Goal: Task Accomplishment & Management: Manage account settings

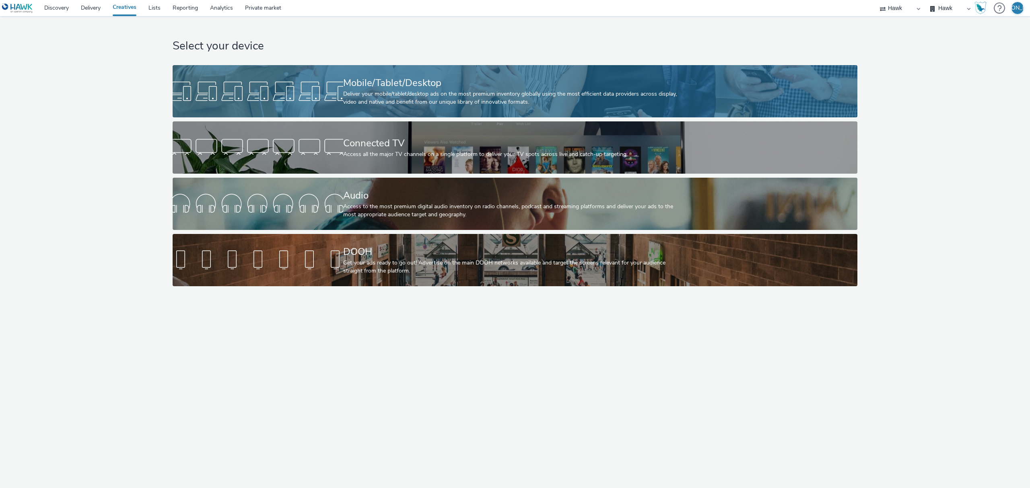
click at [257, 78] on link "Mobile/Tablet/Desktop Deliver your mobile/tablet/desktop ads on the most premiu…" at bounding box center [515, 91] width 685 height 52
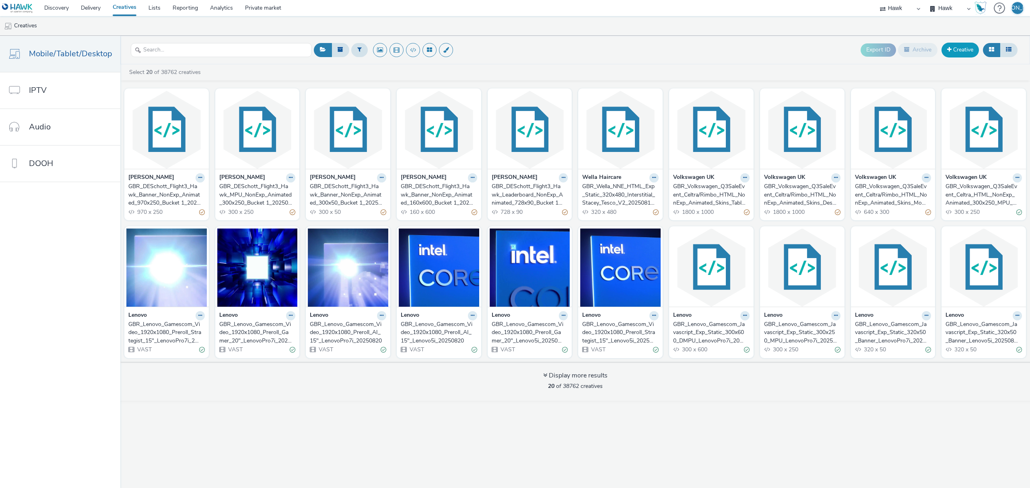
click at [958, 52] on link "Creative" at bounding box center [959, 50] width 37 height 14
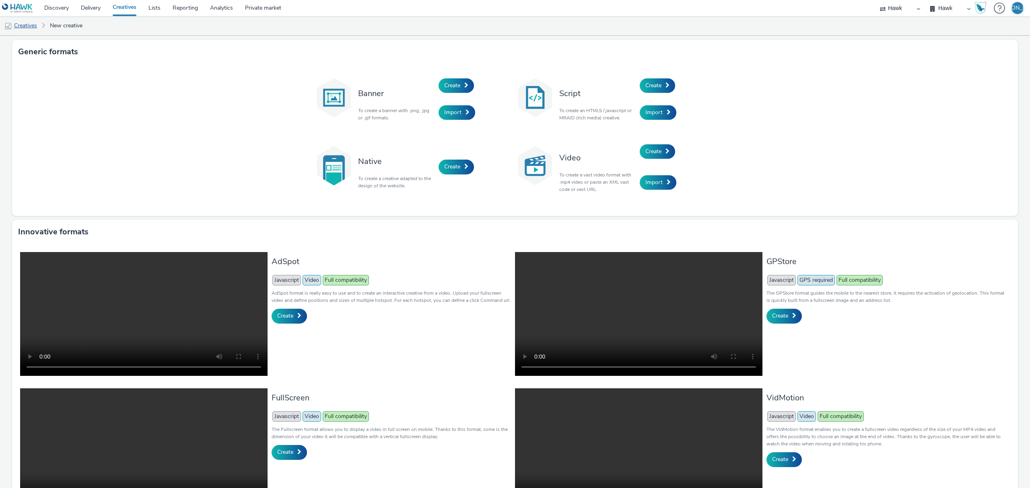
click at [31, 24] on link "Creatives" at bounding box center [20, 25] width 41 height 19
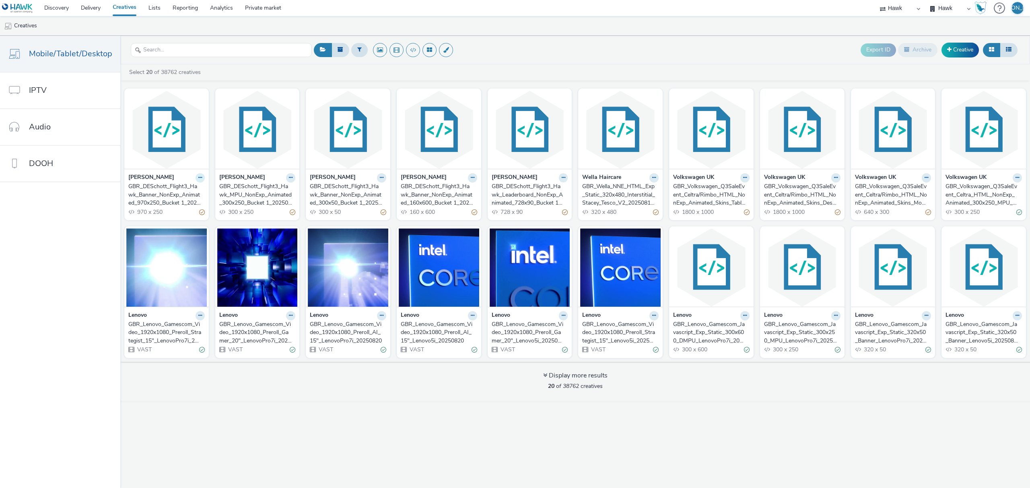
click at [195, 177] on button at bounding box center [199, 177] width 9 height 9
click at [188, 204] on link "Duplicate" at bounding box center [174, 208] width 60 height 16
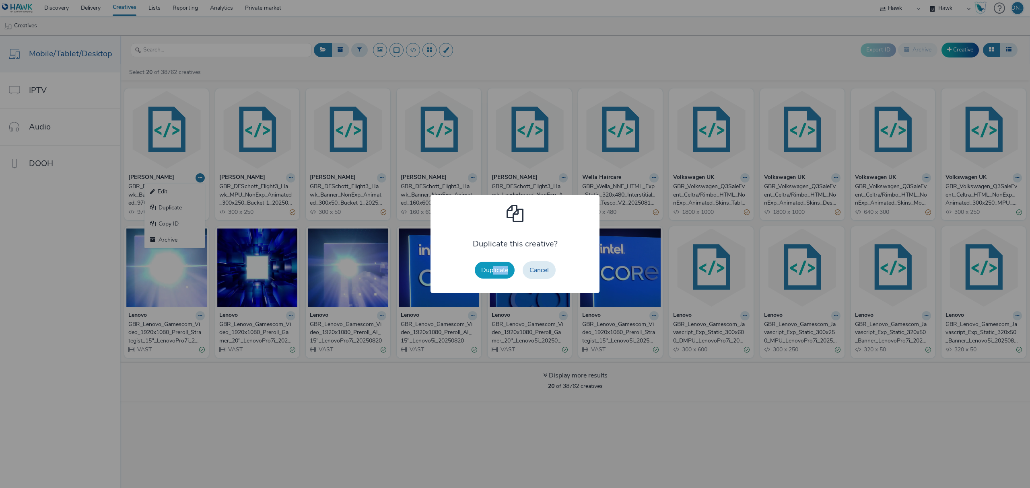
drag, startPoint x: 496, startPoint y: 282, endPoint x: 491, endPoint y: 274, distance: 9.3
click at [491, 274] on div "Duplicate Cancel" at bounding box center [515, 270] width 89 height 26
click at [491, 274] on button "Duplicate" at bounding box center [495, 270] width 40 height 17
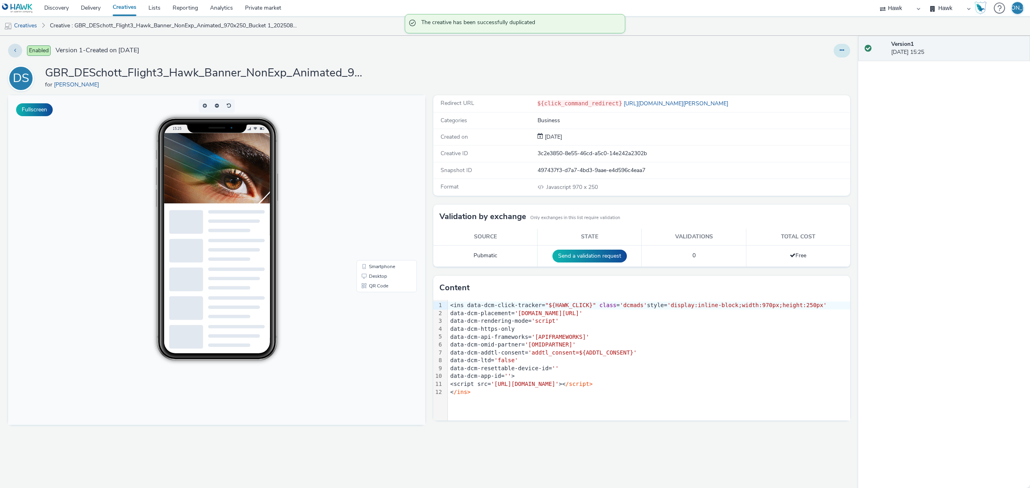
click at [839, 54] on button at bounding box center [841, 51] width 16 height 14
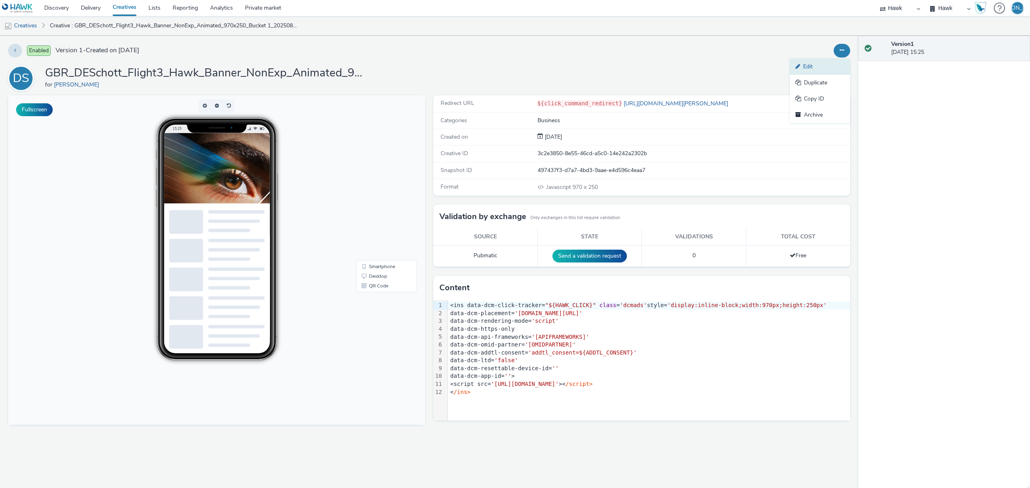
click at [830, 64] on link "Edit" at bounding box center [820, 67] width 60 height 16
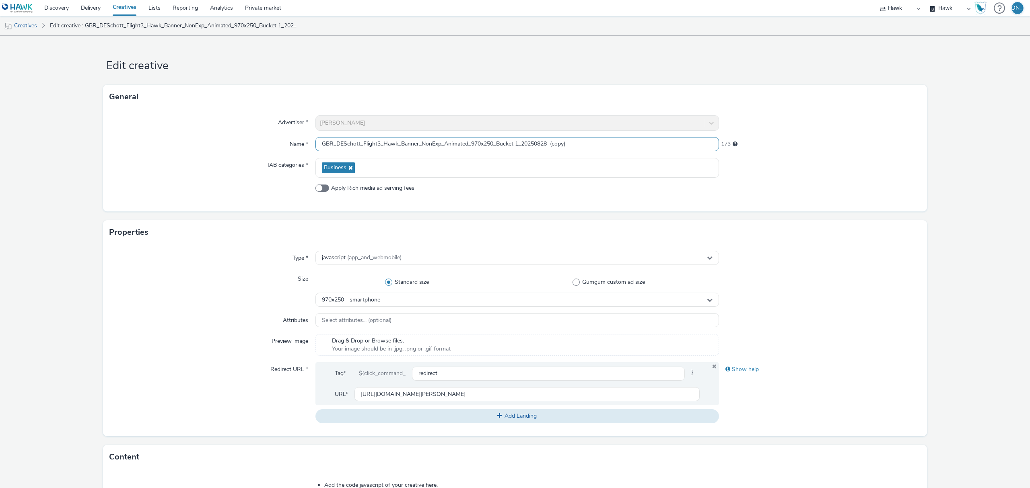
click at [509, 146] on input "GBR_DESchott_Flight3_Hawk_Banner_NonExp_Animated_970x250_Bucket 1_20250828 (cop…" at bounding box center [516, 144] width 403 height 14
click at [603, 138] on input "GBR_DESchott_Flight3_Hawk_Leaderboard_NonExp_Animated_970x250_Bucket 2_20250828…" at bounding box center [516, 144] width 403 height 14
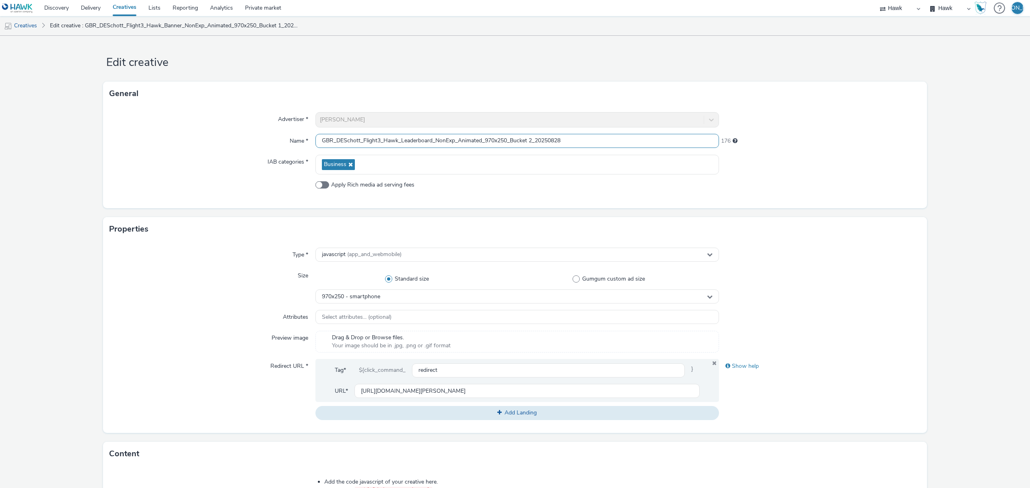
scroll to position [228, 0]
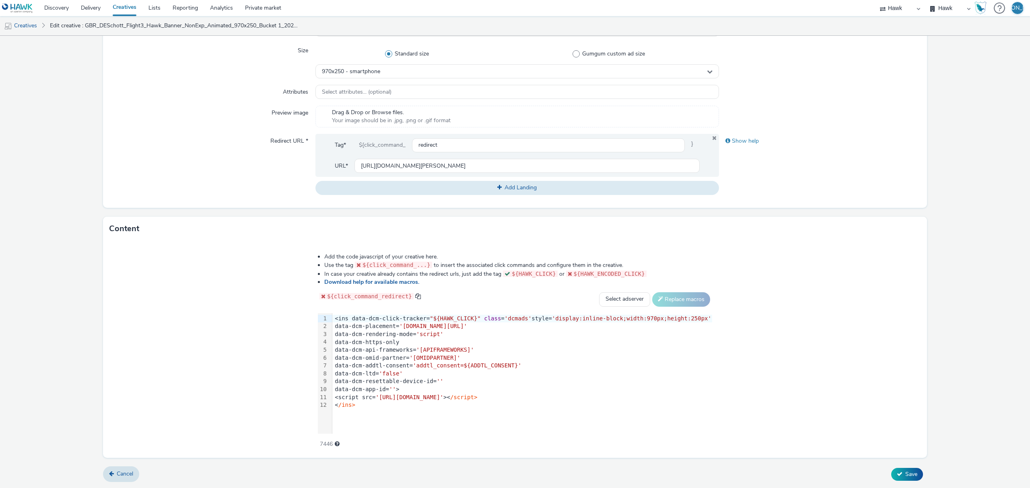
type input "GBR_DESchott_Flight3_Hawk_Leaderboard_NonExp_Animated_970x250_Bucket 2_20250828"
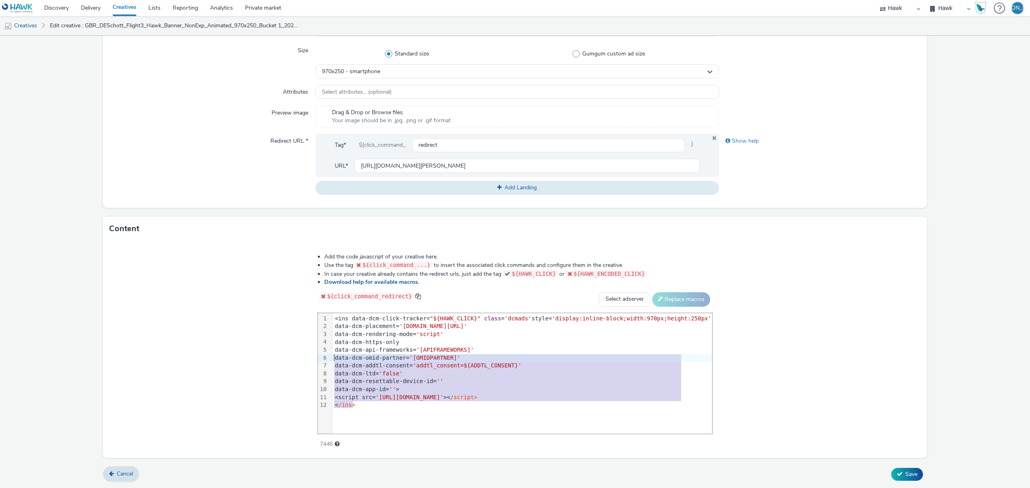
drag, startPoint x: 435, startPoint y: 406, endPoint x: 205, endPoint y: 237, distance: 286.0
click at [205, 237] on div "Content Add the code javascript of your creative here. Use the tag ${click_comm…" at bounding box center [515, 337] width 824 height 241
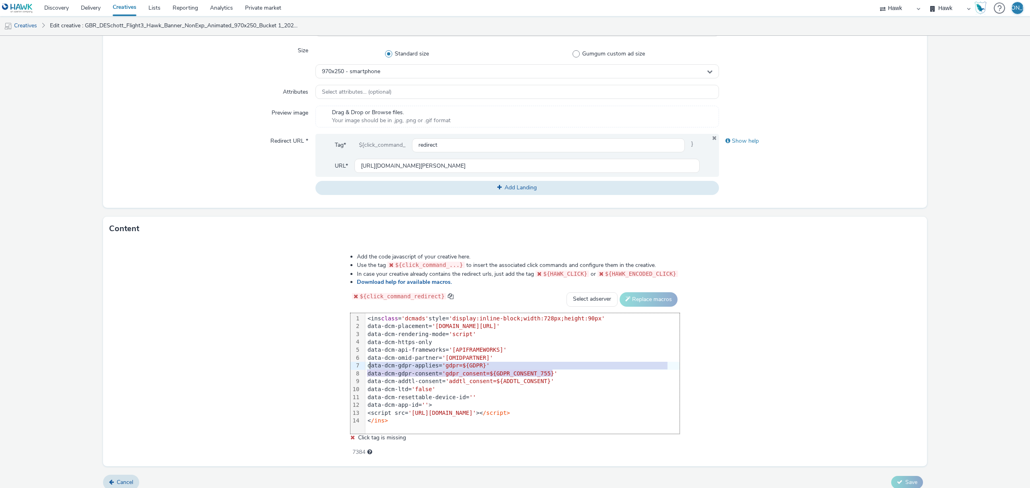
drag, startPoint x: 567, startPoint y: 372, endPoint x: 364, endPoint y: 368, distance: 202.8
click at [364, 368] on div "99 1 2 3 4 5 6 7 8 9 10 11 12 13 14 › <ins class = 'dcmads' style= 'display:inl…" at bounding box center [514, 373] width 329 height 121
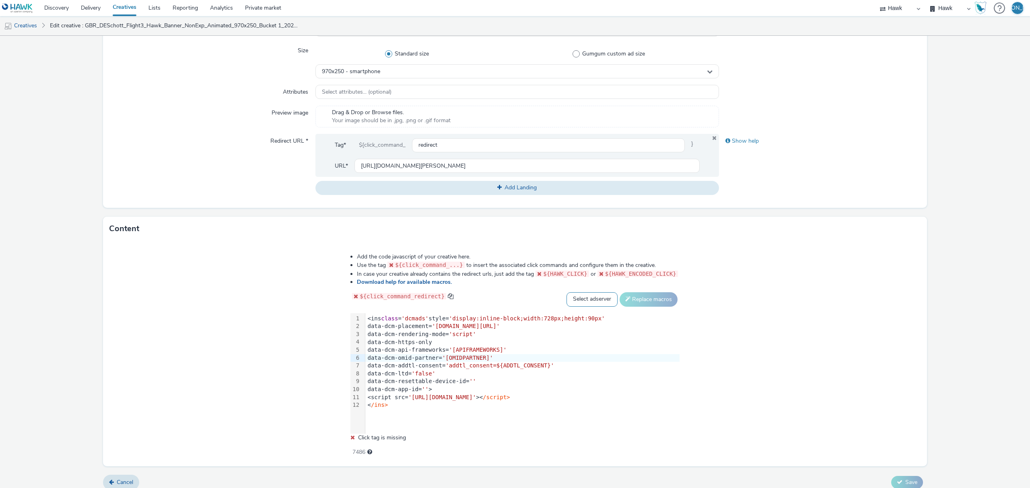
click at [588, 297] on select "Select adserver Sizmek DCM Adform Sting" at bounding box center [591, 299] width 51 height 14
select select "dcm"
click at [566, 292] on select "Select adserver Sizmek DCM Adform Sting" at bounding box center [591, 299] width 51 height 14
click at [657, 297] on button "Replace macros" at bounding box center [648, 299] width 58 height 14
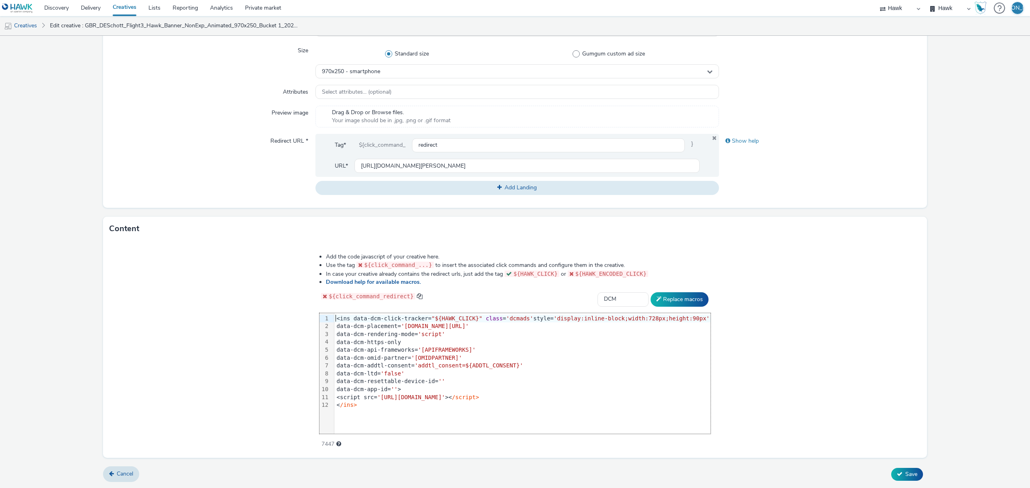
scroll to position [228, 0]
click at [905, 478] on span "Save" at bounding box center [911, 475] width 12 height 8
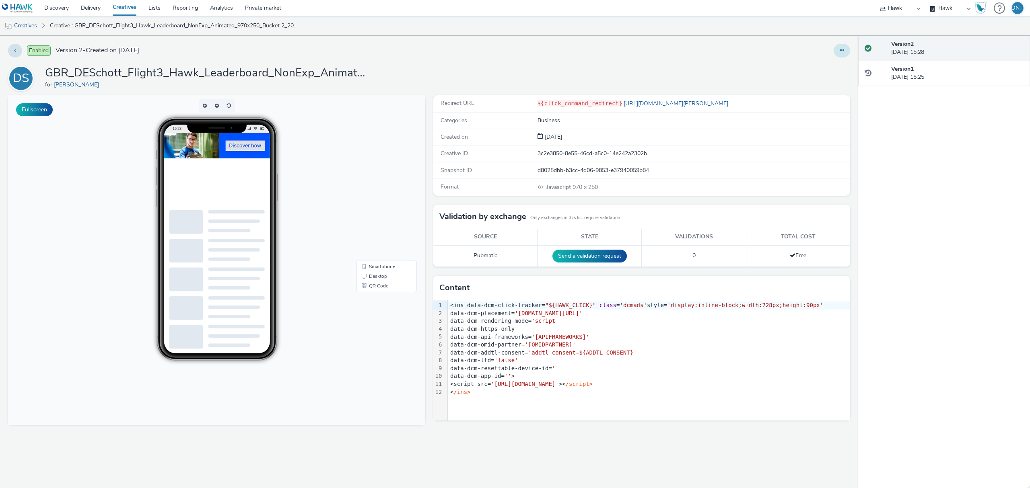
click at [840, 46] on button at bounding box center [841, 51] width 16 height 14
click at [837, 63] on link "Edit" at bounding box center [820, 67] width 60 height 16
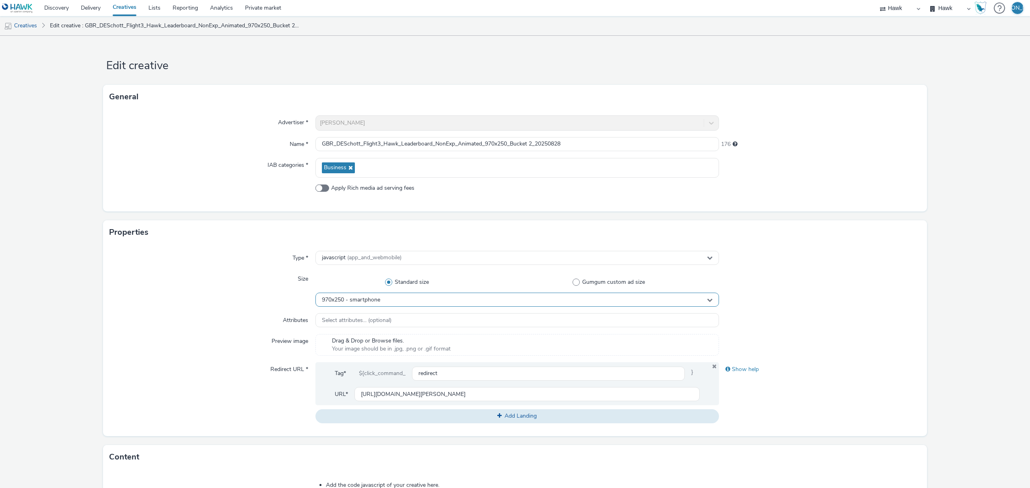
click at [427, 299] on div "970x250 - smartphone" at bounding box center [516, 300] width 403 height 14
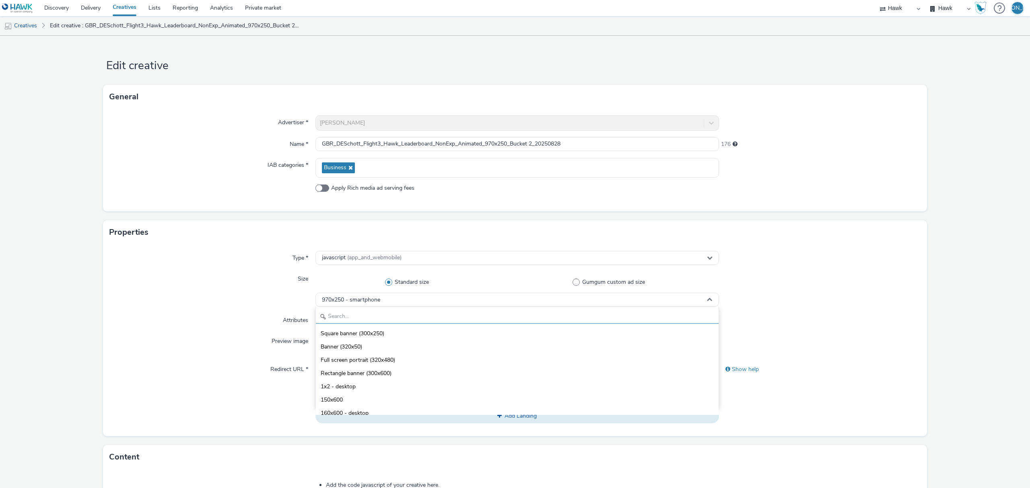
click at [407, 319] on input "text" at bounding box center [517, 317] width 403 height 14
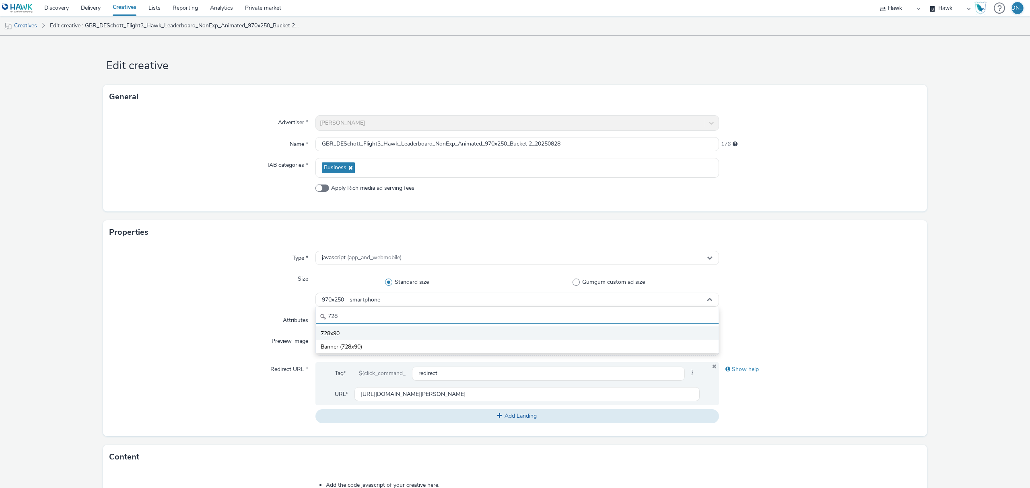
type input "728"
click at [410, 333] on li "728x90" at bounding box center [517, 333] width 403 height 13
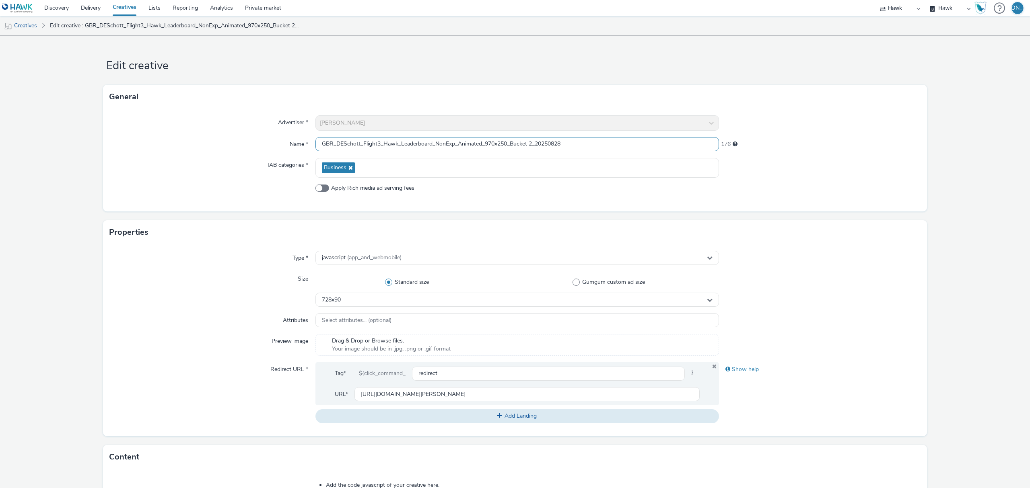
click at [488, 145] on input "GBR_DESchott_Flight3_Hawk_Leaderboard_NonExp_Animated_970x250_Bucket 2_20250828" at bounding box center [516, 144] width 403 height 14
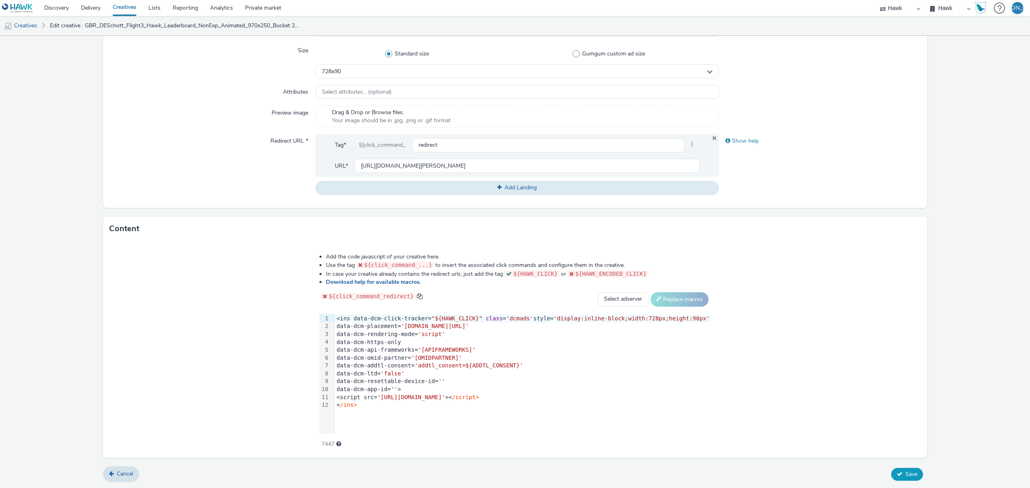
type input "GBR_DESchott_Flight3_Hawk_Leaderboard_NonExp_Animated_728x90_Bucket 2_20250828"
click at [902, 469] on button "Save" at bounding box center [907, 474] width 32 height 13
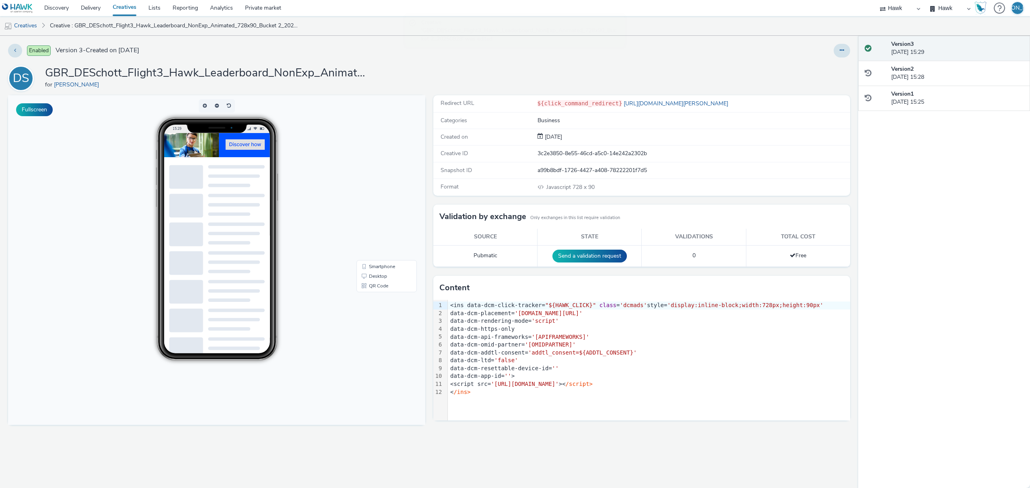
scroll to position [10, 8]
click at [845, 52] on button at bounding box center [841, 51] width 16 height 14
click at [814, 87] on link "Duplicate" at bounding box center [820, 83] width 60 height 16
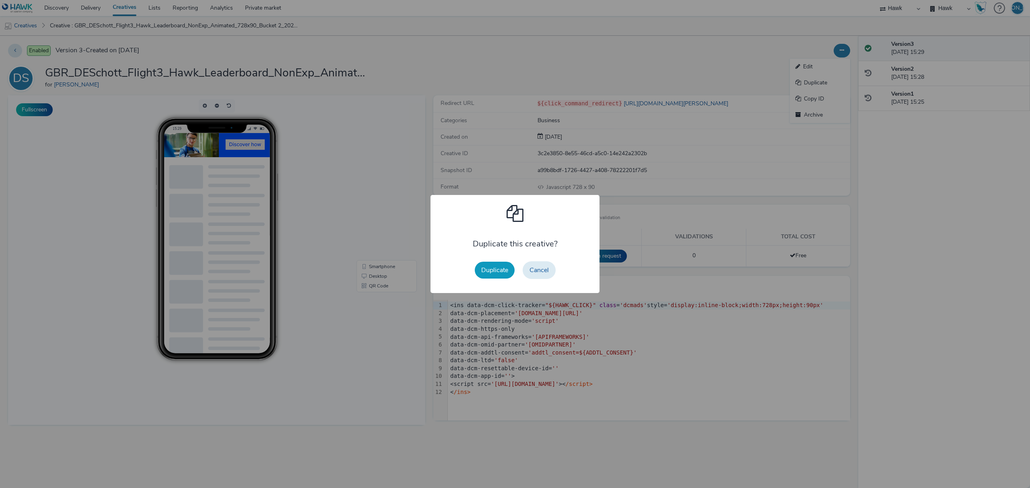
click at [503, 275] on button "Duplicate" at bounding box center [495, 270] width 40 height 17
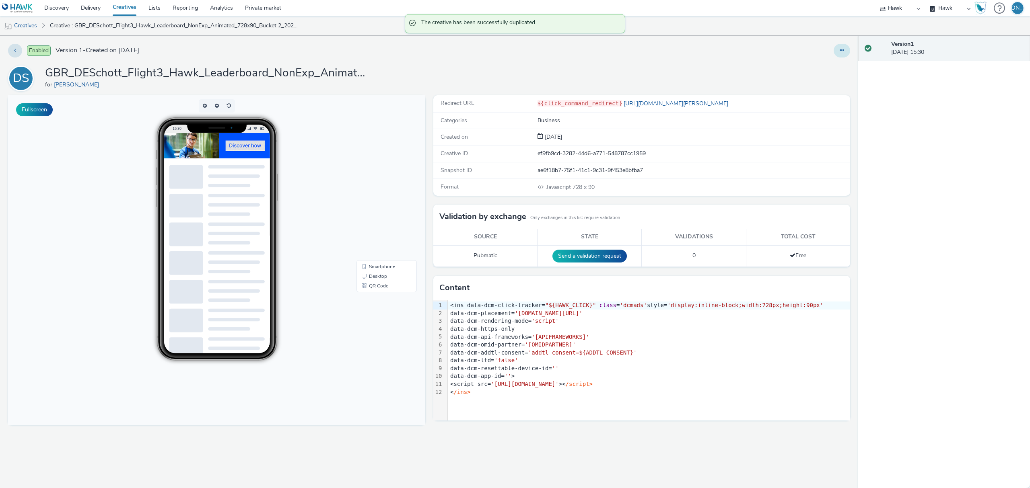
click at [843, 58] on button at bounding box center [841, 51] width 16 height 14
click at [840, 65] on link "Edit" at bounding box center [820, 67] width 60 height 16
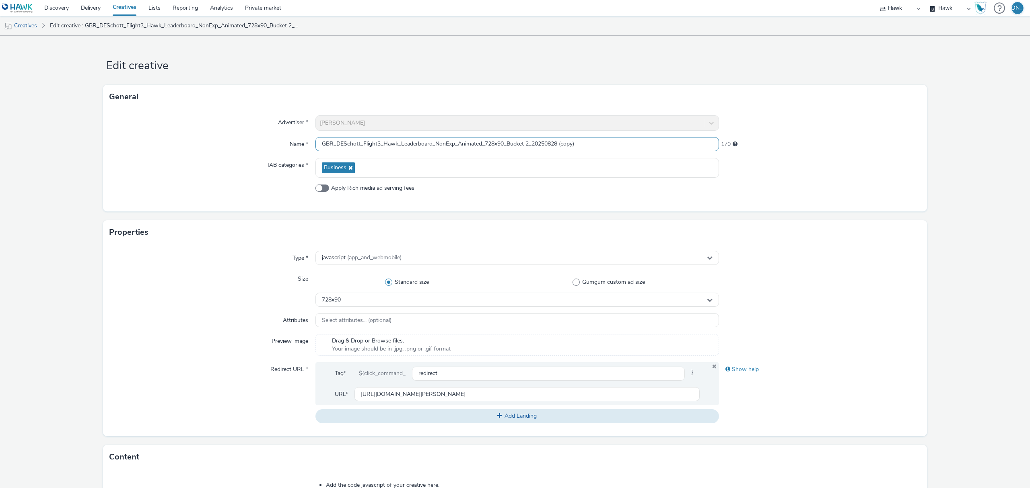
click at [430, 145] on input "GBR_DESchott_Flight3_Hawk_Leaderboard_NonExp_Animated_728x90_Bucket 2_20250828 …" at bounding box center [516, 144] width 403 height 14
click at [574, 141] on input "GBR_DESchott_Flight3_Hawk_Banner_NonExp_Animated_160x600_Bucket 2_20250828 (cop…" at bounding box center [516, 144] width 403 height 14
type input "GBR_DESchott_Flight3_Hawk_Banner_NonExp_Animated_160x600_Bucket 2_20250828"
click at [473, 296] on div "728x90" at bounding box center [516, 300] width 403 height 14
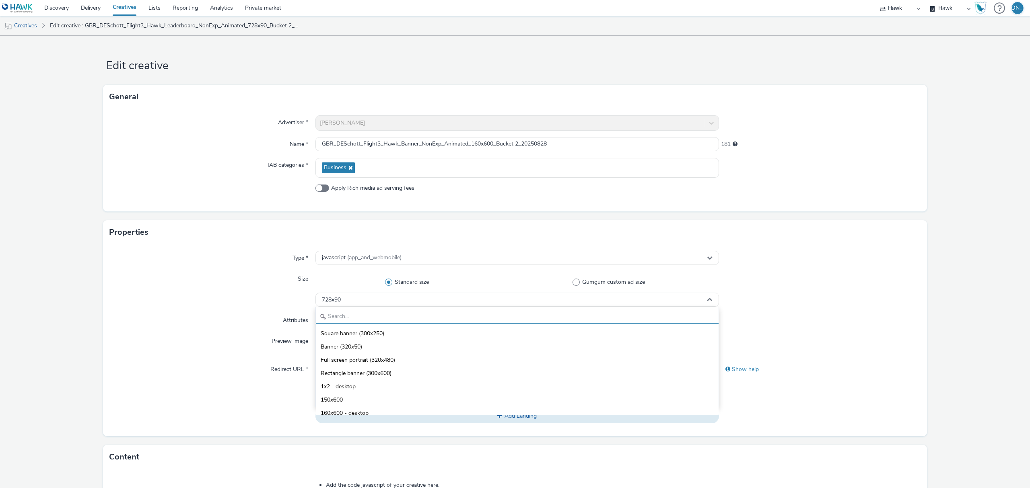
click at [462, 318] on input "text" at bounding box center [517, 317] width 403 height 14
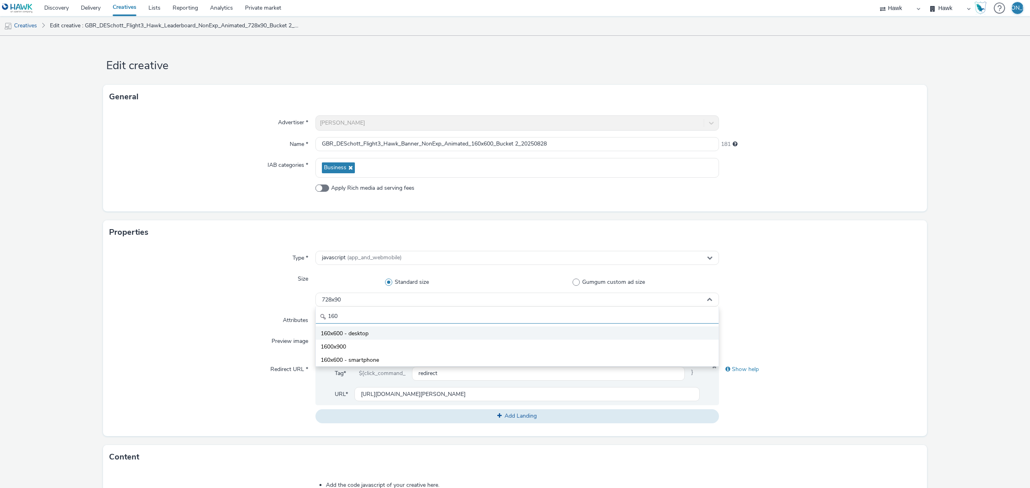
type input "160"
click at [506, 335] on li "160x600 - desktop" at bounding box center [517, 333] width 403 height 13
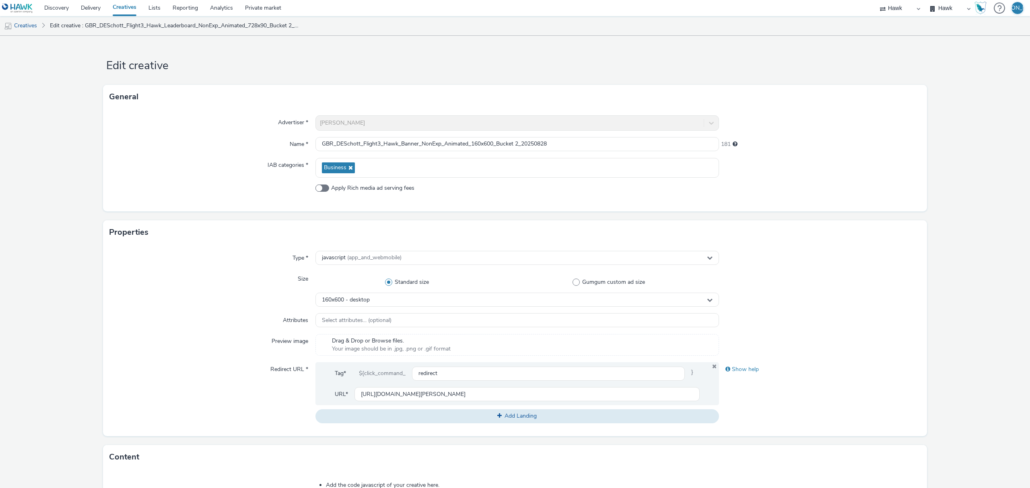
scroll to position [228, 0]
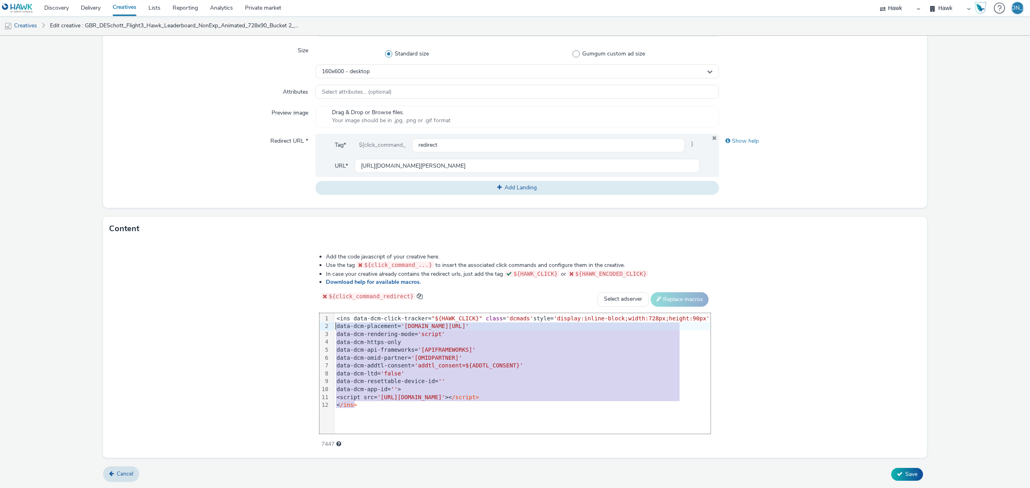
drag, startPoint x: 388, startPoint y: 410, endPoint x: 309, endPoint y: 306, distance: 131.0
click at [309, 306] on div "Add the code javascript of your creative here. Use the tag ${click_command_...}…" at bounding box center [514, 346] width 449 height 198
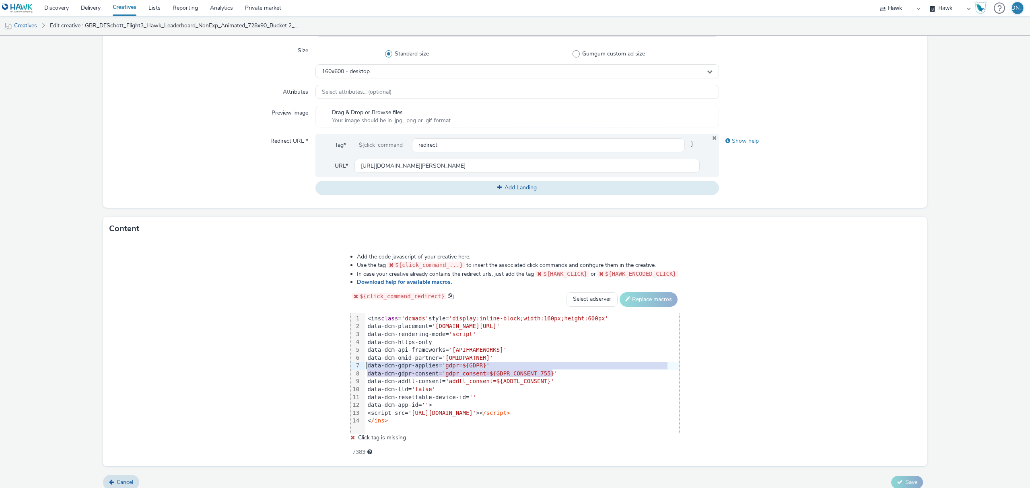
drag, startPoint x: 567, startPoint y: 377, endPoint x: 344, endPoint y: 366, distance: 223.5
click at [344, 366] on div "Add the code javascript of your creative here. Use the tag ${click_command_...}…" at bounding box center [514, 350] width 387 height 206
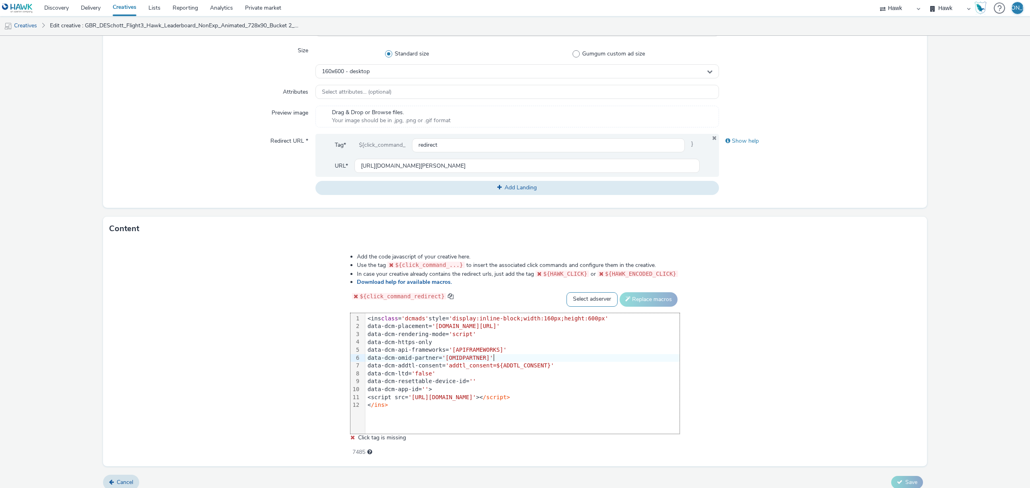
click at [590, 297] on select "Select adserver Sizmek DCM Adform Sting" at bounding box center [591, 299] width 51 height 14
select select "dcm"
click at [566, 292] on select "Select adserver Sizmek DCM Adform Sting" at bounding box center [591, 299] width 51 height 14
click at [644, 302] on button "Replace macros" at bounding box center [648, 299] width 58 height 14
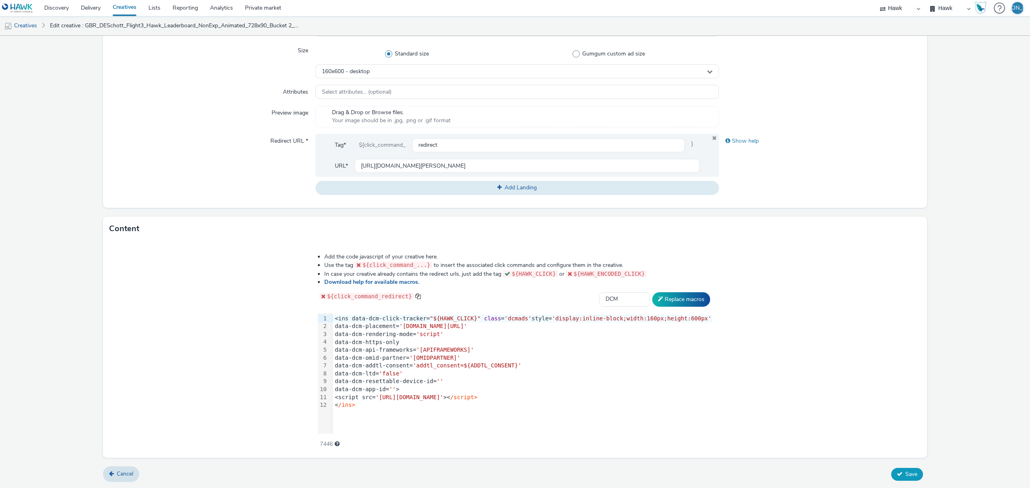
click at [905, 471] on span "Save" at bounding box center [911, 475] width 12 height 8
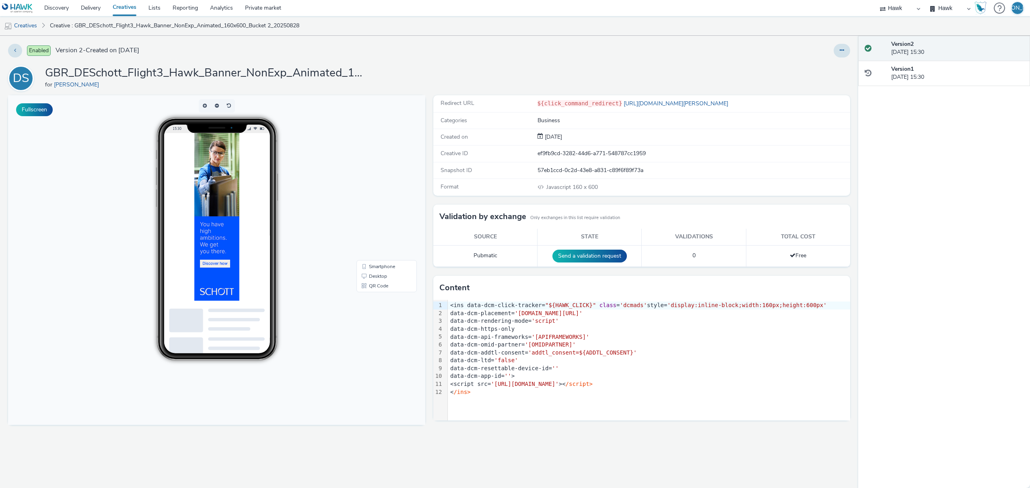
scroll to position [10, 8]
click at [848, 52] on button at bounding box center [841, 51] width 16 height 14
click at [840, 64] on link "Edit" at bounding box center [820, 67] width 60 height 16
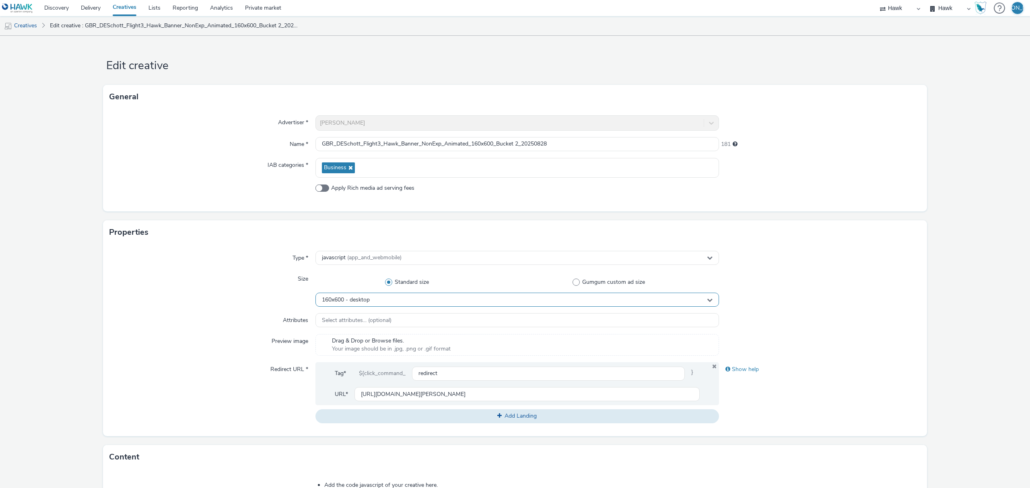
click at [470, 302] on div "160x600 - desktop" at bounding box center [516, 300] width 403 height 14
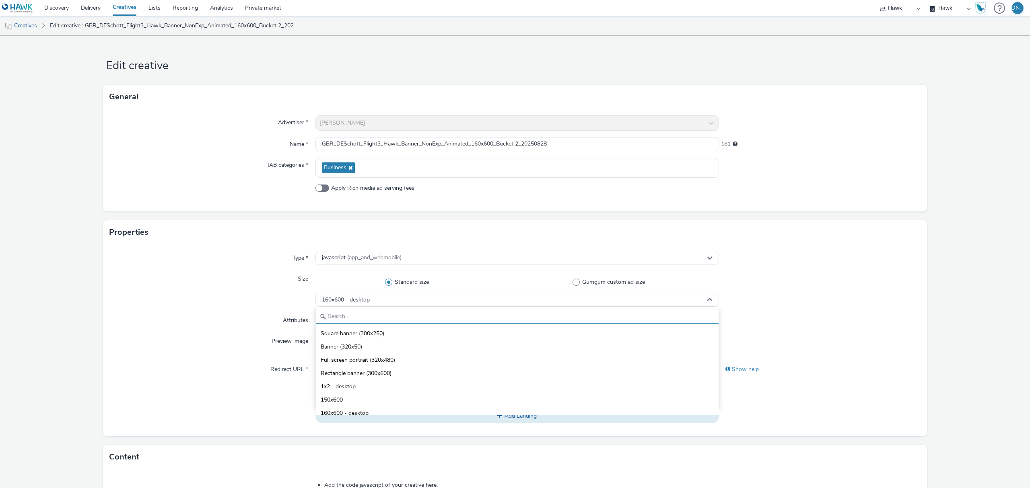
click at [329, 319] on input "text" at bounding box center [517, 317] width 403 height 14
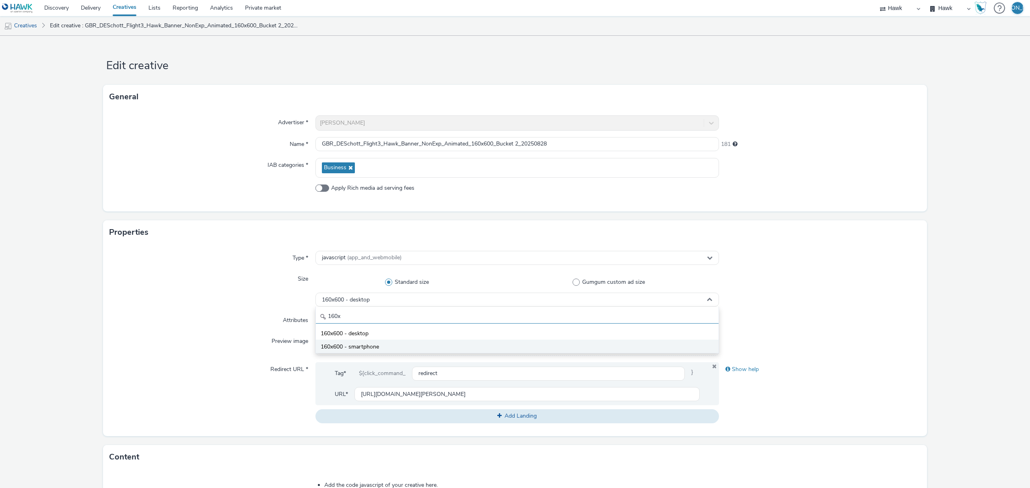
type input "160x"
click at [344, 342] on li "160x600 - smartphone" at bounding box center [517, 346] width 403 height 13
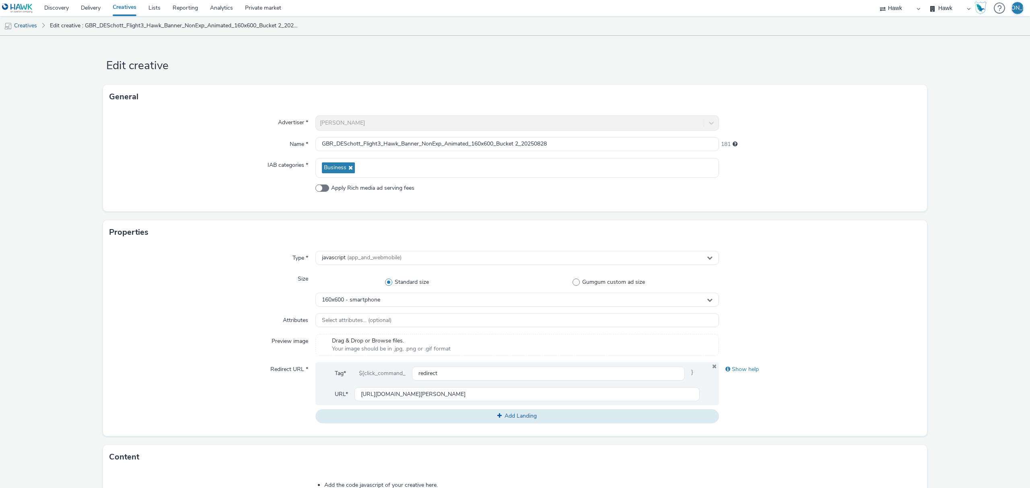
scroll to position [228, 0]
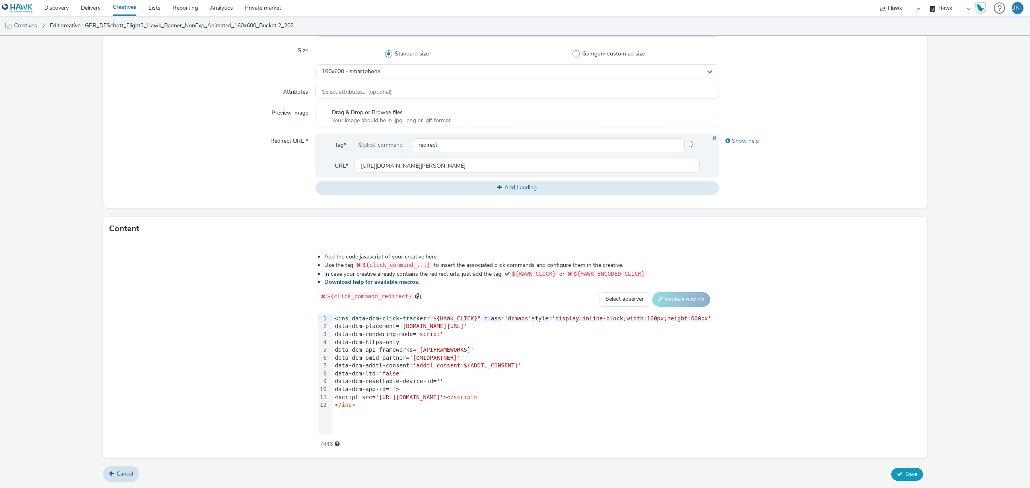
click at [905, 473] on span "Save" at bounding box center [911, 475] width 12 height 8
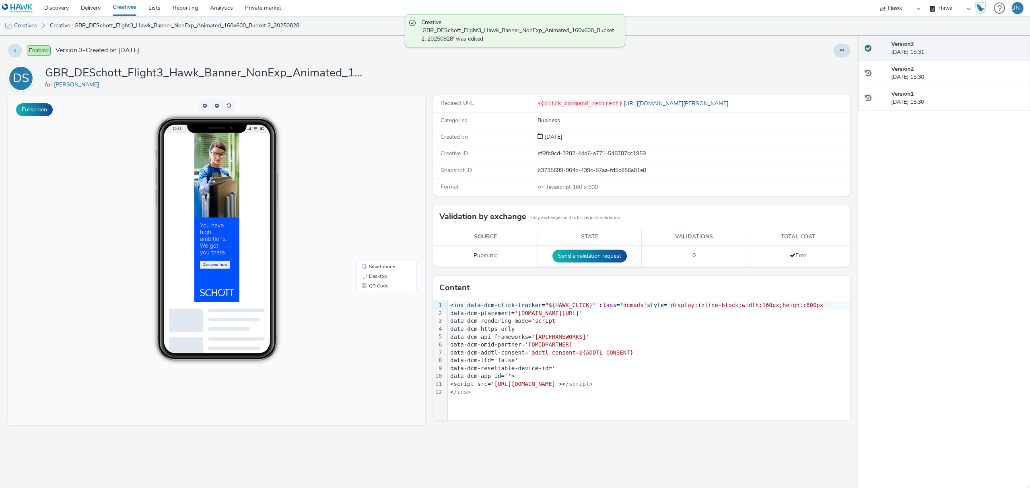
scroll to position [10, 0]
click at [387, 280] on link "Desktop" at bounding box center [386, 277] width 57 height 10
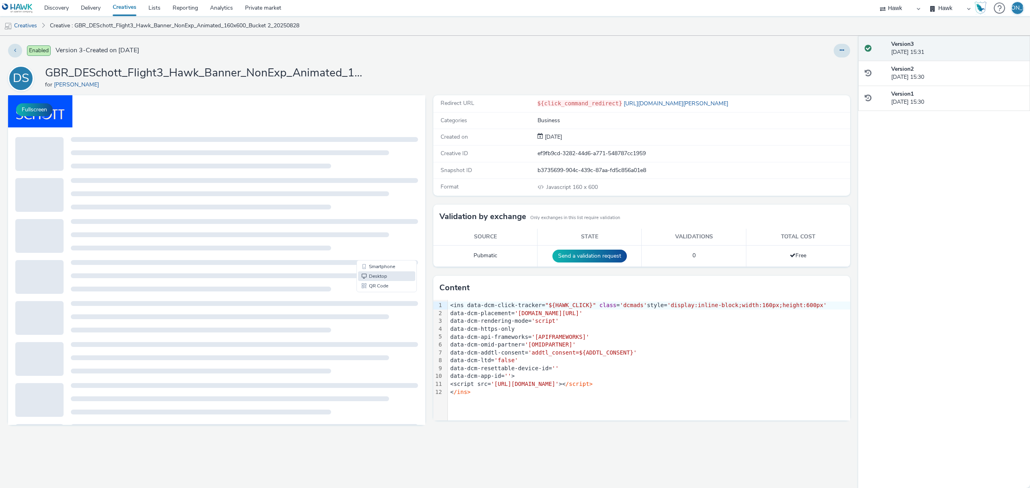
scroll to position [0, 0]
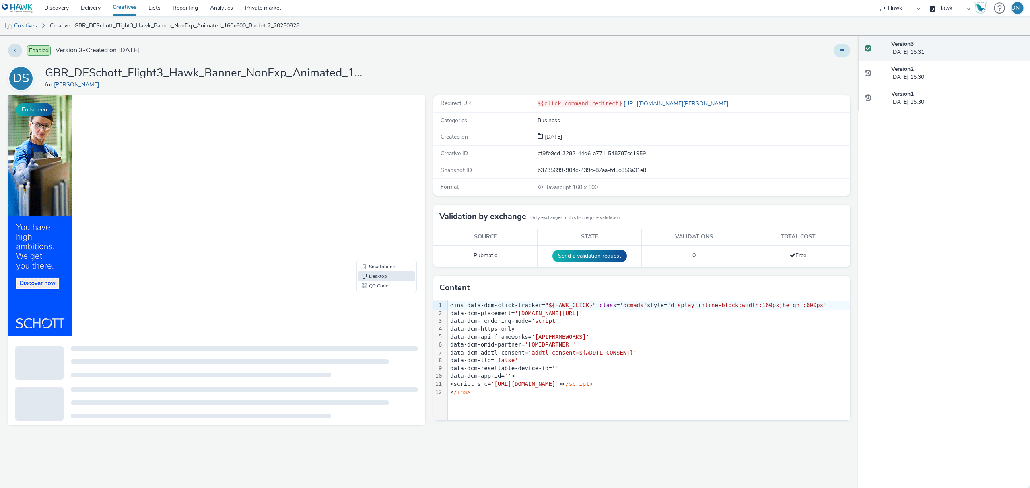
click at [845, 51] on button at bounding box center [841, 51] width 16 height 14
click at [830, 81] on link "Duplicate" at bounding box center [820, 83] width 60 height 16
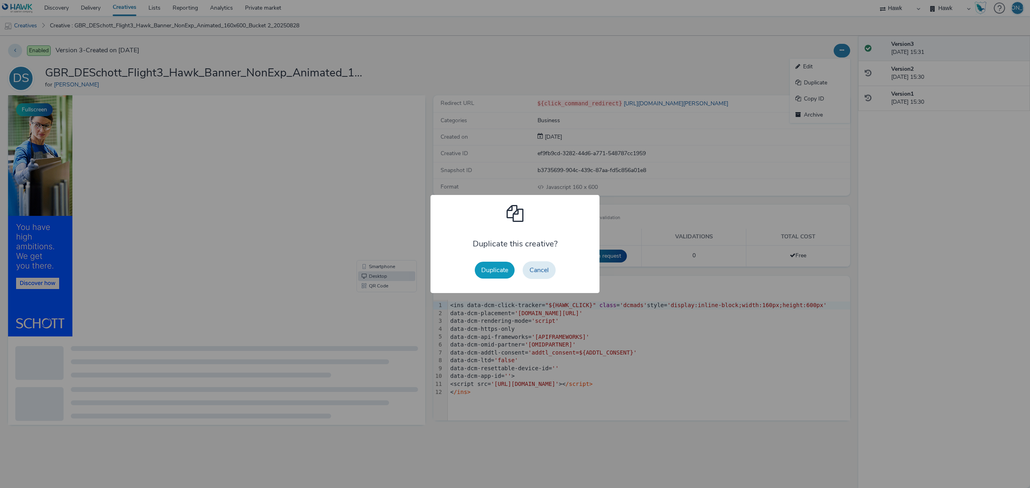
click at [485, 272] on button "Duplicate" at bounding box center [495, 270] width 40 height 17
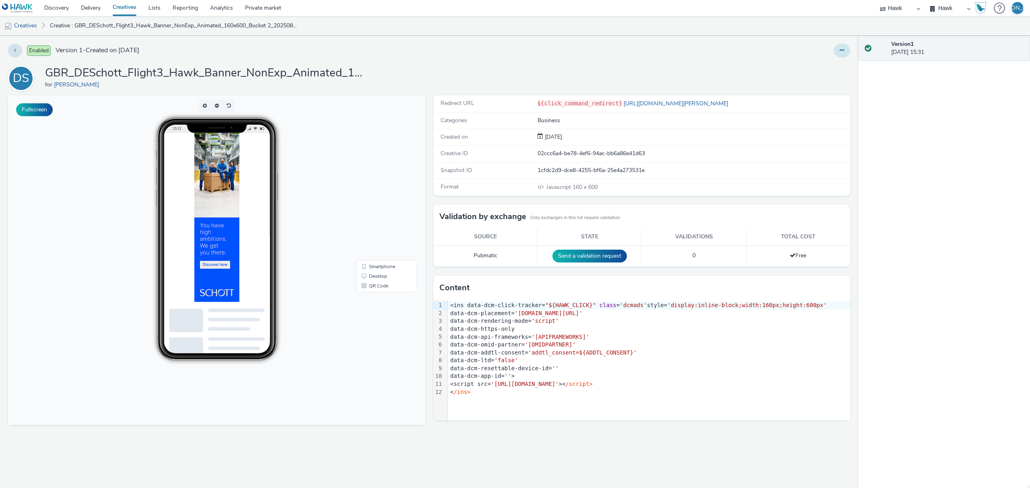
click at [846, 50] on button at bounding box center [841, 51] width 16 height 14
click at [840, 63] on link "Edit" at bounding box center [820, 67] width 60 height 16
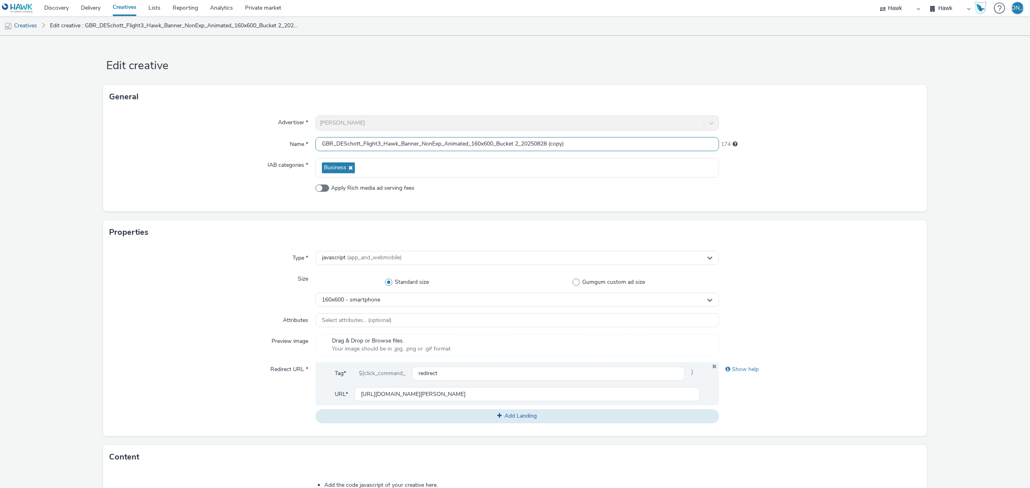
click at [478, 139] on input "GBR_DESchott_Flight3_Hawk_Banner_NonExp_Animated_160x600_Bucket 2_20250828 (cop…" at bounding box center [516, 144] width 403 height 14
click at [637, 145] on input "GBR_DESchott_Flight3_Hawk_Banner_NonExp_Animated_300x50_Bucket 2_20250828 (copy)" at bounding box center [516, 144] width 403 height 14
type input "GBR_DESchott_Flight3_Hawk_Banner_NonExp_Animated_300x50_Bucket 2_20250828"
click at [445, 301] on div "160x600 - smartphone" at bounding box center [516, 300] width 403 height 14
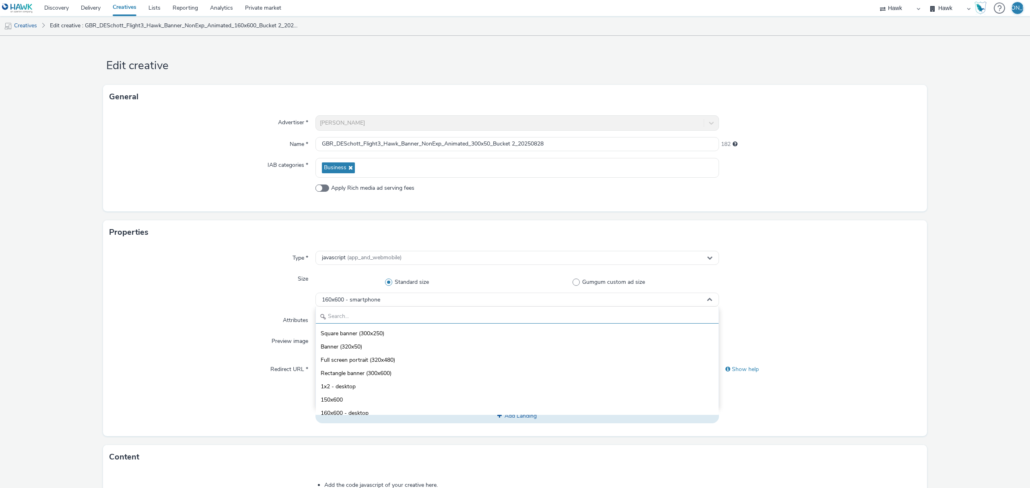
click at [429, 319] on input "text" at bounding box center [517, 317] width 403 height 14
type input "300"
click at [426, 361] on li "Standard banner (300x50)" at bounding box center [517, 359] width 403 height 13
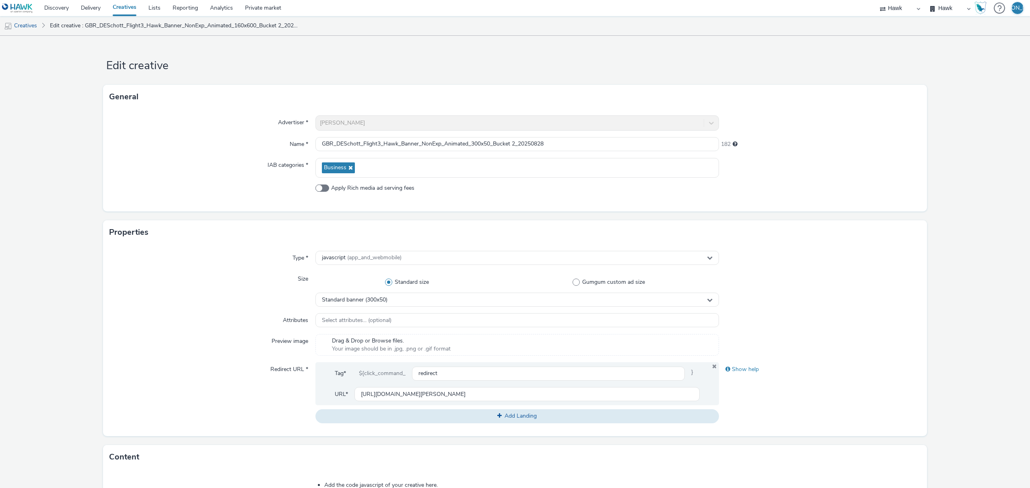
scroll to position [228, 0]
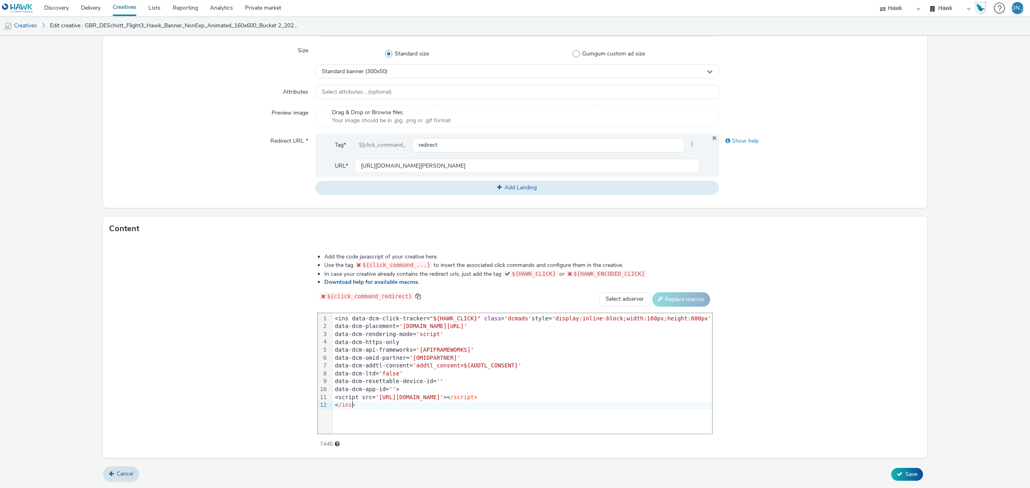
drag, startPoint x: 390, startPoint y: 407, endPoint x: 261, endPoint y: 211, distance: 235.1
click at [261, 211] on form "Edit creative General Advertiser * DE Schott Name * GBR_DESchott_Flight3_Hawk_B…" at bounding box center [515, 147] width 1030 height 681
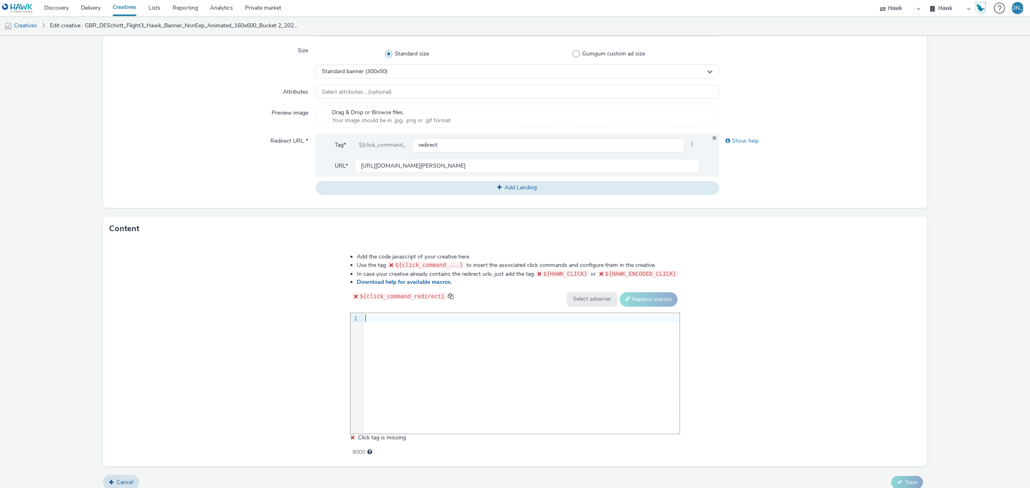
click at [537, 364] on div "9 1 ›" at bounding box center [514, 373] width 329 height 121
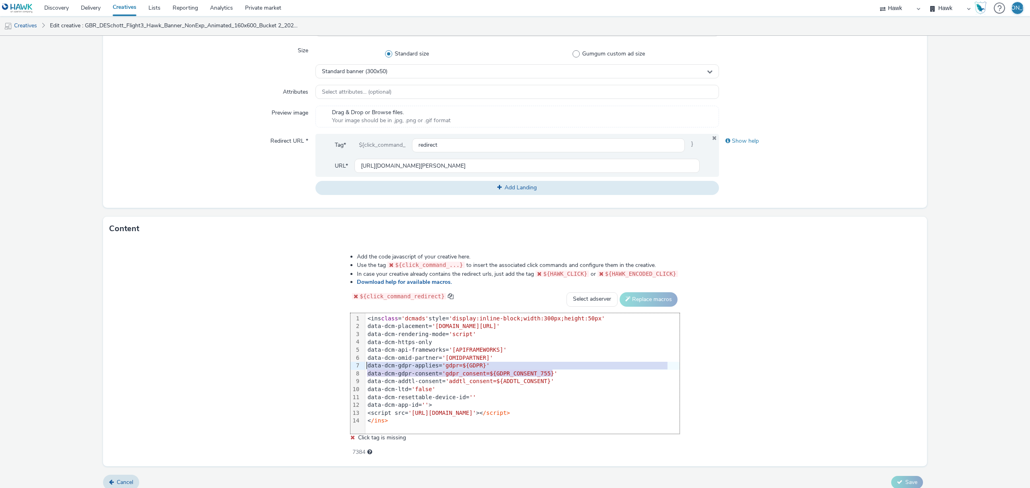
drag, startPoint x: 565, startPoint y: 372, endPoint x: 320, endPoint y: 365, distance: 244.7
click at [320, 365] on div "Add the code javascript of your creative here. Use the tag ${click_command_...}…" at bounding box center [515, 354] width 824 height 226
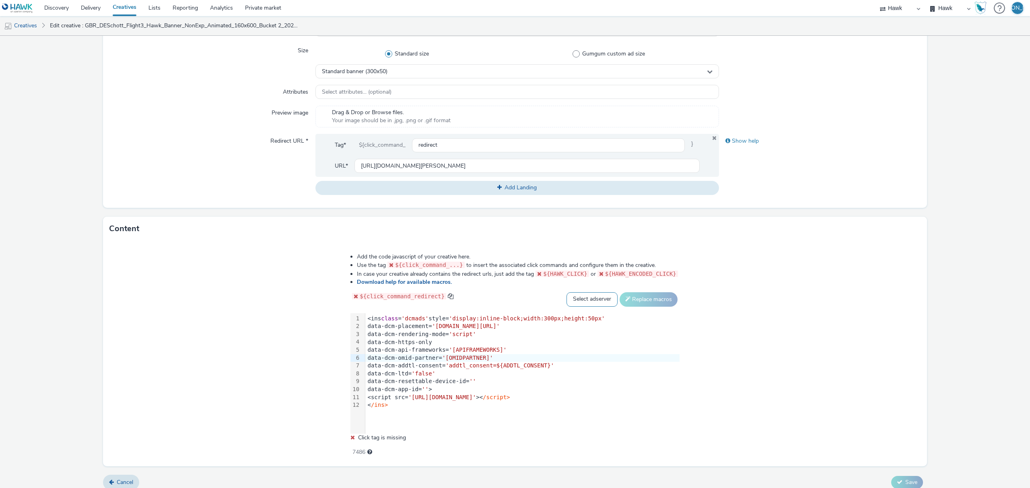
click at [594, 294] on select "Select adserver Sizmek DCM Adform Sting" at bounding box center [591, 299] width 51 height 14
select select "dcm"
click at [566, 292] on select "Select adserver Sizmek DCM Adform Sting" at bounding box center [591, 299] width 51 height 14
click at [634, 299] on button "Replace macros" at bounding box center [648, 299] width 58 height 14
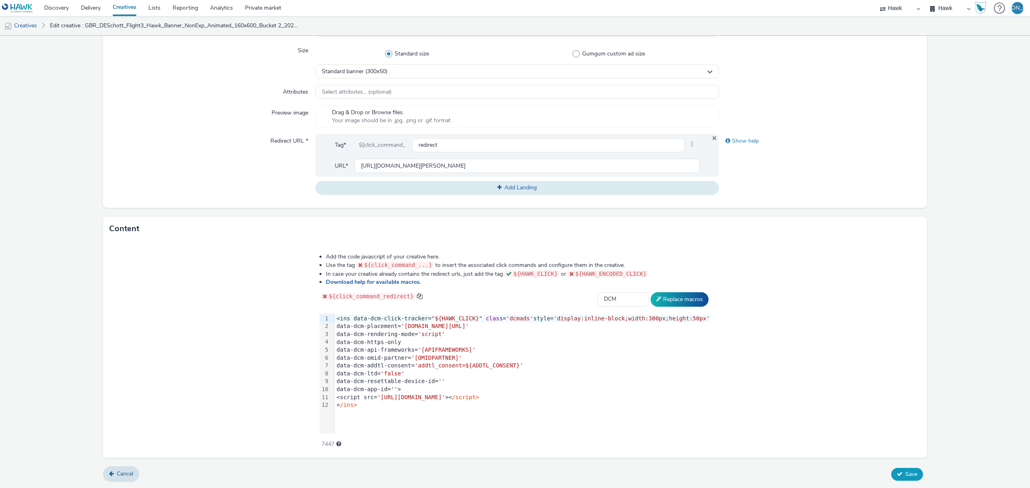
click at [905, 471] on span "Save" at bounding box center [911, 475] width 12 height 8
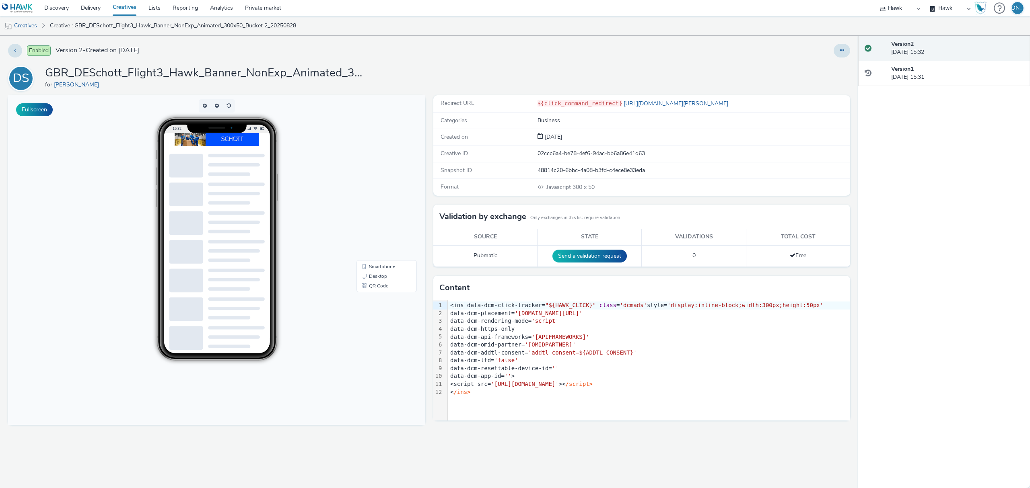
scroll to position [0, 8]
click at [840, 45] on button at bounding box center [841, 51] width 16 height 14
click at [815, 87] on link "Duplicate" at bounding box center [820, 83] width 60 height 16
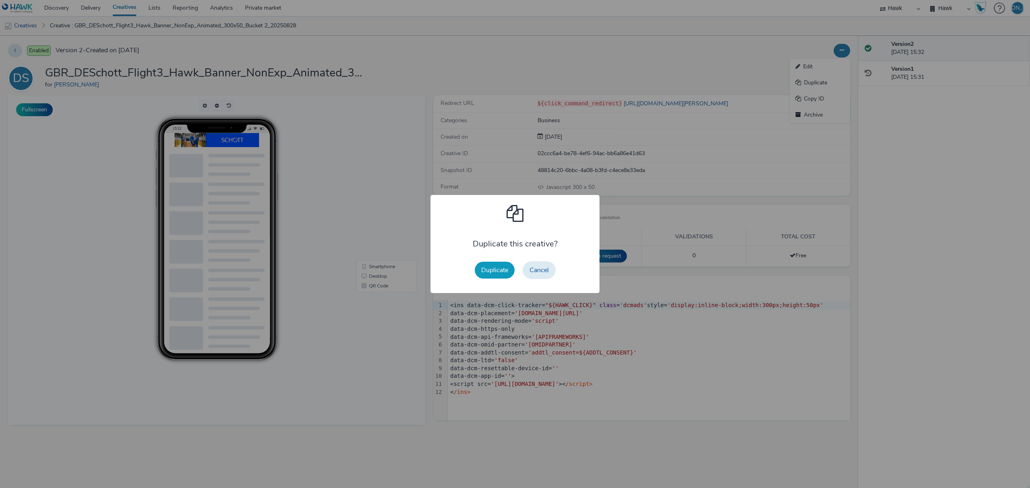
click at [492, 274] on button "Duplicate" at bounding box center [495, 270] width 40 height 17
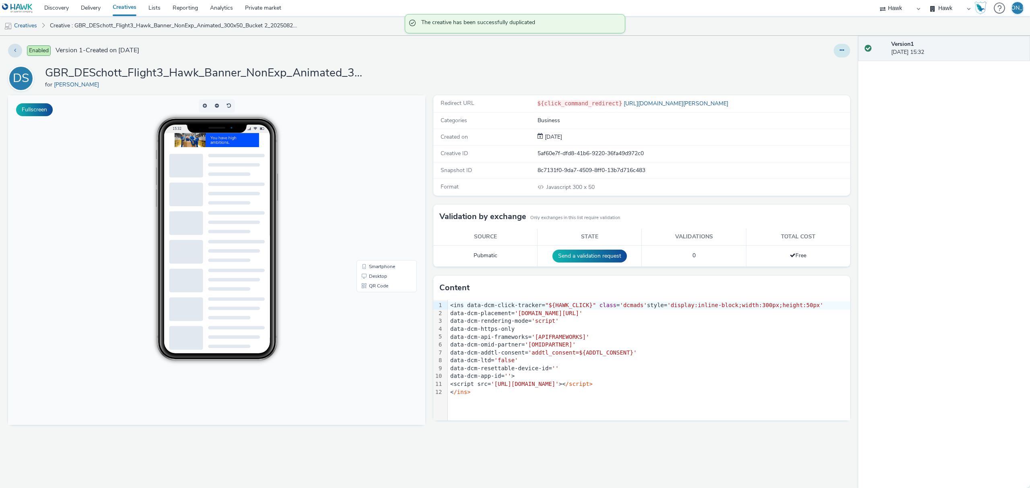
click at [839, 47] on button at bounding box center [841, 51] width 16 height 14
click at [830, 74] on link "Edit" at bounding box center [820, 67] width 60 height 16
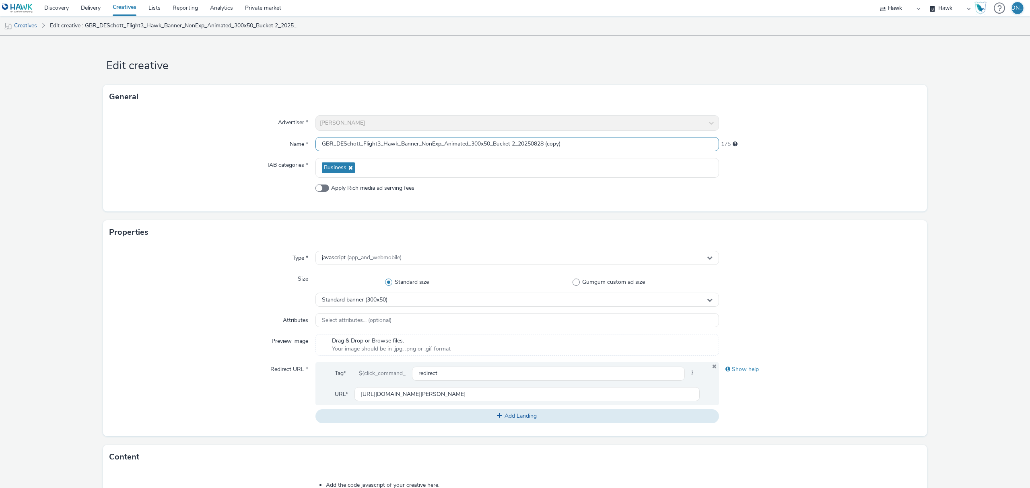
click at [414, 143] on input "GBR_DESchott_Flight3_Hawk_Banner_NonExp_Animated_300x50_Bucket 2_20250828 (copy)" at bounding box center [516, 144] width 403 height 14
click at [601, 139] on input "GBR_DESchott_Flight3_Hawk_MPU_NonExp_Animated_300x250_Bucket 2_20250828 (copy)" at bounding box center [516, 144] width 403 height 14
type input "GBR_DESchott_Flight3_Hawk_MPU_NonExp_Animated_300x250_Bucket 2_20250828"
click at [553, 302] on div "Standard banner (300x50)" at bounding box center [516, 300] width 403 height 14
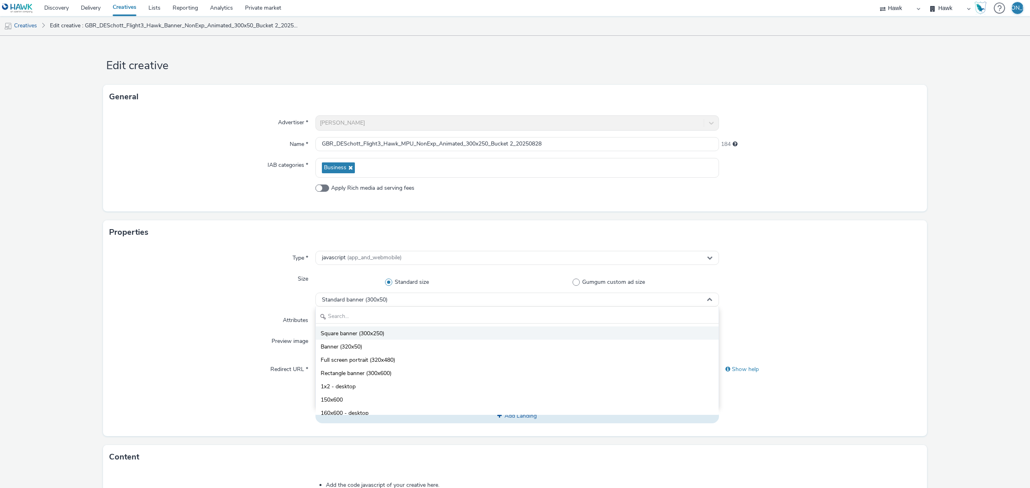
click at [499, 335] on li "Square banner (300x250)" at bounding box center [517, 333] width 403 height 13
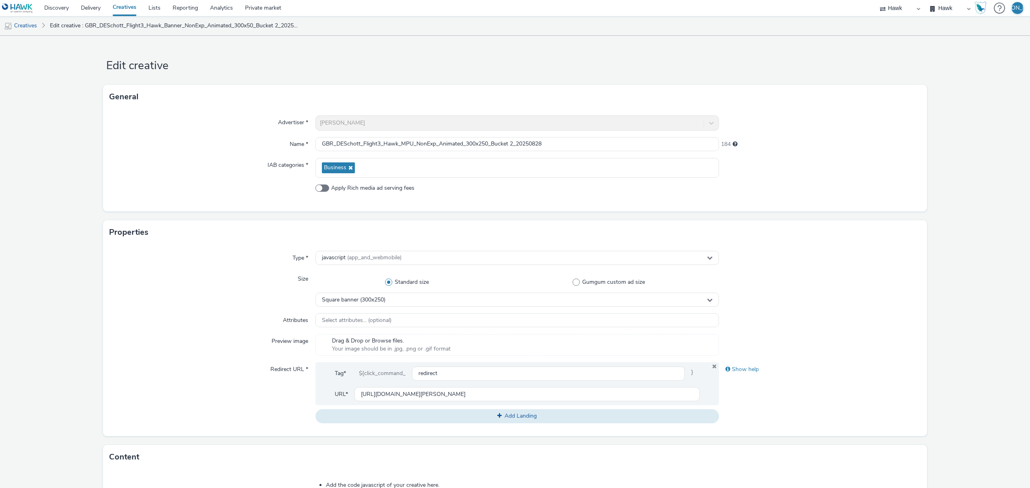
click at [248, 376] on div "Redirect URL *" at bounding box center [212, 392] width 206 height 61
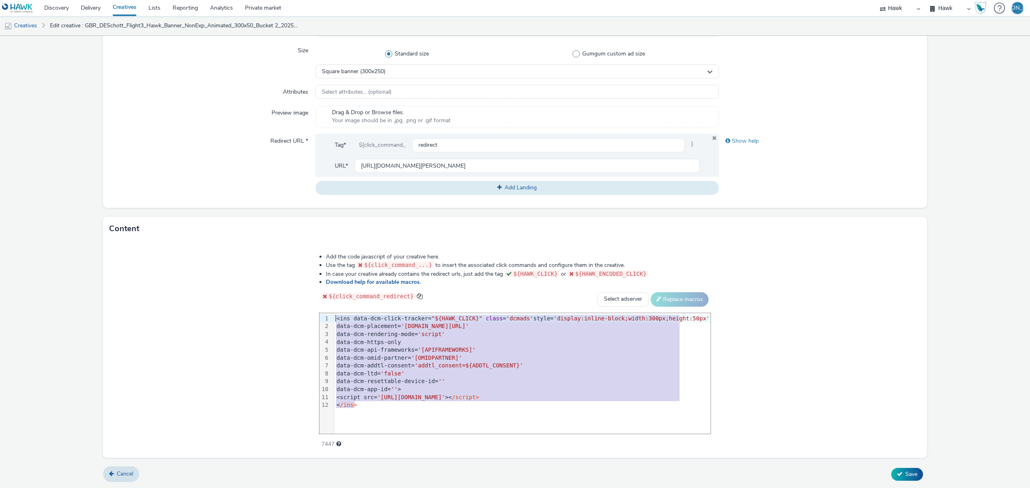
drag, startPoint x: 411, startPoint y: 409, endPoint x: 171, endPoint y: 239, distance: 294.8
click at [171, 239] on div "Content Add the code javascript of your creative here. Use the tag ${click_comm…" at bounding box center [515, 337] width 824 height 241
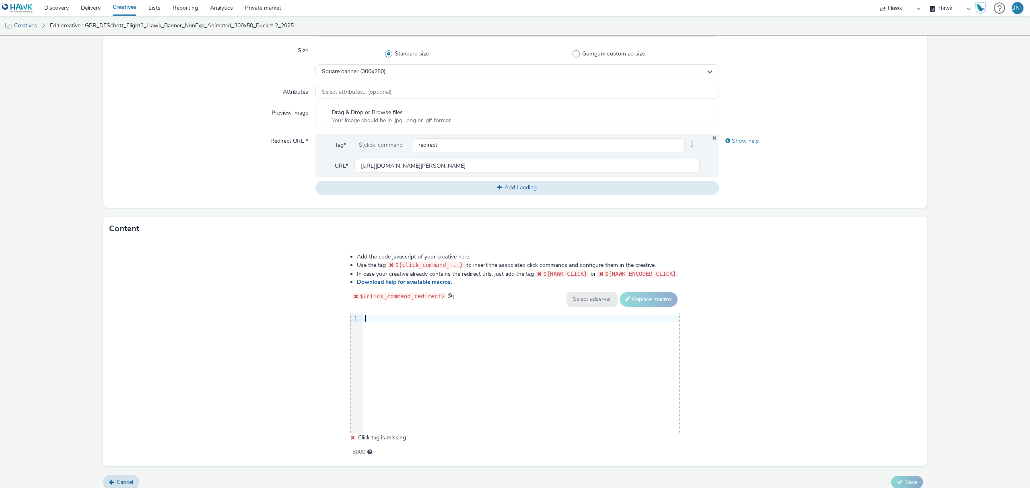
click at [543, 390] on div "9 1 ›" at bounding box center [514, 373] width 329 height 121
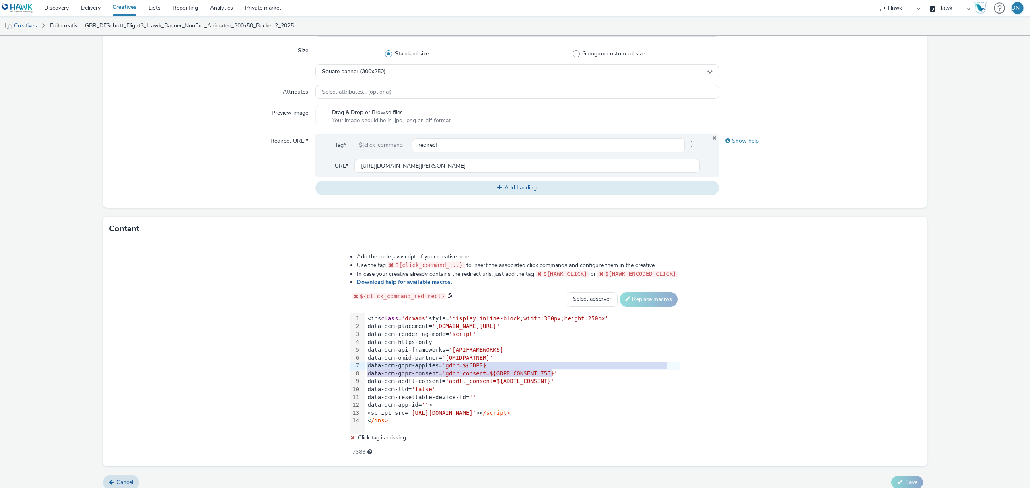
drag, startPoint x: 562, startPoint y: 374, endPoint x: 330, endPoint y: 366, distance: 232.6
click at [330, 366] on div "Add the code javascript of your creative here. Use the tag ${click_command_...}…" at bounding box center [514, 350] width 387 height 206
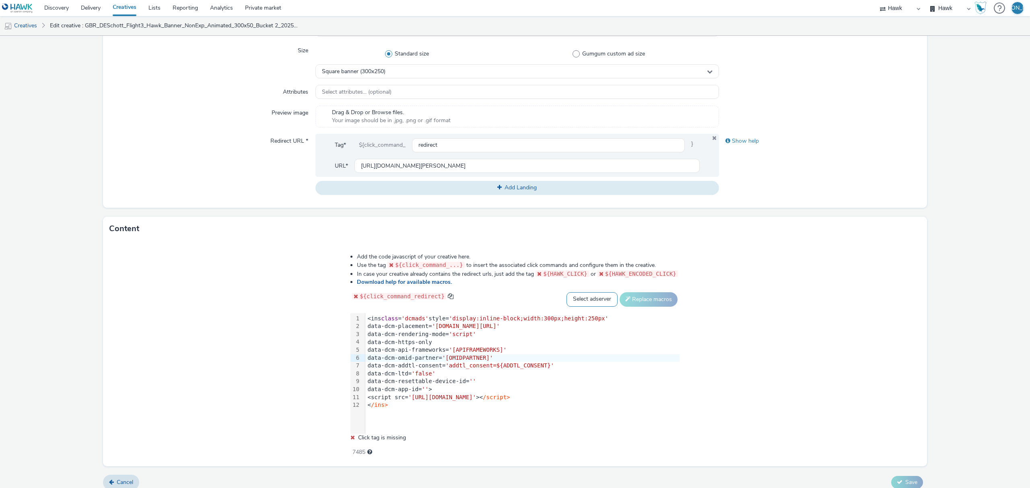
click at [590, 302] on select "Select adserver Sizmek DCM Adform Sting" at bounding box center [591, 299] width 51 height 14
select select "dcm"
click at [566, 292] on select "Select adserver Sizmek DCM Adform Sting" at bounding box center [591, 299] width 51 height 14
click at [640, 306] on button "Replace macros" at bounding box center [648, 299] width 58 height 14
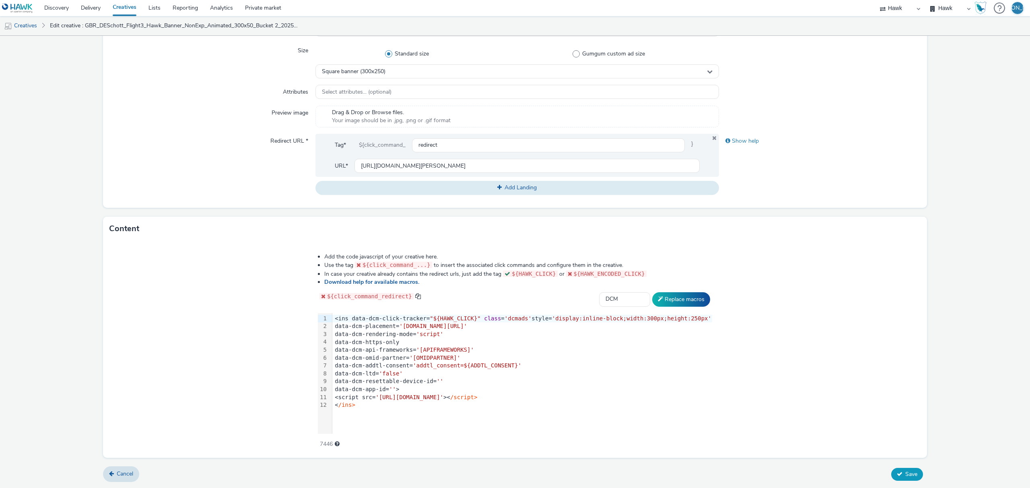
click at [897, 473] on icon at bounding box center [900, 474] width 6 height 6
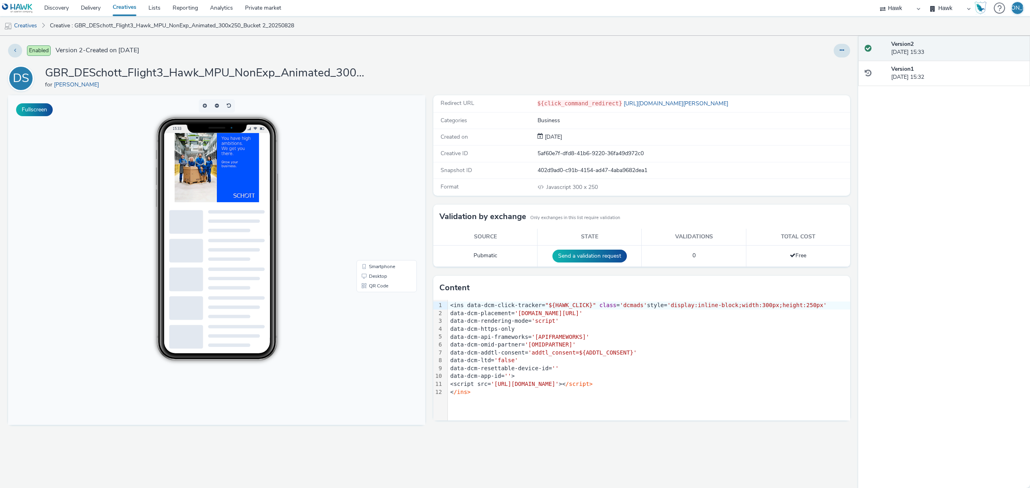
scroll to position [0, 8]
click at [848, 49] on button at bounding box center [841, 51] width 16 height 14
click at [835, 80] on link "Duplicate" at bounding box center [820, 83] width 60 height 16
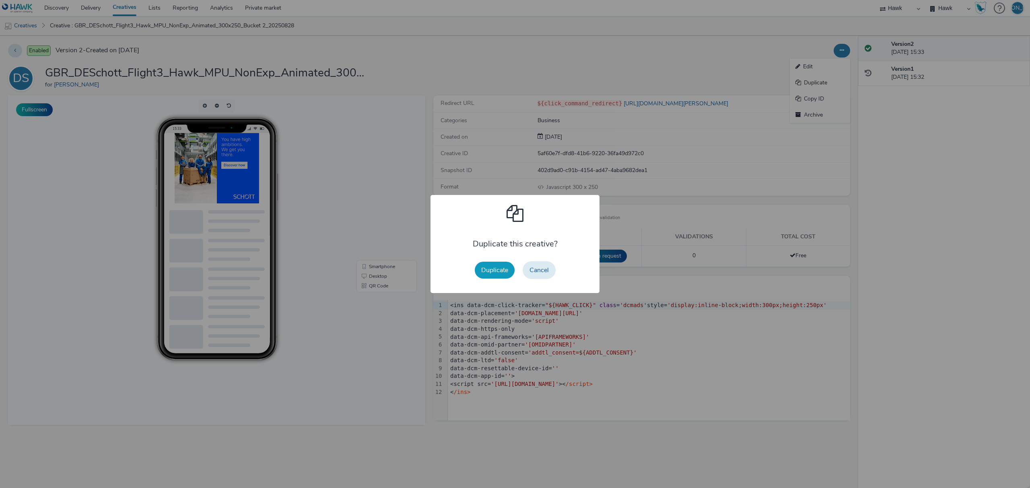
click at [499, 264] on button "Duplicate" at bounding box center [495, 270] width 40 height 17
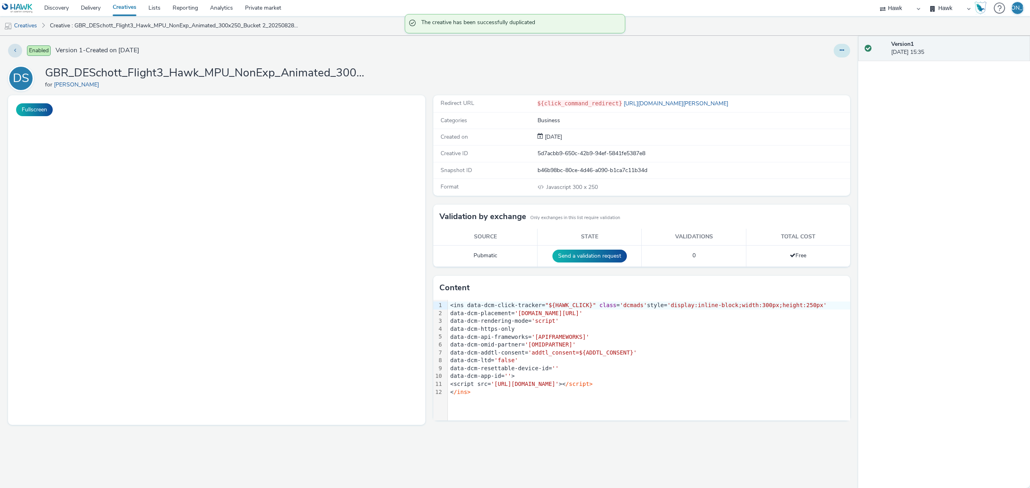
click at [844, 54] on button at bounding box center [841, 51] width 16 height 14
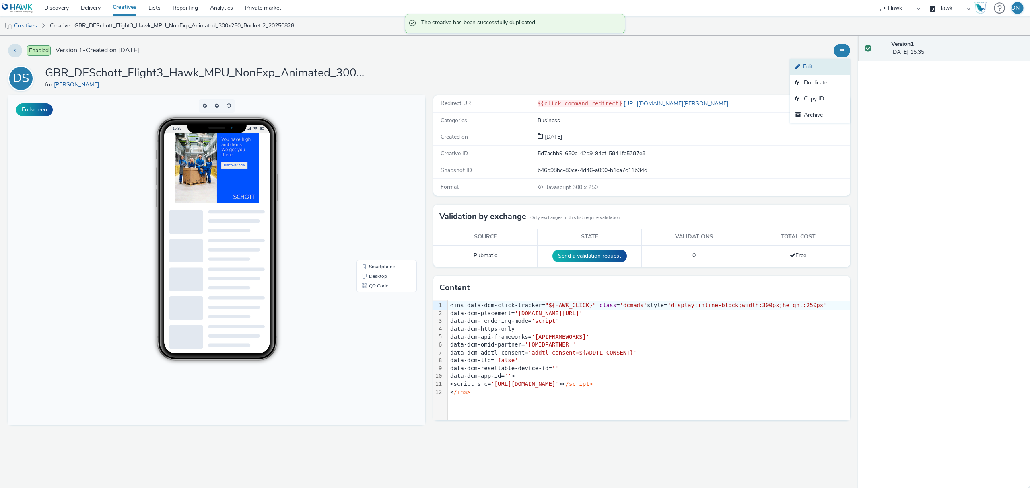
click at [837, 65] on link "Edit" at bounding box center [820, 67] width 60 height 16
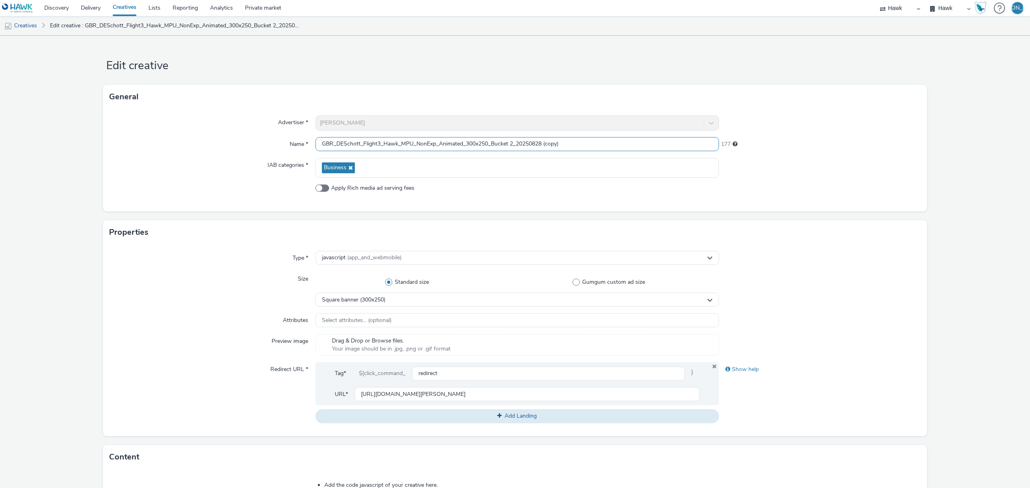
click at [410, 146] on input "GBR_DESchott_Flight3_Hawk_MPU_NonExp_Animated_300x250_Bucket 2_20250828 (copy)" at bounding box center [516, 144] width 403 height 14
click at [364, 298] on span "Square banner (300x250)" at bounding box center [354, 300] width 64 height 7
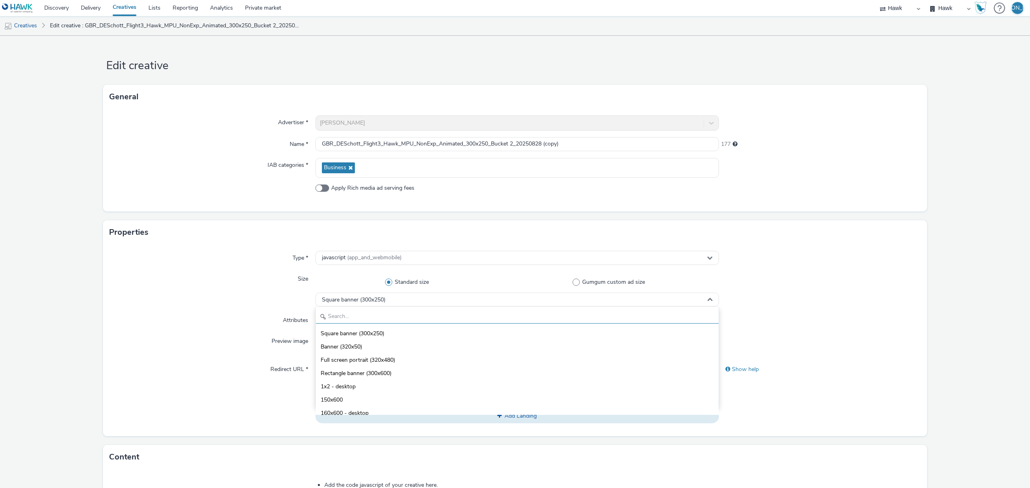
click at [368, 311] on input "text" at bounding box center [517, 317] width 403 height 14
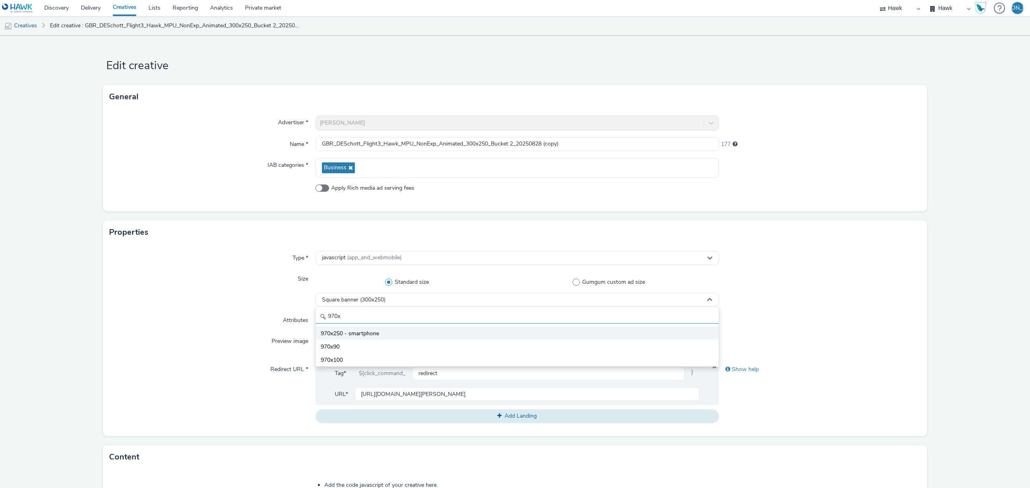
type input "970x"
click at [372, 338] on span "970x250 - smartphone" at bounding box center [350, 334] width 58 height 8
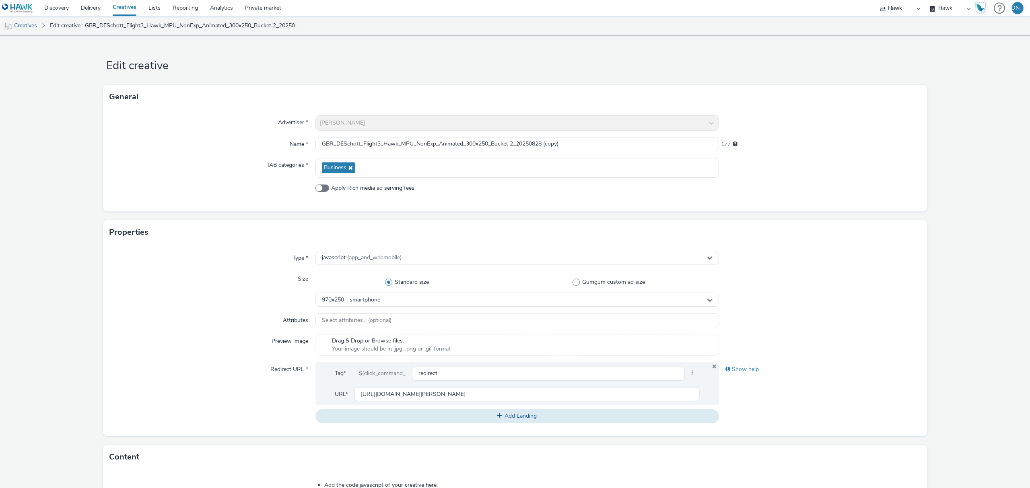
click at [26, 29] on link "Creatives" at bounding box center [20, 25] width 41 height 19
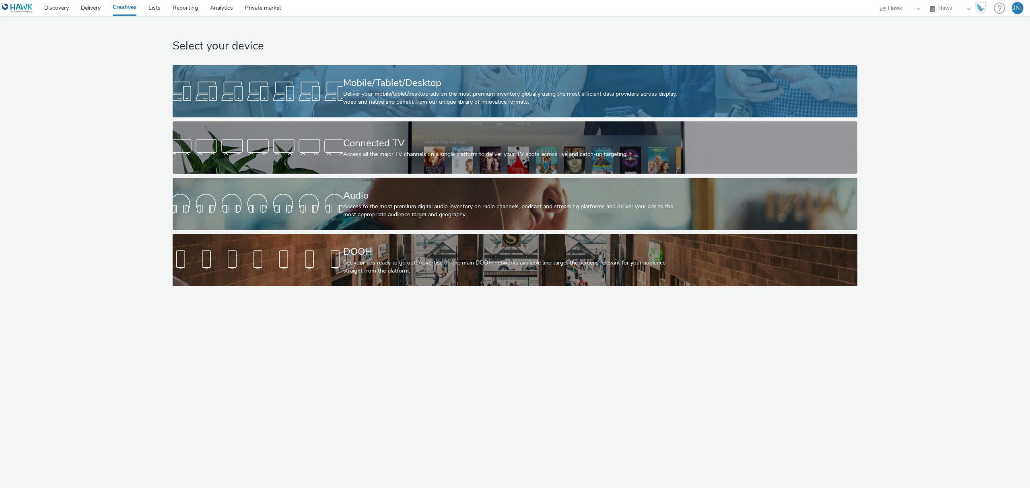
click at [211, 100] on div at bounding box center [258, 91] width 171 height 26
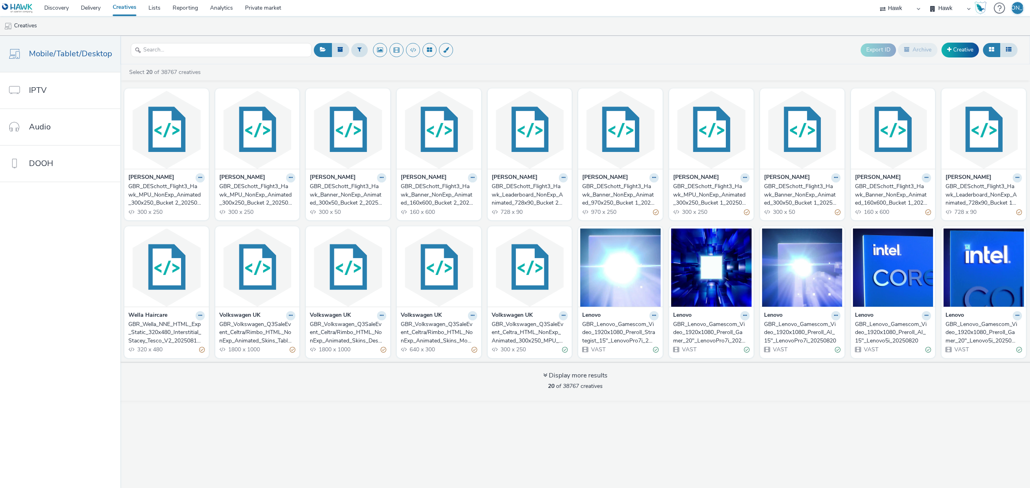
drag, startPoint x: 516, startPoint y: 193, endPoint x: 574, endPoint y: 40, distance: 163.6
click at [574, 40] on div "Export ID Archive Creative" at bounding box center [666, 50] width 708 height 20
click at [222, 47] on input "text" at bounding box center [221, 50] width 181 height 14
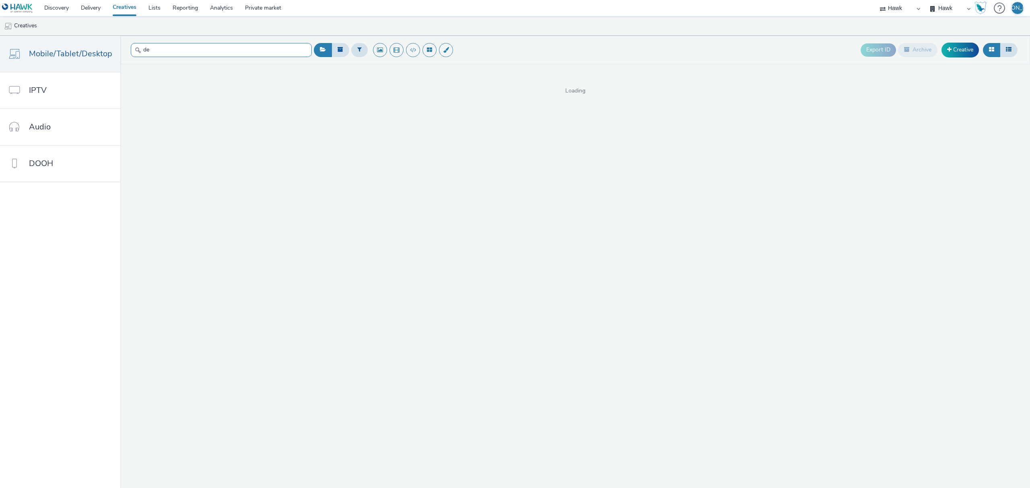
type input "d"
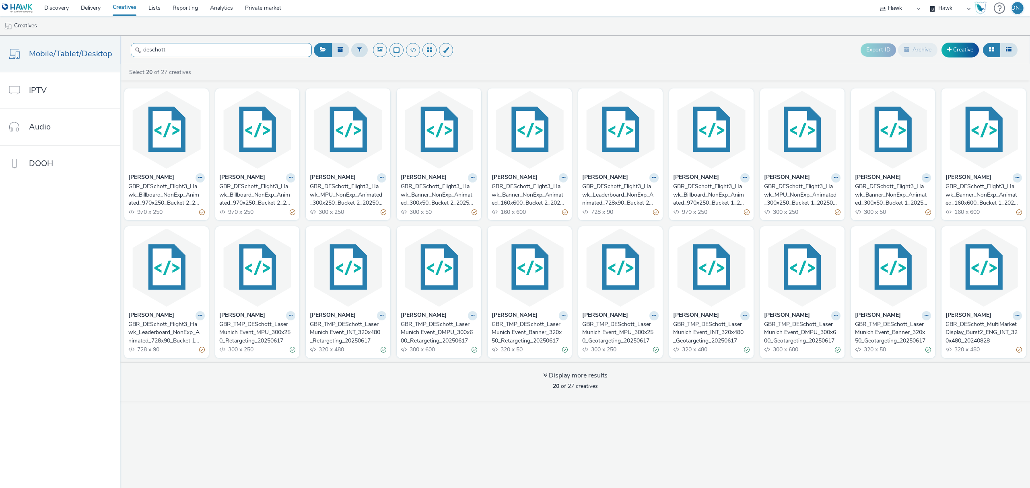
type input "deschott"
drag, startPoint x: 603, startPoint y: 192, endPoint x: 638, endPoint y: 63, distance: 133.8
click at [638, 63] on header "deschott Export ID Archive Creative" at bounding box center [574, 50] width 909 height 29
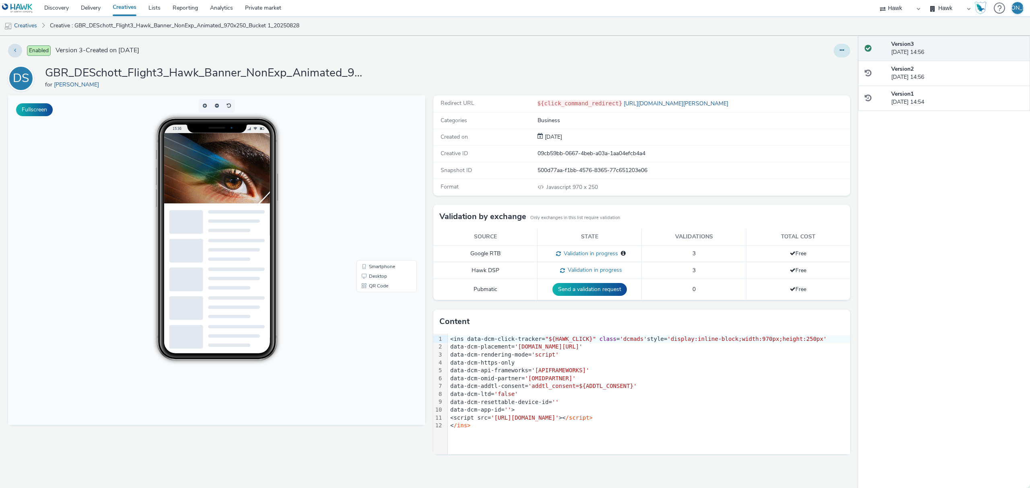
click at [837, 56] on button at bounding box center [841, 51] width 16 height 14
click at [834, 65] on link "Edit" at bounding box center [820, 67] width 60 height 16
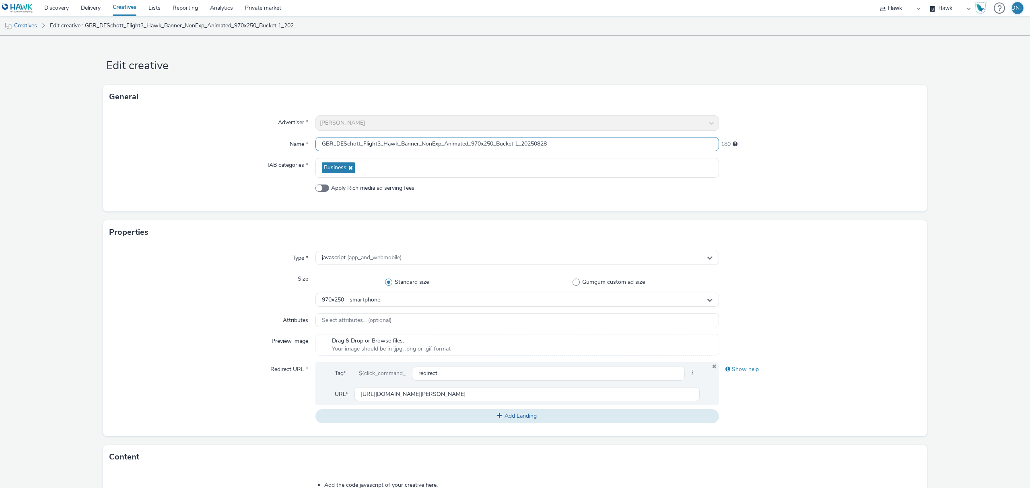
click at [416, 145] on input "GBR_DESchott_Flight3_Hawk_Banner_NonExp_Animated_970x250_Bucket 1_20250828" at bounding box center [516, 144] width 403 height 14
type input "GBR_DESchott_Flight3_Hawk_Billboard_NonExp_Animated_970x250_Bucket 1_20250828"
click at [375, 293] on div "970x250 - smartphone" at bounding box center [516, 300] width 403 height 14
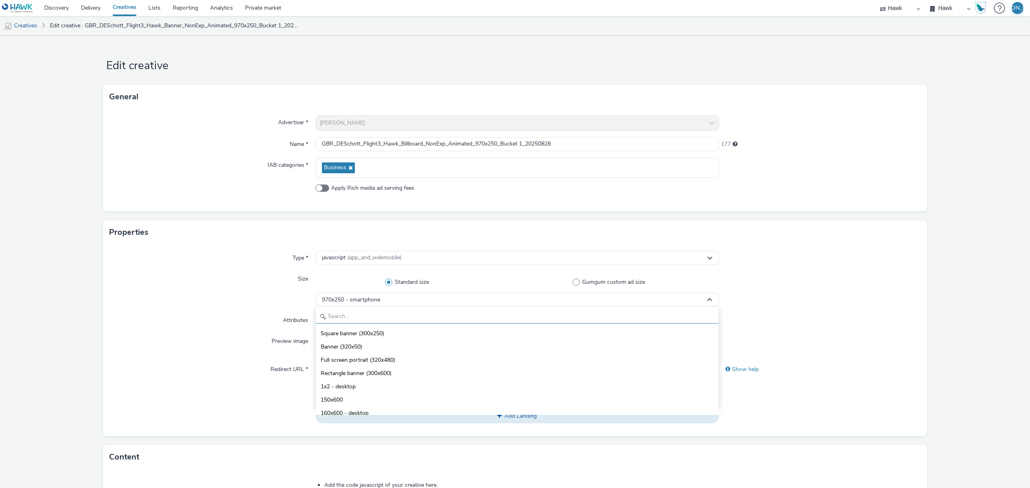
click at [375, 316] on input "text" at bounding box center [517, 317] width 403 height 14
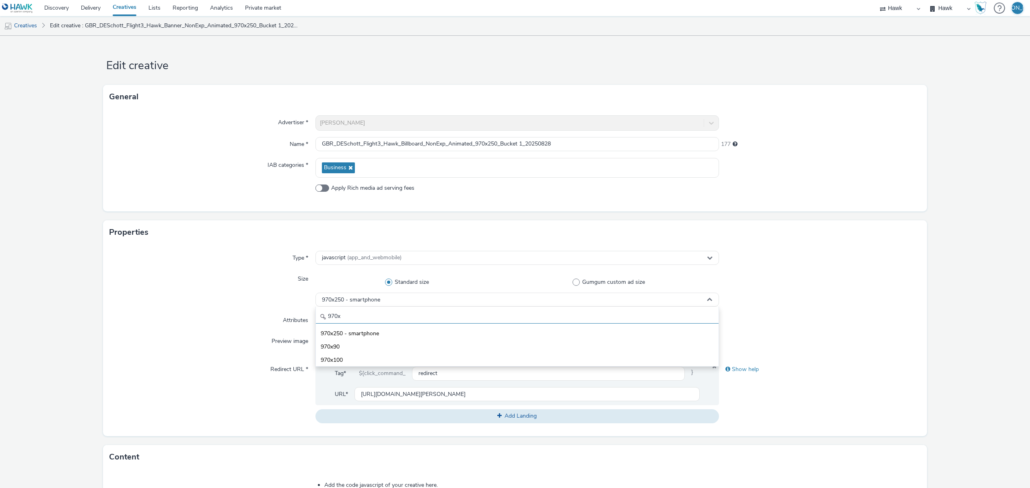
type input "970x"
click at [261, 256] on div "Type *" at bounding box center [212, 258] width 206 height 14
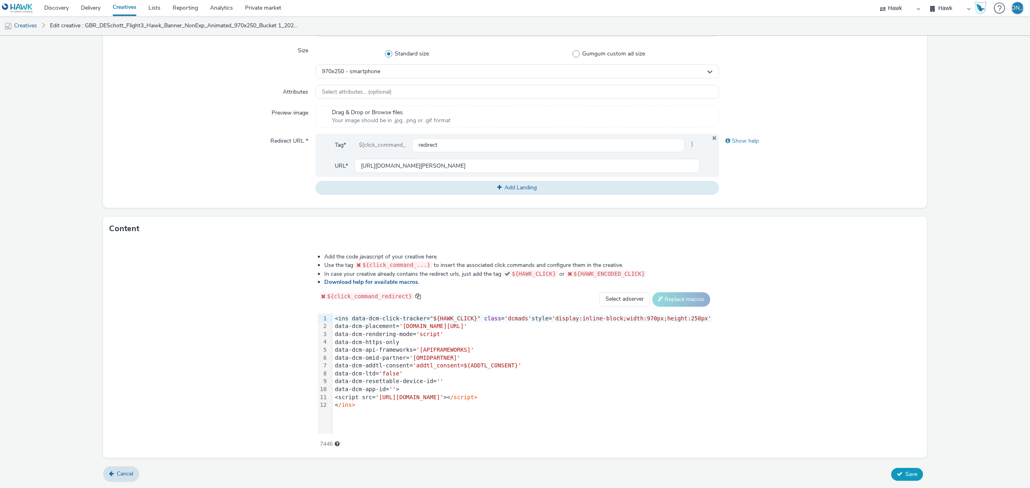
click at [897, 472] on icon at bounding box center [900, 474] width 6 height 6
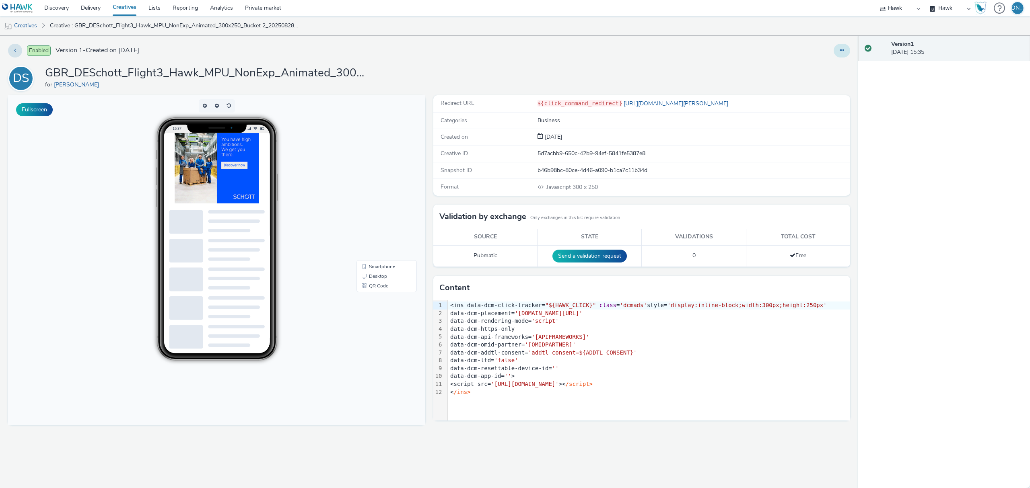
click at [836, 52] on button at bounding box center [841, 51] width 16 height 14
click at [830, 68] on link "Edit" at bounding box center [820, 67] width 60 height 16
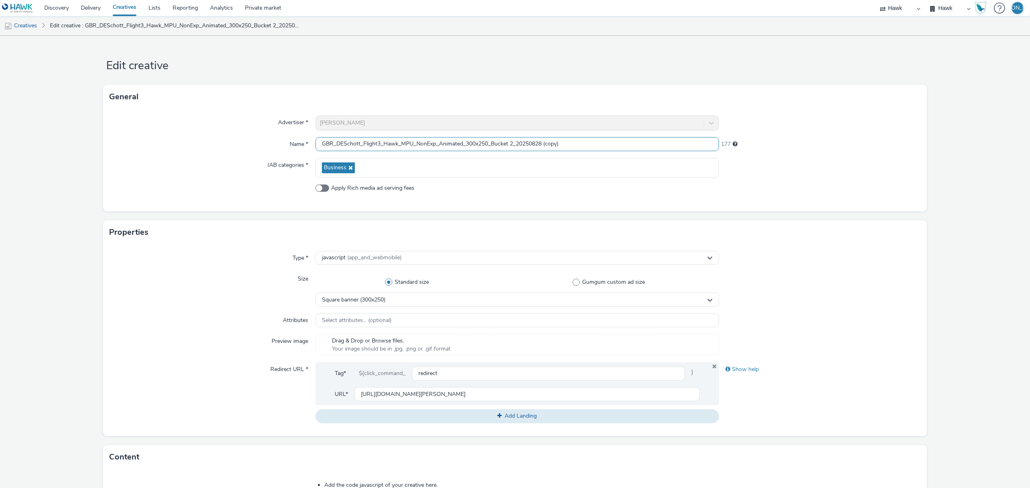
click at [411, 142] on input "GBR_DESchott_Flight3_Hawk_MPU_NonExp_Animated_300x250_Bucket 2_20250828 (copy)" at bounding box center [516, 144] width 403 height 14
type input "GBR_DESchott_Flight3_Hawk_Billboard_NonExp_Animated_970x250_Bucket 2_20250828"
click at [360, 298] on span "Square banner (300x250)" at bounding box center [354, 300] width 64 height 7
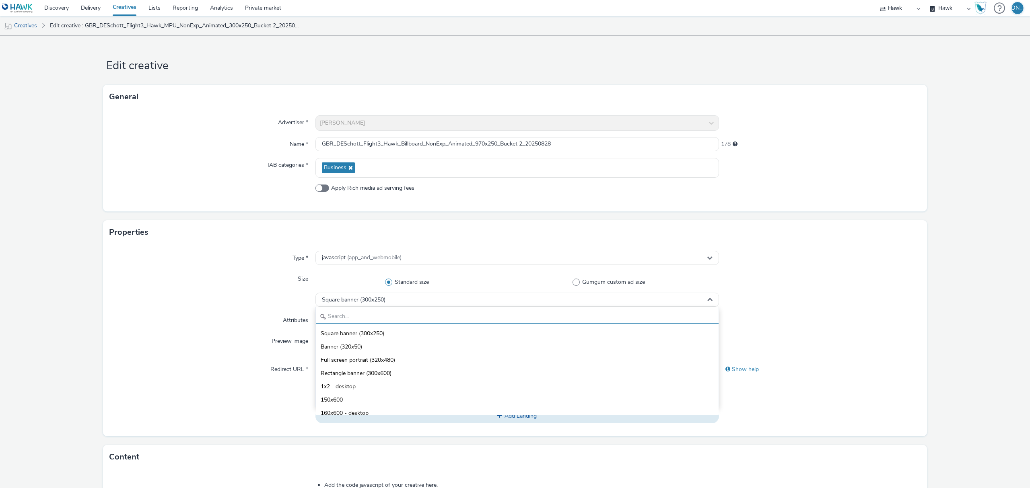
click at [373, 315] on input "text" at bounding box center [517, 317] width 403 height 14
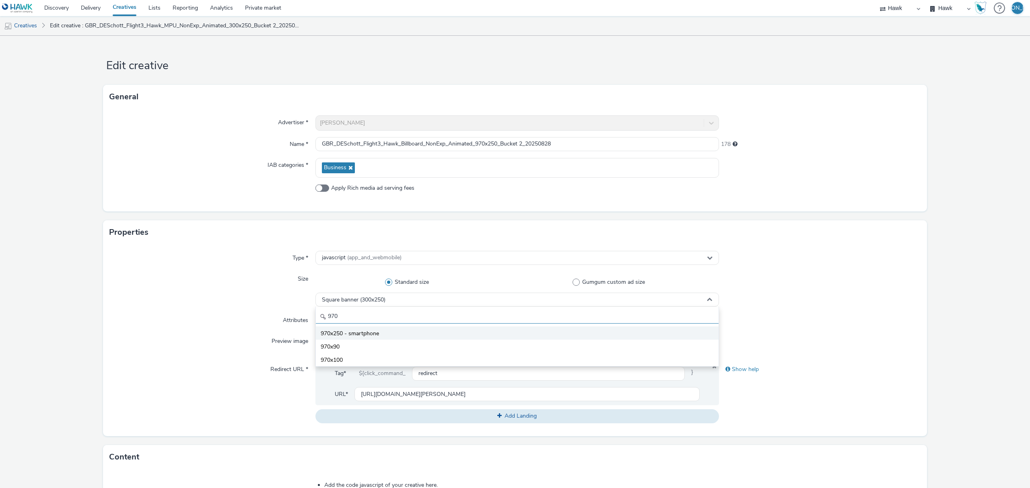
type input "970"
click at [377, 329] on li "970x250 - smartphone" at bounding box center [517, 333] width 403 height 13
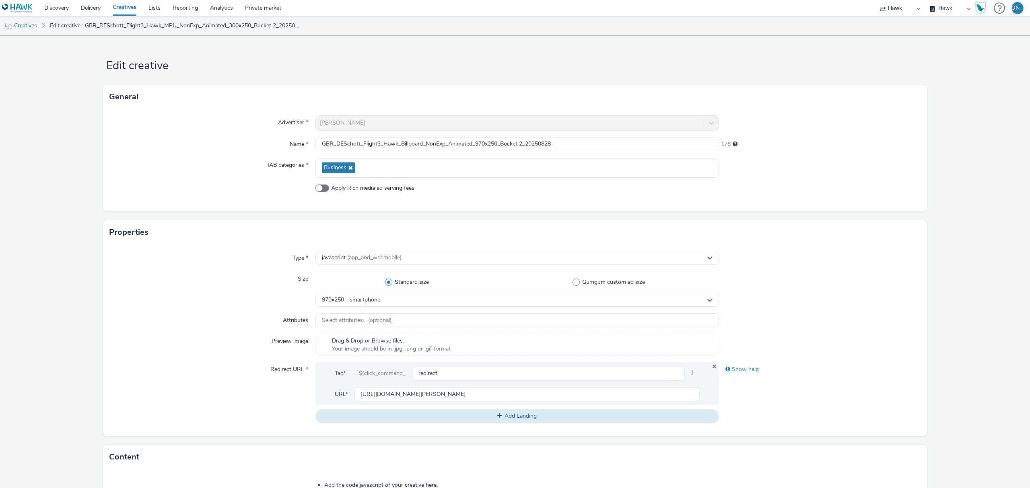
scroll to position [228, 0]
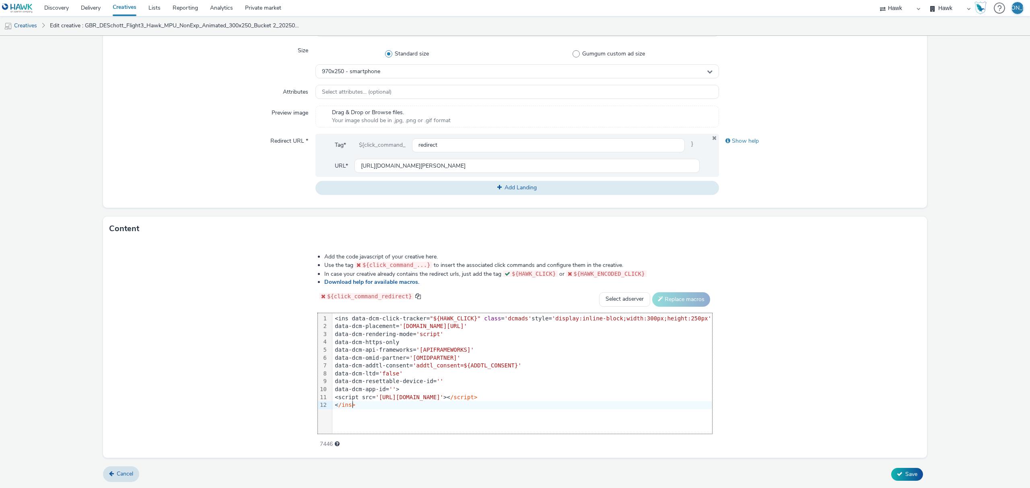
click at [385, 413] on div "99 1 2 3 4 5 6 7 8 9 10 11 12 › <ins data-dcm-click-tracker= "${HAWK_CLICK}" cl…" at bounding box center [515, 373] width 394 height 121
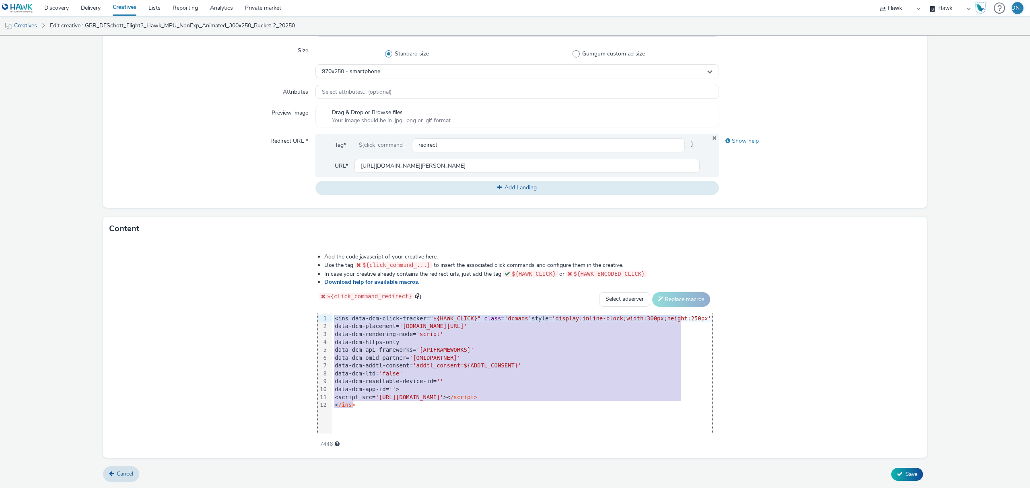
drag, startPoint x: 374, startPoint y: 404, endPoint x: 255, endPoint y: 248, distance: 196.3
click at [255, 248] on div "Add the code javascript of your creative here. Use the tag ${click_command_...}…" at bounding box center [515, 349] width 824 height 217
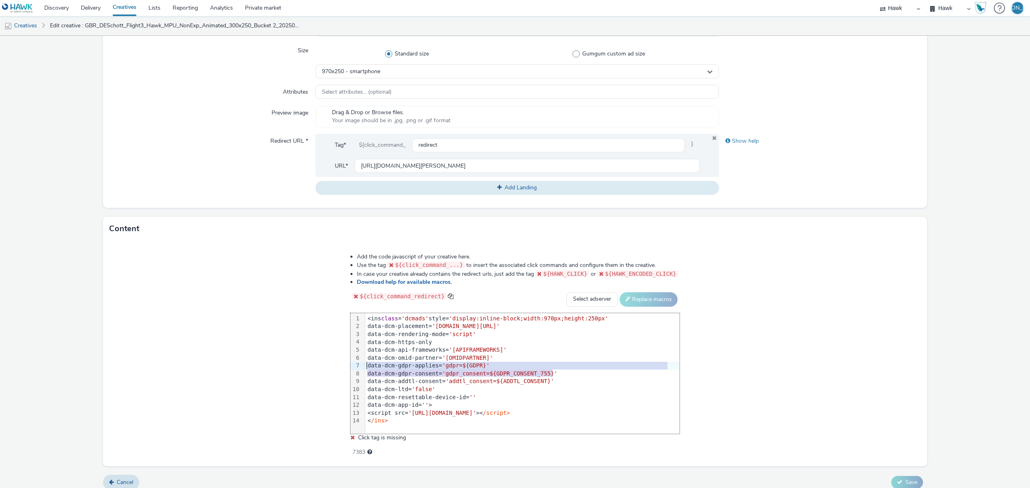
drag, startPoint x: 555, startPoint y: 376, endPoint x: 331, endPoint y: 364, distance: 225.2
click at [331, 364] on div "Add the code javascript of your creative here. Use the tag ${click_command_...}…" at bounding box center [514, 350] width 387 height 206
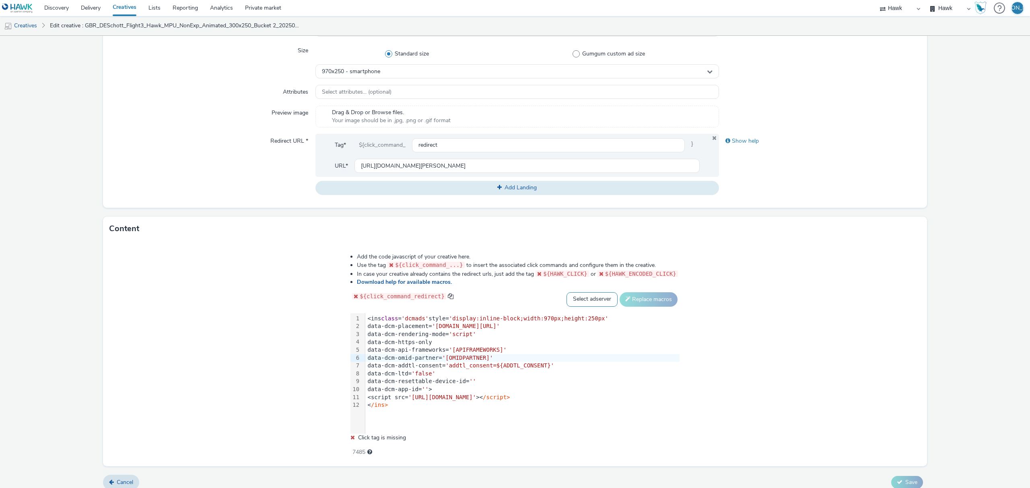
click at [574, 301] on select "Select adserver Sizmek DCM Adform Sting" at bounding box center [591, 299] width 51 height 14
select select "dcm"
click at [566, 292] on select "Select adserver Sizmek DCM Adform Sting" at bounding box center [591, 299] width 51 height 14
click at [636, 294] on button "Replace macros" at bounding box center [648, 299] width 58 height 14
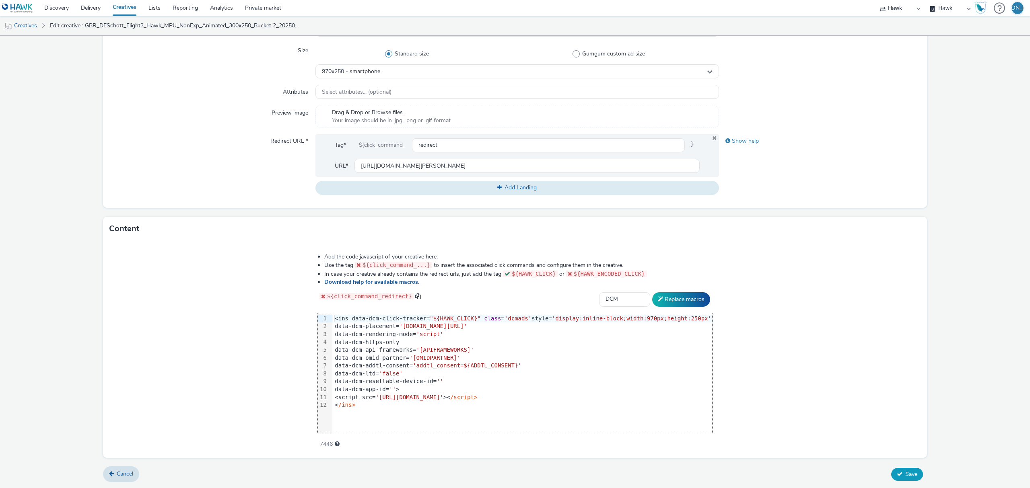
click at [905, 475] on span "Save" at bounding box center [911, 475] width 12 height 8
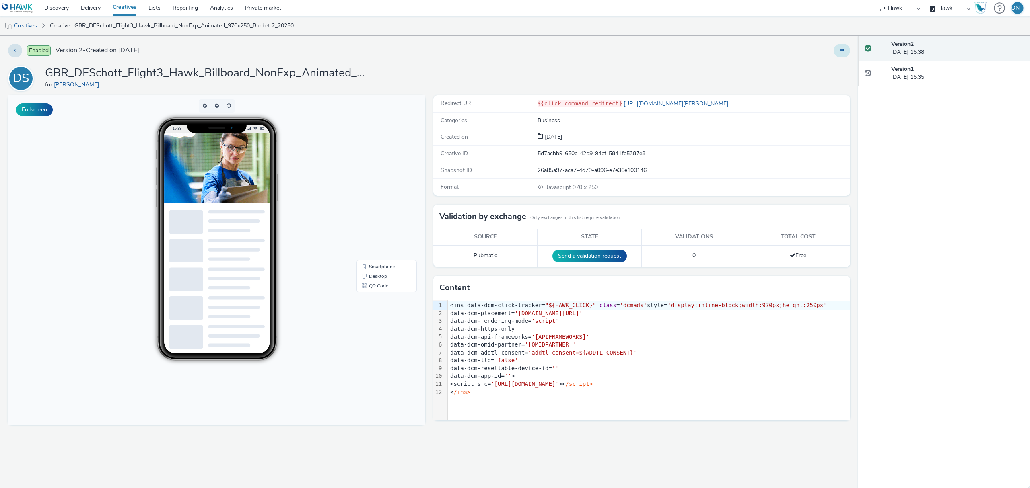
click at [846, 53] on button at bounding box center [841, 51] width 16 height 14
click at [834, 84] on link "Duplicate" at bounding box center [820, 83] width 60 height 16
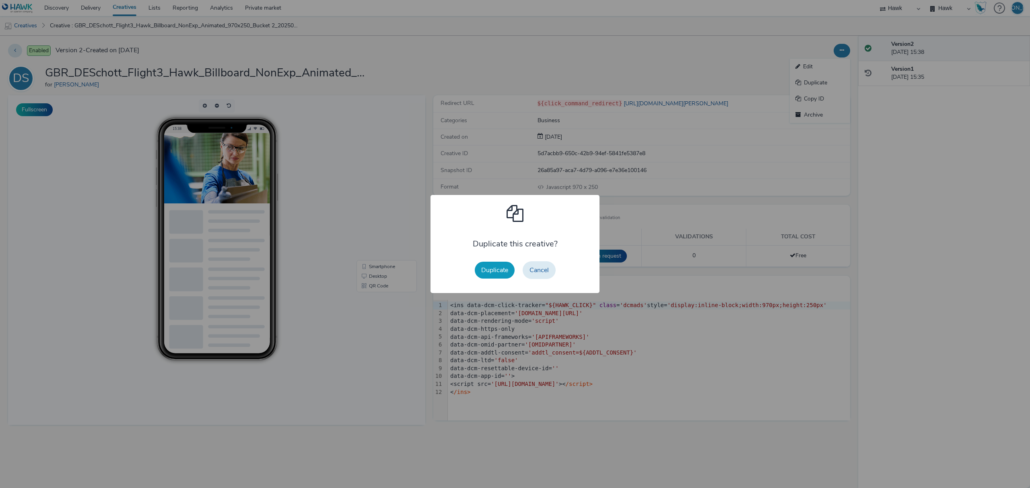
click at [498, 270] on button "Duplicate" at bounding box center [495, 270] width 40 height 17
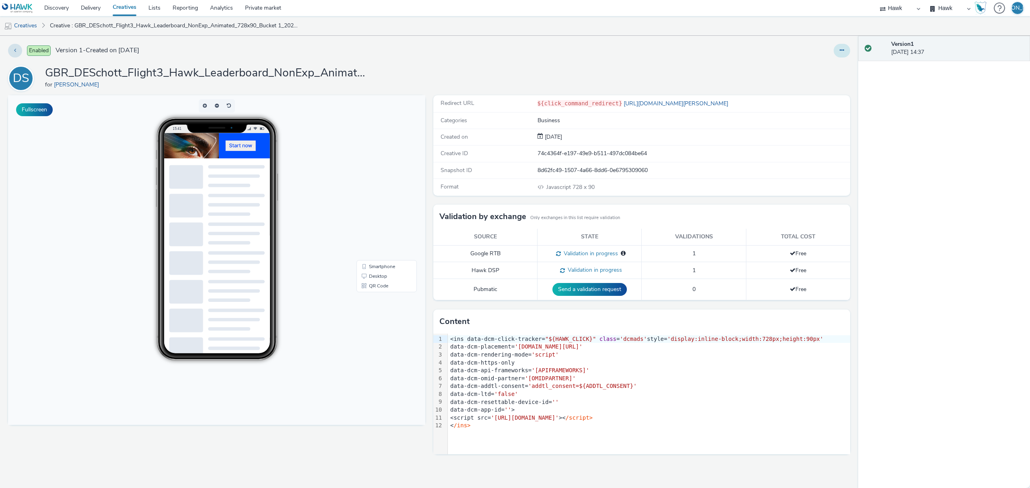
click at [837, 52] on button at bounding box center [841, 51] width 16 height 14
click at [837, 63] on link "Edit" at bounding box center [820, 67] width 60 height 16
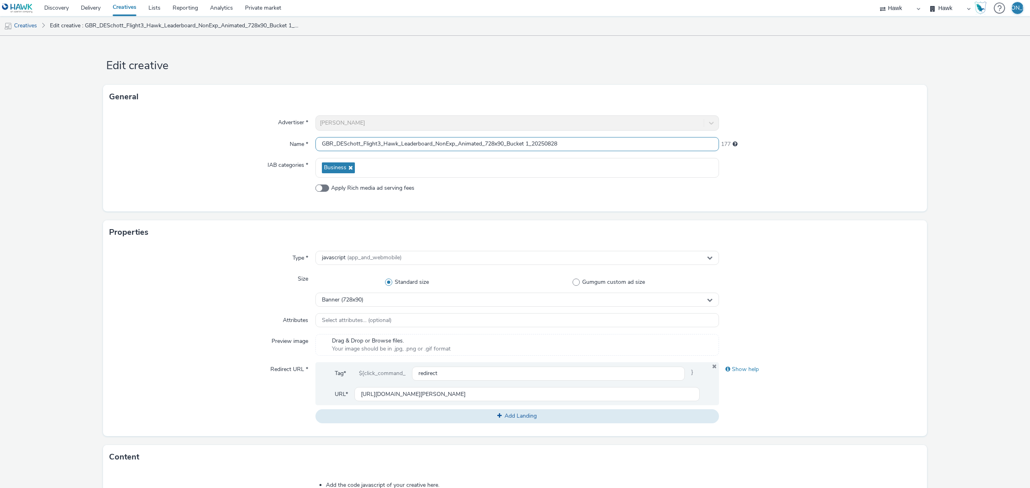
click at [506, 142] on input "GBR_DESchott_Flight3_Hawk_Leaderboard_NonExp_Animated_728x90_Bucket 1_20250828" at bounding box center [516, 144] width 403 height 14
click at [512, 142] on input "GBR_DESchott_Flight3_Hawk_Leaderboard_NonExp_Animated_728x90_(9/1/2025-9/21/25)…" at bounding box center [516, 144] width 403 height 14
click at [525, 144] on input "GBR_DESchott_Flight3_Hawk_Leaderboard_NonExp_Animated_728x90_(9/1/2025-9/21/25)…" at bounding box center [516, 144] width 403 height 14
click at [553, 140] on input "GBR_DESchott_Flight3_Hawk_Leaderboard_NonExp_Animated_728x90_(01/9/25-21/9/25)B…" at bounding box center [516, 144] width 403 height 14
type input "GBR_DESchott_Flight3_Hawk_Leaderboard_NonExp_Animated_728x90_(01/9/25-21/9/25)_…"
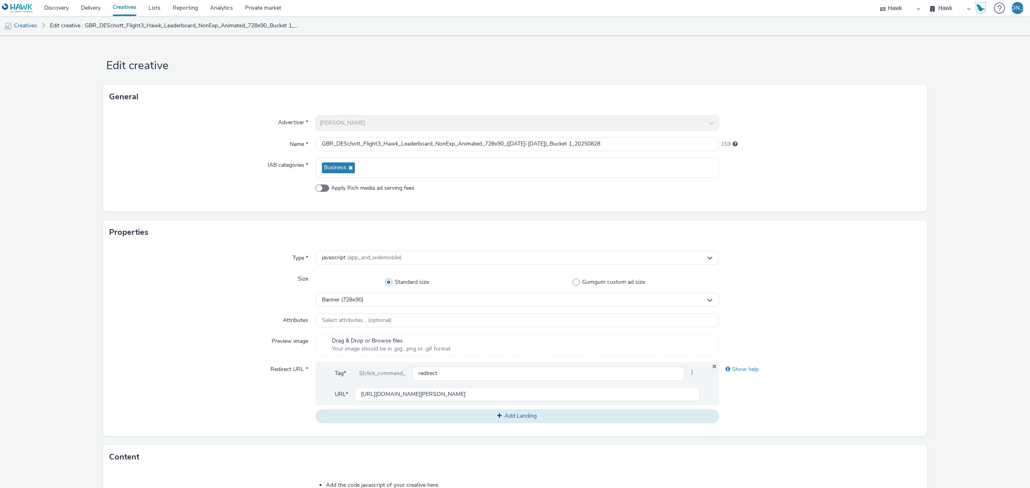
scroll to position [228, 0]
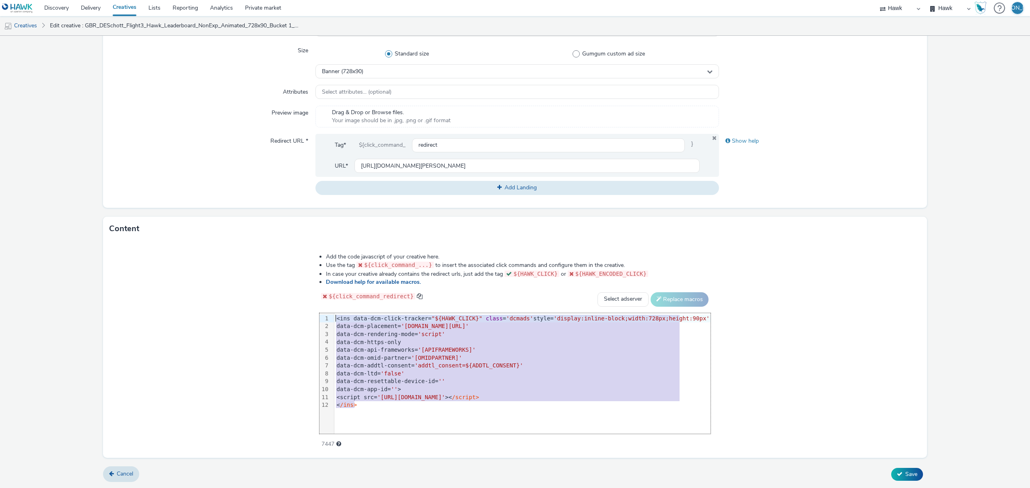
drag, startPoint x: 382, startPoint y: 411, endPoint x: 294, endPoint y: 234, distance: 197.9
click at [294, 234] on div "Content Add the code javascript of your creative here. Use the tag ${click_comm…" at bounding box center [515, 337] width 824 height 241
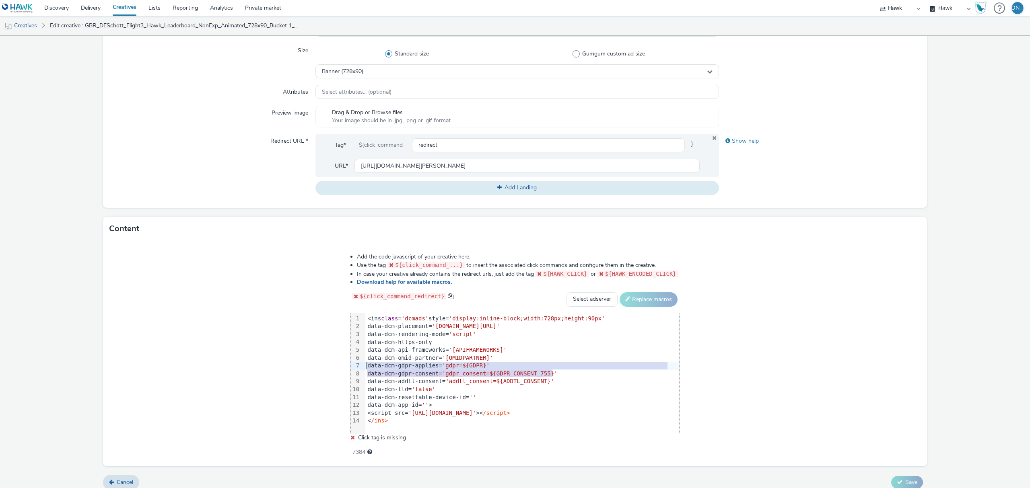
drag, startPoint x: 562, startPoint y: 372, endPoint x: 346, endPoint y: 366, distance: 215.3
click at [346, 366] on div "Add the code javascript of your creative here. Use the tag ${click_command_...}…" at bounding box center [514, 350] width 387 height 206
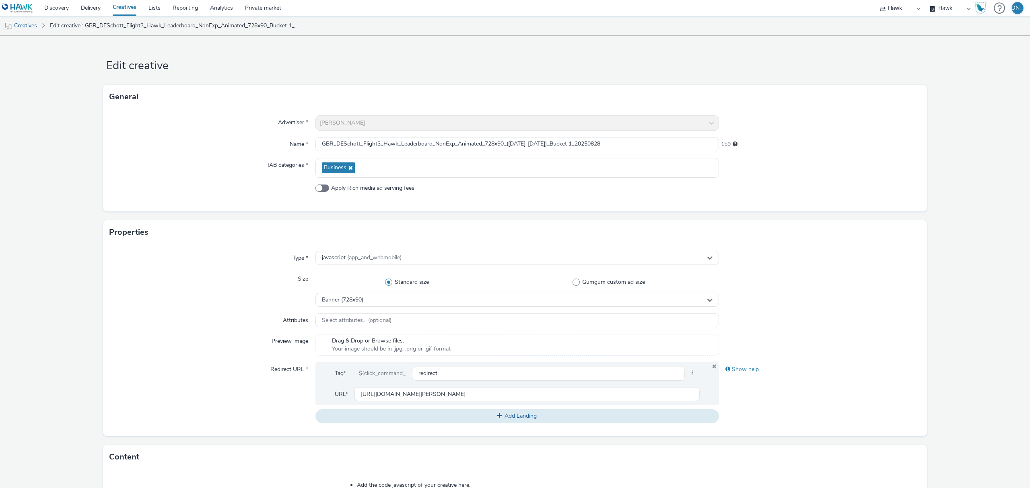
scroll to position [237, 0]
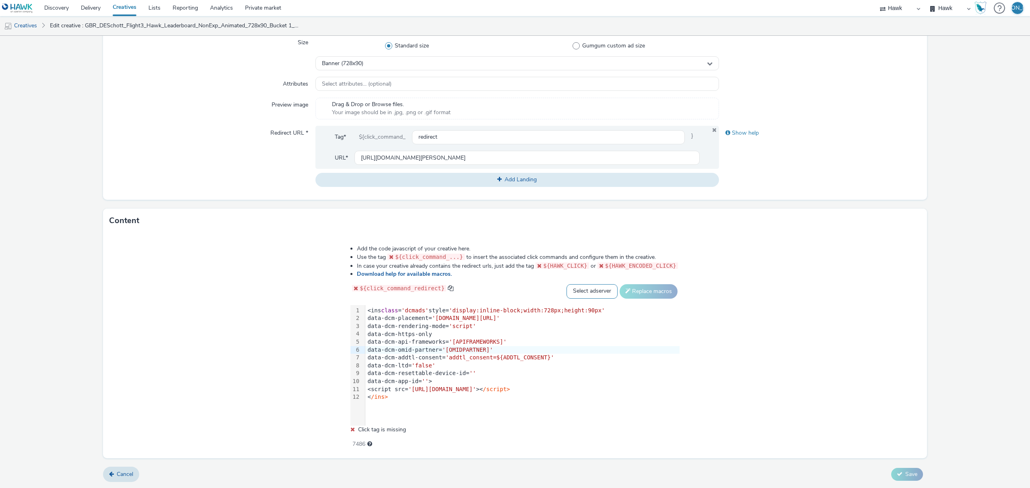
click at [588, 298] on select "Select adserver Sizmek DCM Adform Sting" at bounding box center [591, 291] width 51 height 14
select select "dcm"
click at [566, 284] on select "Select adserver Sizmek DCM Adform Sting" at bounding box center [591, 291] width 51 height 14
click at [651, 294] on button "Replace macros" at bounding box center [648, 291] width 58 height 14
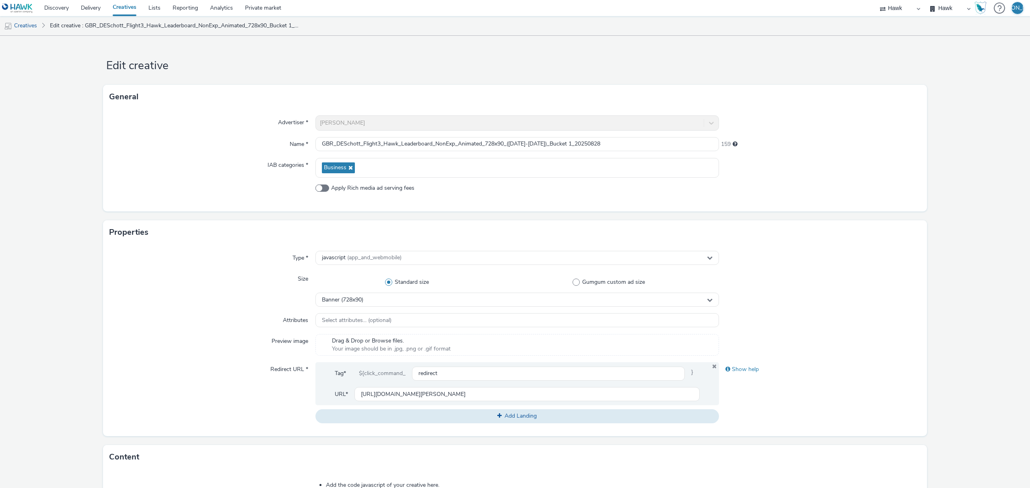
scroll to position [228, 0]
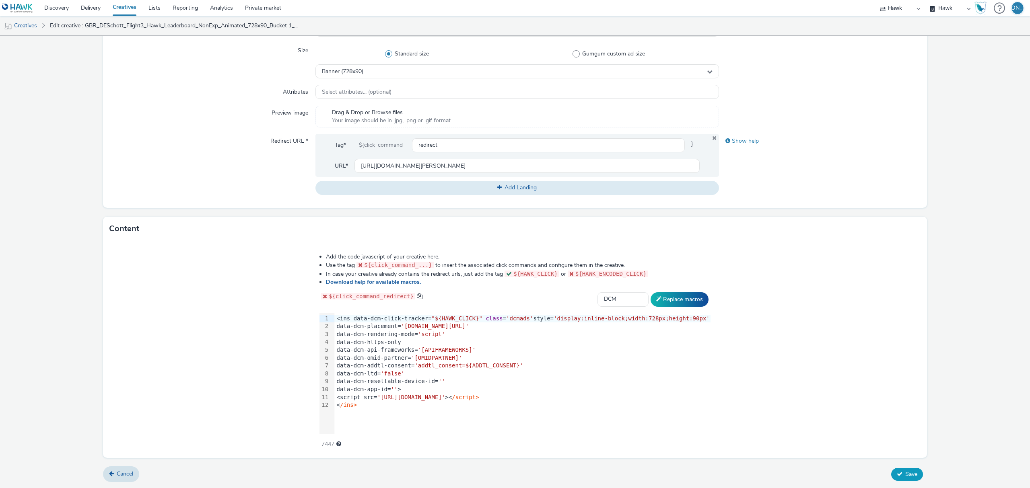
click at [905, 479] on button "Save" at bounding box center [907, 474] width 32 height 13
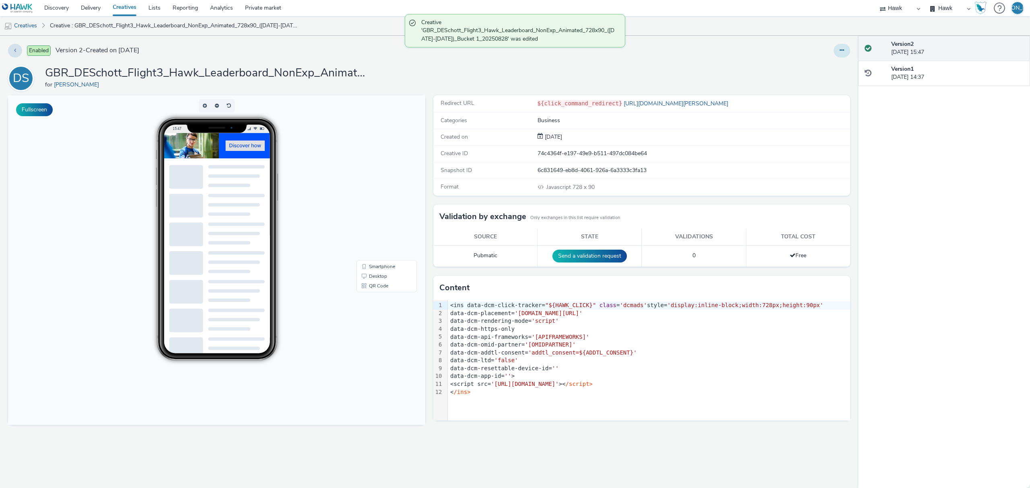
click at [840, 47] on icon at bounding box center [841, 50] width 4 height 6
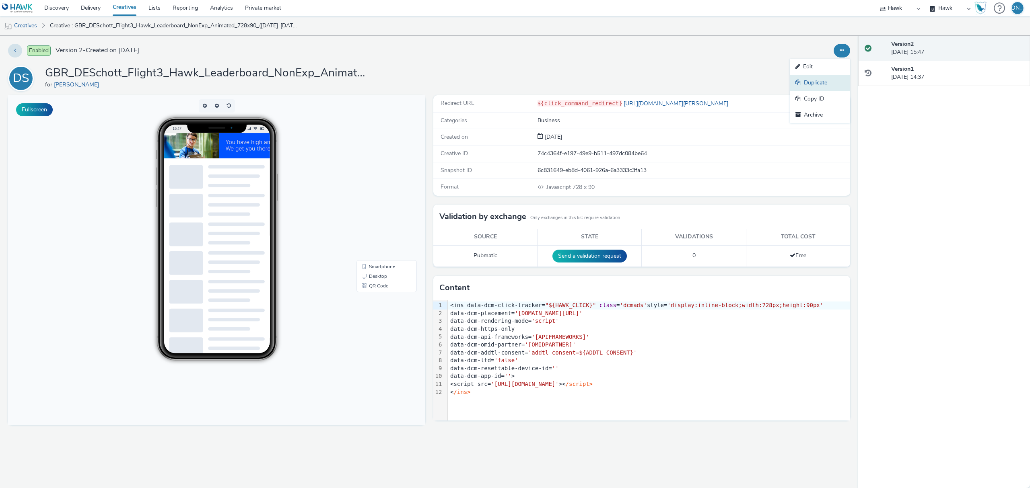
click at [824, 86] on link "Duplicate" at bounding box center [820, 83] width 60 height 16
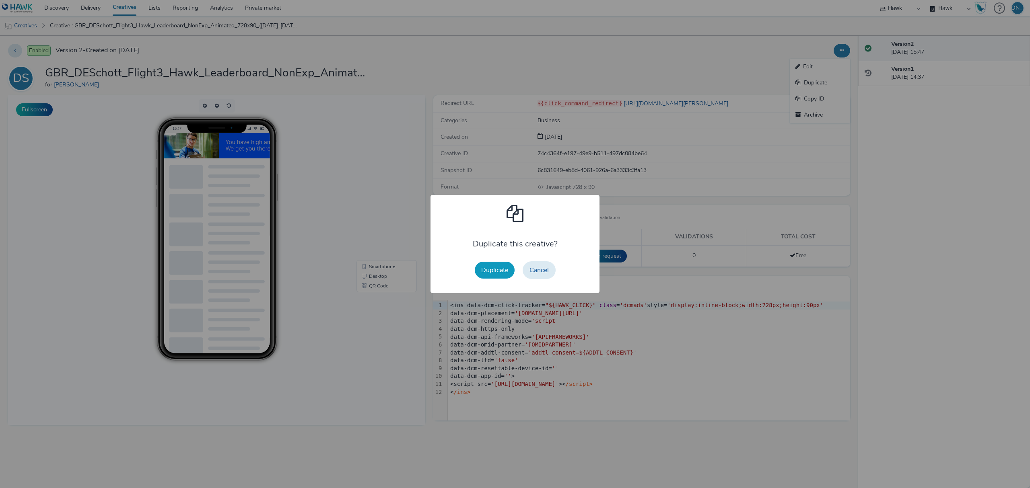
click at [487, 277] on button "Duplicate" at bounding box center [495, 270] width 40 height 17
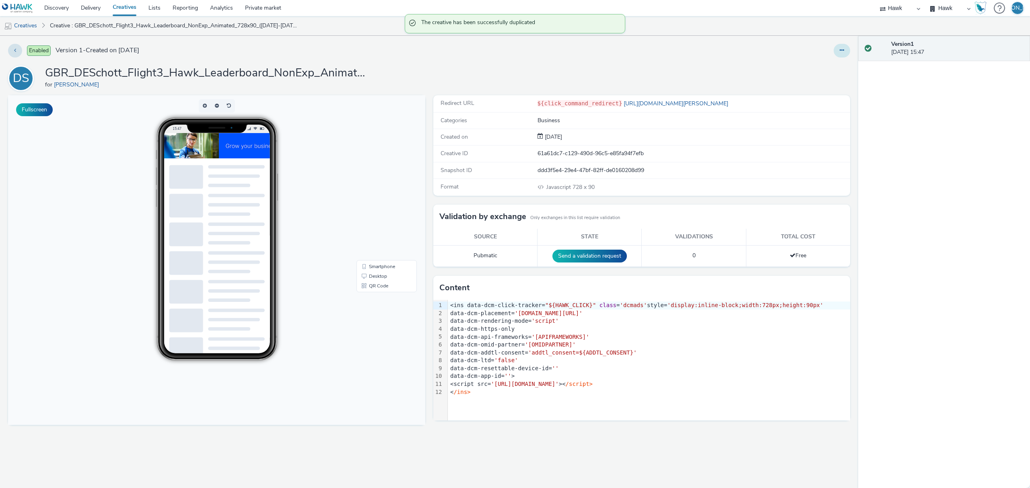
click at [838, 44] on button at bounding box center [841, 51] width 16 height 14
click at [828, 64] on link "Edit" at bounding box center [820, 67] width 60 height 16
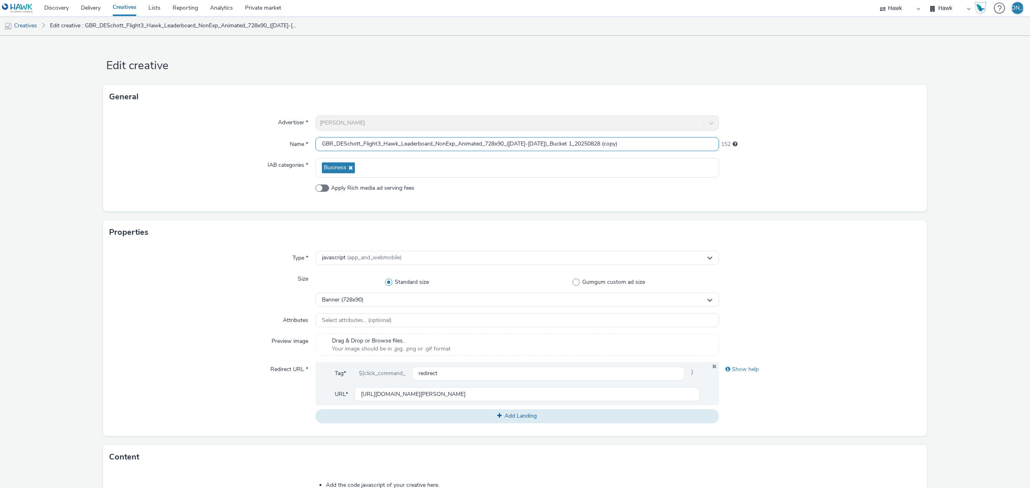
click at [432, 144] on input "GBR_DESchott_Flight3_Hawk_Leaderboard_NonExp_Animated_728x90_([DATE]-[DATE])_Bu…" at bounding box center [516, 144] width 403 height 14
click at [568, 142] on input "GBR_DESchott_Flight3_Hawk_Banner_NonExp_Animated_160x600_([DATE]-[DATE])_Bucket…" at bounding box center [516, 144] width 403 height 14
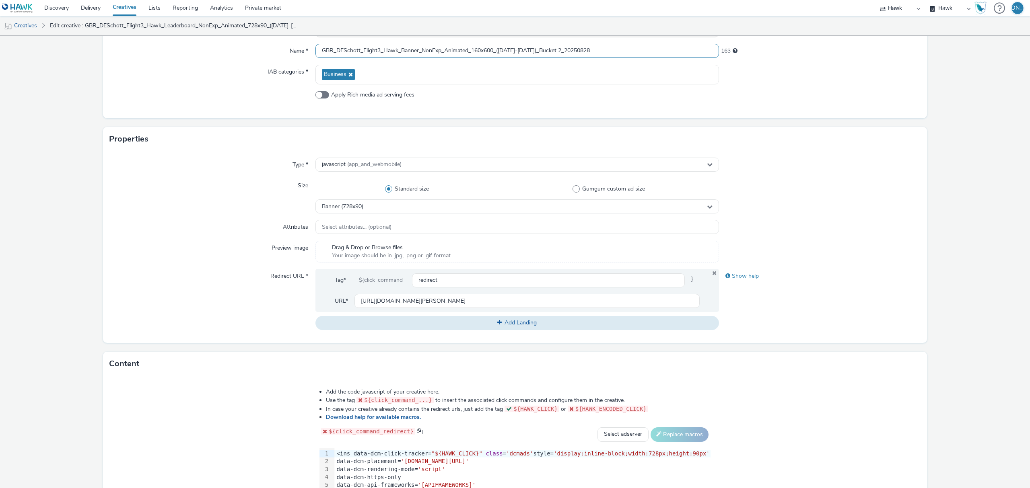
scroll to position [94, 0]
type input "GBR_DESchott_Flight3_Hawk_Banner_NonExp_Animated_160x600_([DATE]-[DATE])_Bucket…"
click at [341, 207] on span "Banner (728x90)" at bounding box center [342, 206] width 41 height 7
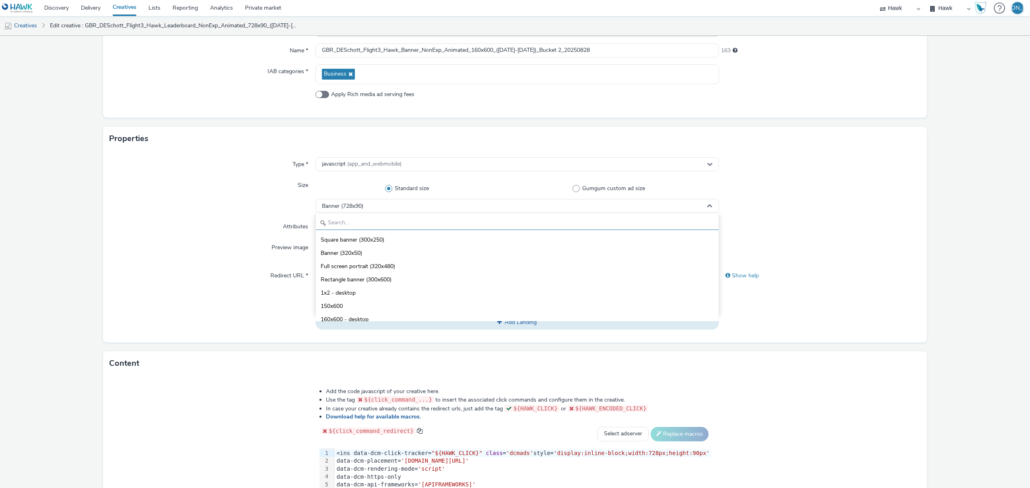
click at [348, 222] on input "text" at bounding box center [517, 223] width 403 height 14
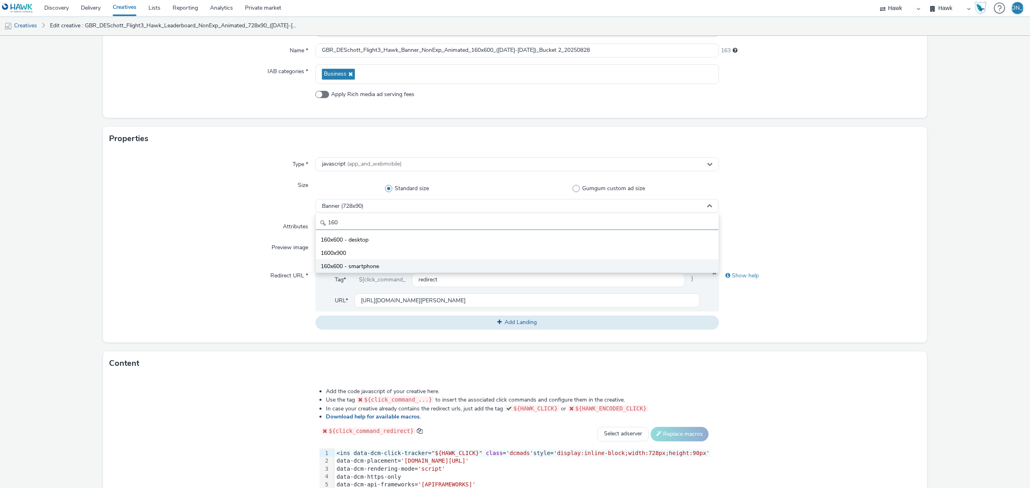
type input "160"
click at [375, 269] on span "160x600 - smartphone" at bounding box center [350, 267] width 58 height 8
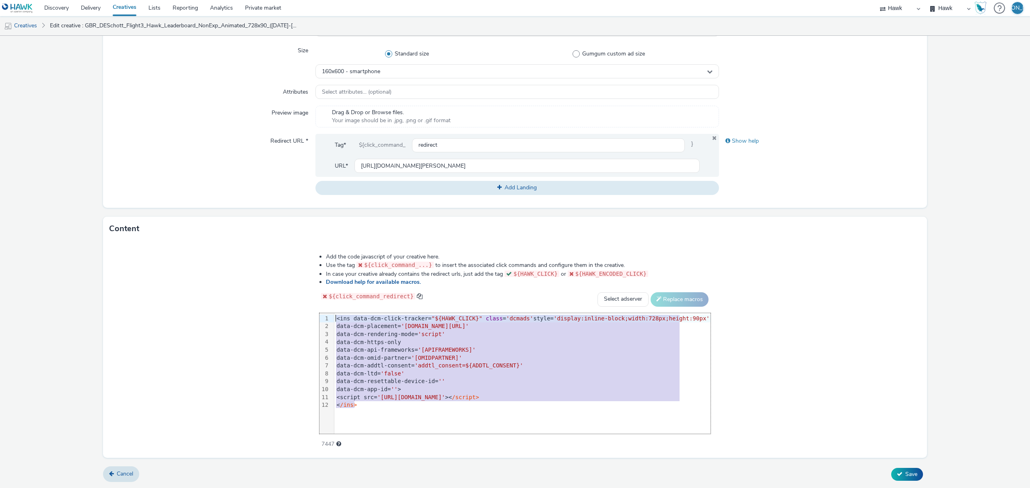
drag, startPoint x: 396, startPoint y: 407, endPoint x: 284, endPoint y: 268, distance: 179.1
click at [284, 268] on div "Add the code javascript of your creative here. Use the tag ${click_command_...}…" at bounding box center [515, 349] width 824 height 217
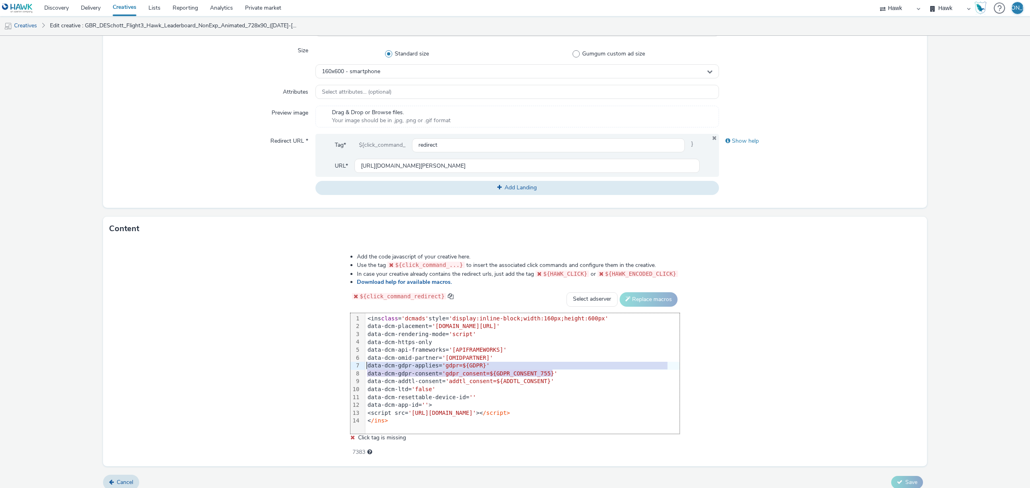
drag, startPoint x: 560, startPoint y: 375, endPoint x: 350, endPoint y: 365, distance: 210.6
click at [350, 365] on div "Add the code javascript of your creative here. Use the tag ${click_command_...}…" at bounding box center [514, 350] width 387 height 206
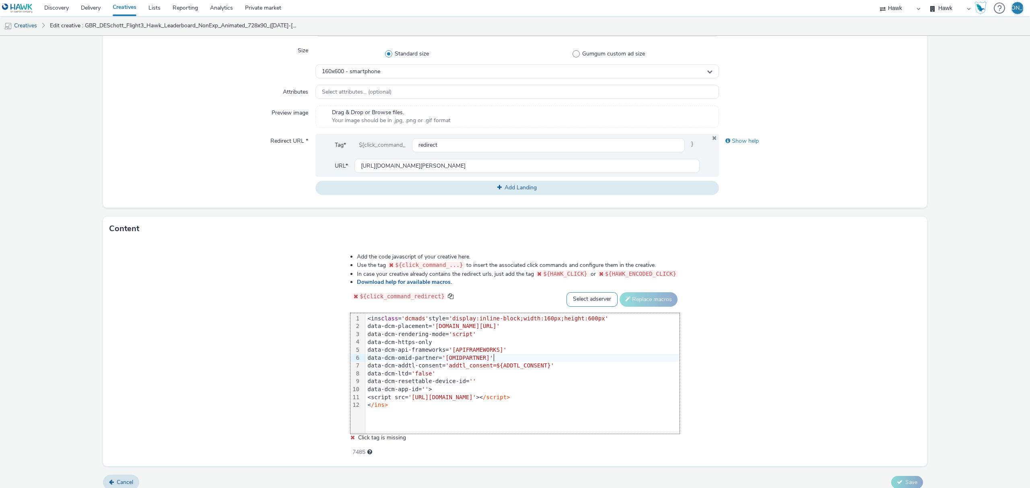
click at [589, 300] on select "Select adserver Sizmek DCM Adform Sting" at bounding box center [591, 299] width 51 height 14
select select "dcm"
click at [566, 292] on select "Select adserver Sizmek DCM Adform Sting" at bounding box center [591, 299] width 51 height 14
click at [644, 301] on button "Replace macros" at bounding box center [648, 299] width 58 height 14
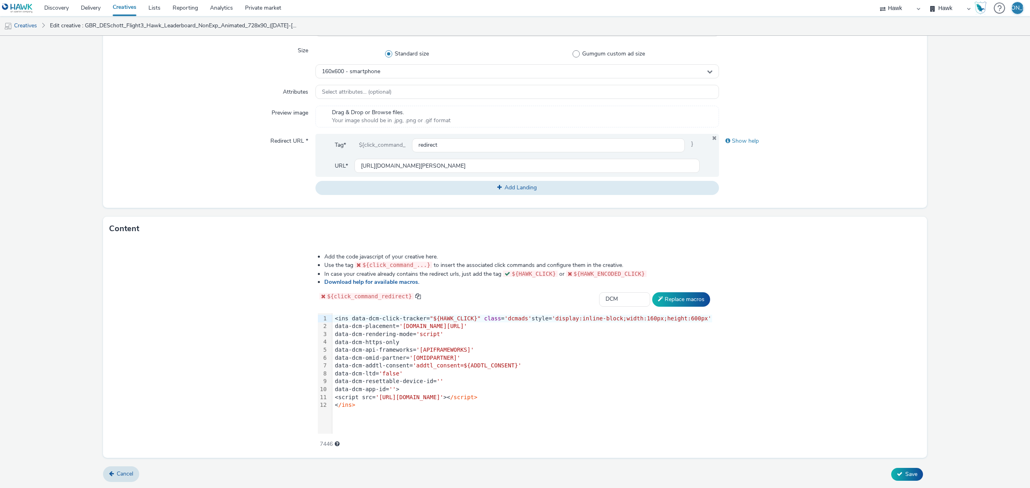
click at [901, 483] on form "Edit creative General Advertiser * DE Schott Name * GBR_DESchott_Flight3_Hawk_B…" at bounding box center [515, 147] width 1030 height 681
click at [900, 480] on button "Save" at bounding box center [907, 474] width 32 height 13
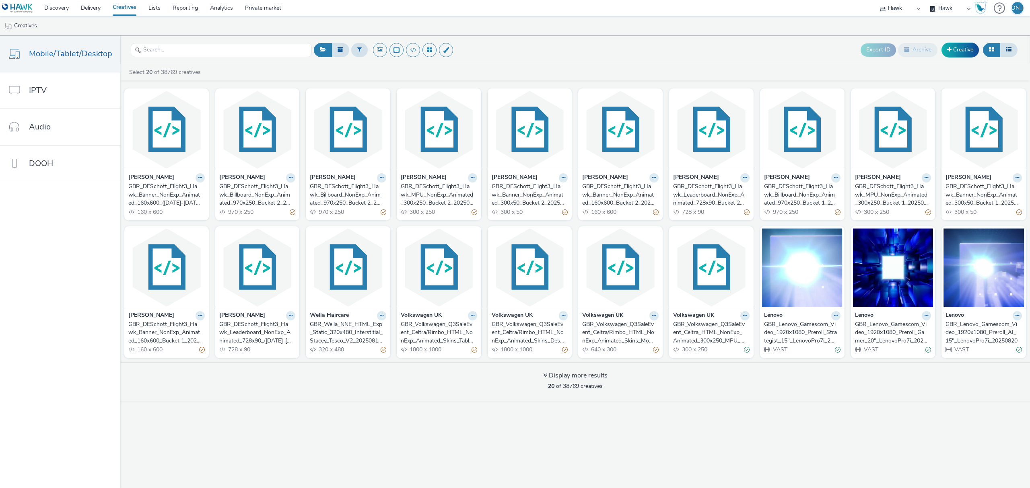
click at [261, 190] on div "GBR_DESchott_Flight3_Hawk_Billboard_NonExp_Animated_970x250_Bucket 2_20250828 (…" at bounding box center [255, 195] width 73 height 25
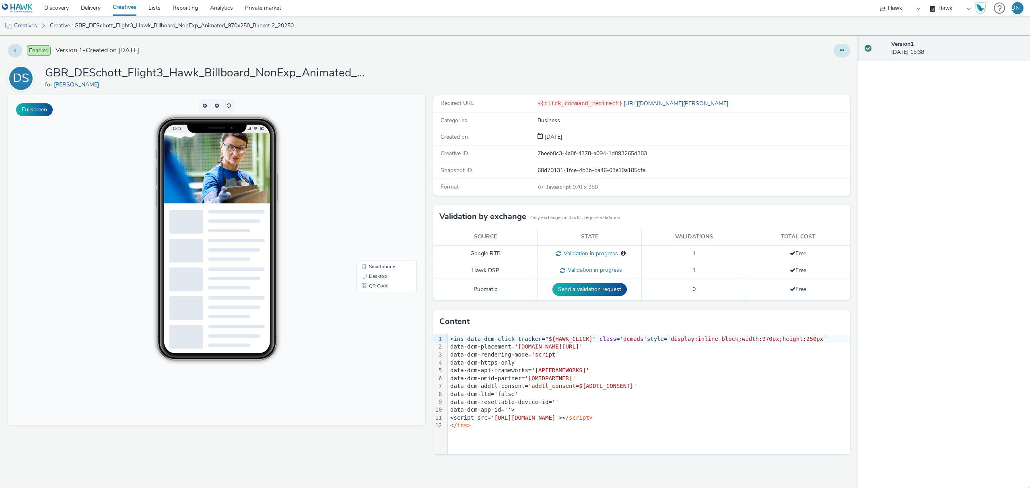
click at [847, 47] on button at bounding box center [841, 51] width 16 height 14
click at [840, 63] on link "Edit" at bounding box center [820, 67] width 60 height 16
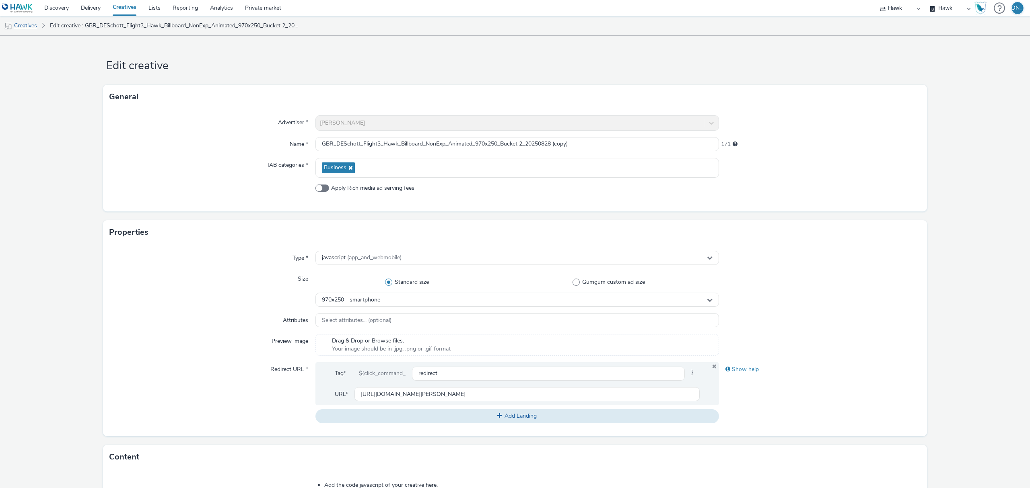
click at [19, 29] on link "Creatives" at bounding box center [20, 25] width 41 height 19
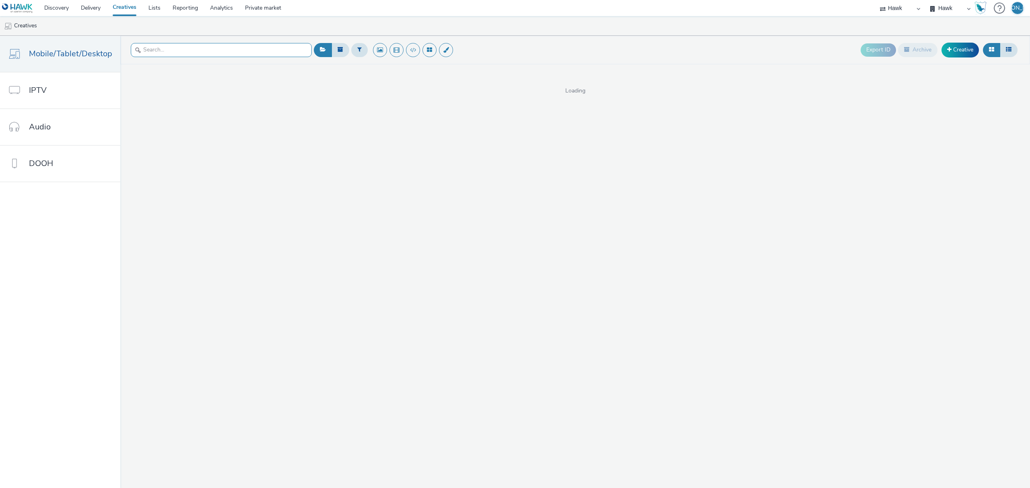
click at [152, 49] on input "text" at bounding box center [221, 50] width 181 height 14
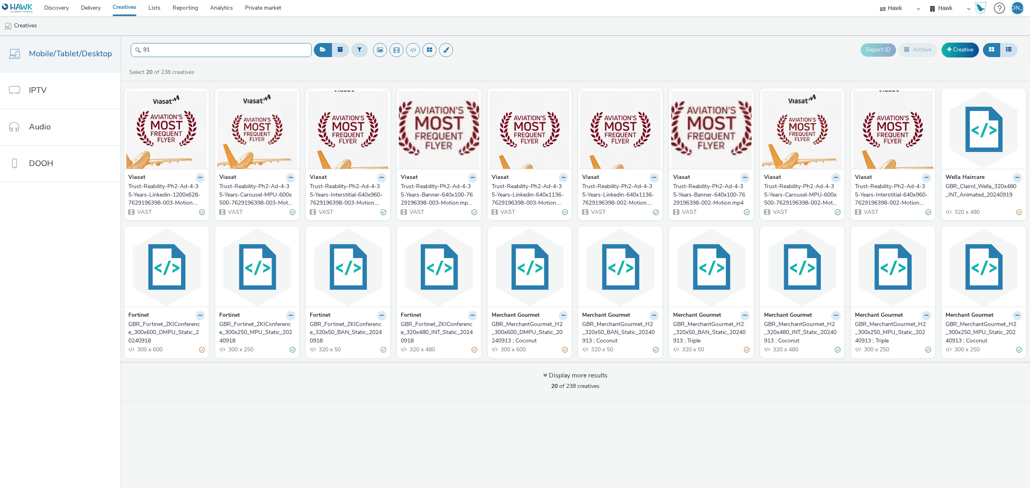
type input "9"
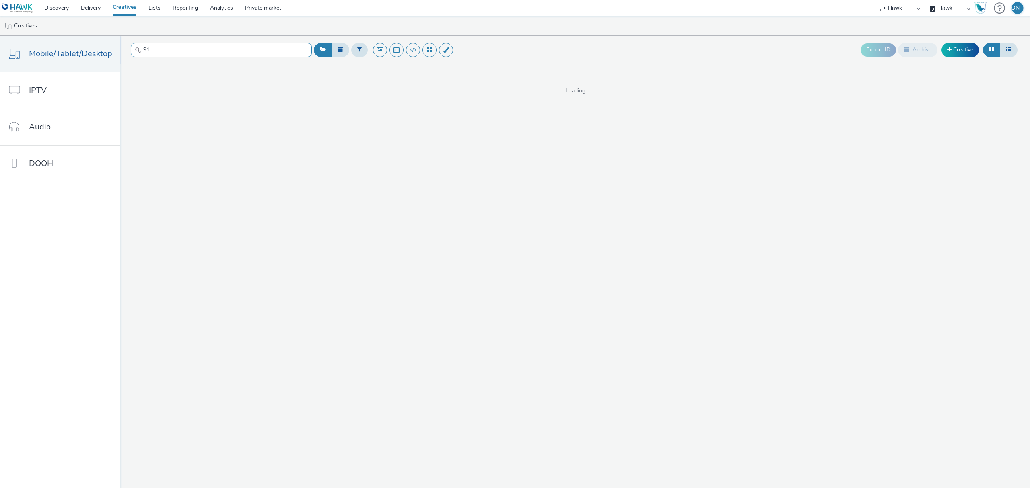
type input "9"
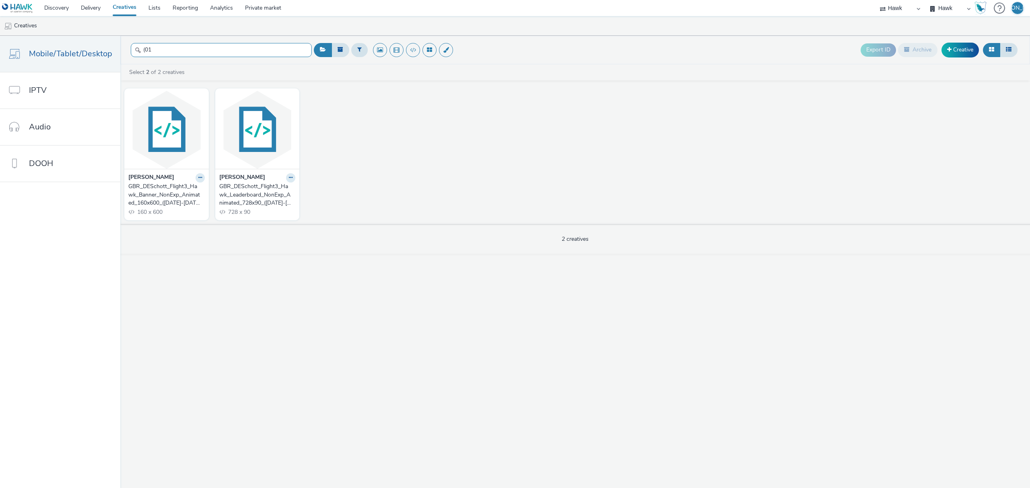
type input "(01"
click at [195, 181] on button at bounding box center [199, 177] width 9 height 9
click at [192, 210] on link "Duplicate" at bounding box center [174, 208] width 60 height 16
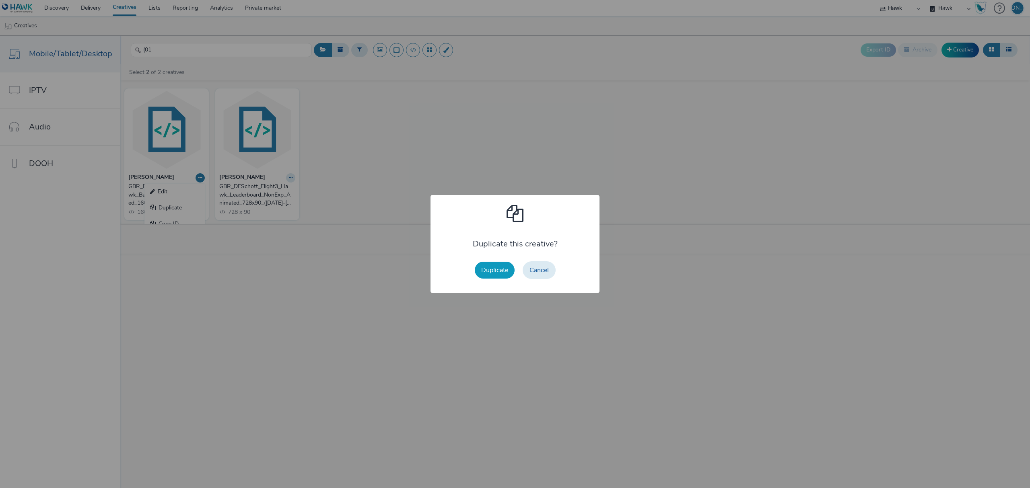
click at [498, 270] on button "Duplicate" at bounding box center [495, 270] width 40 height 17
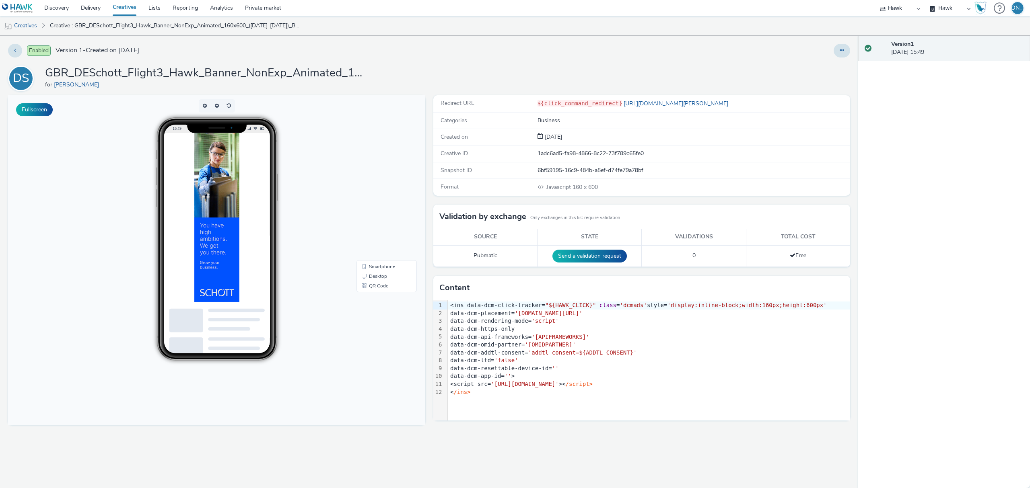
drag, startPoint x: 852, startPoint y: 51, endPoint x: 821, endPoint y: 47, distance: 31.2
click at [821, 47] on div "Enabled Version 1 - Created on 28 August 2025 DS GBR_DESchott_Flight3_Hawk_Bann…" at bounding box center [429, 262] width 858 height 453
click at [840, 53] on icon at bounding box center [841, 50] width 4 height 6
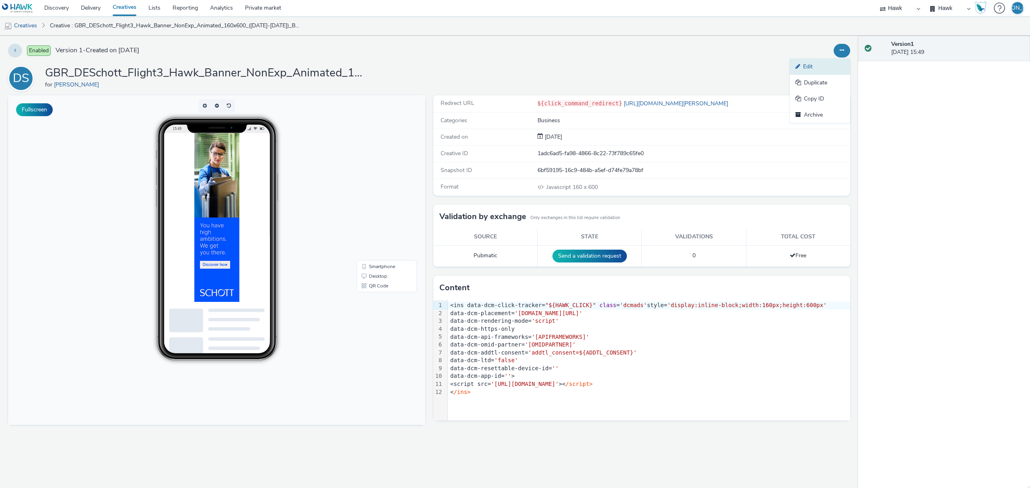
click at [834, 68] on link "Edit" at bounding box center [820, 67] width 60 height 16
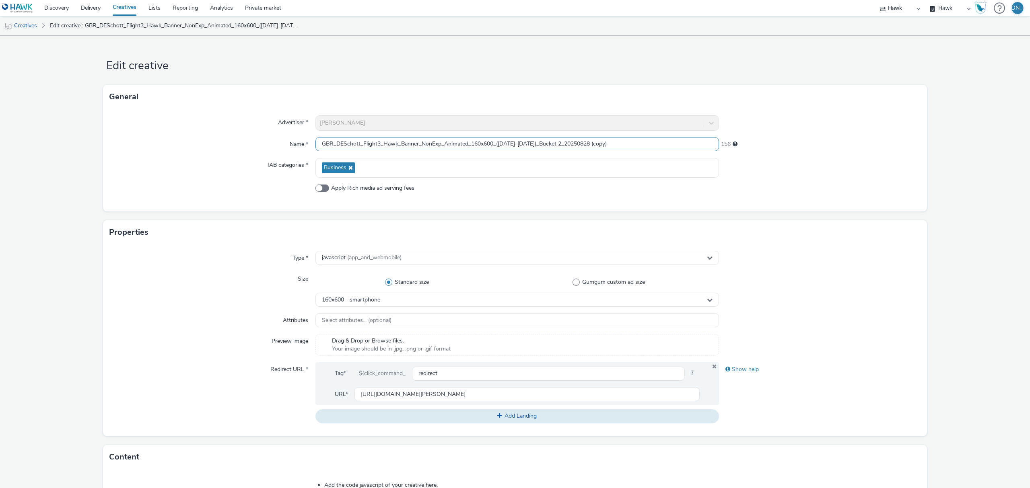
click at [444, 139] on input "GBR_DESchott_Flight3_Hawk_Banner_NonExp_Animated_160x600_(01/9/25-21/9/25)_Buck…" at bounding box center [516, 144] width 403 height 14
click at [473, 142] on input "GBR_DESchott_Flight3_Hawk_Banner_NonExp_Animated_160x600_(01/9/25-21/9/25)_Buck…" at bounding box center [516, 144] width 403 height 14
click at [637, 139] on input "GBR_DESchott_Flight3_Hawk_Banner_NonExp_Animated_300x50_(01/9/25-21/9/25)_Bucke…" at bounding box center [516, 144] width 403 height 14
type input "GBR_DESchott_Flight3_Hawk_Banner_NonExp_Animated_300x50_([DATE]-[DATE])_Bucket …"
click at [457, 304] on div "160x600 - smartphone" at bounding box center [516, 300] width 403 height 14
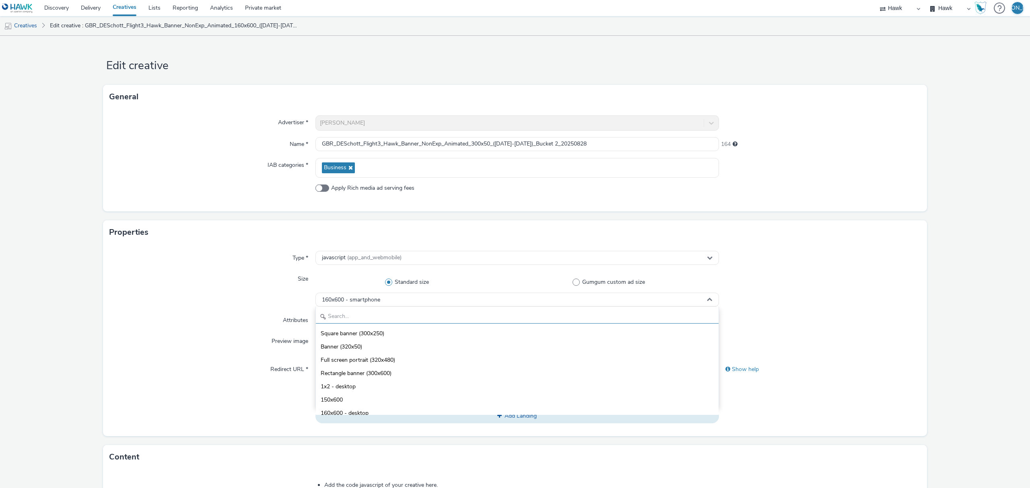
click at [430, 319] on input "text" at bounding box center [517, 317] width 403 height 14
type input "300"
click at [418, 359] on li "Standard banner (300x50)" at bounding box center [517, 359] width 403 height 13
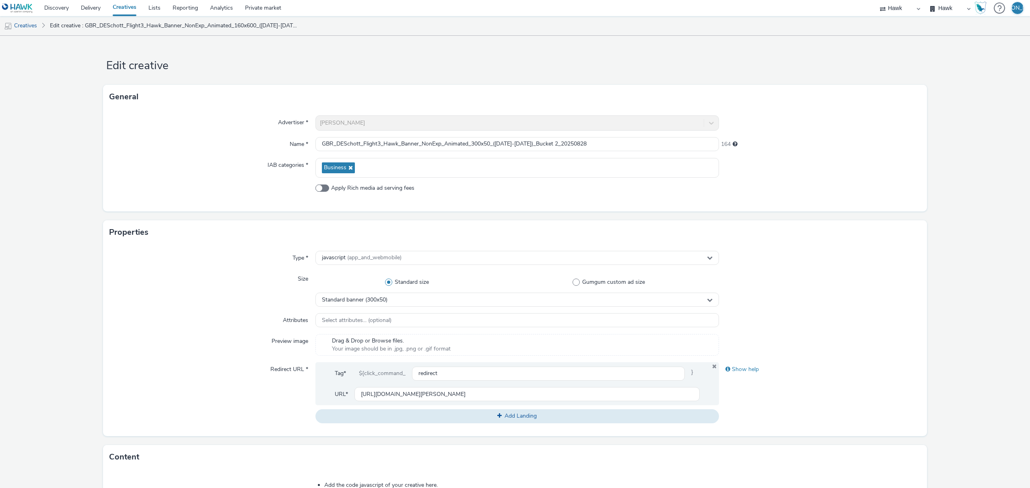
scroll to position [228, 0]
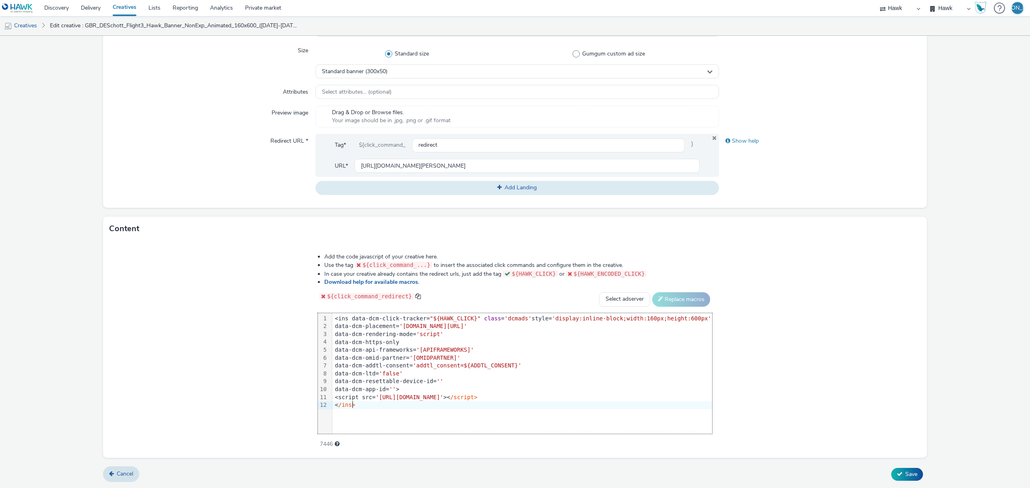
drag, startPoint x: 430, startPoint y: 407, endPoint x: 230, endPoint y: 192, distance: 293.7
click at [230, 192] on form "Edit creative General Advertiser * DE Schott Name * GBR_DESchott_Flight3_Hawk_B…" at bounding box center [515, 147] width 1030 height 681
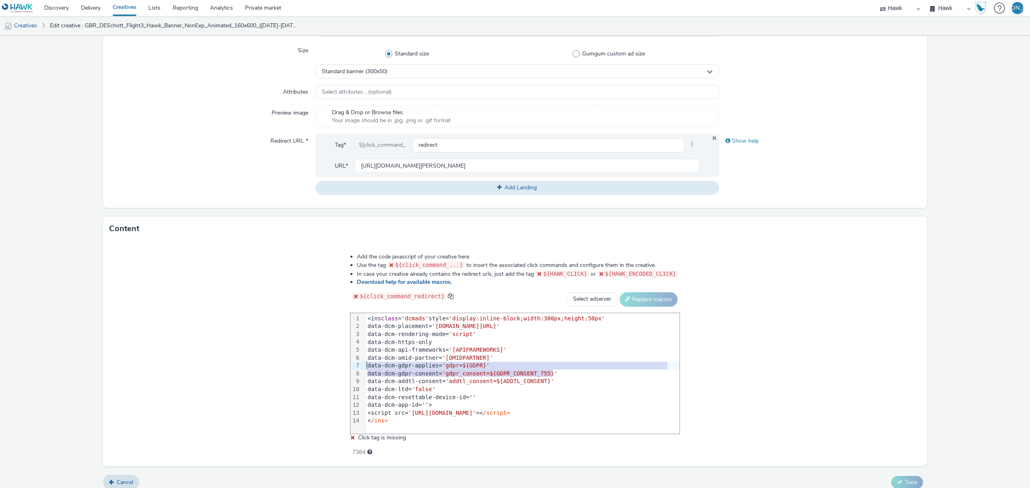
drag, startPoint x: 576, startPoint y: 372, endPoint x: 345, endPoint y: 365, distance: 231.4
click at [345, 365] on div "Add the code javascript of your creative here. Use the tag ${click_command_...}…" at bounding box center [514, 350] width 387 height 206
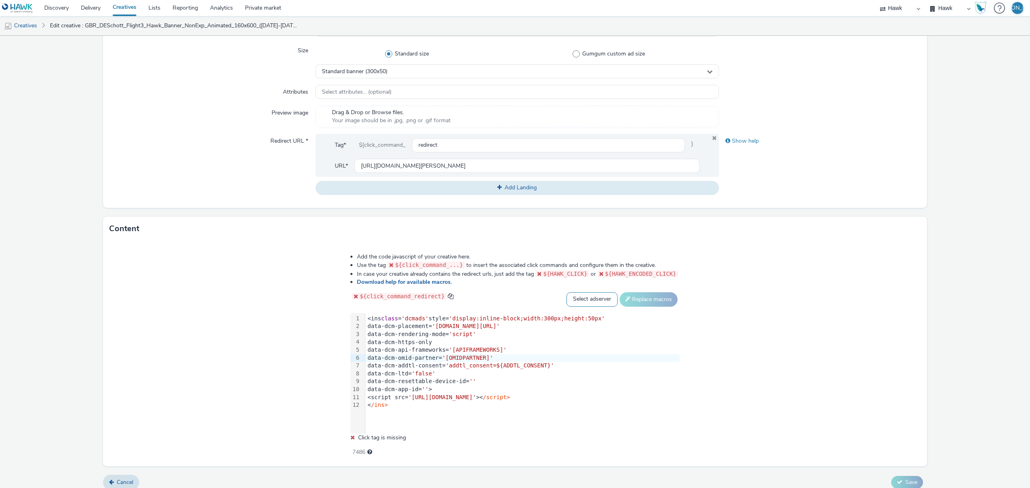
click at [589, 303] on select "Select adserver Sizmek DCM Adform Sting" at bounding box center [591, 299] width 51 height 14
select select "dcm"
click at [566, 292] on select "Select adserver Sizmek DCM Adform Sting" at bounding box center [591, 299] width 51 height 14
click at [628, 296] on button "Replace macros" at bounding box center [648, 299] width 58 height 14
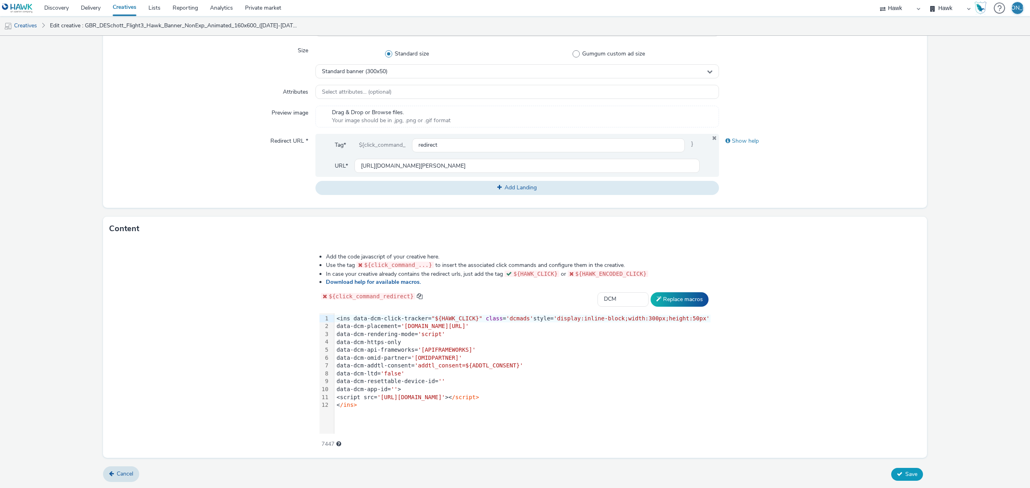
click at [901, 470] on button "Save" at bounding box center [907, 474] width 32 height 13
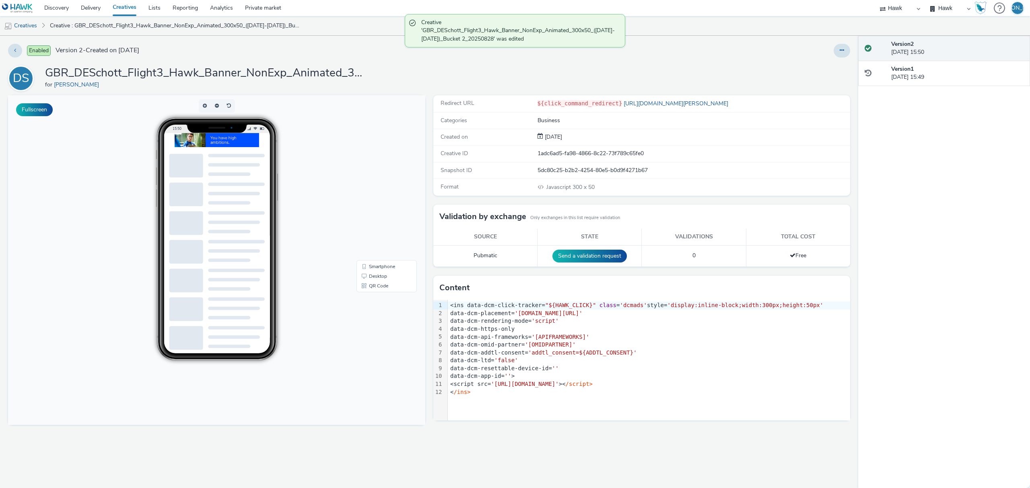
click at [1024, 230] on div "Version 2 28 August 2025, 15:50 Version 1 28 August 2025, 15:49" at bounding box center [944, 262] width 172 height 453
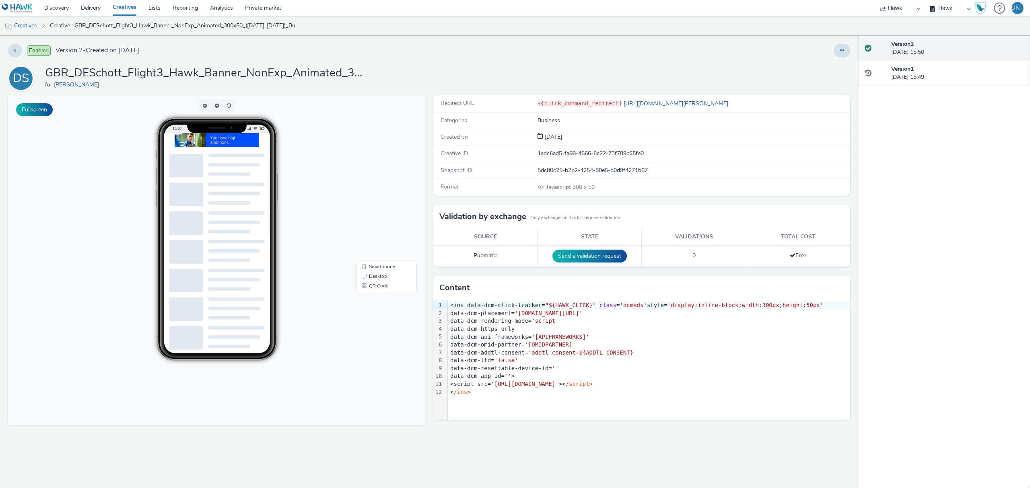
click at [1027, 235] on div "Version 2 28 August 2025, 15:50 Version 1 28 August 2025, 15:49" at bounding box center [944, 262] width 172 height 453
click at [845, 50] on button at bounding box center [841, 51] width 16 height 14
click at [831, 80] on link "Duplicate" at bounding box center [820, 83] width 60 height 16
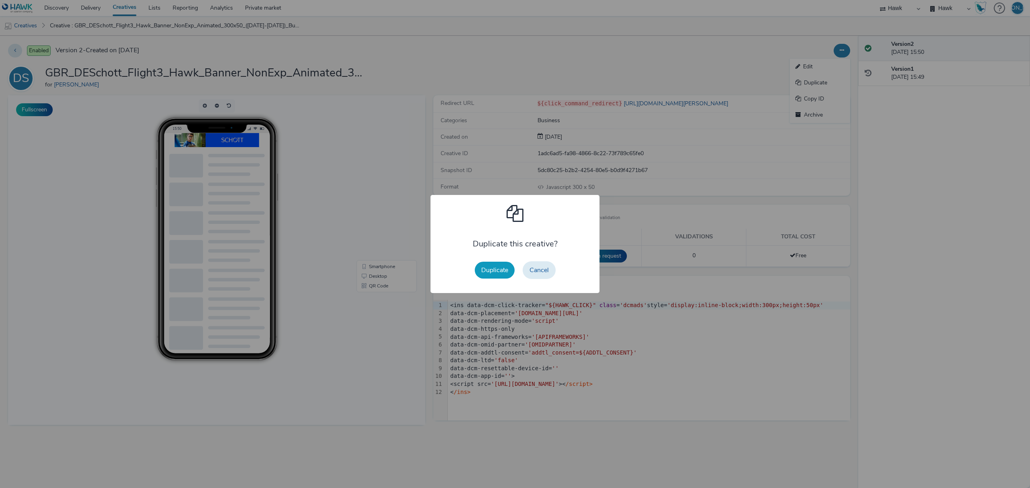
click at [503, 273] on button "Duplicate" at bounding box center [495, 270] width 40 height 17
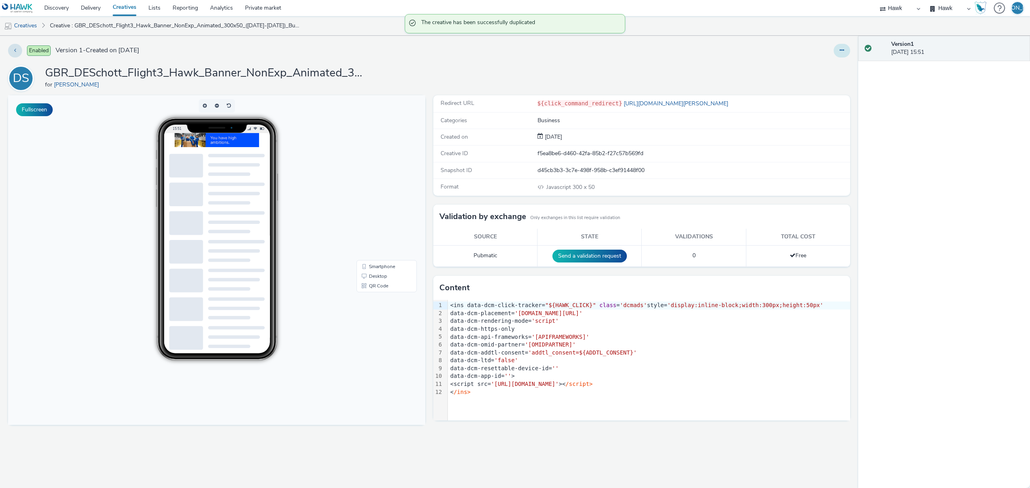
click at [841, 50] on icon at bounding box center [841, 50] width 4 height 6
click at [839, 64] on link "Edit" at bounding box center [820, 67] width 60 height 16
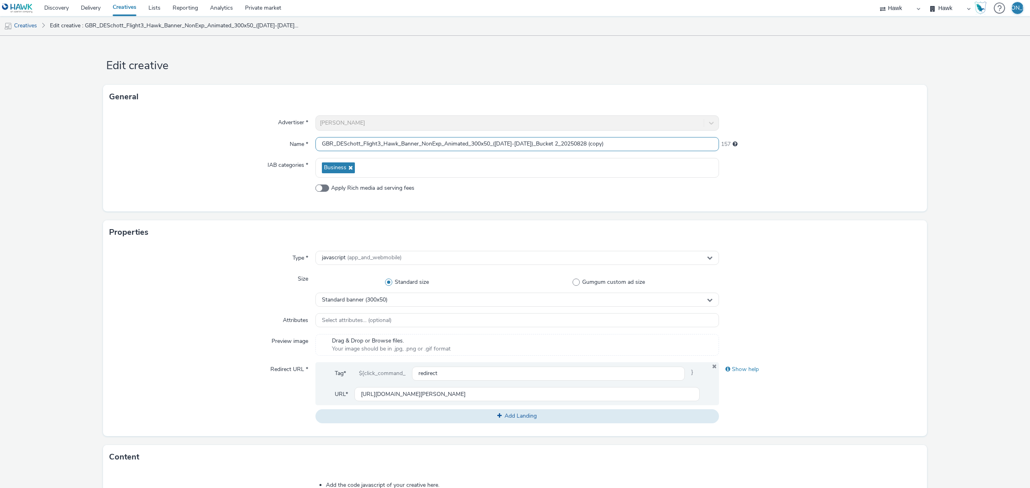
click at [487, 145] on input "GBR_DESchott_Flight3_Hawk_Banner_NonExp_Animated_300x50_(01/9/25-21/9/25)_Bucke…" at bounding box center [516, 144] width 403 height 14
click at [417, 144] on input "GBR_DESchott_Flight3_Hawk_Banner_NonExp_Animated_300x250_(01/9/25-21/9/25)_Buck…" at bounding box center [516, 144] width 403 height 14
click at [633, 131] on div "Advertiser * DE Schott Name * GBR_DESchott_Flight3_Hawk_MPU_NonExp_Animated_300…" at bounding box center [515, 160] width 824 height 103
drag, startPoint x: 634, startPoint y: 137, endPoint x: 636, endPoint y: 142, distance: 5.1
click at [636, 142] on div "Advertiser * DE Schott Name * GBR_DESchott_Flight3_Hawk_MPU_NonExp_Animated_300…" at bounding box center [515, 160] width 824 height 103
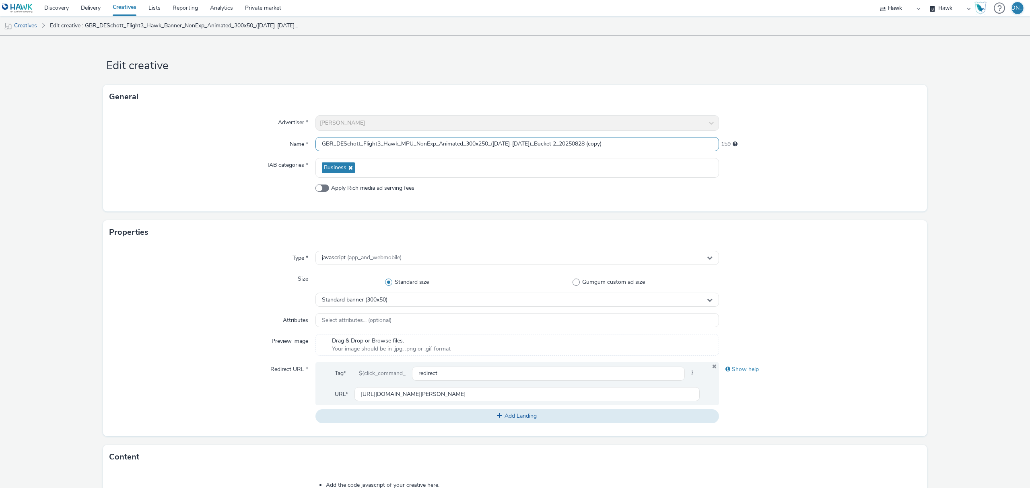
click at [636, 142] on input "GBR_DESchott_Flight3_Hawk_MPU_NonExp_Animated_300x250_(01/9/25-21/9/25)_Bucket …" at bounding box center [516, 144] width 403 height 14
type input "GBR_DESchott_Flight3_Hawk_MPU_NonExp_Animated_300x250_([DATE]-[DATE])_Bucket 2_…"
click at [478, 301] on div "Standard banner (300x50)" at bounding box center [516, 300] width 403 height 14
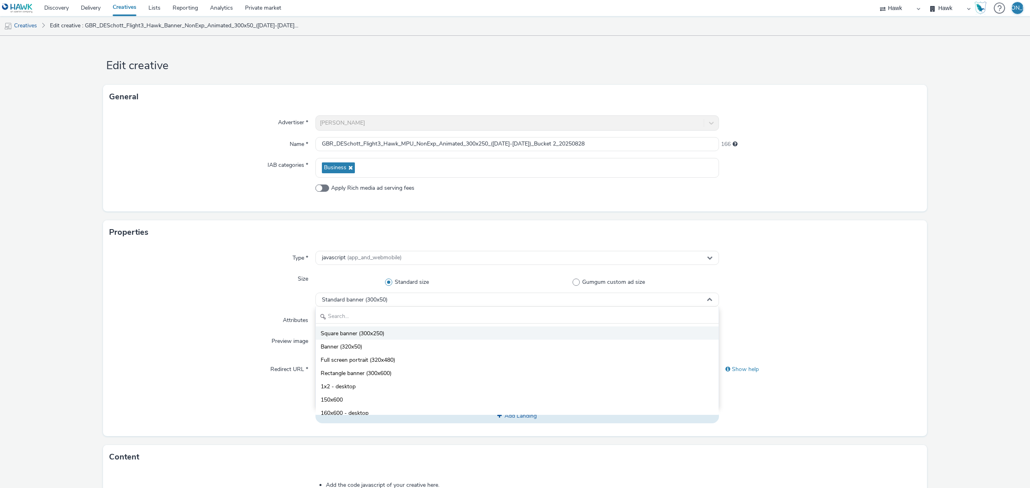
click at [470, 331] on li "Square banner (300x250)" at bounding box center [517, 333] width 403 height 13
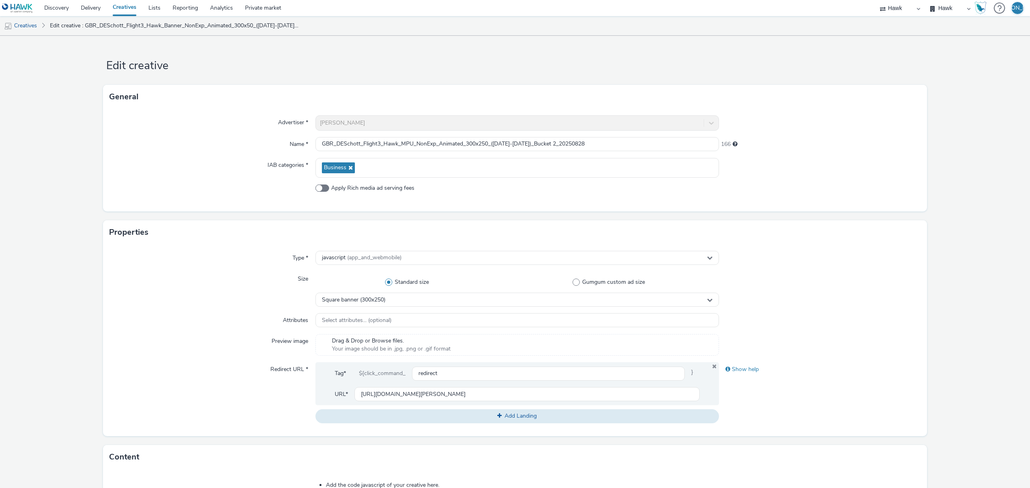
click at [194, 351] on div "Preview image" at bounding box center [212, 345] width 206 height 22
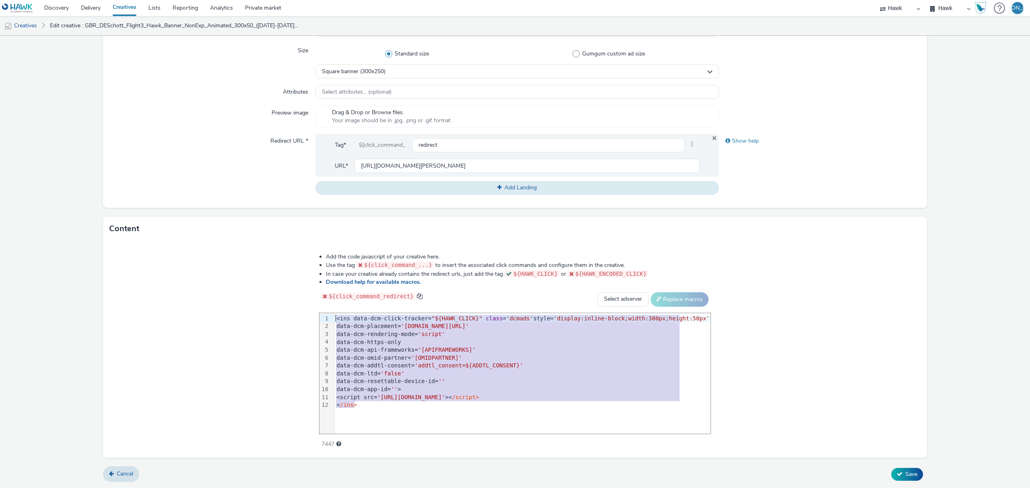
drag, startPoint x: 401, startPoint y: 404, endPoint x: 158, endPoint y: 237, distance: 294.8
click at [158, 237] on div "Content Add the code javascript of your creative here. Use the tag ${click_comm…" at bounding box center [515, 337] width 824 height 241
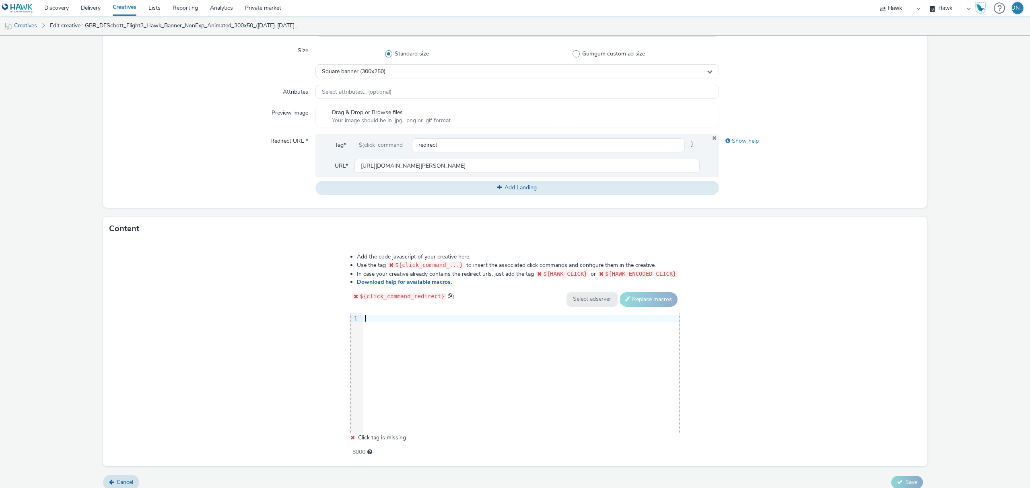
click at [504, 397] on div "9 1 ›" at bounding box center [514, 373] width 329 height 121
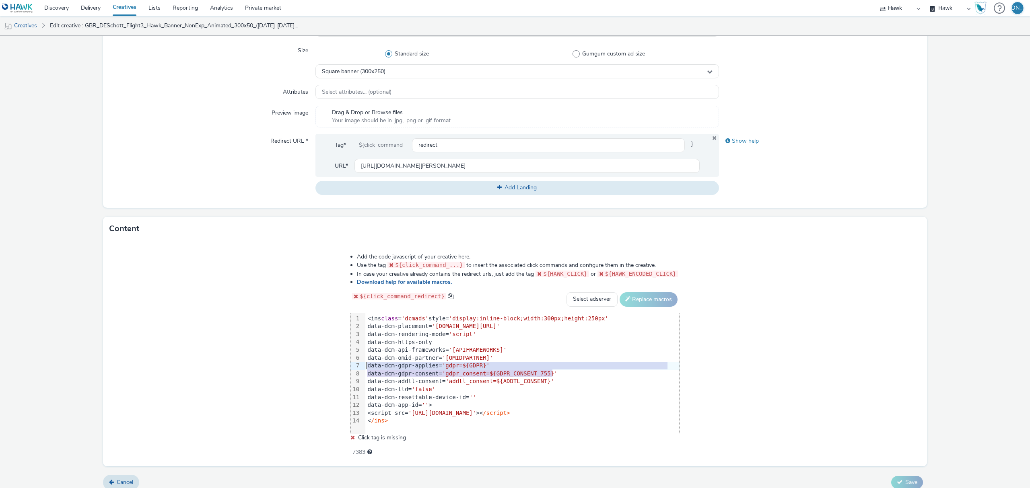
drag, startPoint x: 570, startPoint y: 374, endPoint x: 366, endPoint y: 366, distance: 203.7
click at [366, 366] on div "<ins class = 'dcmads' style= 'display:inline-block;width:300px;height:250px' da…" at bounding box center [522, 369] width 314 height 113
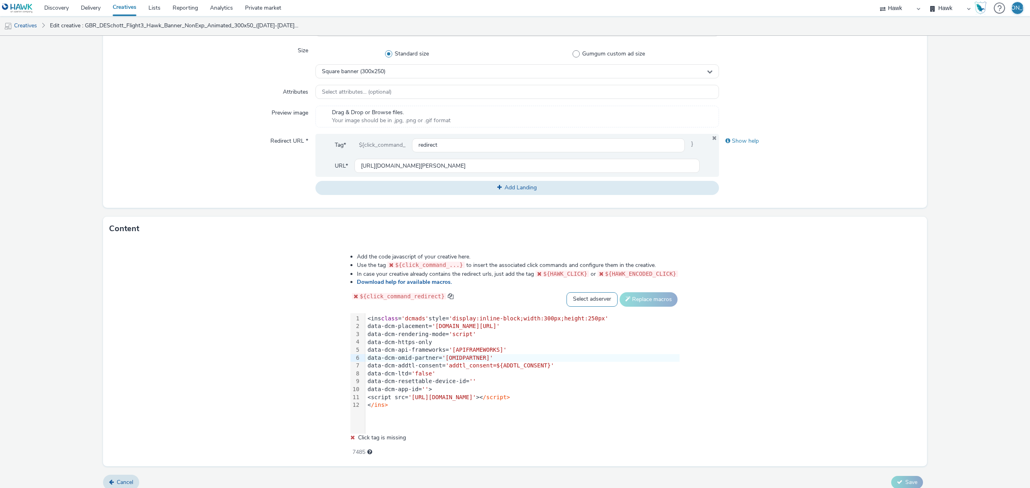
click at [590, 300] on select "Select adserver Sizmek DCM Adform Sting" at bounding box center [591, 299] width 51 height 14
select select "dcm"
click at [566, 292] on select "Select adserver Sizmek DCM Adform Sting" at bounding box center [591, 299] width 51 height 14
click at [646, 294] on button "Replace macros" at bounding box center [648, 299] width 58 height 14
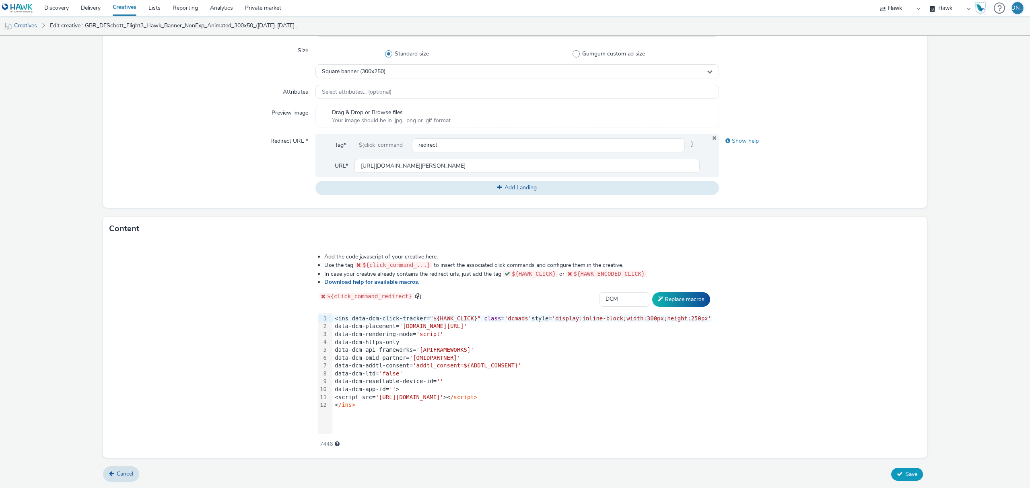
click at [905, 472] on span "Save" at bounding box center [911, 475] width 12 height 8
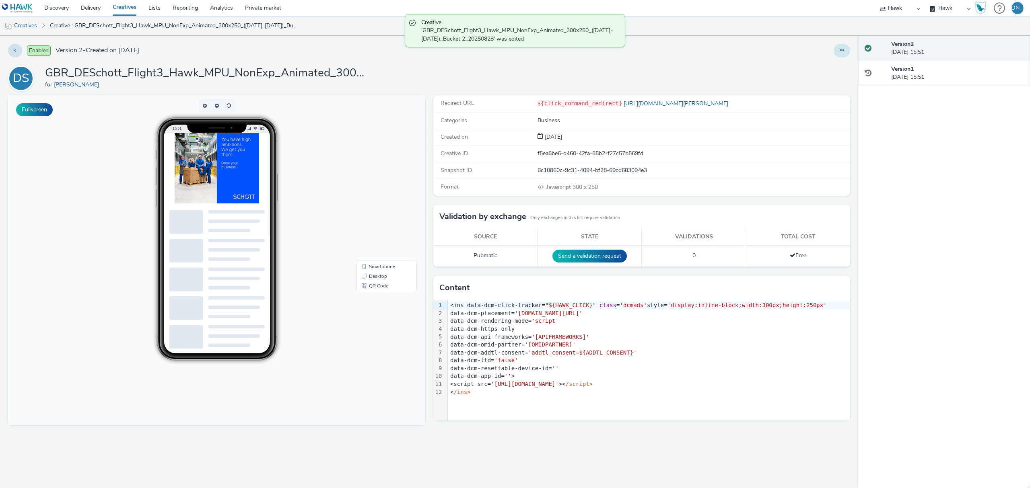
click at [843, 52] on icon at bounding box center [841, 50] width 4 height 6
click at [837, 82] on link "Duplicate" at bounding box center [820, 83] width 60 height 16
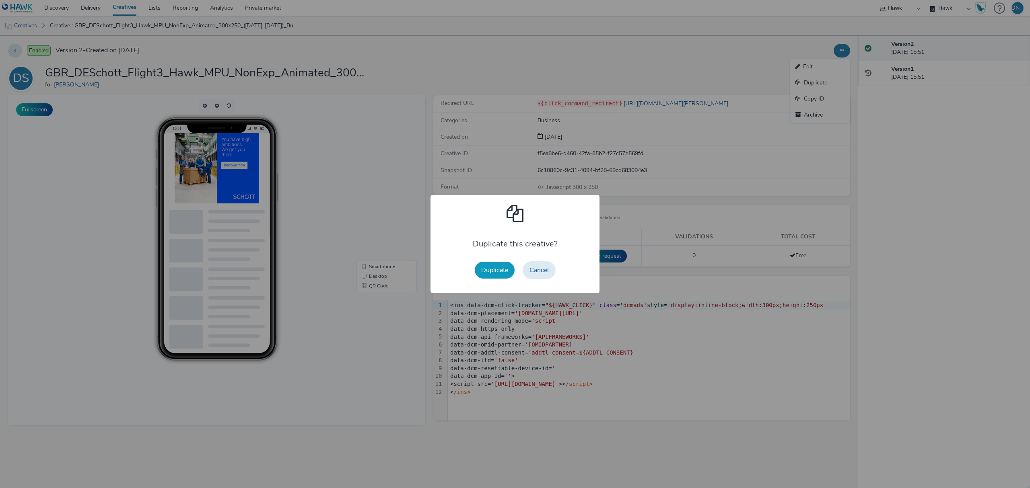
click at [502, 274] on button "Duplicate" at bounding box center [495, 270] width 40 height 17
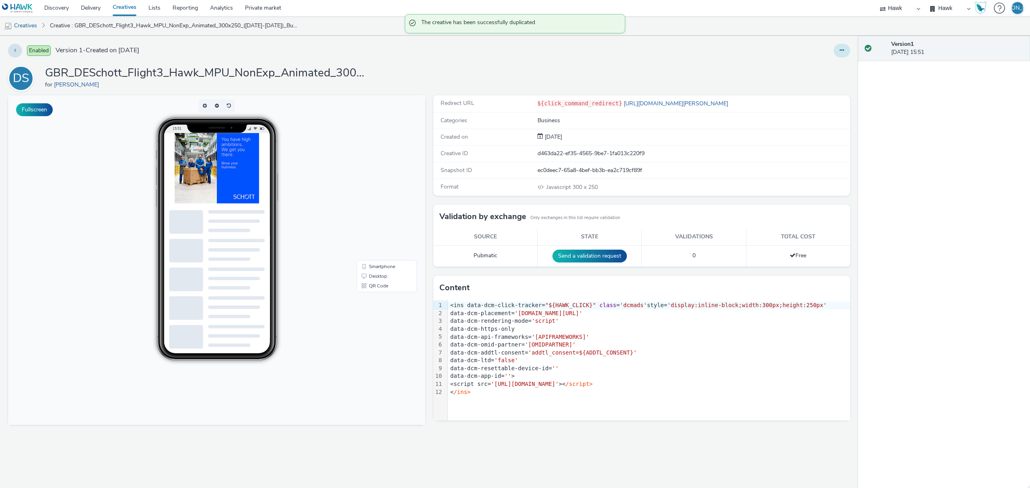
click at [847, 45] on button at bounding box center [841, 51] width 16 height 14
click at [844, 61] on link "Edit" at bounding box center [820, 67] width 60 height 16
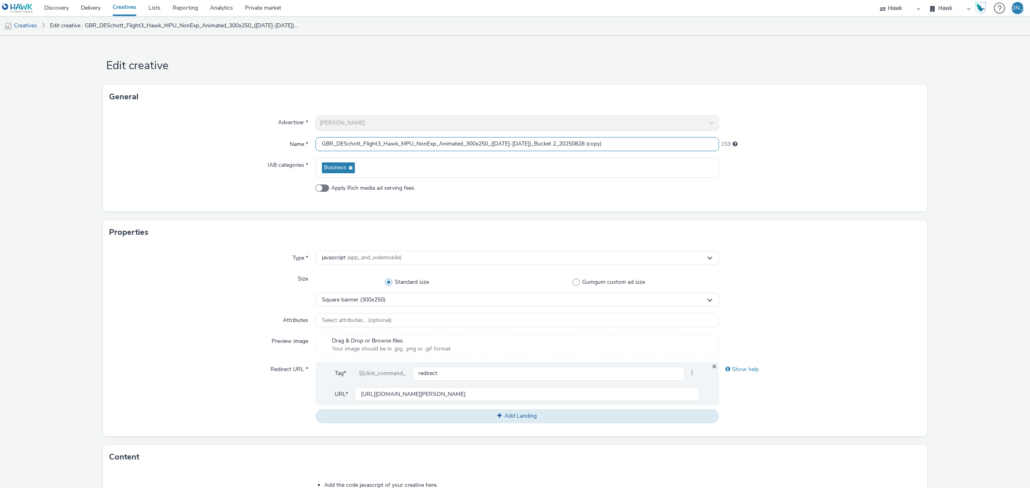
click at [406, 147] on input "GBR_DESchott_Flight3_Hawk_MPU_NonExp_Animated_300x250_(01/9/25-21/9/25)_Bucket …" at bounding box center [516, 144] width 403 height 14
type input "GBR_DESchott_Flight3_Hawk_Billboard_NonExp_Animated_970x250_([DATE]-[DATE])_Buc…"
click at [390, 295] on div "Square banner (300x250)" at bounding box center [516, 300] width 403 height 14
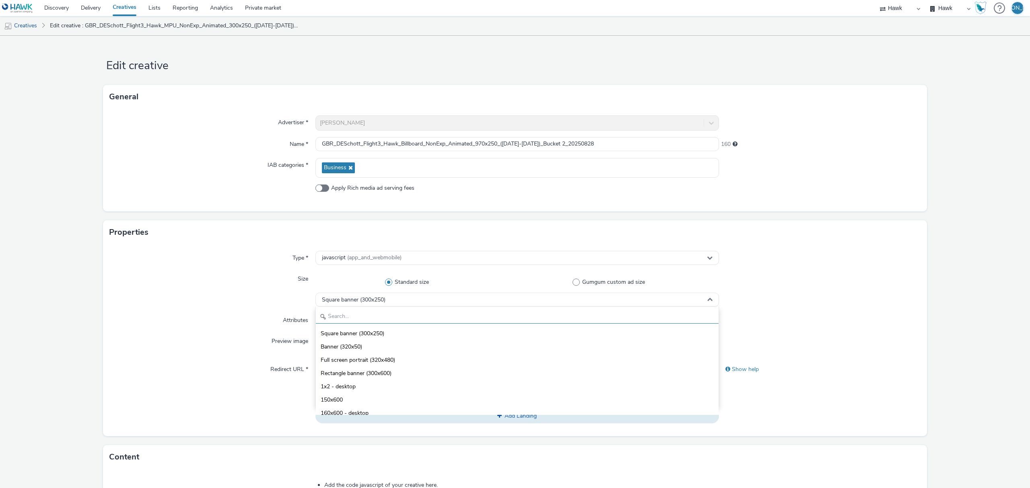
click at [394, 323] on input "text" at bounding box center [517, 317] width 403 height 14
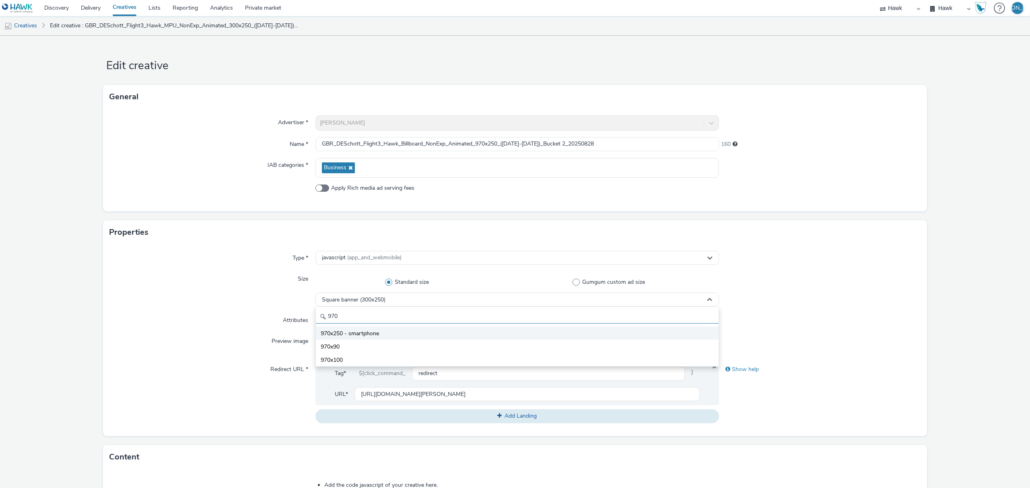
type input "970"
click at [396, 340] on li "970x250 - smartphone" at bounding box center [517, 333] width 403 height 13
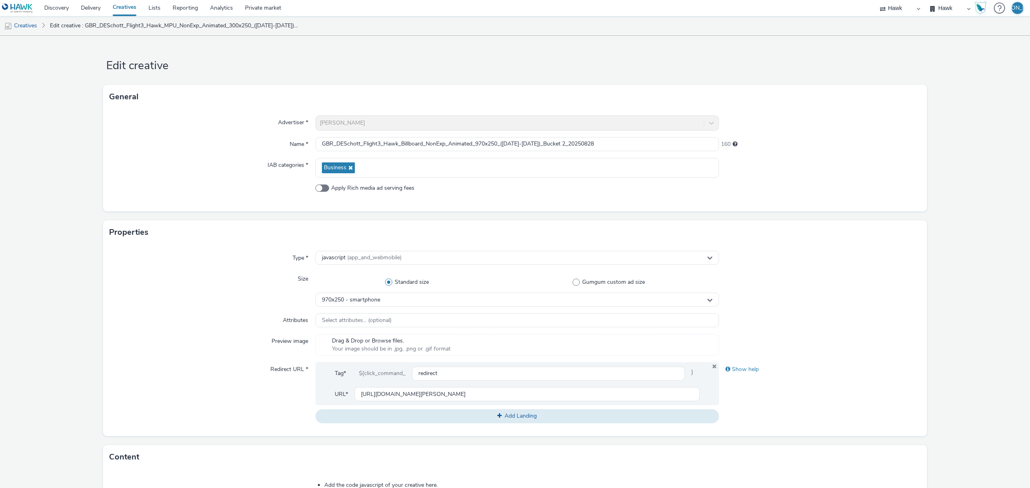
scroll to position [228, 0]
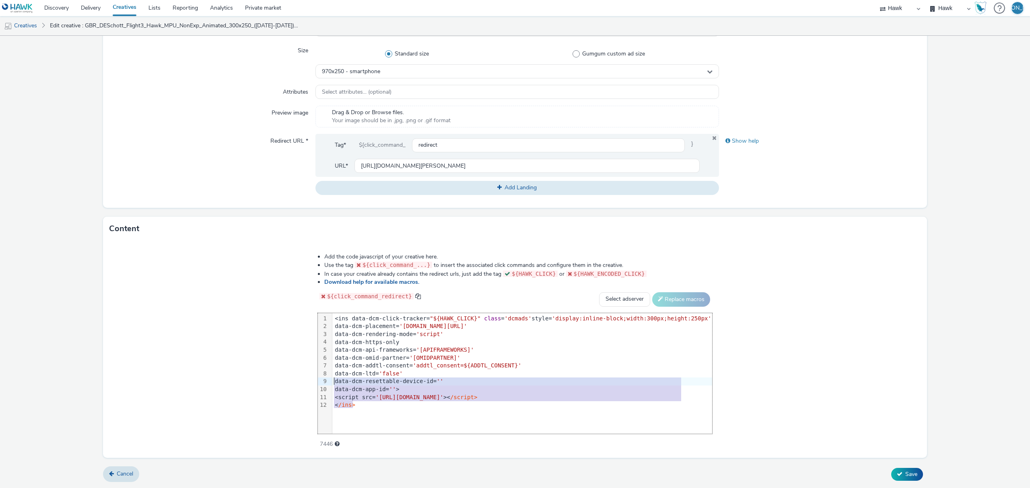
drag, startPoint x: 369, startPoint y: 402, endPoint x: 272, endPoint y: 234, distance: 194.1
click at [272, 234] on div "Content Add the code javascript of your creative here. Use the tag ${click_comm…" at bounding box center [515, 337] width 824 height 241
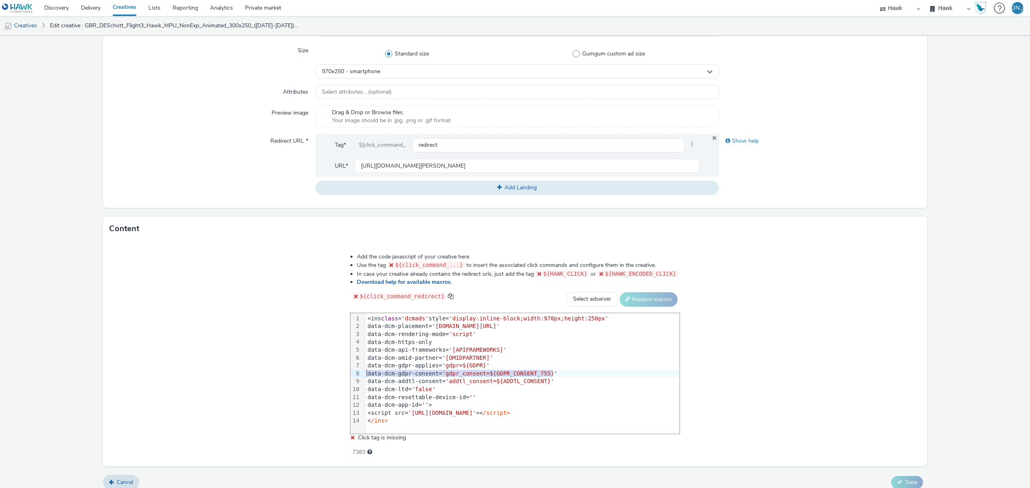
drag, startPoint x: 565, startPoint y: 375, endPoint x: 345, endPoint y: 370, distance: 219.7
click at [345, 370] on div "Add the code javascript of your creative here. Use the tag ${click_command_...}…" at bounding box center [514, 350] width 387 height 206
click at [482, 370] on span "'addtl_consent=${ADDTL_CONSENT}'" at bounding box center [499, 373] width 109 height 6
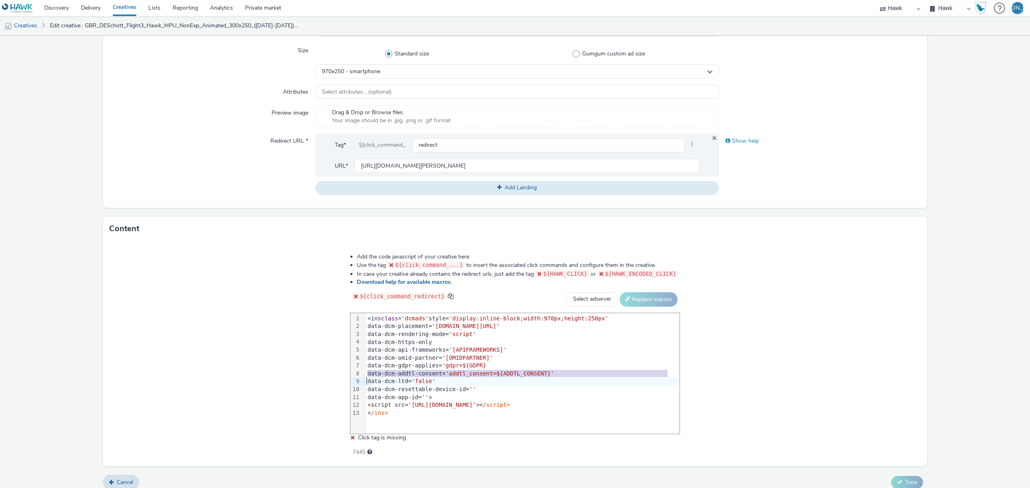
click at [477, 368] on span "'gdpr=${GDPR}" at bounding box center [464, 365] width 44 height 6
click at [586, 293] on select "Select adserver Sizmek DCM Adform Sting" at bounding box center [591, 299] width 51 height 14
select select "dcm"
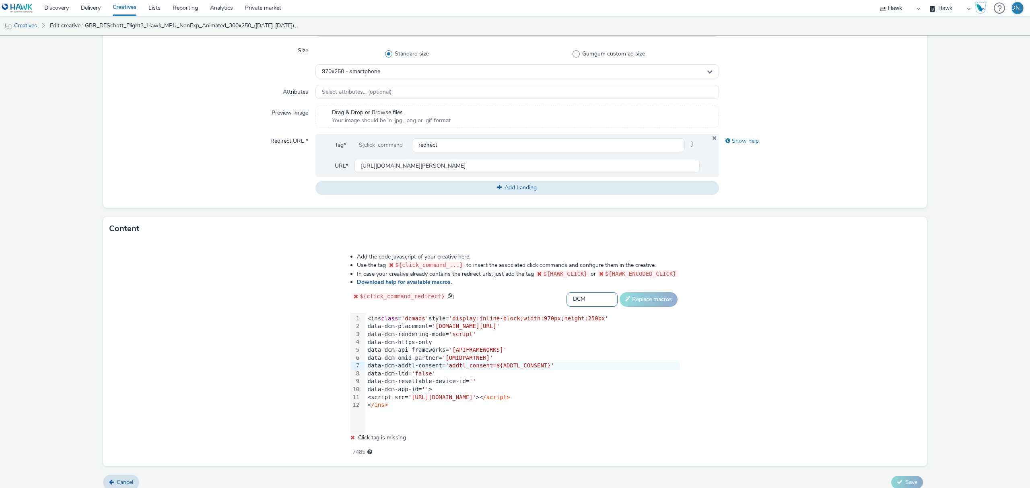
click at [566, 292] on select "Select adserver Sizmek DCM Adform Sting" at bounding box center [591, 299] width 51 height 14
click at [625, 303] on button "Replace macros" at bounding box center [648, 299] width 58 height 14
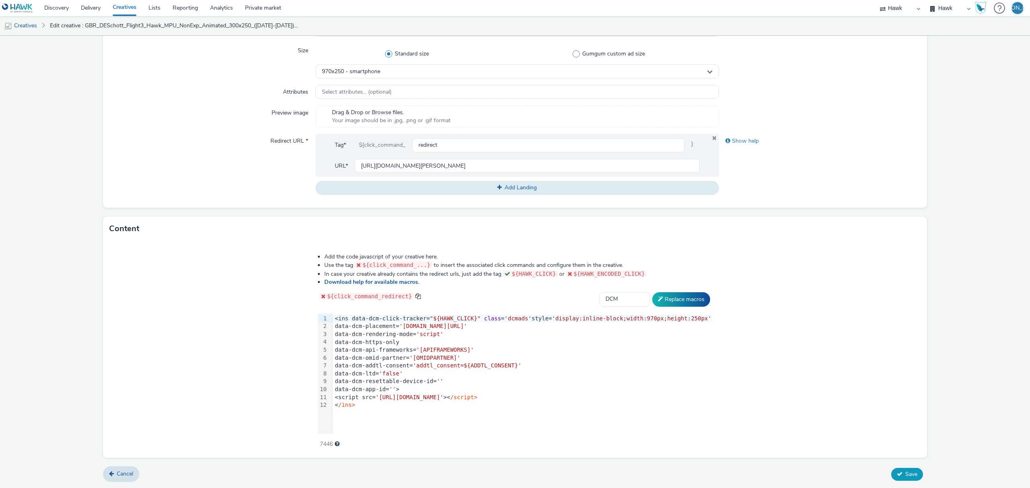
click at [905, 475] on span "Save" at bounding box center [911, 475] width 12 height 8
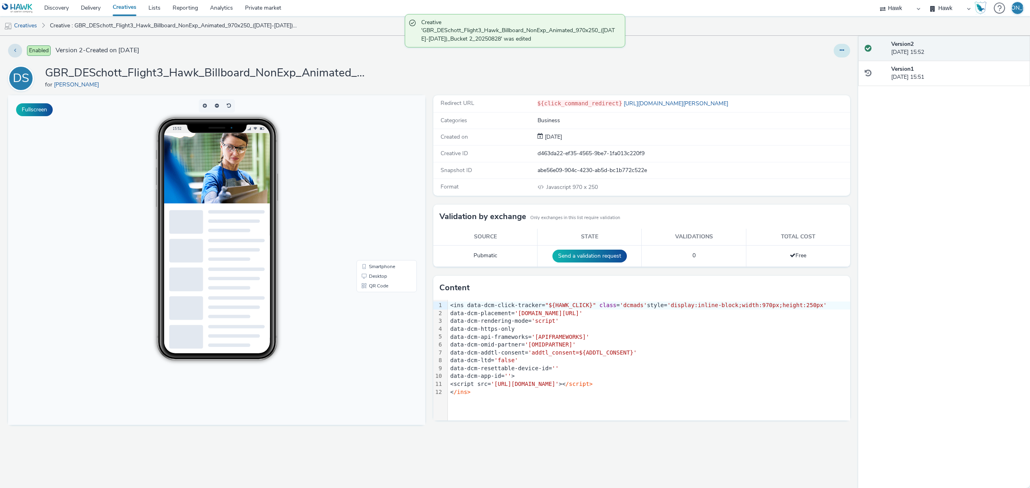
click at [841, 49] on icon at bounding box center [841, 50] width 4 height 6
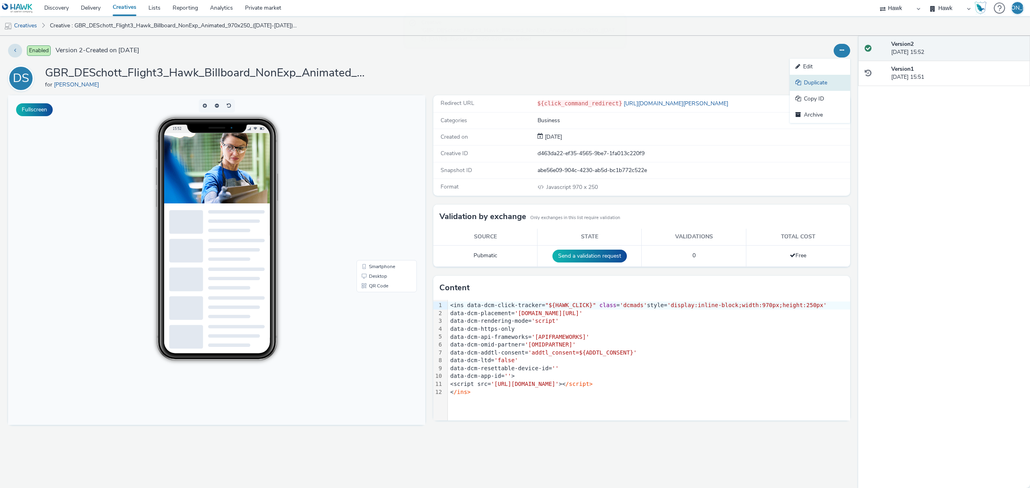
click at [829, 79] on link "Duplicate" at bounding box center [820, 83] width 60 height 16
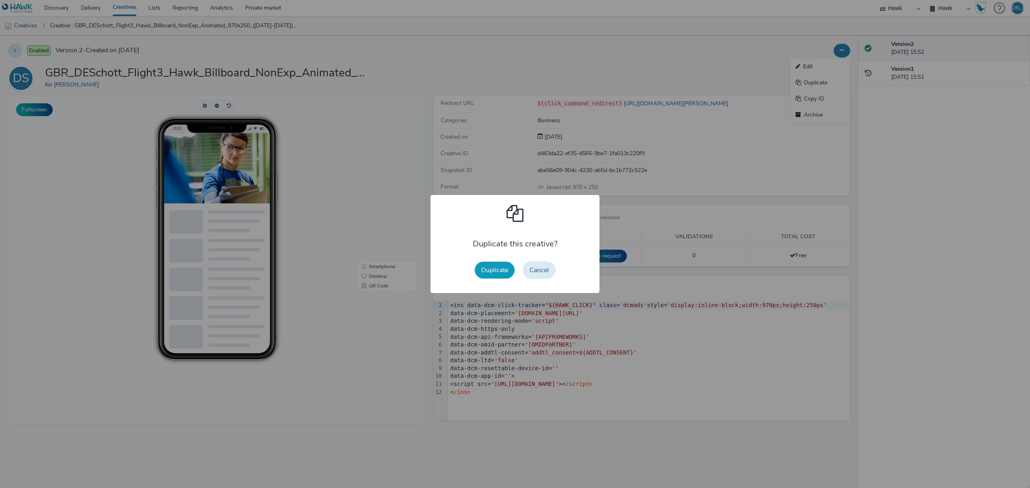
click at [475, 269] on button "Duplicate" at bounding box center [495, 270] width 40 height 17
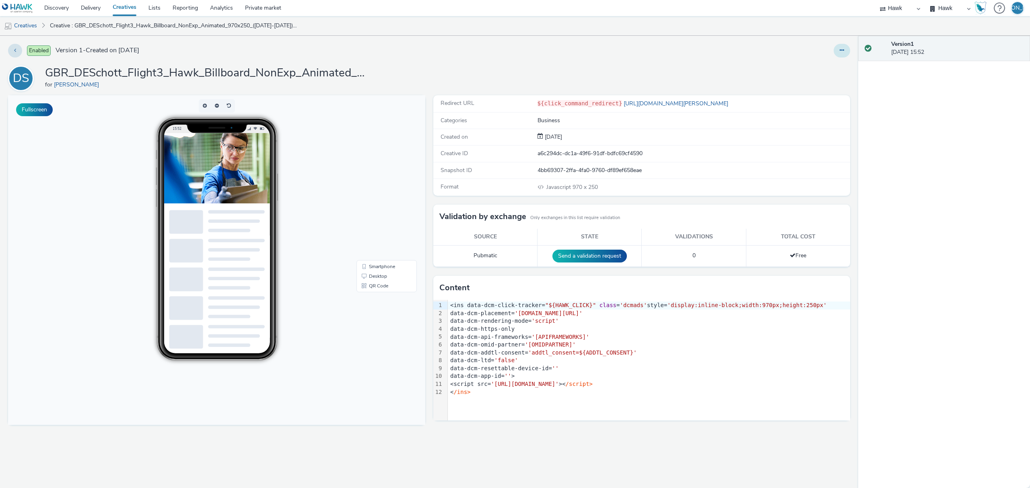
click at [837, 50] on button at bounding box center [841, 51] width 16 height 14
click at [829, 79] on link "Duplicate" at bounding box center [820, 83] width 60 height 16
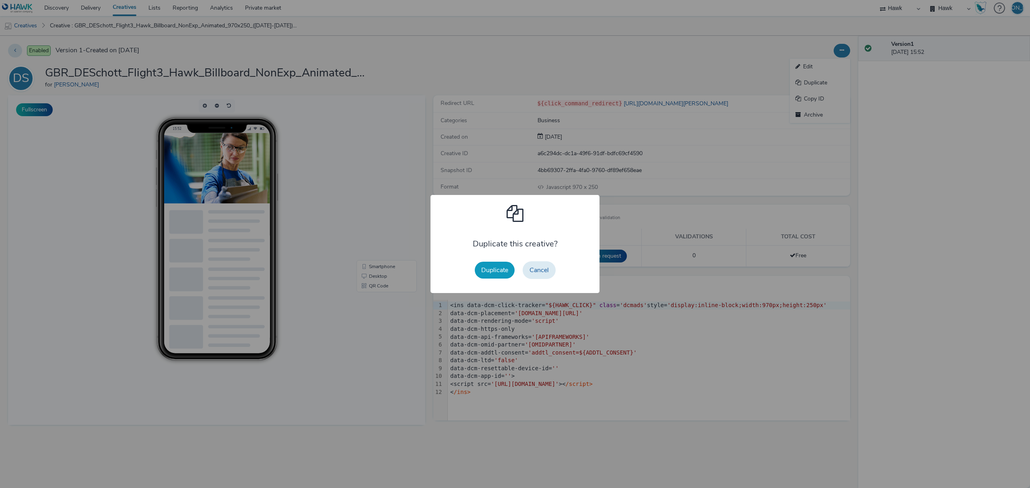
click at [497, 266] on button "Duplicate" at bounding box center [495, 270] width 40 height 17
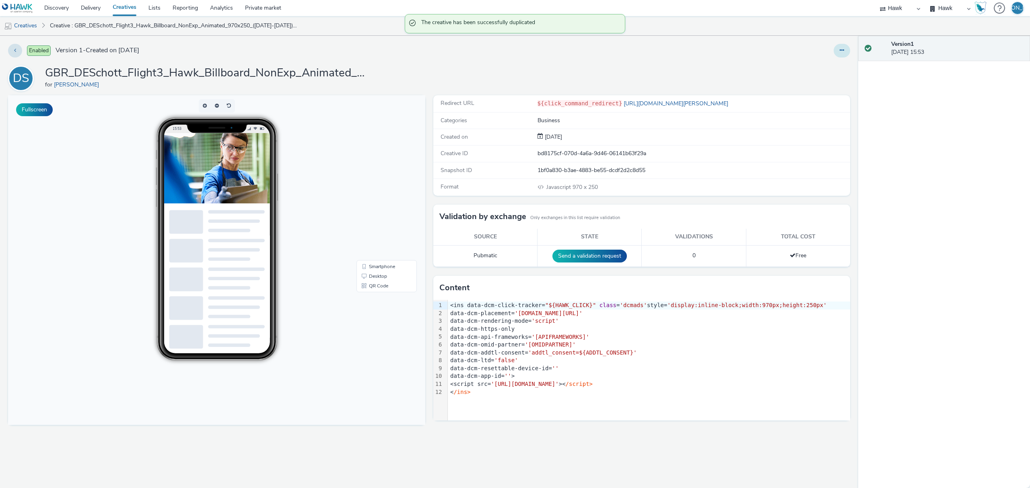
click at [846, 50] on button at bounding box center [841, 51] width 16 height 14
click at [841, 66] on link "Edit" at bounding box center [820, 67] width 60 height 16
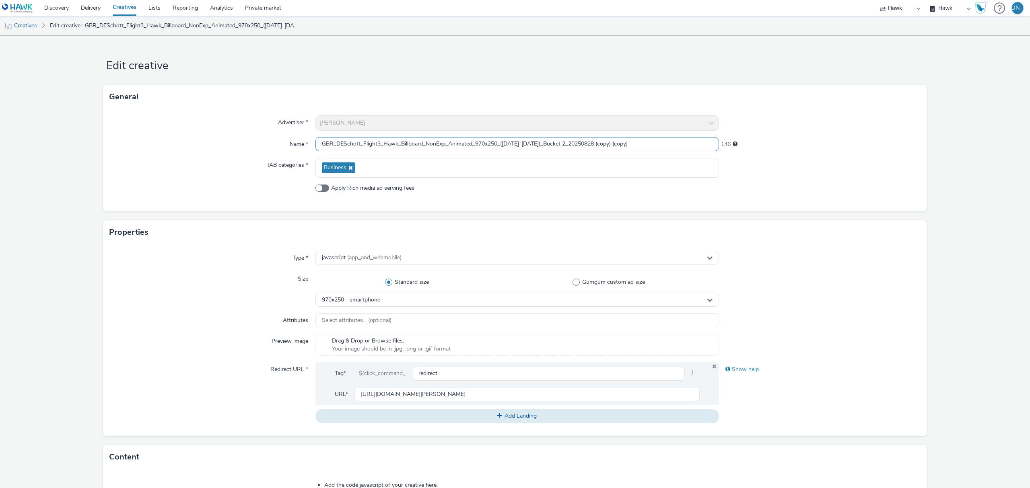
click at [566, 142] on input "GBR_DESchott_Flight3_Hawk_Billboard_NonExp_Animated_970x250_(01/9/25-21/9/25)_B…" at bounding box center [516, 144] width 403 height 14
click at [406, 141] on input "GBR_DESchott_Flight3_Hawk_Billboard_NonExp_Animated_970x250_(01/9/25-21/9/25)_B…" at bounding box center [516, 144] width 403 height 14
click at [492, 142] on input "GBR_DESchott_Flight3_Hawk_Leaderboard_NonExp_Animated_970x250_(01/9/25-21/9/25)…" at bounding box center [516, 144] width 403 height 14
click at [651, 137] on input "GBR_DESchott_Flight3_Hawk_Leaderboard_NonExp_Animated_728x90_(01/9/25-21/9/25)_…" at bounding box center [516, 144] width 403 height 14
type input "GBR_DESchott_Flight3_Hawk_Leaderboard_NonExp_Animated_728x90_([DATE]-[DATE])_Bu…"
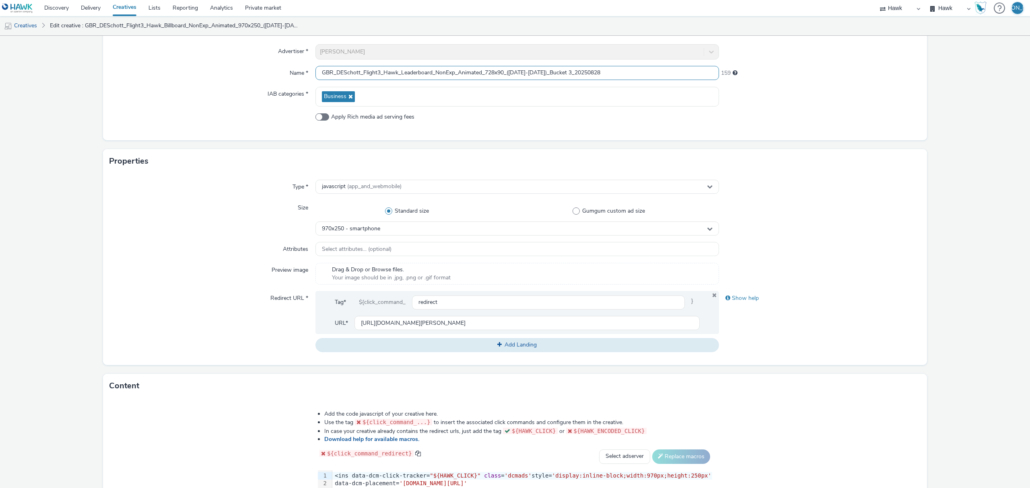
scroll to position [73, 0]
click at [333, 227] on span "970x250 - smartphone" at bounding box center [351, 227] width 58 height 7
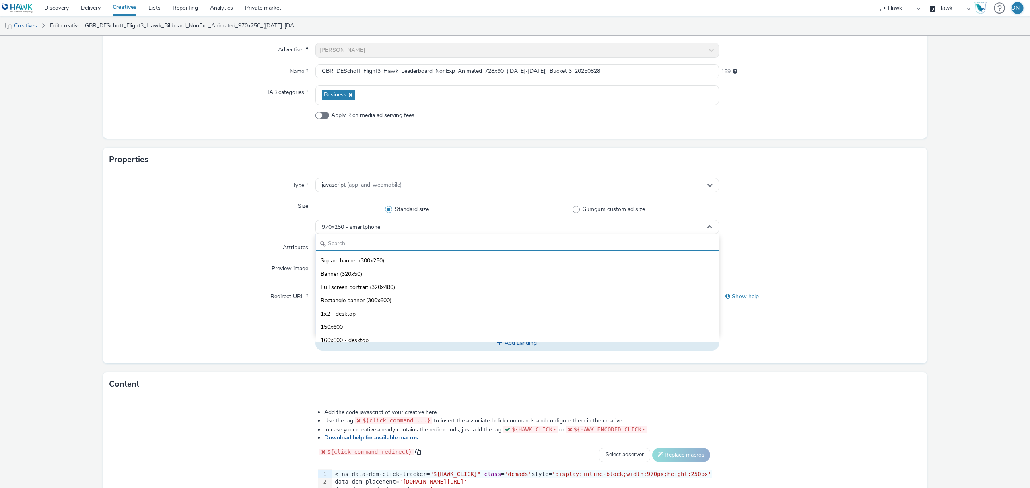
click at [359, 244] on input "text" at bounding box center [517, 244] width 403 height 14
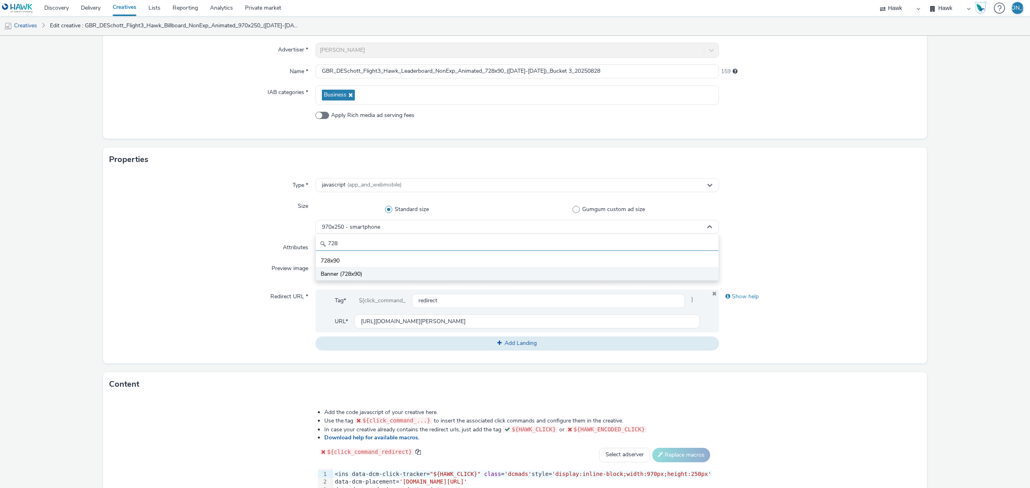
type input "728"
click at [359, 269] on li "Banner (728x90)" at bounding box center [517, 273] width 403 height 13
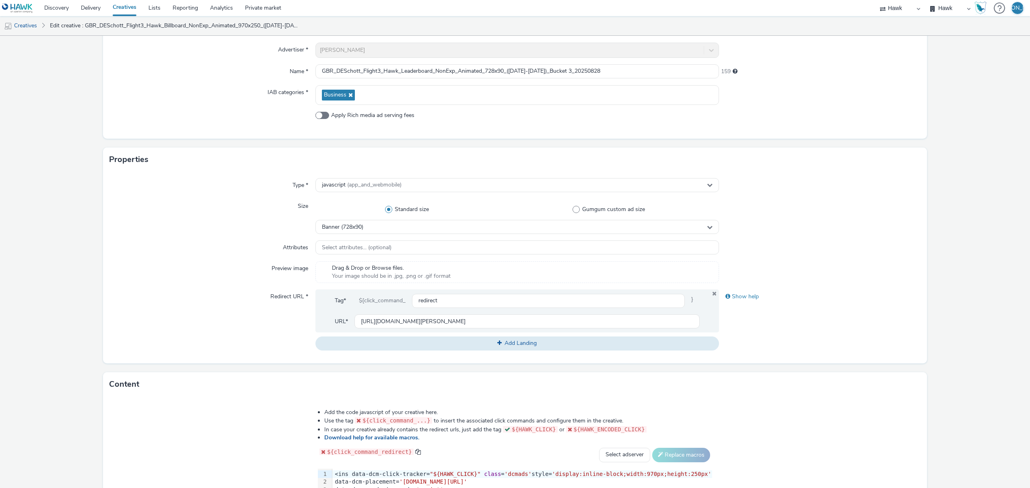
click at [282, 348] on div "Redirect URL *" at bounding box center [212, 320] width 206 height 61
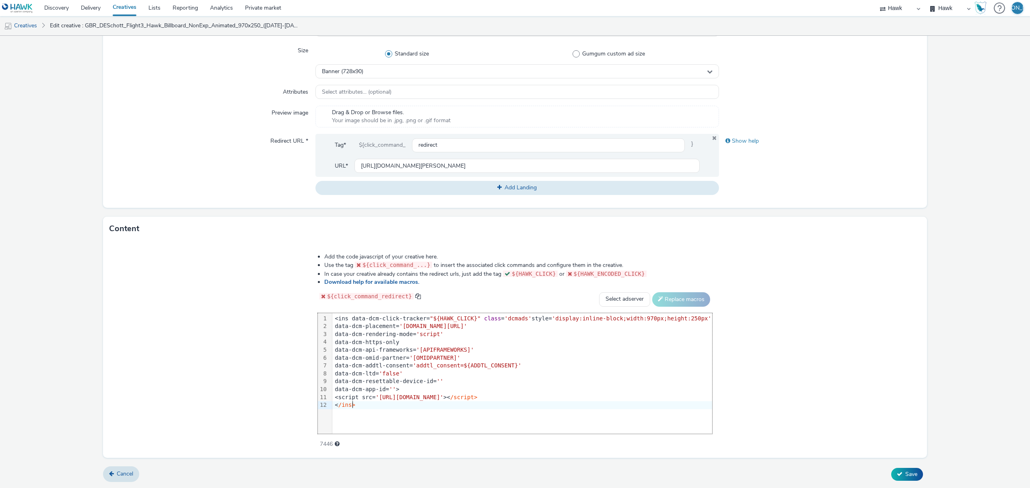
click at [369, 418] on div "99 1 2 3 4 5 6 7 8 9 10 11 12 › <ins data-dcm-click-tracker= "${HAWK_CLICK}" cl…" at bounding box center [515, 373] width 394 height 121
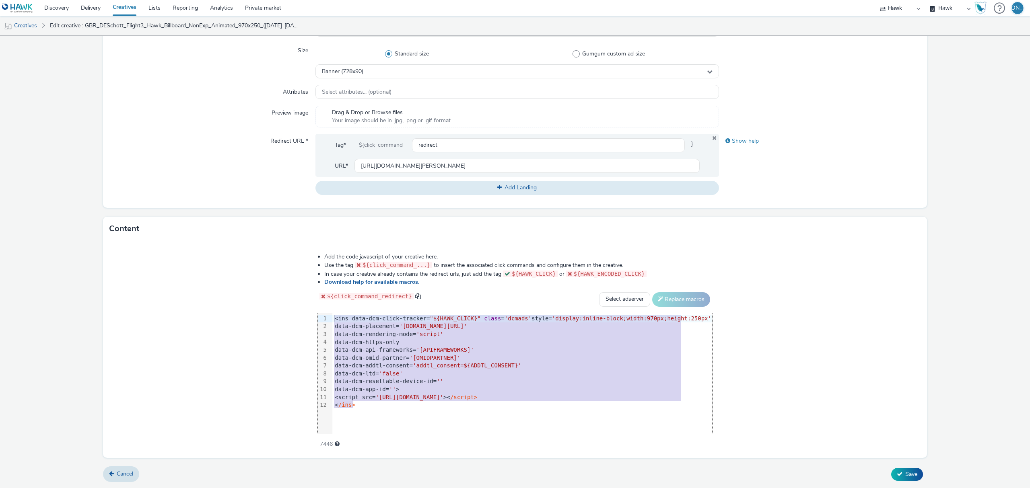
drag, startPoint x: 374, startPoint y: 409, endPoint x: 305, endPoint y: 311, distance: 119.5
click at [305, 311] on div "Add the code javascript of your creative here. Use the tag ${click_command_...}…" at bounding box center [515, 346] width 452 height 198
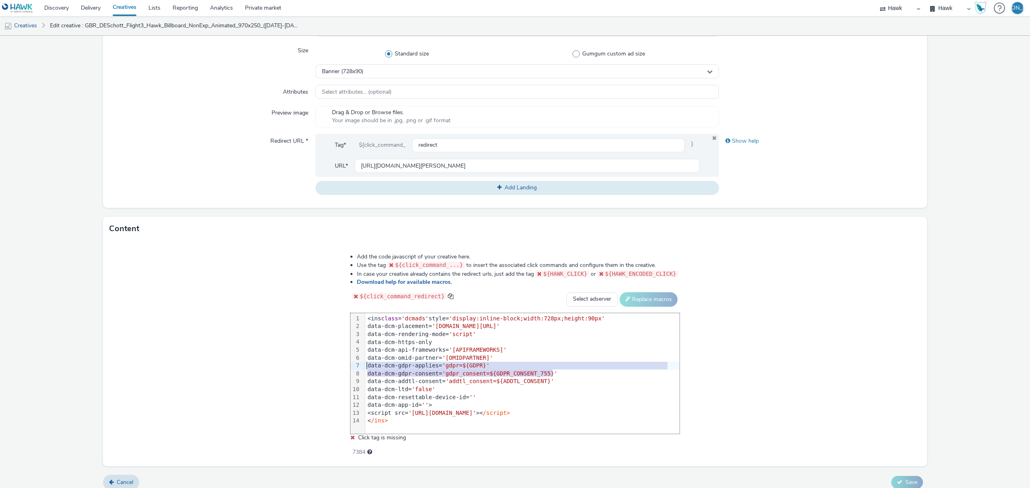
drag, startPoint x: 564, startPoint y: 372, endPoint x: 366, endPoint y: 366, distance: 198.0
click at [366, 366] on div "99 1 2 3 4 5 6 7 8 9 10 11 12 13 14 › <ins class = 'dcmads' style= 'display:inl…" at bounding box center [514, 373] width 329 height 121
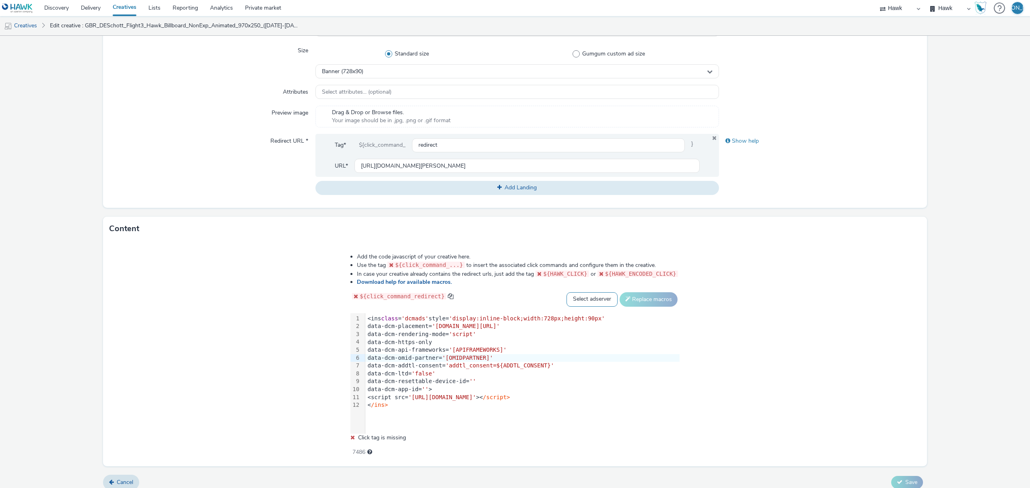
click at [589, 300] on select "Select adserver Sizmek DCM Adform Sting" at bounding box center [591, 299] width 51 height 14
select select "dcm"
click at [566, 292] on select "Select adserver Sizmek DCM Adform Sting" at bounding box center [591, 299] width 51 height 14
click at [626, 308] on div "Add the code javascript of your creative here. Use the tag ${click_command_...}…" at bounding box center [514, 350] width 387 height 206
click at [639, 299] on button "Replace macros" at bounding box center [648, 299] width 58 height 14
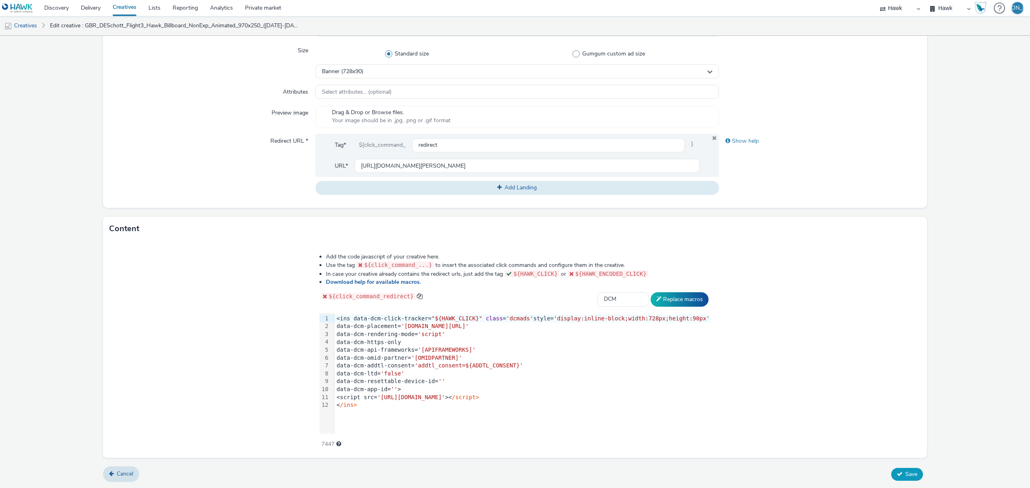
click at [907, 472] on span "Save" at bounding box center [911, 475] width 12 height 8
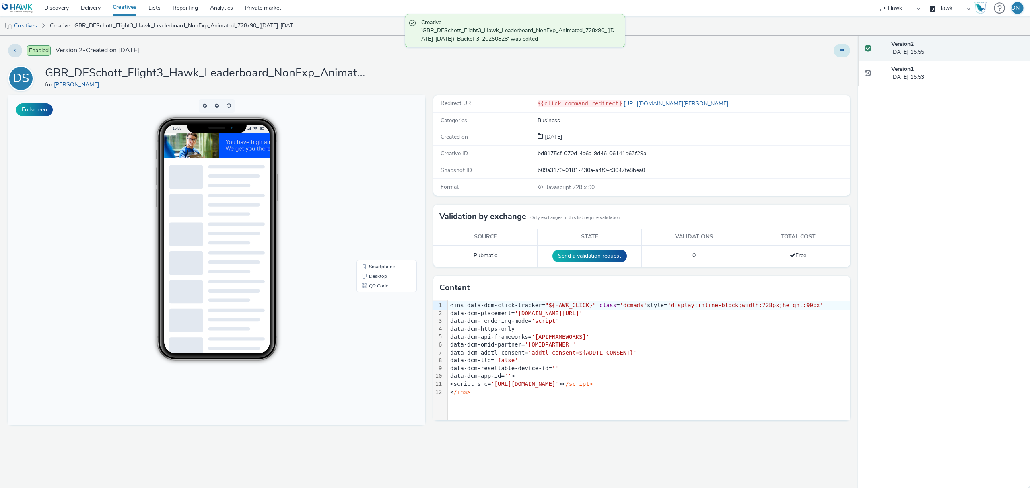
click at [841, 50] on icon at bounding box center [841, 50] width 4 height 6
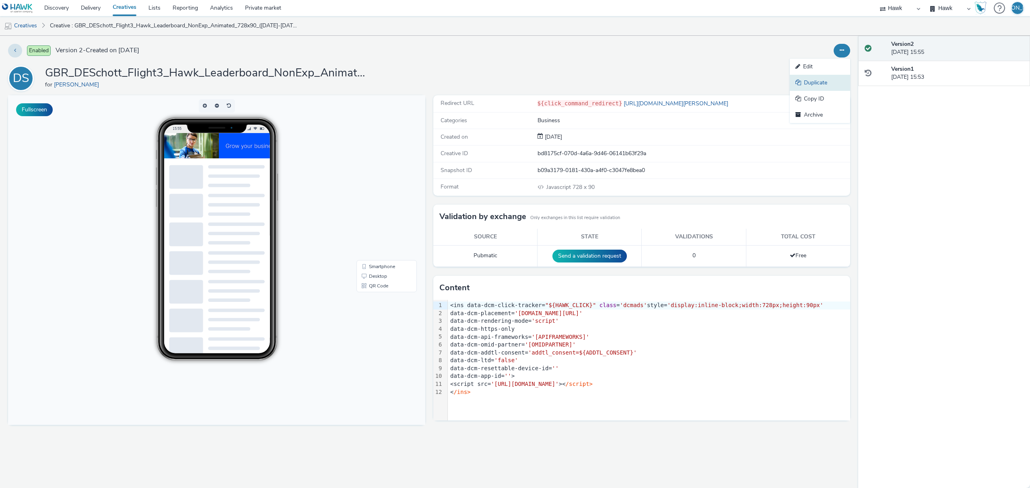
click at [825, 87] on link "Duplicate" at bounding box center [820, 83] width 60 height 16
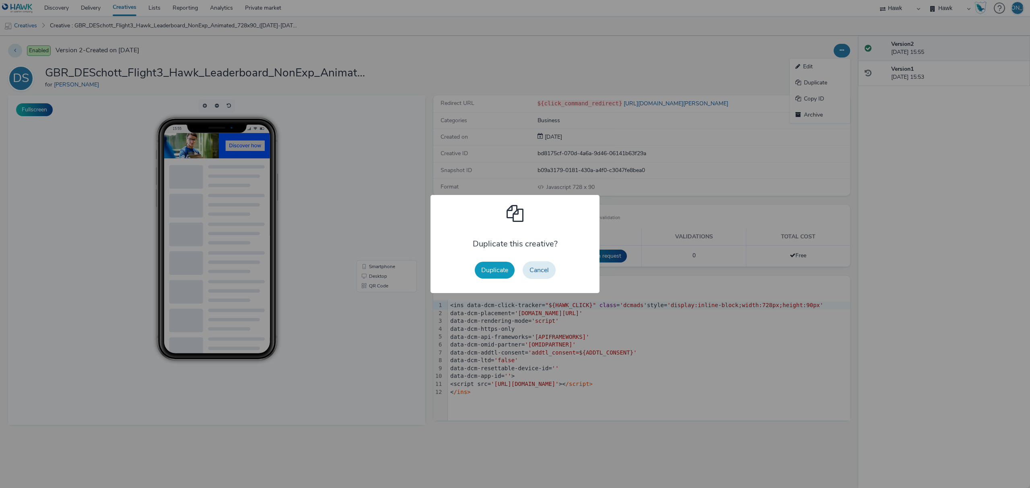
click at [492, 266] on button "Duplicate" at bounding box center [495, 270] width 40 height 17
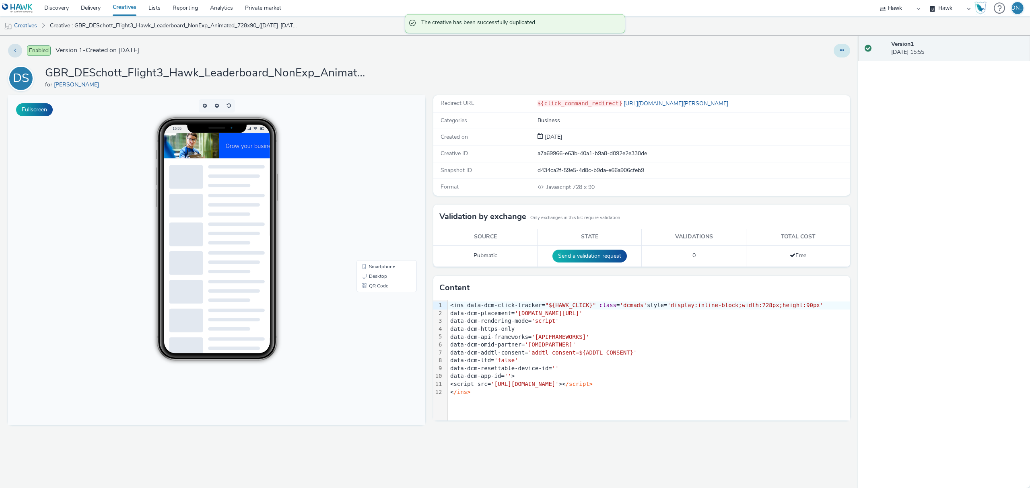
click at [835, 49] on button at bounding box center [841, 51] width 16 height 14
click at [835, 60] on link "Edit" at bounding box center [820, 67] width 60 height 16
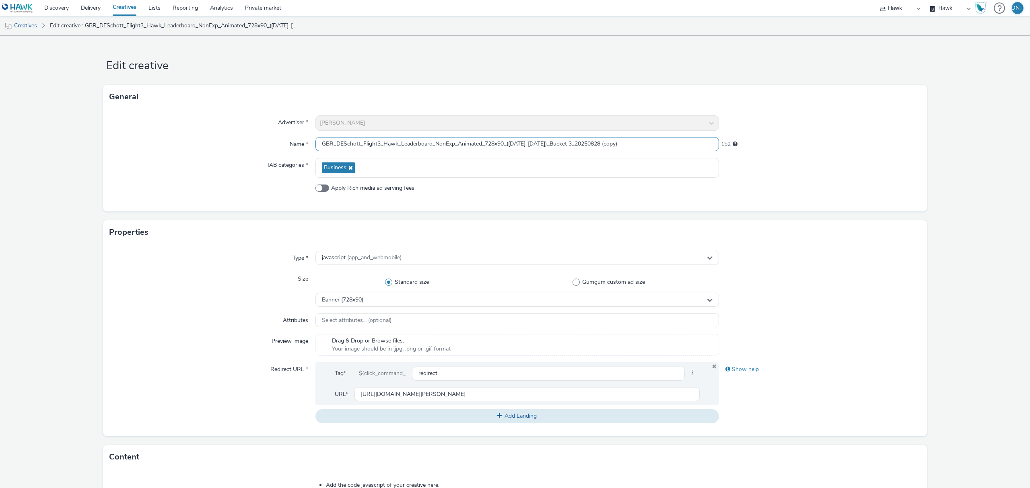
click at [433, 143] on input "GBR_DESchott_Flight3_Hawk_Leaderboard_NonExp_Animated_728x90_(01/9/25-21/9/25)_…" at bounding box center [516, 144] width 403 height 14
click at [614, 145] on input "GBR_DESchott_Flight3_Hawk_Banner_NonExp_Animated_160x600_([DATE]-[DATE])_Bucket…" at bounding box center [516, 144] width 403 height 14
type input "GBR_DESchott_Flight3_Hawk_Banner_NonExp_Animated_160x600_([DATE]-[DATE])_Bucket…"
click at [478, 303] on div "Banner (728x90)" at bounding box center [516, 300] width 403 height 14
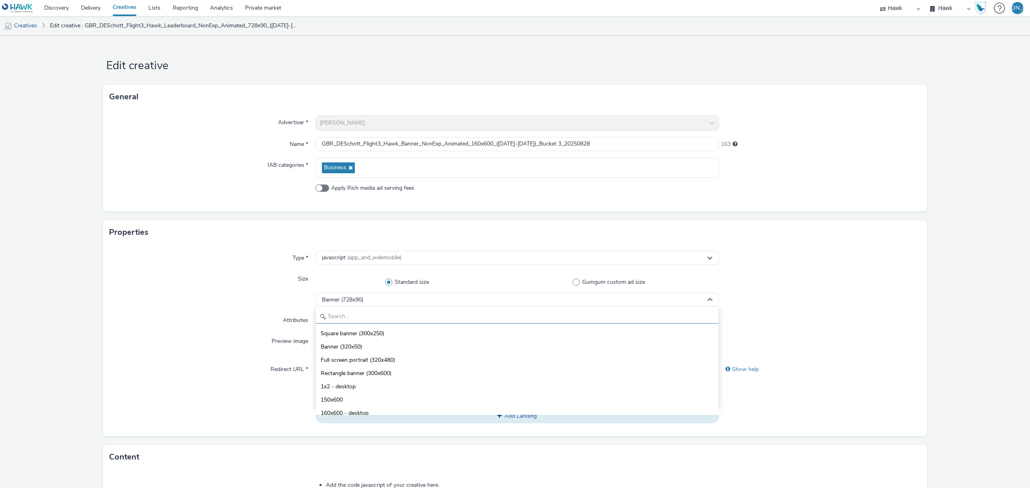
click at [464, 315] on input "text" at bounding box center [517, 317] width 403 height 14
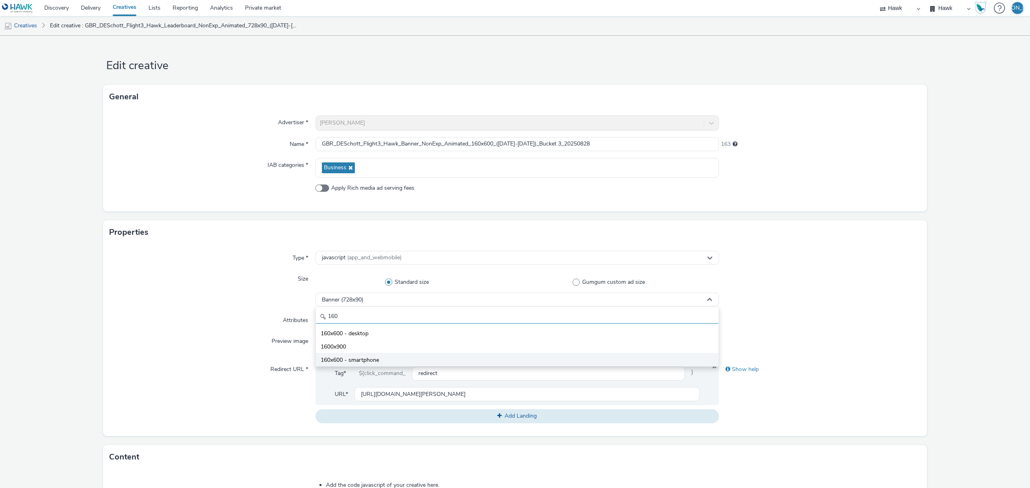
type input "160"
click at [429, 363] on li "160x600 - smartphone" at bounding box center [517, 359] width 403 height 13
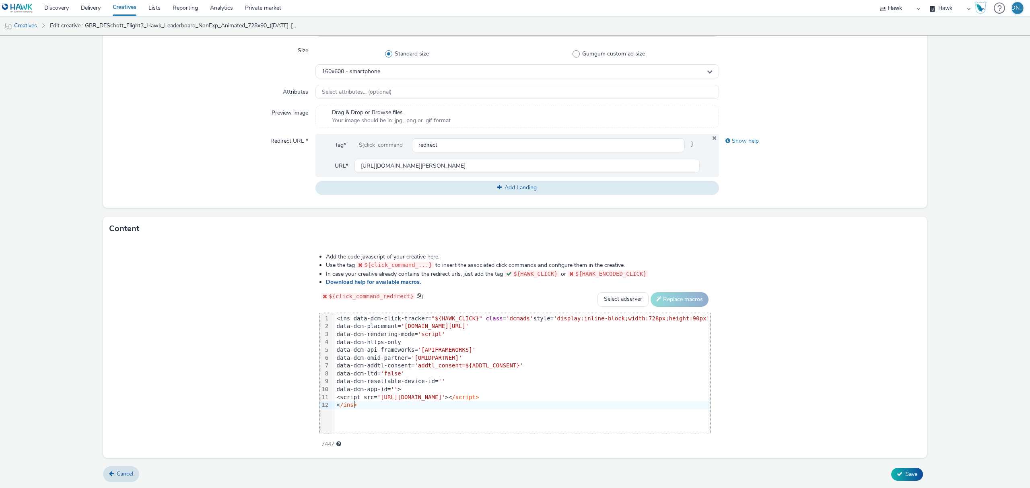
drag, startPoint x: 500, startPoint y: 407, endPoint x: 188, endPoint y: 235, distance: 355.6
click at [188, 235] on div "Content Add the code javascript of your creative here. Use the tag ${click_comm…" at bounding box center [515, 337] width 824 height 241
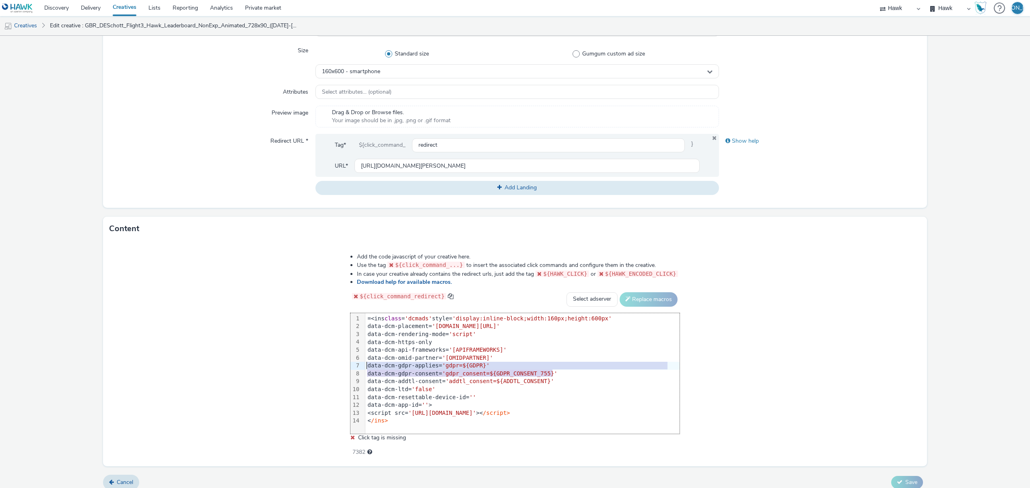
drag, startPoint x: 557, startPoint y: 375, endPoint x: 344, endPoint y: 363, distance: 213.5
click at [344, 363] on div "Add the code javascript of your creative here. Use the tag ${click_command_...}…" at bounding box center [514, 350] width 387 height 206
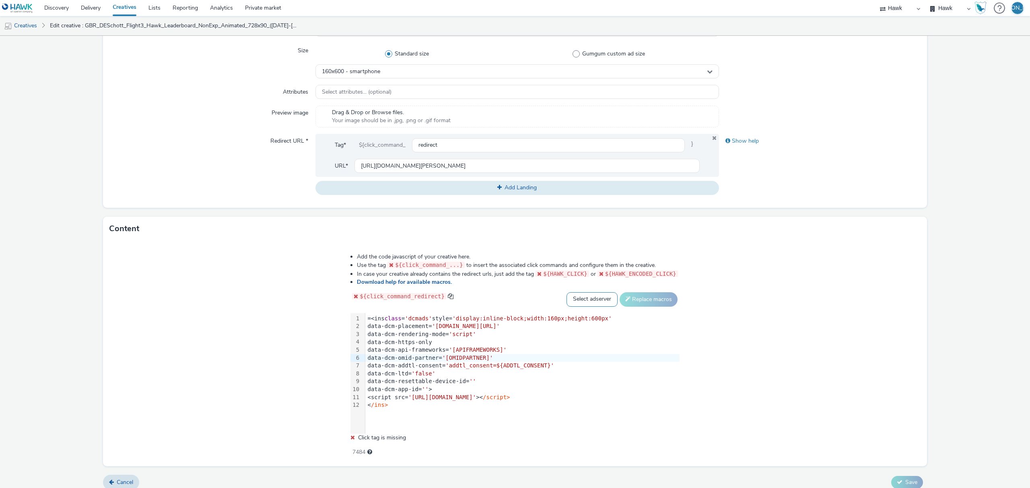
click at [593, 301] on select "Select adserver Sizmek DCM Adform Sting" at bounding box center [591, 299] width 51 height 14
select select "dcm"
click at [566, 292] on select "Select adserver Sizmek DCM Adform Sting" at bounding box center [591, 299] width 51 height 14
click at [653, 309] on div "Add the code javascript of your creative here. Use the tag ${click_command_...}…" at bounding box center [514, 350] width 387 height 206
click at [648, 303] on button "Replace macros" at bounding box center [648, 299] width 58 height 14
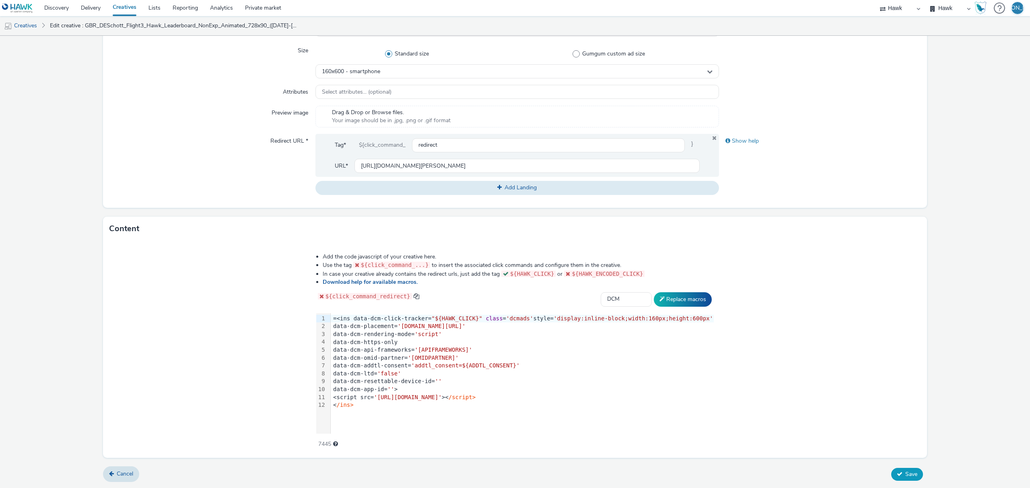
click at [895, 471] on button "Save" at bounding box center [907, 474] width 32 height 13
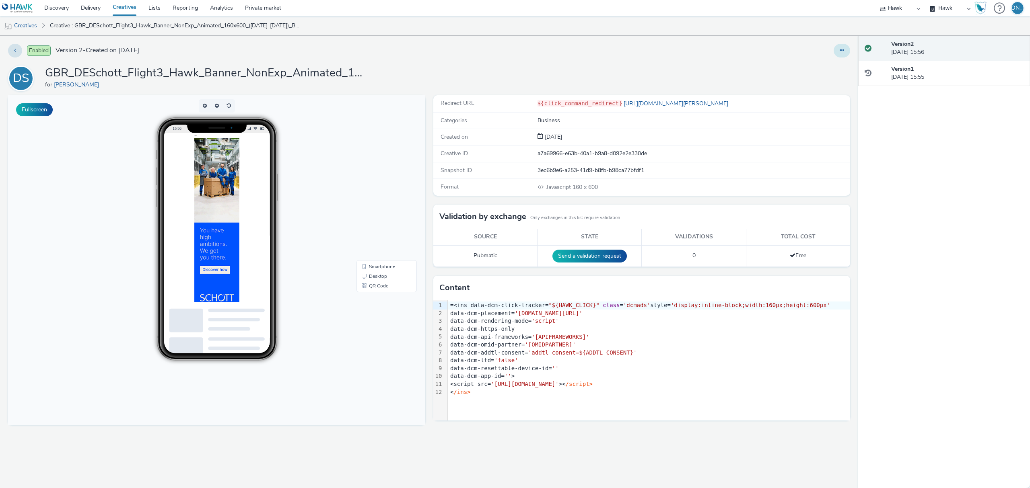
click at [837, 50] on button at bounding box center [841, 51] width 16 height 14
click at [811, 76] on link "Duplicate" at bounding box center [820, 83] width 60 height 16
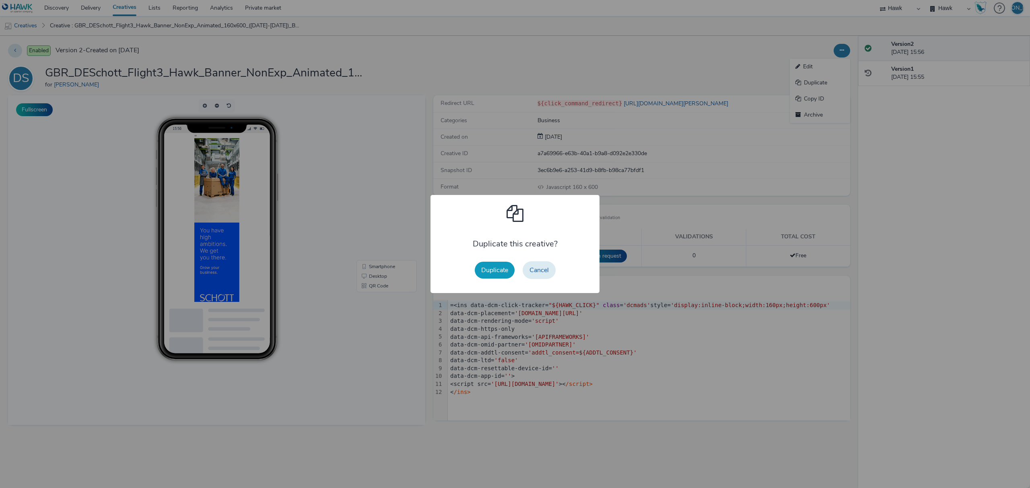
click at [504, 269] on button "Duplicate" at bounding box center [495, 270] width 40 height 17
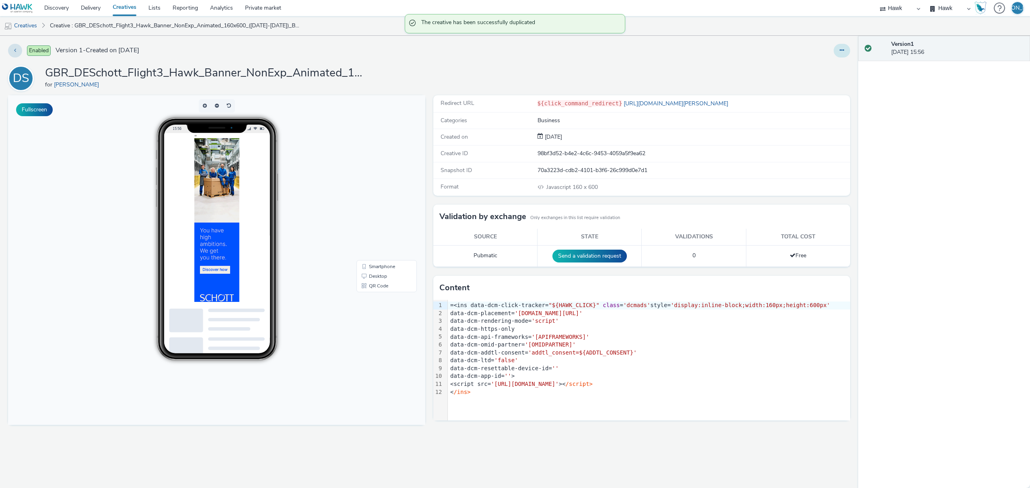
click at [845, 45] on button at bounding box center [841, 51] width 16 height 14
click at [838, 65] on link "Edit" at bounding box center [820, 67] width 60 height 16
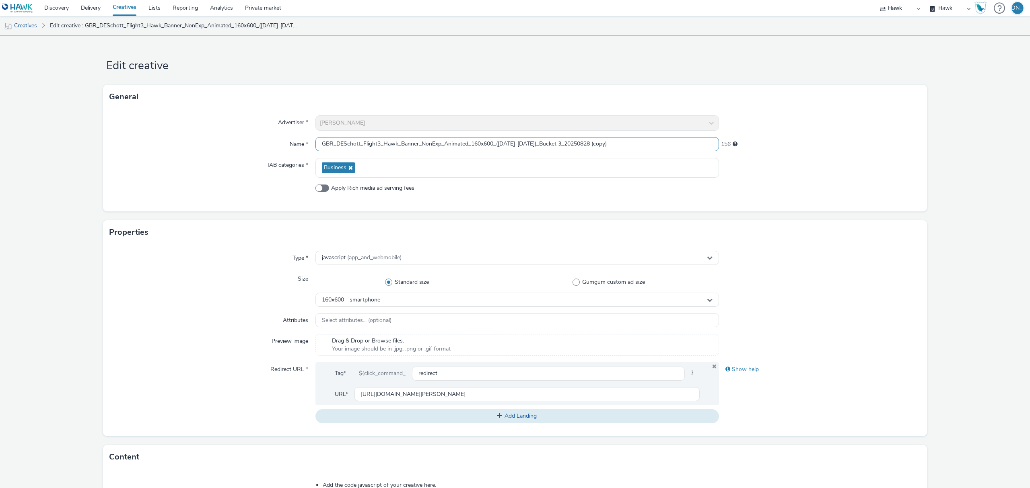
click at [479, 139] on input "GBR_DESchott_Flight3_Hawk_Banner_NonExp_Animated_160x600_([DATE]-[DATE])_Bucket…" at bounding box center [516, 144] width 403 height 14
drag, startPoint x: 594, startPoint y: 141, endPoint x: 682, endPoint y: 124, distance: 90.1
click at [682, 124] on div "Advertiser * DE Schott Name * GBR_DESchott_Flight3_Hawk_Banner_NonExp_Animated_…" at bounding box center [515, 160] width 824 height 103
type input "GBR_DESchott_Flight3_Hawk_Banner_NonExp_Animated_300x50_(01/9/25-21/9/25)_Bucke…"
click at [380, 303] on div "160x600 - smartphone" at bounding box center [516, 300] width 403 height 14
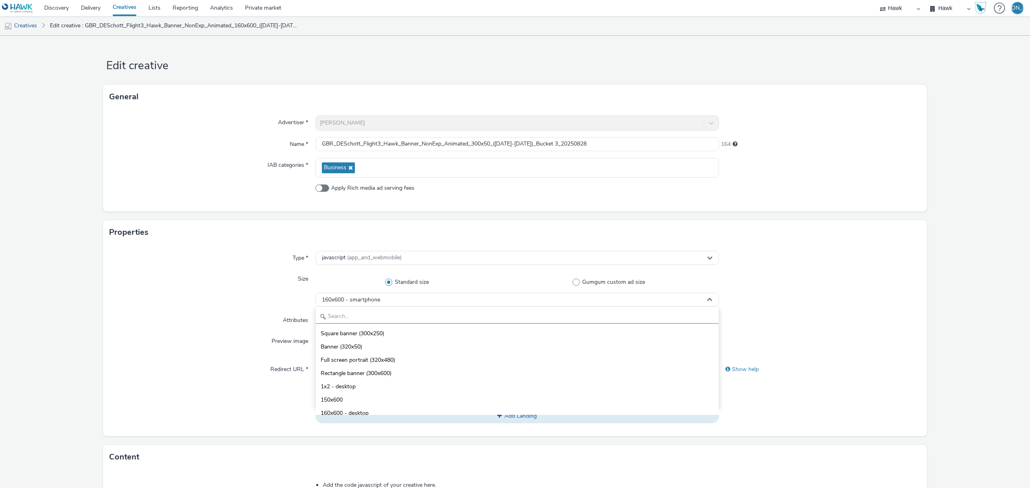
click at [380, 319] on input "text" at bounding box center [517, 317] width 403 height 14
type input "300"
click at [414, 361] on li "Standard banner (300x50)" at bounding box center [517, 359] width 403 height 13
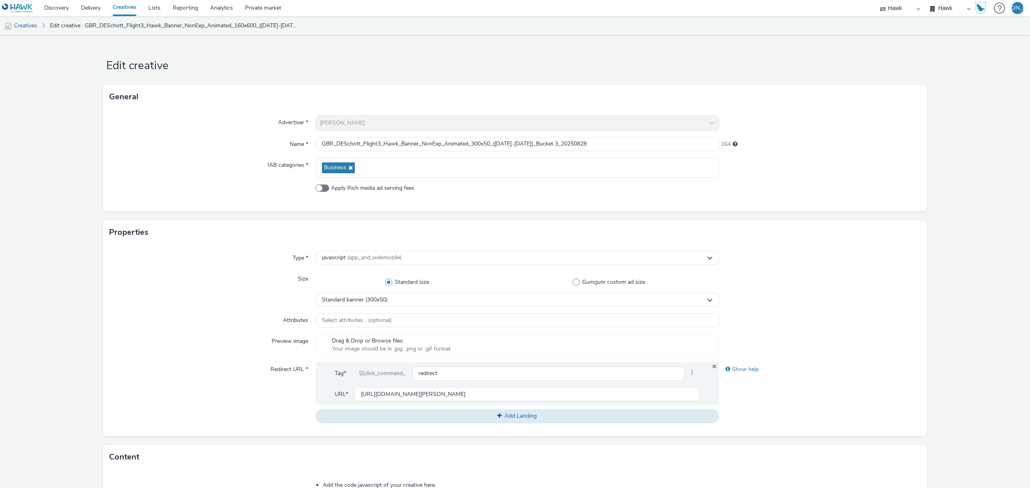
scroll to position [228, 0]
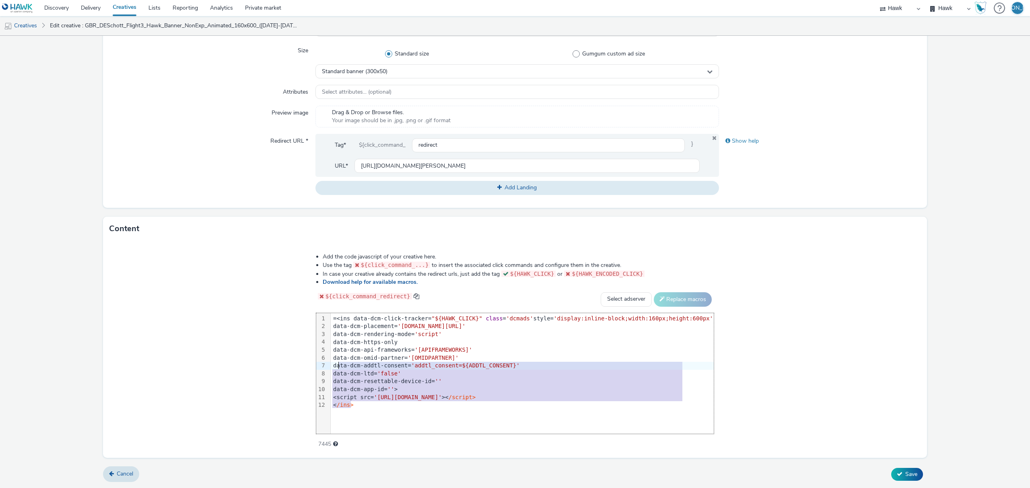
drag, startPoint x: 381, startPoint y: 409, endPoint x: 314, endPoint y: 261, distance: 162.0
click at [314, 261] on div "Add the code javascript of your creative here. Use the tag ${click_command_...}…" at bounding box center [514, 346] width 455 height 198
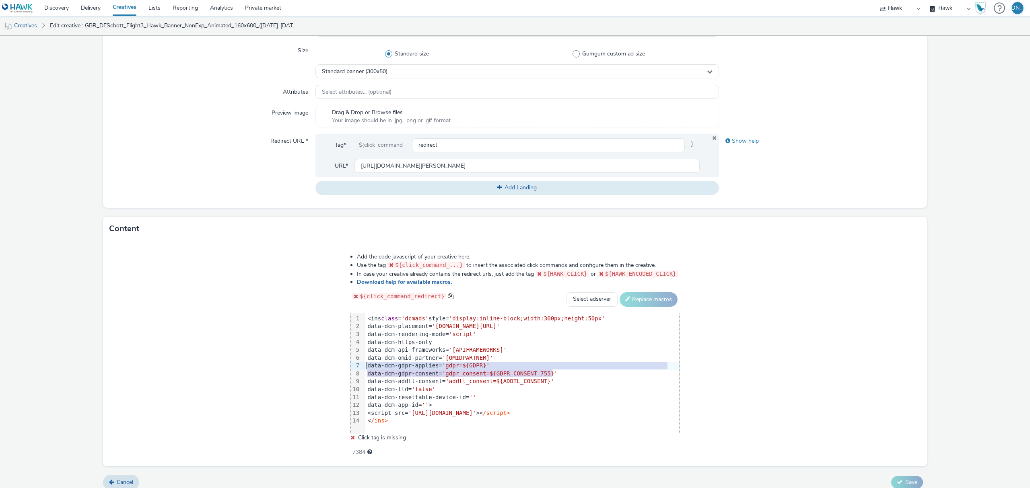
drag, startPoint x: 558, startPoint y: 372, endPoint x: 348, endPoint y: 364, distance: 210.5
click at [348, 364] on div "Add the code javascript of your creative here. Use the tag ${click_command_...}…" at bounding box center [514, 350] width 387 height 206
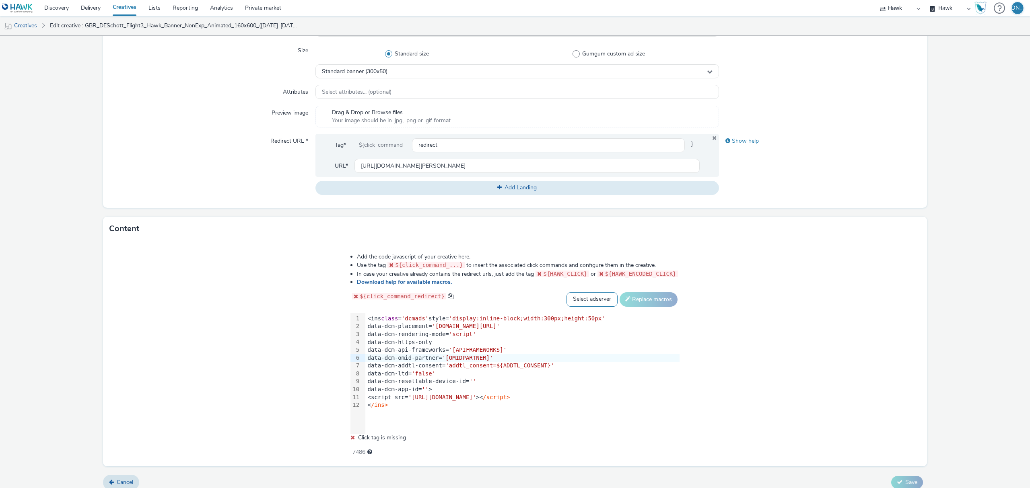
click at [578, 302] on select "Select adserver Sizmek DCM Adform Sting" at bounding box center [591, 299] width 51 height 14
select select "dcm"
click at [566, 292] on select "Select adserver Sizmek DCM Adform Sting" at bounding box center [591, 299] width 51 height 14
click at [645, 301] on button "Replace macros" at bounding box center [648, 299] width 58 height 14
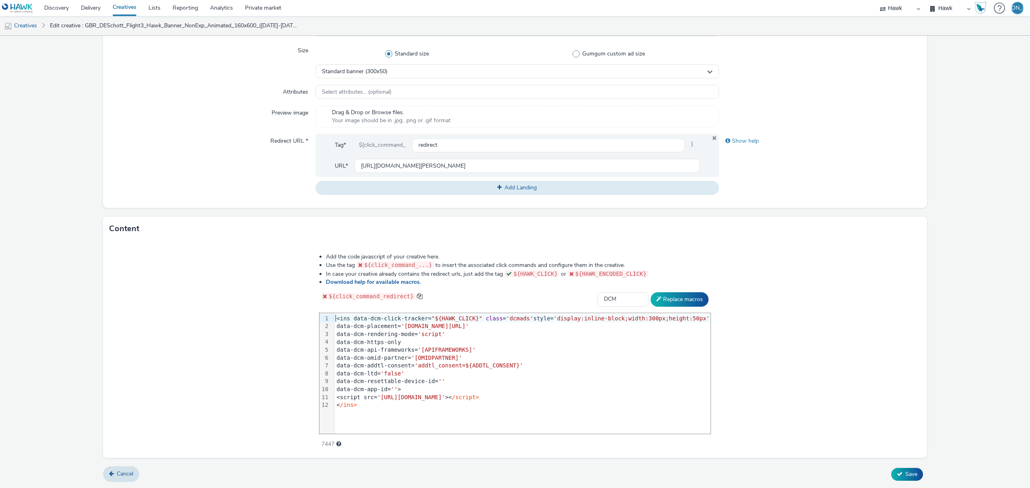
scroll to position [0, 0]
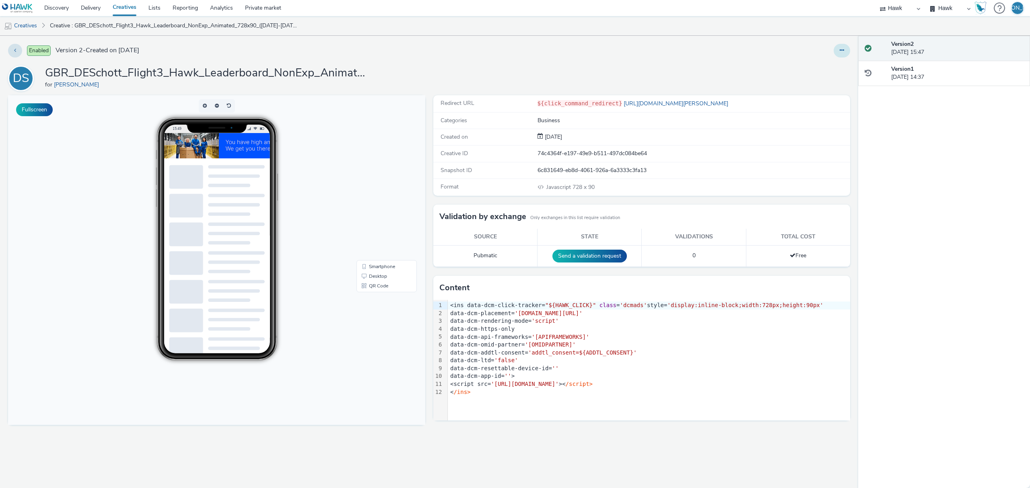
click at [847, 49] on button at bounding box center [841, 51] width 16 height 14
click at [840, 65] on link "Edit" at bounding box center [820, 67] width 60 height 16
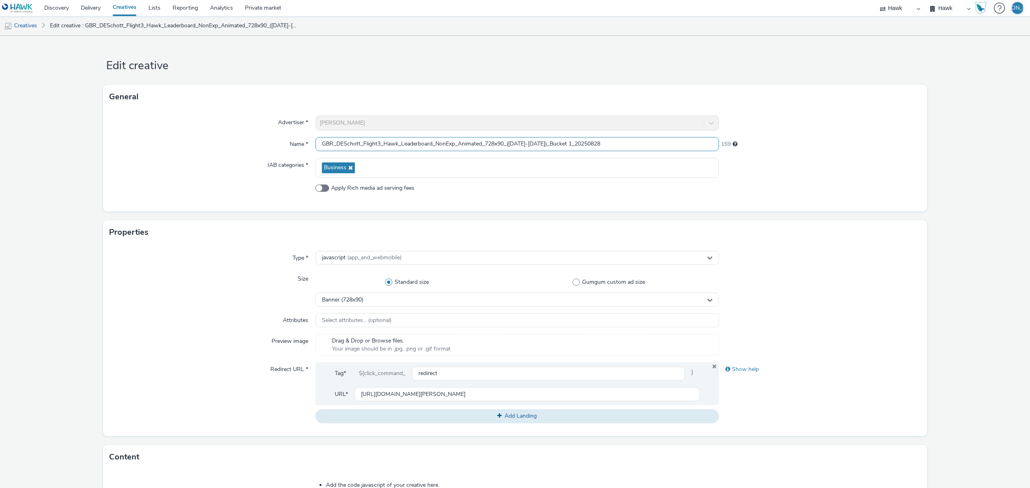
click at [578, 142] on input "GBR_DESchott_Flight3_Hawk_Leaderboard_NonExp_Animated_728x90_([DATE]-[DATE])_Bu…" at bounding box center [516, 144] width 403 height 14
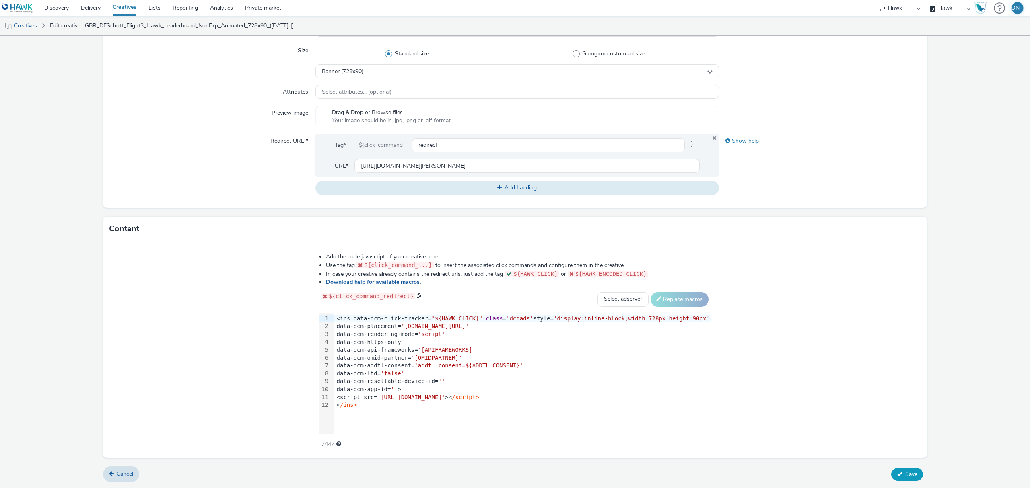
type input "GBR_DESchott_Flight3_Hawk_Leaderboard_NonExp_Animated_728x90_(01/9/25-21/9/25)_…"
click at [909, 481] on button "Save" at bounding box center [907, 474] width 32 height 13
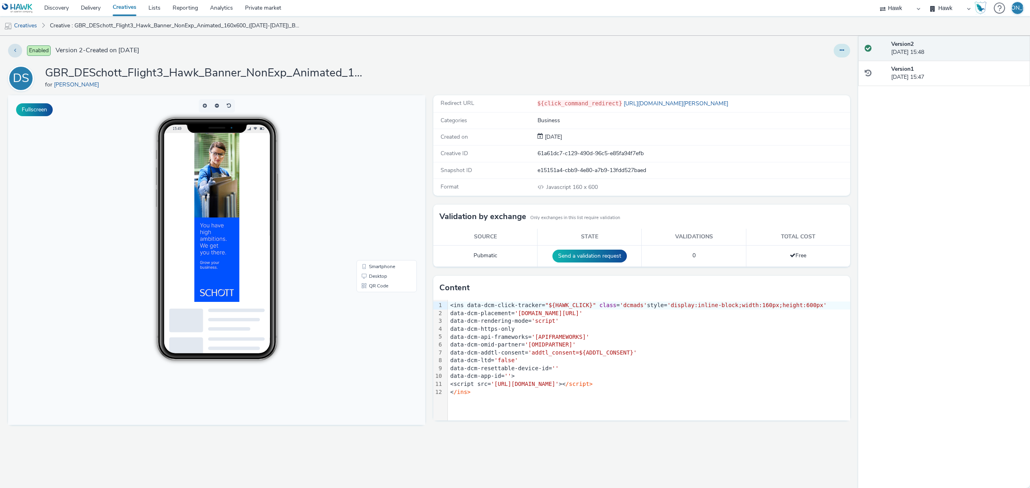
click at [839, 47] on icon at bounding box center [841, 50] width 4 height 6
click at [827, 73] on link "Edit" at bounding box center [820, 67] width 60 height 16
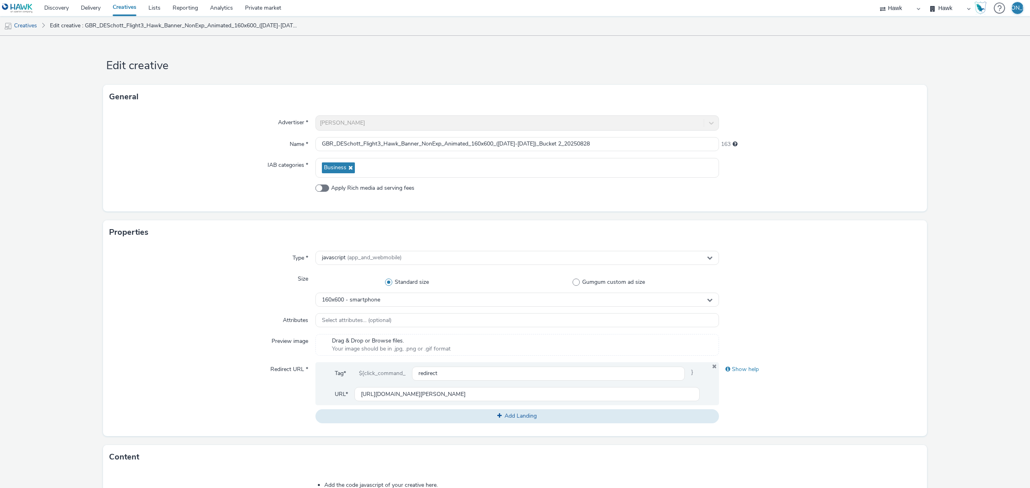
scroll to position [228, 0]
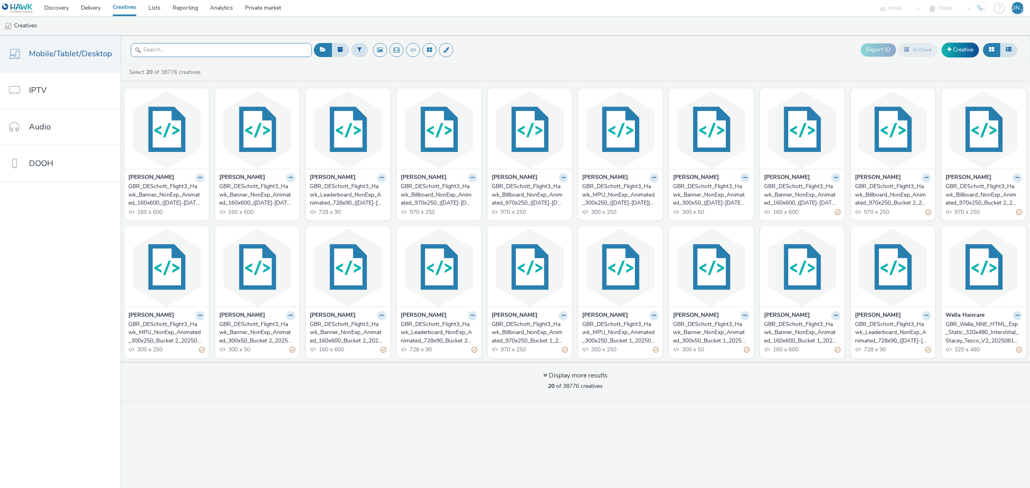
click at [161, 48] on input "text" at bounding box center [221, 50] width 181 height 14
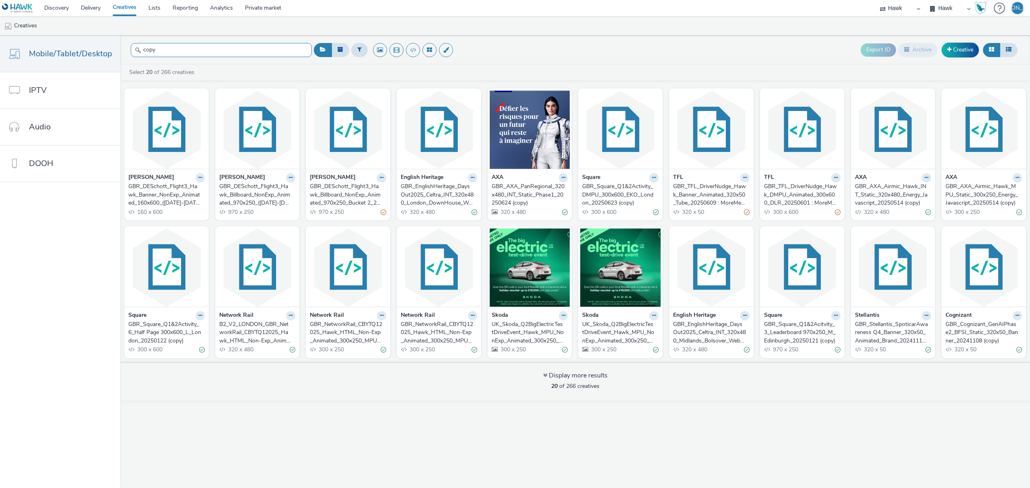
click at [191, 47] on input "copy" at bounding box center [221, 50] width 181 height 14
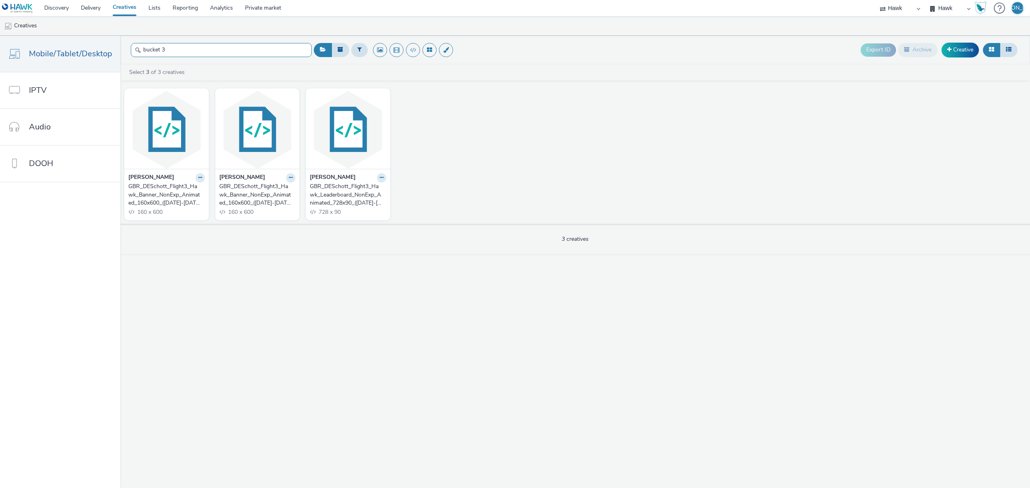
type input "bucket 3"
click at [165, 195] on div "GBR_DESchott_Flight3_Hawk_Banner_NonExp_Animated_160x600_([DATE]-[DATE])_Bucket…" at bounding box center [164, 195] width 73 height 25
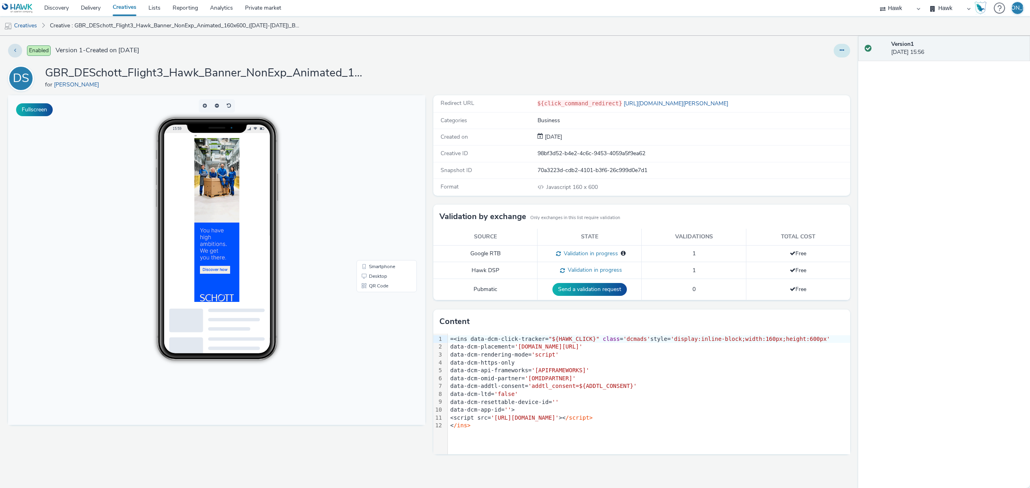
click at [839, 54] on button at bounding box center [841, 51] width 16 height 14
click at [827, 68] on link "Edit" at bounding box center [820, 67] width 60 height 16
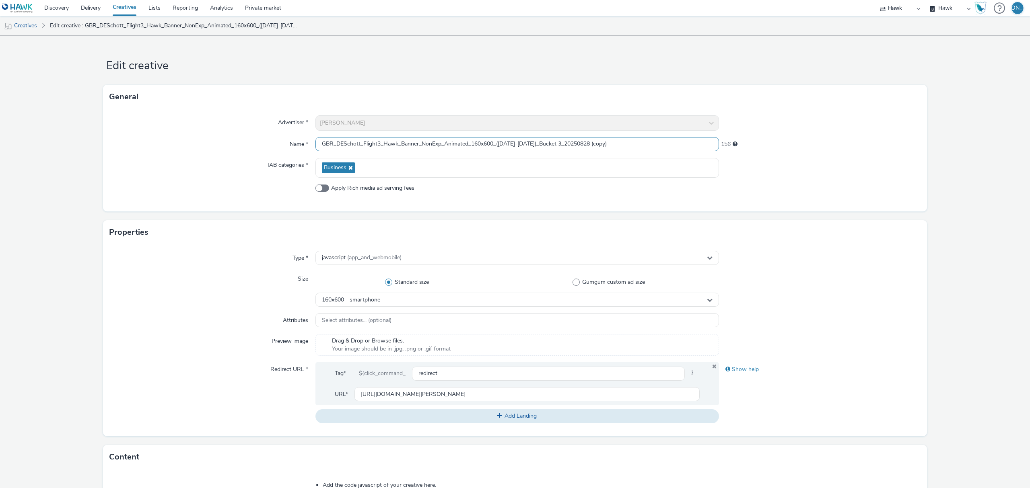
click at [477, 144] on input "GBR_DESchott_Flight3_Hawk_Banner_NonExp_Animated_160x600_([DATE]-[DATE])_Bucket…" at bounding box center [516, 144] width 403 height 14
drag, startPoint x: 593, startPoint y: 148, endPoint x: 650, endPoint y: 119, distance: 64.0
click at [650, 119] on div "Advertiser * [PERSON_NAME] Name * GBR_DESchott_Flight3_Hawk_Banner_NonExp_Anima…" at bounding box center [515, 160] width 824 height 103
type input "GBR_DESchott_Flight3_Hawk_Banner_NonExp_Animated_300x50_([DATE]-[DATE])_Bucket …"
click at [339, 305] on div "160x600 - smartphone" at bounding box center [516, 300] width 403 height 14
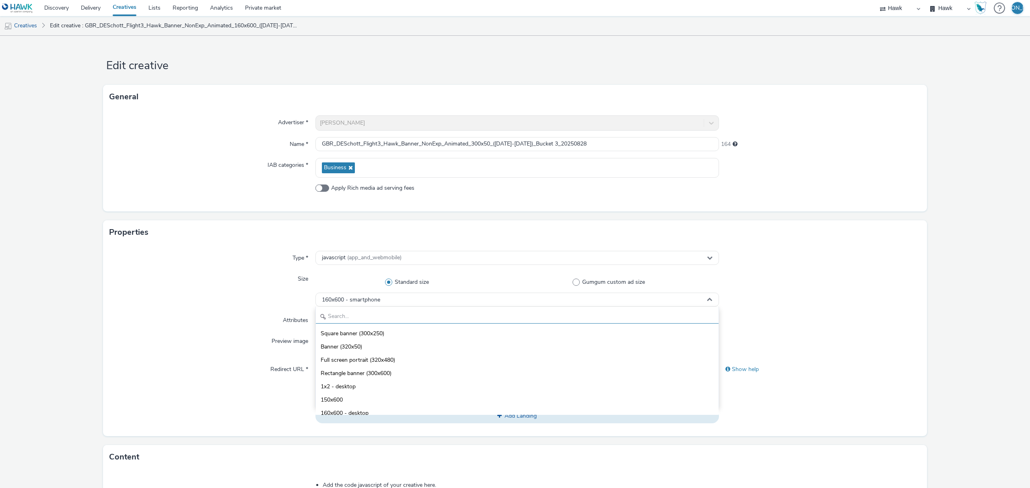
click at [354, 320] on input "text" at bounding box center [517, 317] width 403 height 14
type input "300"
click at [388, 360] on li "Standard banner (300x50)" at bounding box center [517, 359] width 403 height 13
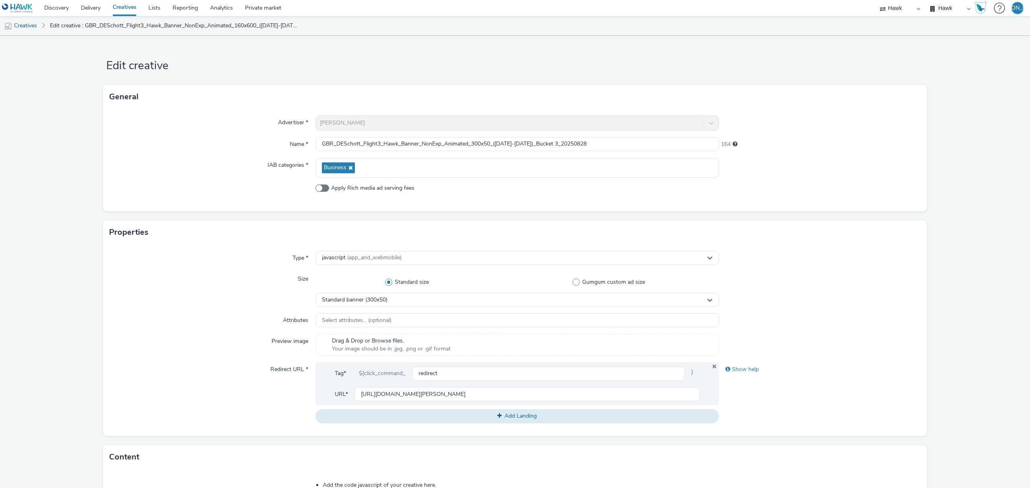
scroll to position [228, 0]
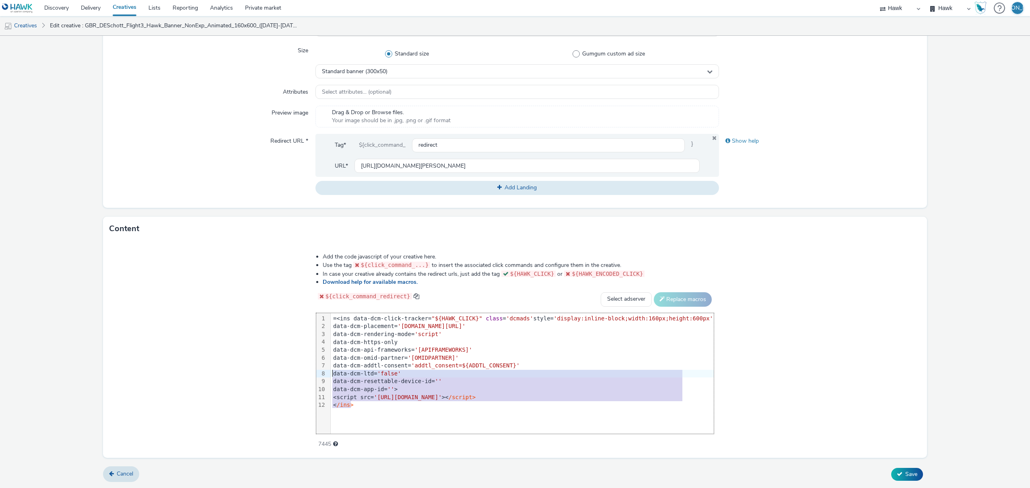
drag, startPoint x: 372, startPoint y: 405, endPoint x: 192, endPoint y: 193, distance: 278.0
click at [192, 193] on form "Edit creative General Advertiser * [PERSON_NAME] Name * GBR_DESchott_Flight3_Ha…" at bounding box center [515, 147] width 1030 height 681
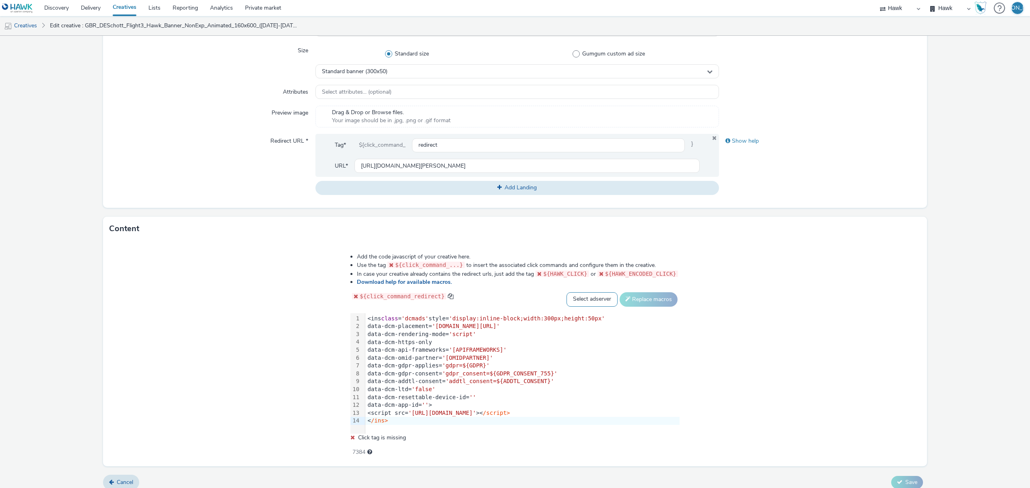
click at [578, 299] on select "Select adserver Sizmek DCM Adform Sting" at bounding box center [591, 299] width 51 height 14
select select "dcm"
click at [566, 292] on select "Select adserver Sizmek DCM Adform Sting" at bounding box center [591, 299] width 51 height 14
click at [646, 299] on button "Replace macros" at bounding box center [648, 299] width 58 height 14
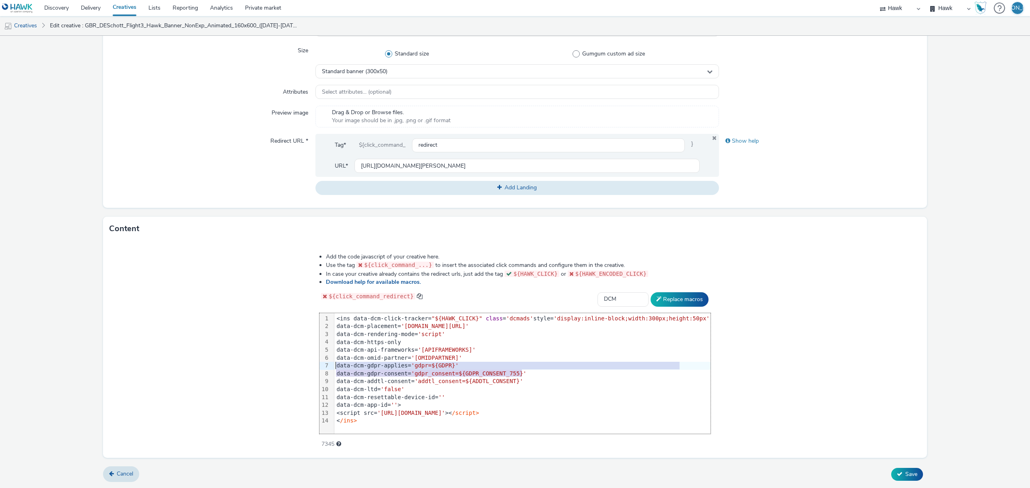
drag, startPoint x: 538, startPoint y: 372, endPoint x: 337, endPoint y: 366, distance: 200.8
click at [337, 366] on div "99 1 2 3 4 5 6 7 8 9 10 11 12 13 14 › <ins data-dcm-click-tracker= "${HAWK_CLIC…" at bounding box center [514, 373] width 391 height 121
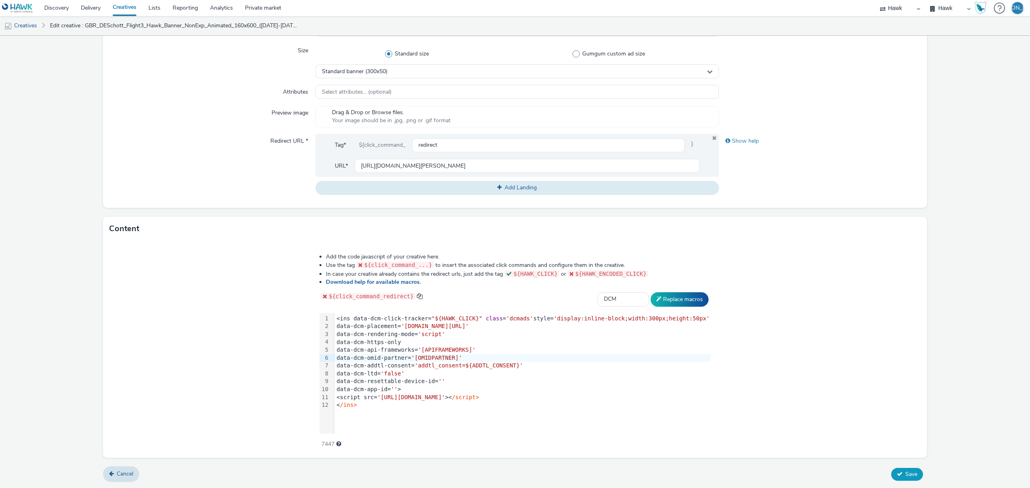
click at [902, 481] on button "Save" at bounding box center [907, 474] width 32 height 13
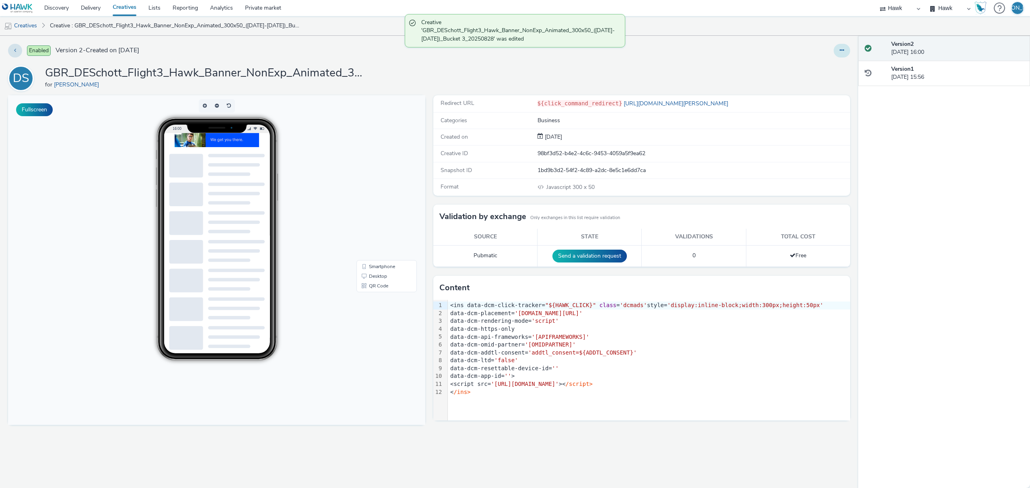
click at [841, 46] on button at bounding box center [841, 51] width 16 height 14
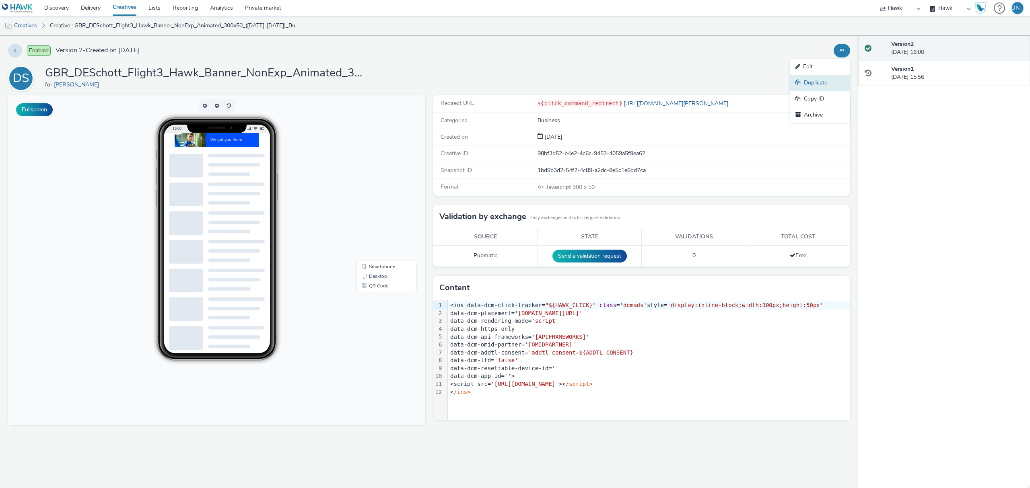
click at [814, 79] on link "Duplicate" at bounding box center [820, 83] width 60 height 16
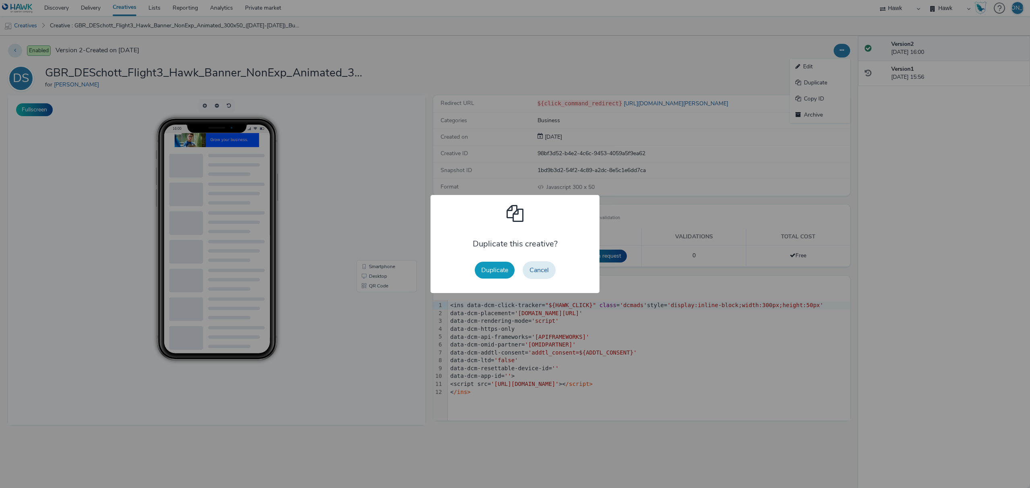
click at [491, 267] on button "Duplicate" at bounding box center [495, 270] width 40 height 17
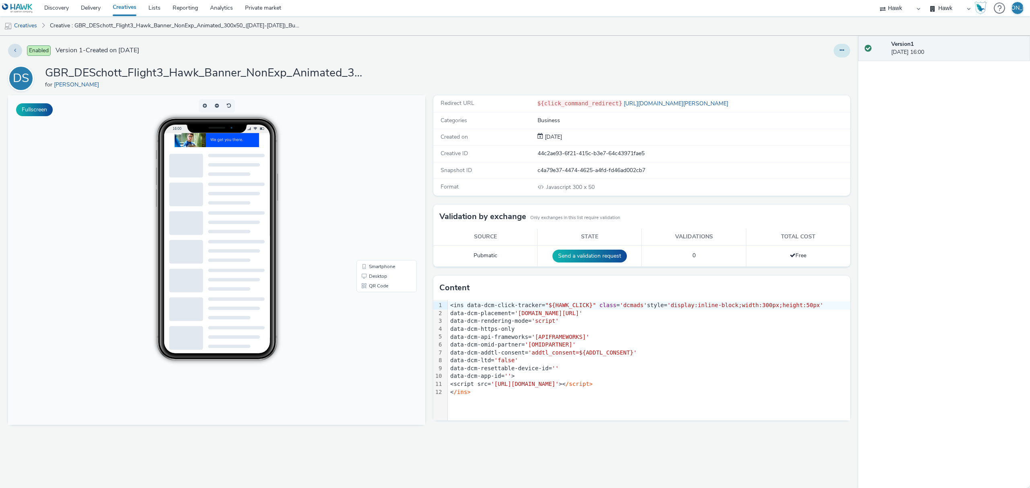
click at [844, 50] on icon at bounding box center [841, 50] width 4 height 6
click at [839, 66] on link "Edit" at bounding box center [820, 67] width 60 height 16
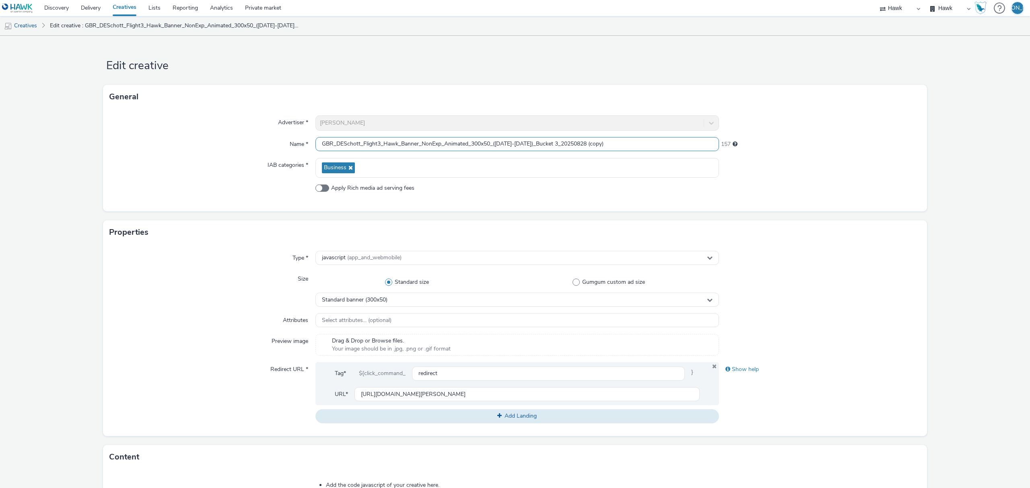
click at [481, 141] on input "GBR_DESchott_Flight3_Hawk_Banner_NonExp_Animated_300x50_([DATE]-[DATE])_Bucket …" at bounding box center [516, 144] width 403 height 14
click at [417, 143] on input "GBR_DESchott_Flight3_Hawk_Banner_NonExp_Animated_300x250_([DATE]-[DATE])_Bucket…" at bounding box center [516, 144] width 403 height 14
drag, startPoint x: 590, startPoint y: 142, endPoint x: 644, endPoint y: 133, distance: 54.6
click at [644, 133] on div "Advertiser * [PERSON_NAME] Name * GBR_DESchott_Flight3_Hawk_MPU_NonExp_Animated…" at bounding box center [515, 160] width 824 height 103
type input "GBR_DESchott_Flight3_Hawk_MPU_NonExp_Animated_300x250_([DATE]-[DATE])_Bucket 3_…"
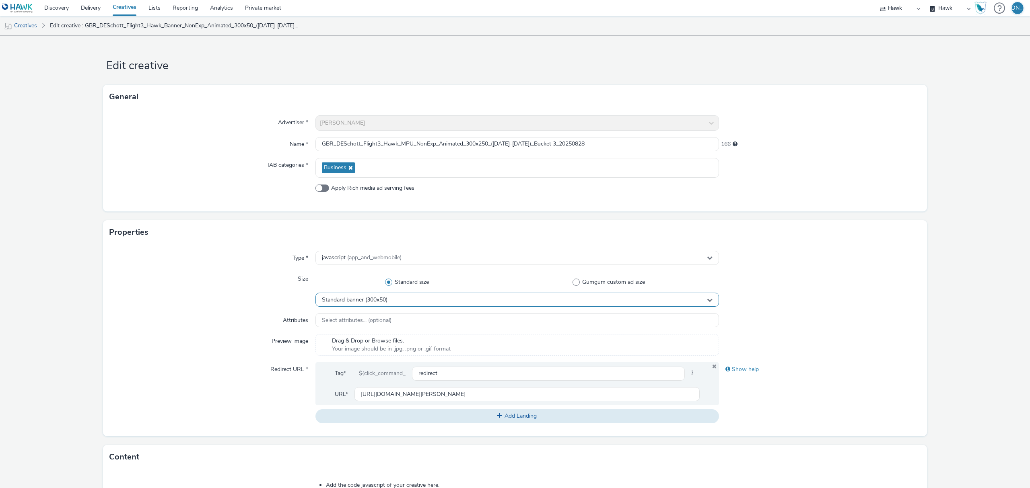
click at [316, 306] on div "Standard banner (300x50)" at bounding box center [516, 300] width 403 height 14
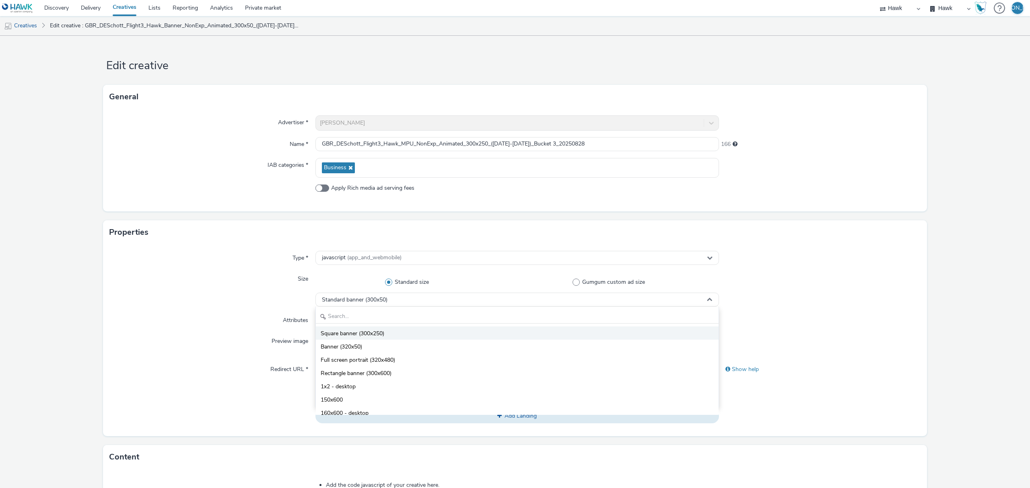
click at [370, 335] on span "Square banner (300x250)" at bounding box center [353, 334] width 64 height 8
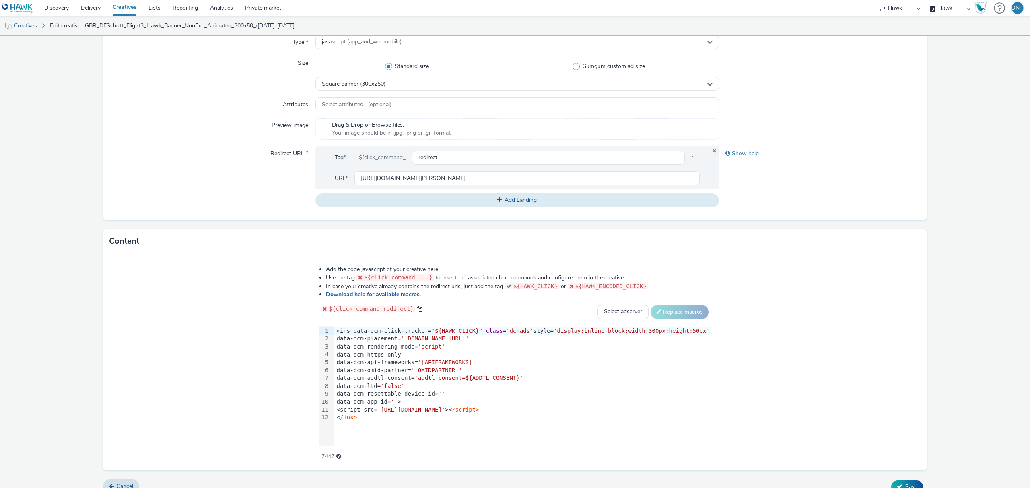
scroll to position [216, 0]
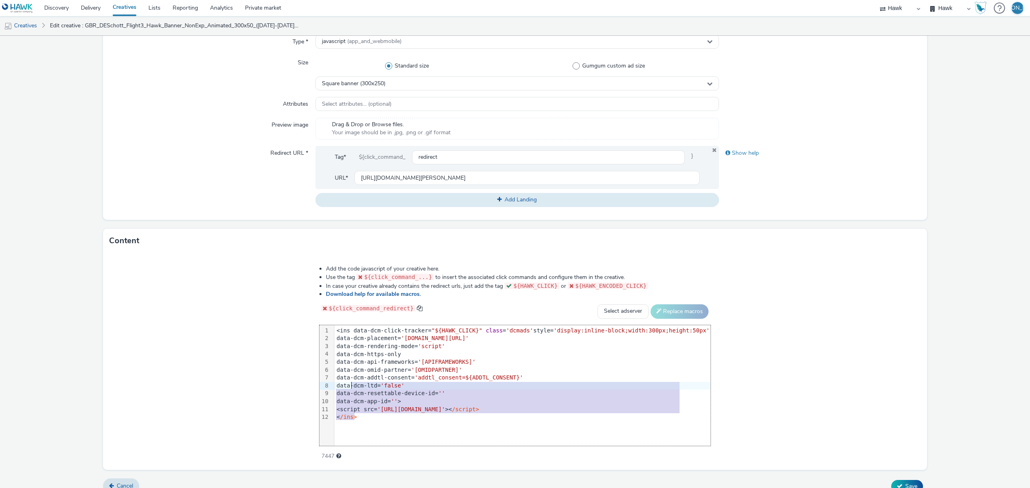
drag, startPoint x: 394, startPoint y: 418, endPoint x: 282, endPoint y: 257, distance: 196.4
click at [282, 257] on div "Add the code javascript of your creative here. Use the tag ${click_command_...}…" at bounding box center [515, 361] width 824 height 217
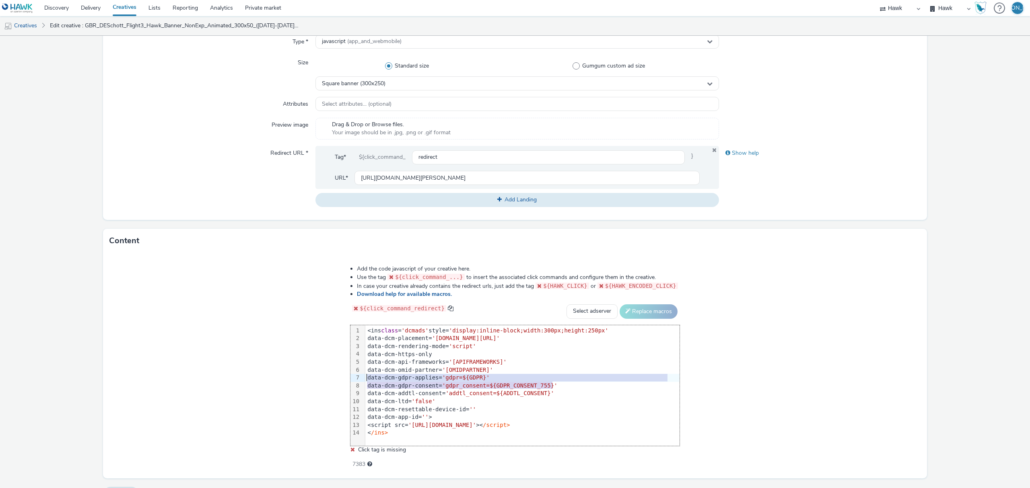
drag, startPoint x: 556, startPoint y: 386, endPoint x: 324, endPoint y: 379, distance: 232.2
click at [324, 379] on div "Add the code javascript of your creative here. Use the tag ${click_command_...}…" at bounding box center [514, 362] width 387 height 206
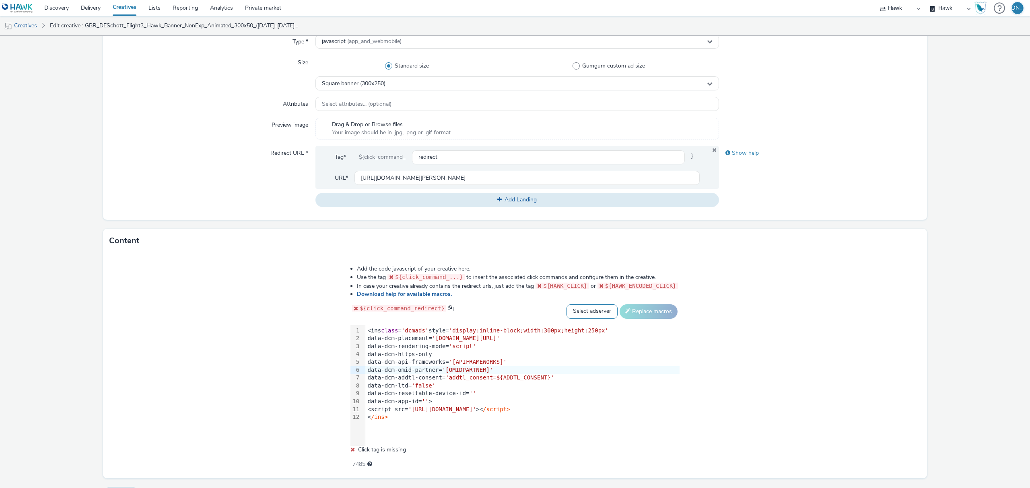
click at [589, 311] on select "Select adserver Sizmek DCM Adform Sting" at bounding box center [591, 311] width 51 height 14
select select "dcm"
click at [566, 304] on select "Select adserver Sizmek DCM Adform Sting" at bounding box center [591, 311] width 51 height 14
click at [640, 318] on button "Replace macros" at bounding box center [648, 311] width 58 height 14
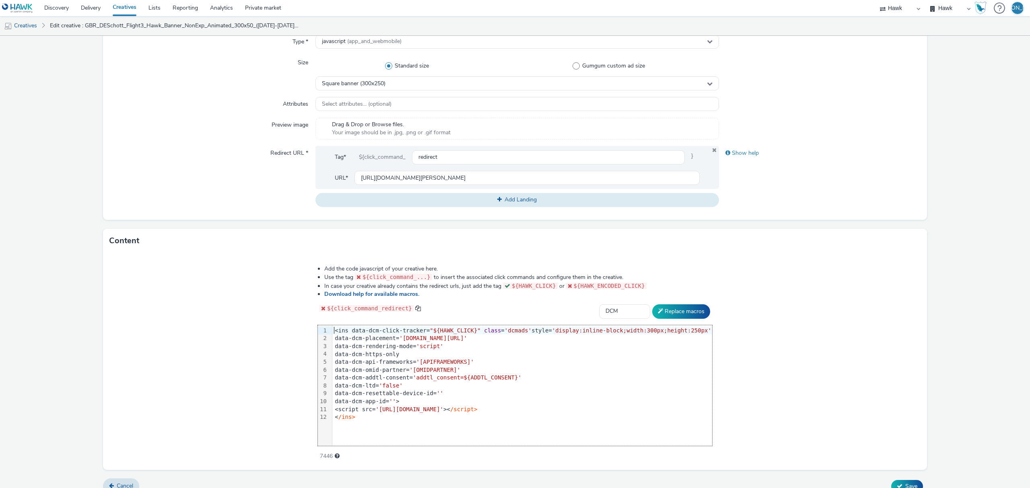
scroll to position [228, 0]
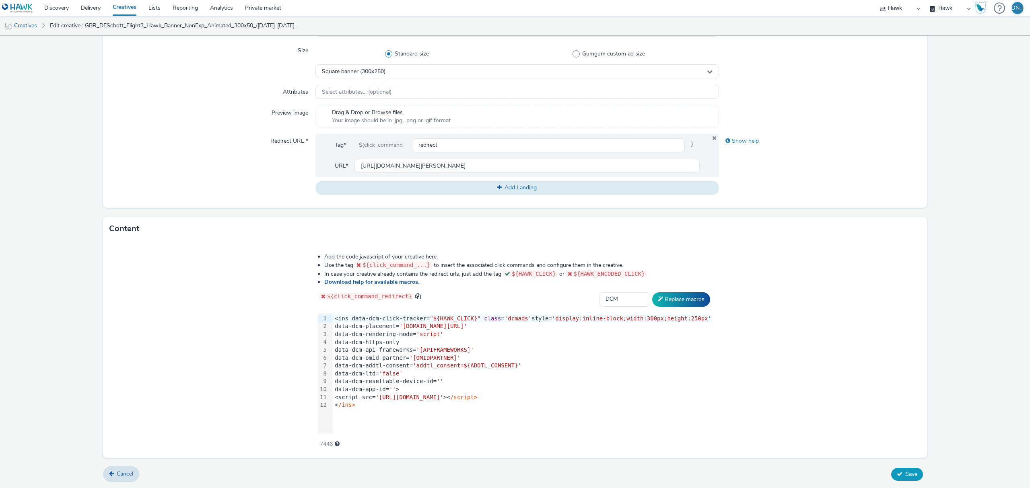
click at [897, 477] on button "Save" at bounding box center [907, 474] width 32 height 13
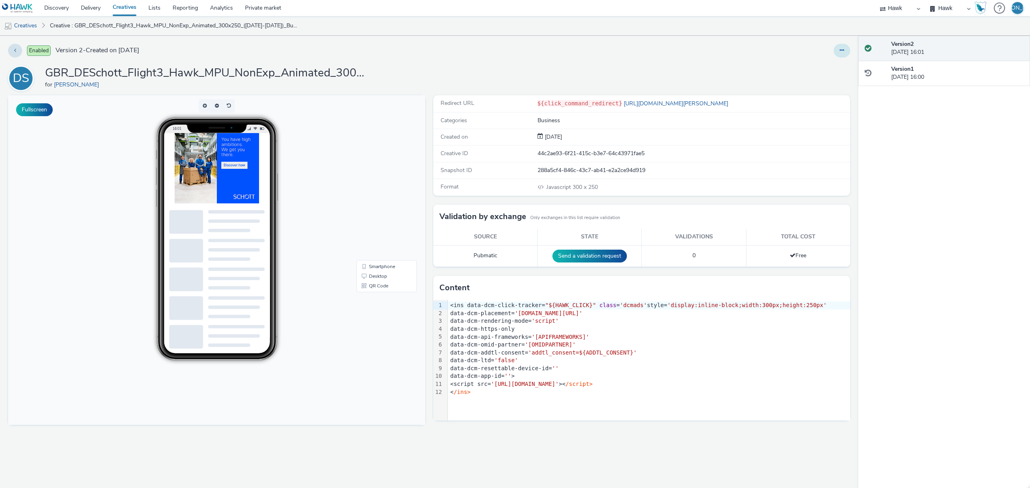
click at [841, 56] on button at bounding box center [841, 51] width 16 height 14
click at [833, 66] on link "Edit" at bounding box center [820, 67] width 60 height 16
click at [841, 52] on icon at bounding box center [841, 50] width 4 height 6
click at [829, 87] on link "Duplicate" at bounding box center [820, 83] width 60 height 16
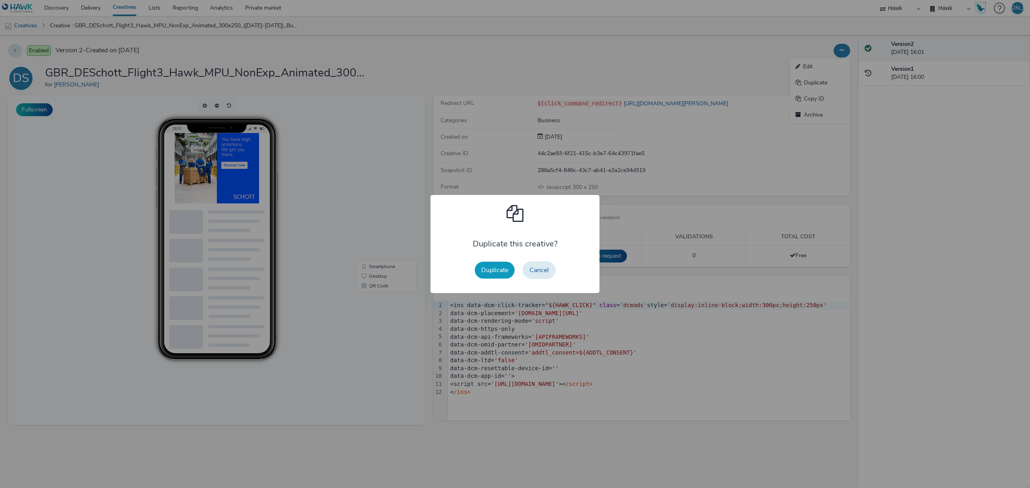
click at [488, 266] on button "Duplicate" at bounding box center [495, 270] width 40 height 17
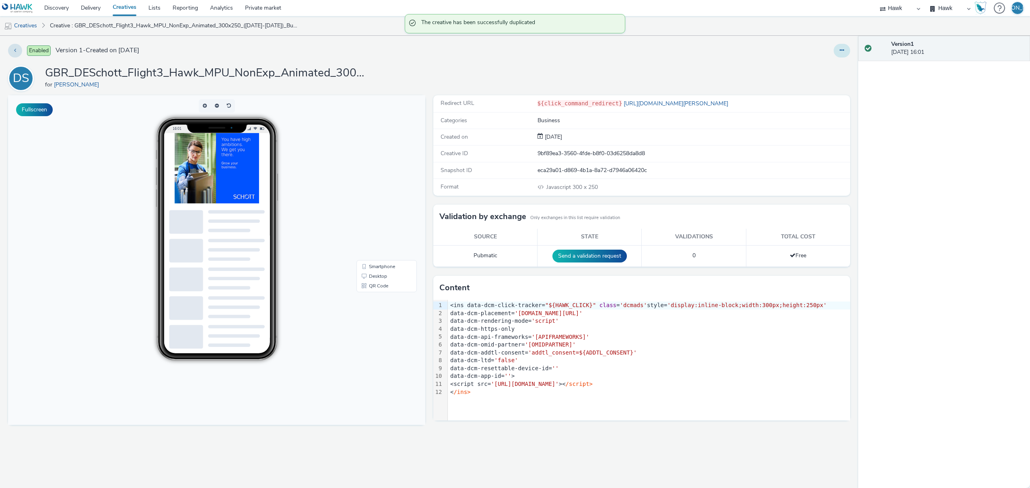
click at [836, 51] on button at bounding box center [841, 51] width 16 height 14
click at [830, 65] on link "Edit" at bounding box center [820, 67] width 60 height 16
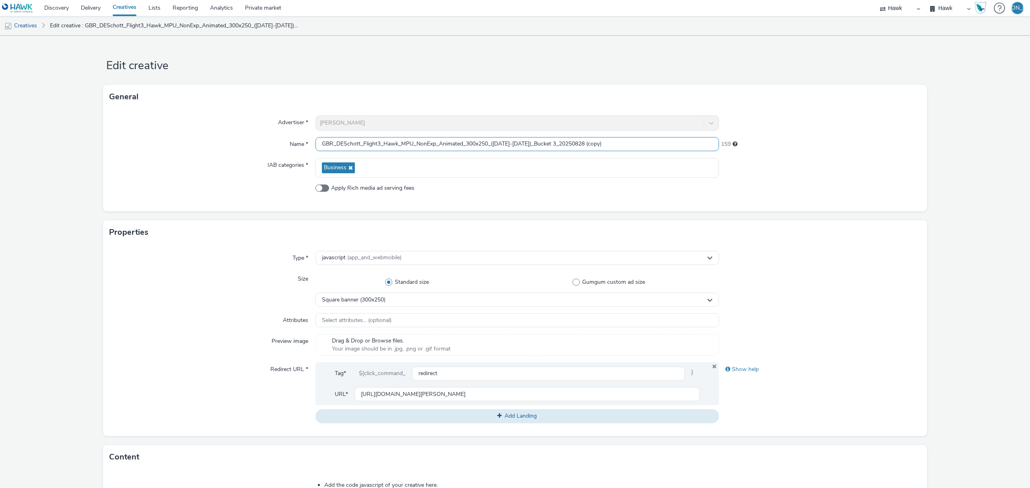
click at [425, 145] on input "GBR_DESchott_Flight3_Hawk_MPU_NonExp_Animated_300x250_(01/9/25-21/9/25)_Bucket …" at bounding box center [516, 144] width 403 height 14
click at [486, 142] on input "GBR_DESchott_Flight3_Hawk_Billboard_NonExp_Animated_300x250_(01/9/25-21/9/25)_B…" at bounding box center [516, 144] width 403 height 14
type input "GBR_DESchott_Flight3_Hawk_Billboard_NonExp_Animated_970x250_(01/9/25-21/9/25)_B…"
click at [409, 294] on div "Square banner (300x250)" at bounding box center [516, 300] width 403 height 14
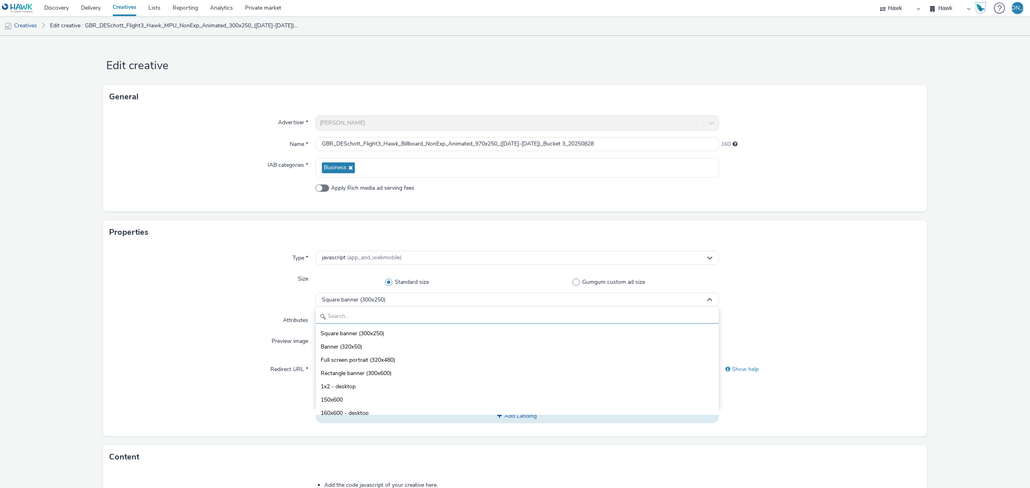
click at [414, 313] on input "text" at bounding box center [517, 317] width 403 height 14
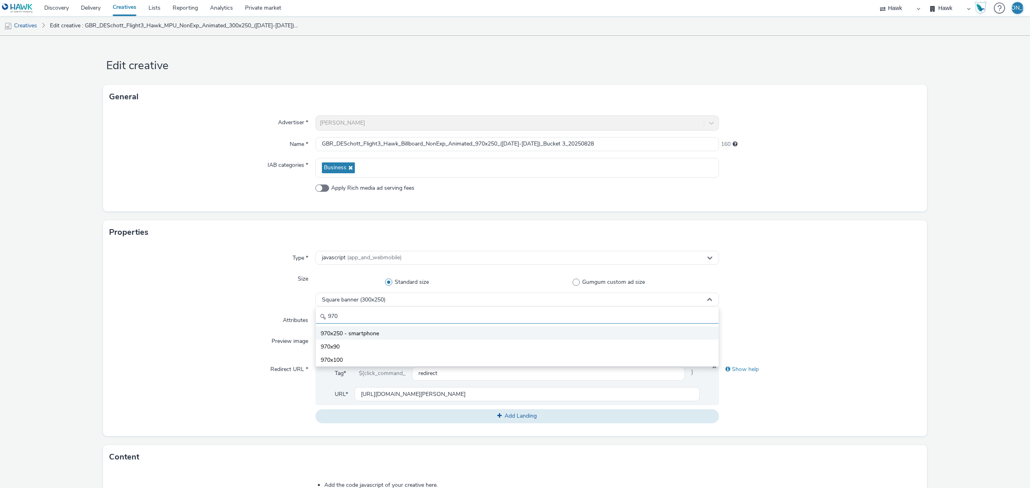
type input "970"
click at [402, 335] on li "970x250 - smartphone" at bounding box center [517, 333] width 403 height 13
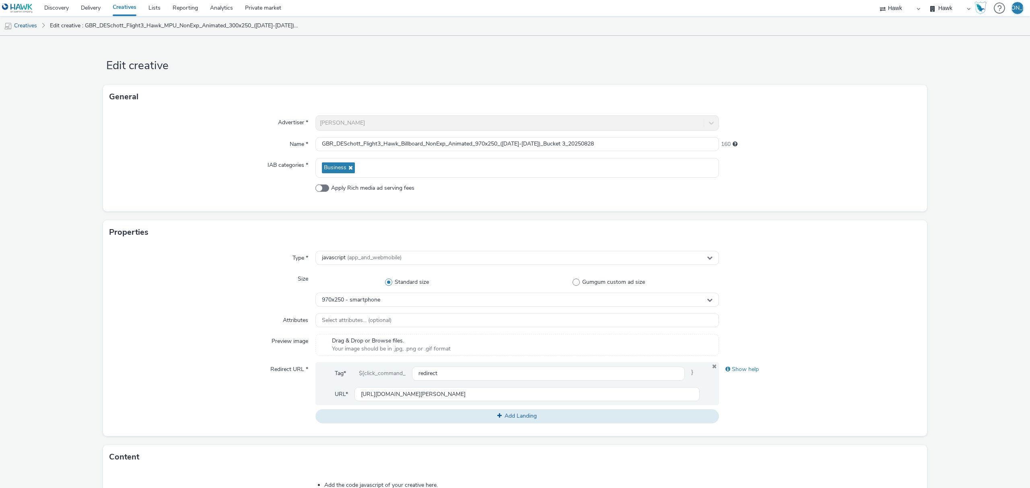
scroll to position [228, 0]
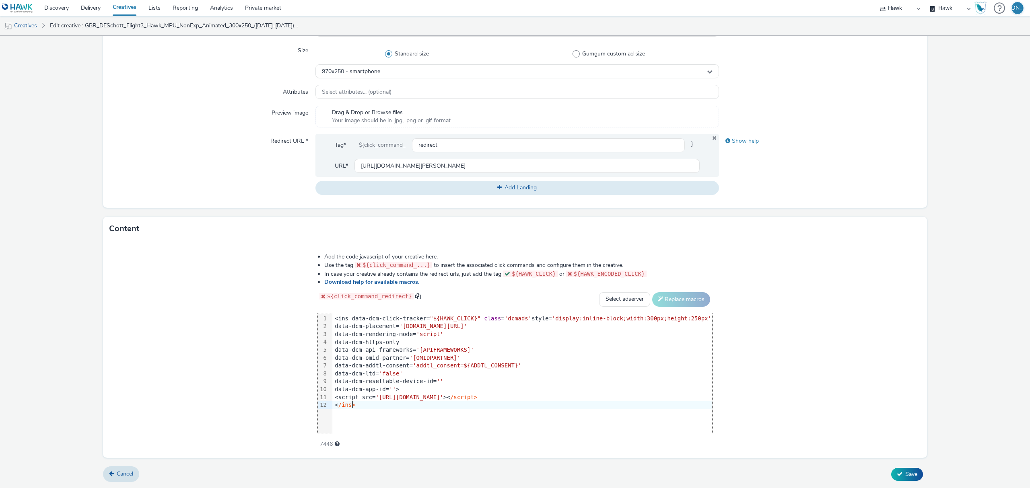
drag, startPoint x: 384, startPoint y: 405, endPoint x: 192, endPoint y: 227, distance: 261.0
click at [192, 227] on div "Content Add the code javascript of your creative here. Use the tag ${click_comm…" at bounding box center [515, 337] width 824 height 241
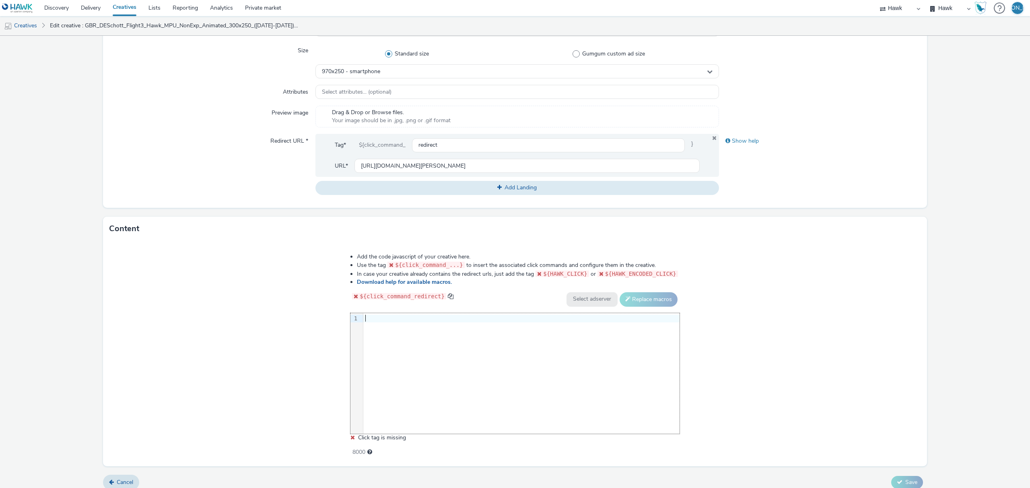
click at [549, 406] on div "9 1 ›" at bounding box center [514, 373] width 329 height 121
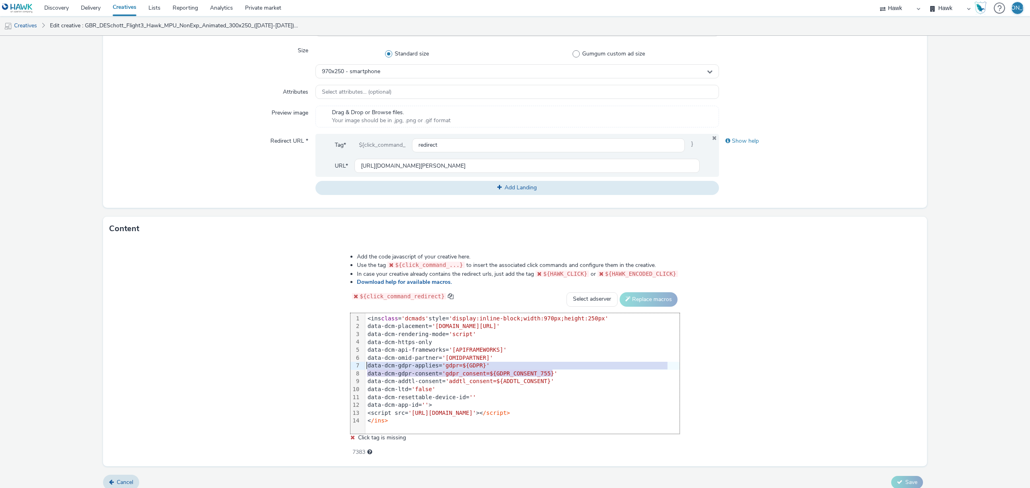
drag, startPoint x: 567, startPoint y: 375, endPoint x: 364, endPoint y: 362, distance: 203.6
click at [364, 362] on div "99 1 2 3 4 5 6 7 8 9 10 11 12 13 14 › <ins class = 'dcmads' style= 'display:inl…" at bounding box center [514, 373] width 329 height 121
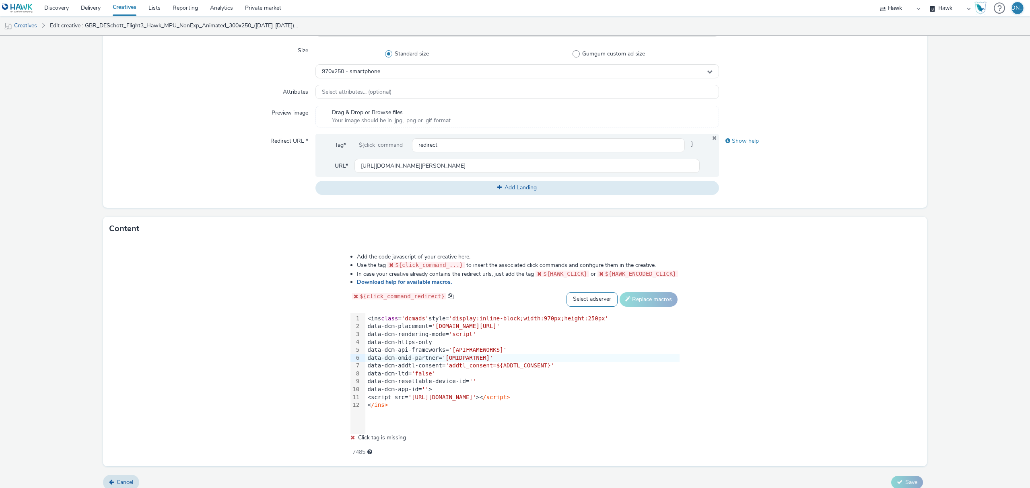
click at [578, 302] on select "Select adserver Sizmek DCM Adform Sting" at bounding box center [591, 299] width 51 height 14
select select "dcm"
click at [566, 292] on select "Select adserver Sizmek DCM Adform Sting" at bounding box center [591, 299] width 51 height 14
click at [647, 300] on button "Replace macros" at bounding box center [648, 299] width 58 height 14
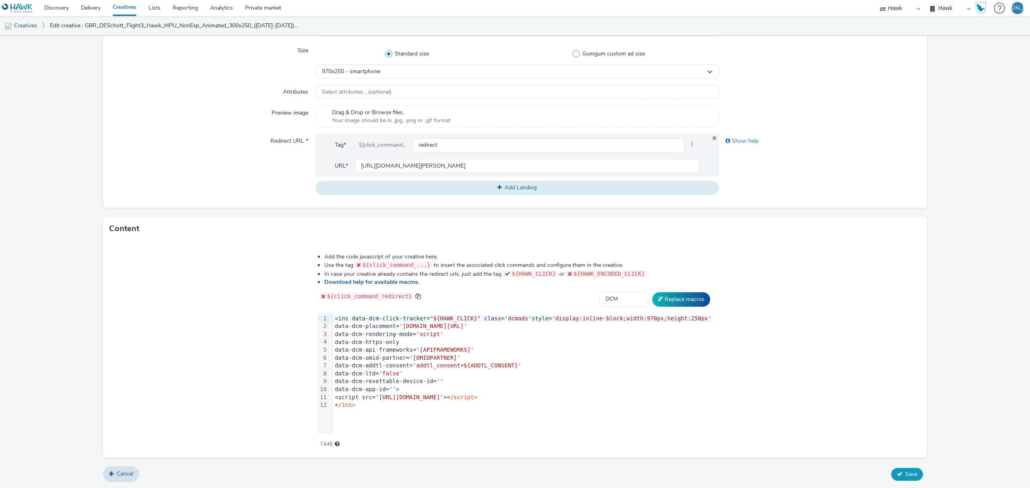
click at [906, 472] on span "Save" at bounding box center [911, 475] width 12 height 8
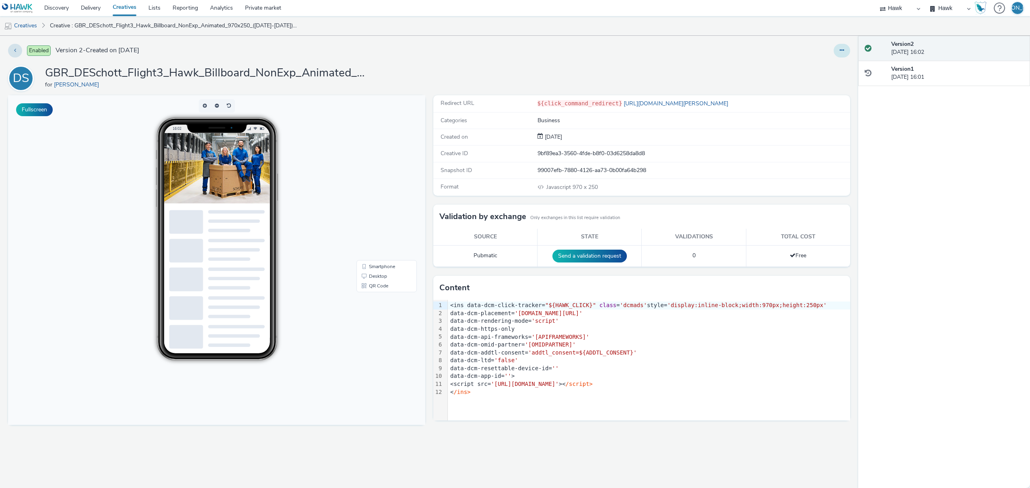
click at [845, 54] on button at bounding box center [841, 51] width 16 height 14
click at [839, 79] on link "Duplicate" at bounding box center [820, 83] width 60 height 16
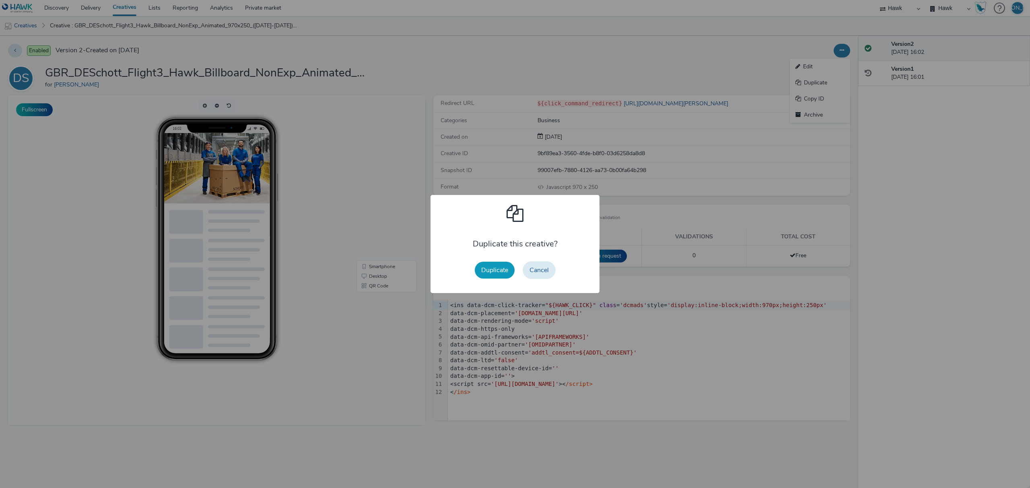
click at [496, 264] on button "Duplicate" at bounding box center [495, 270] width 40 height 17
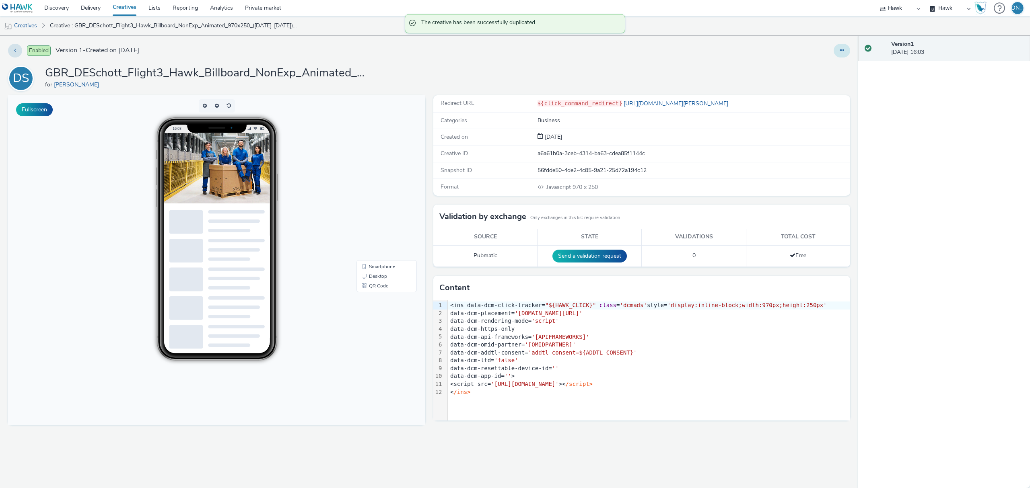
click at [841, 51] on icon at bounding box center [841, 50] width 4 height 6
click at [830, 64] on link "Edit" at bounding box center [820, 67] width 60 height 16
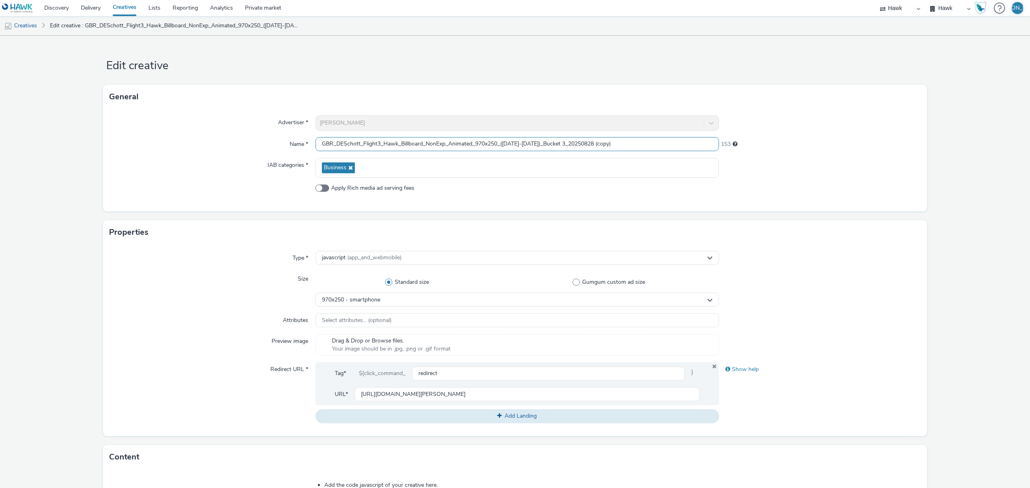
click at [422, 145] on input "GBR_DESchott_Flight3_Hawk_Billboard_NonExp_Animated_970x250_(01/9/25-21/9/25)_B…" at bounding box center [516, 144] width 403 height 14
click at [576, 142] on input "GBR_DESchott_Flight3_Hawk_Leaderboard_NonExp_Animated_728x90_(01/9/25-21/9/25)_…" at bounding box center [516, 144] width 403 height 14
drag, startPoint x: 608, startPoint y: 144, endPoint x: 647, endPoint y: 137, distance: 39.1
click at [647, 137] on input "GBR_DESchott_Flight3_Hawk_Leaderboard_NonExp_Animated_728x90_(01/9/25-21/9/25)_…" at bounding box center [516, 144] width 403 height 14
type input "GBR_DESchott_Flight3_Hawk_Leaderboard_NonExp_Animated_728x90_(01/9/25-21/9/25)_…"
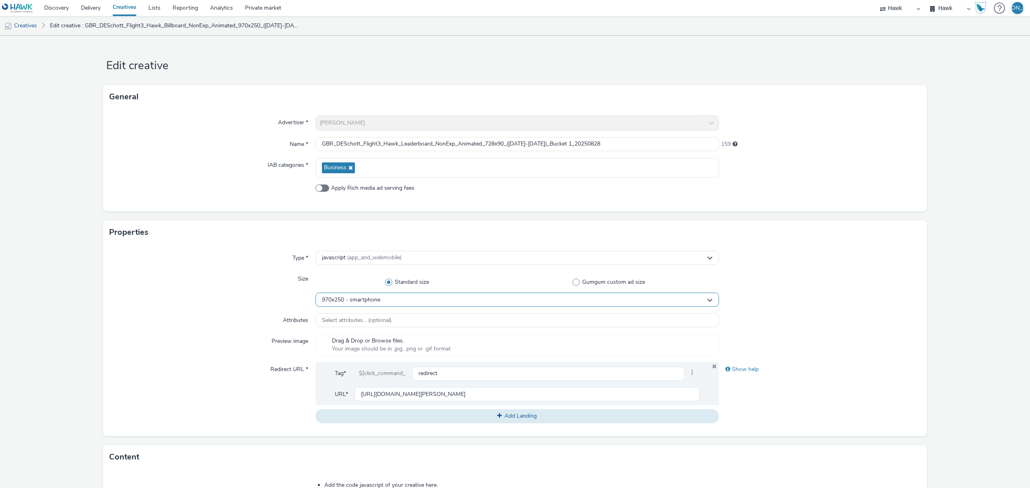
click at [335, 306] on div "970x250 - smartphone" at bounding box center [516, 300] width 403 height 14
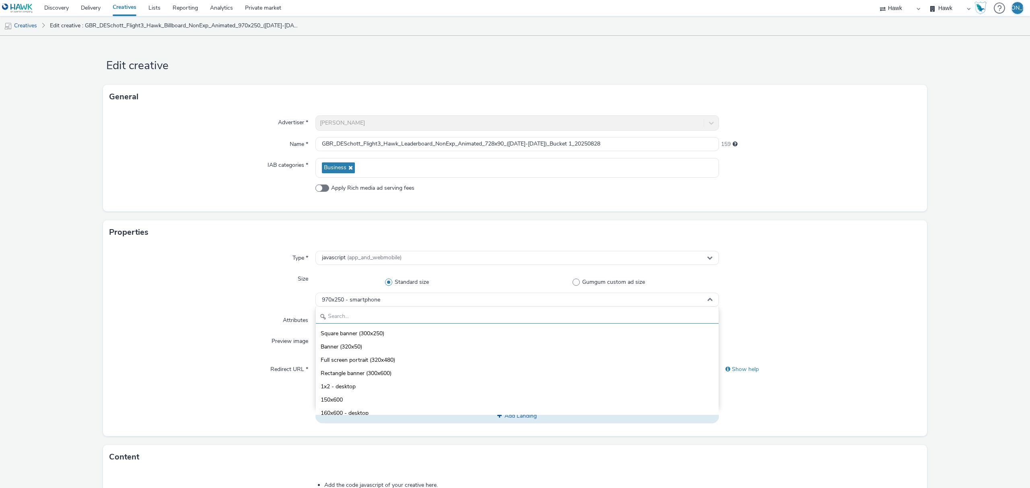
click at [344, 319] on input "text" at bounding box center [517, 317] width 403 height 14
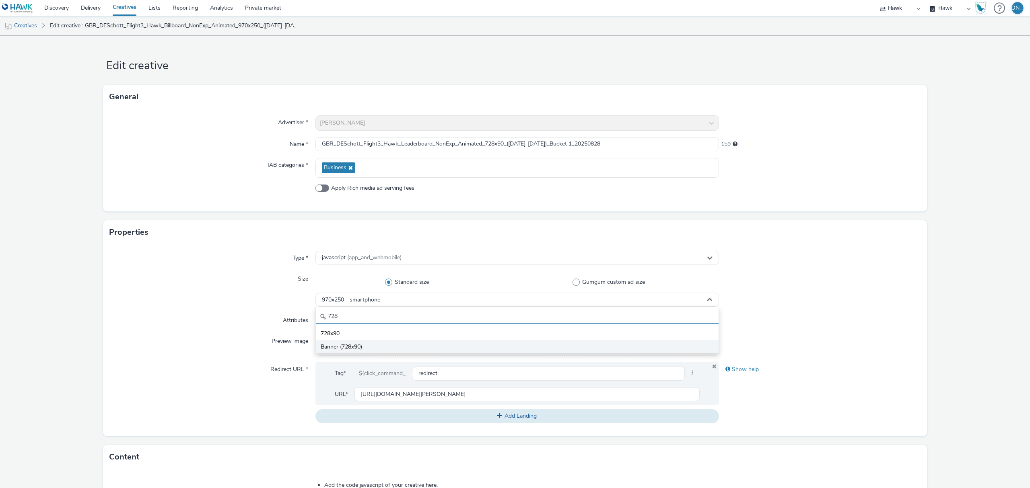
type input "728"
click at [389, 345] on li "Banner (728x90)" at bounding box center [517, 346] width 403 height 13
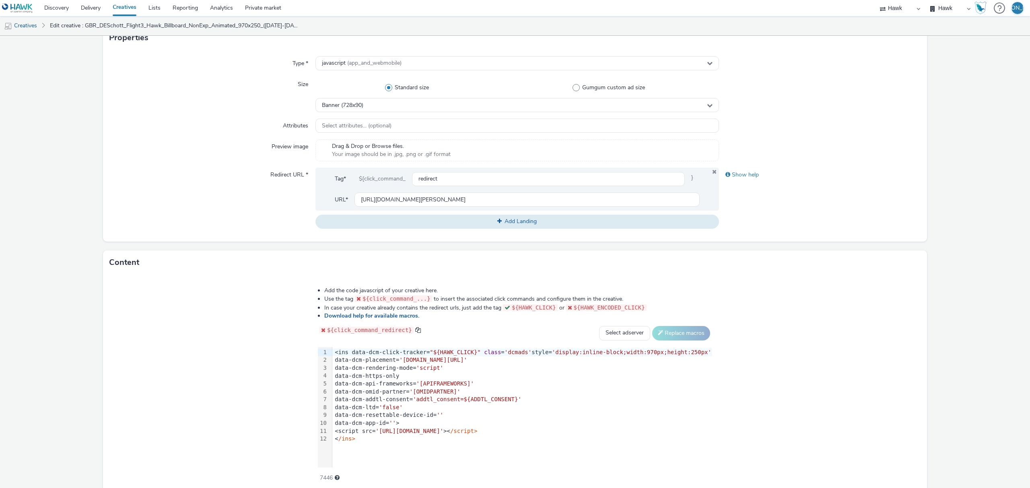
scroll to position [228, 0]
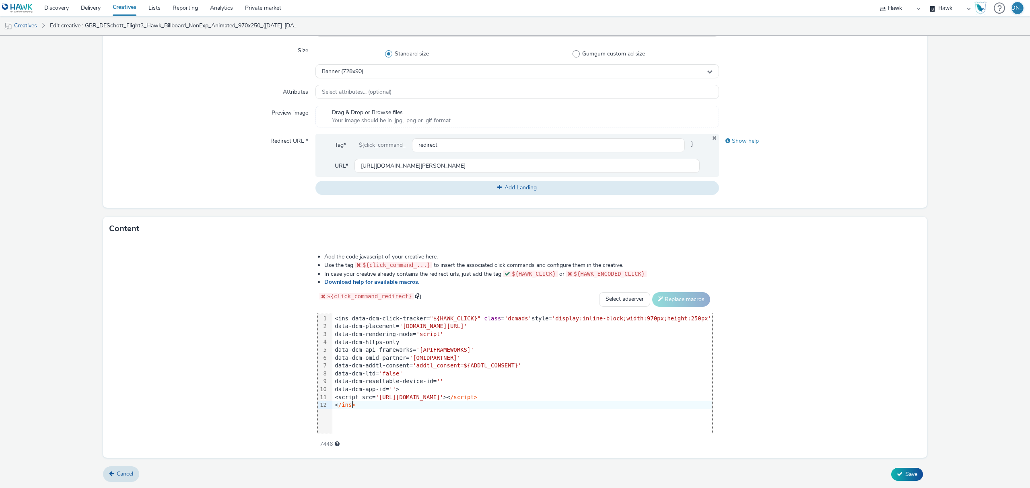
click at [385, 422] on div "99 1 2 3 4 5 6 7 8 9 10 11 12 › <ins data-dcm-click-tracker= "${HAWK_CLICK}" cl…" at bounding box center [515, 373] width 394 height 121
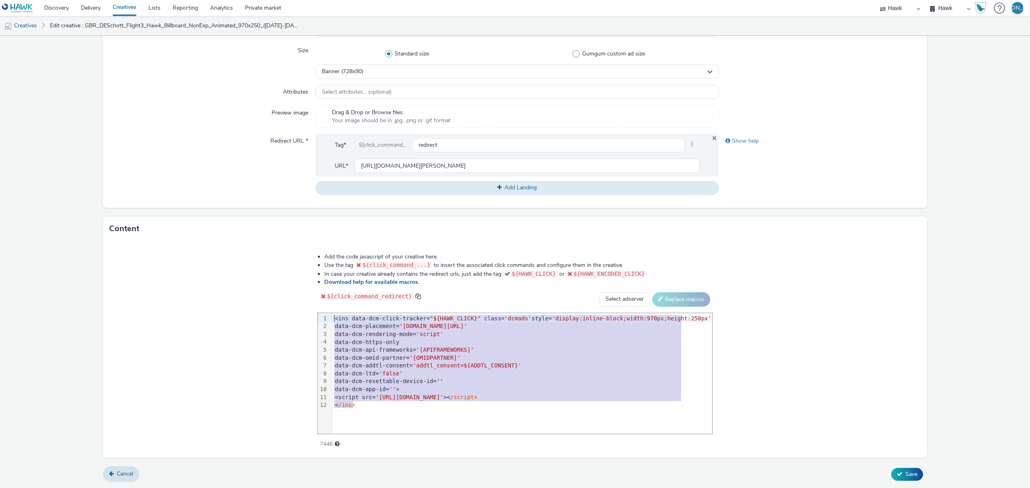
drag, startPoint x: 372, startPoint y: 408, endPoint x: 311, endPoint y: 280, distance: 141.9
click at [311, 280] on div "Add the code javascript of your creative here. Use the tag ${click_command_...}…" at bounding box center [515, 346] width 452 height 198
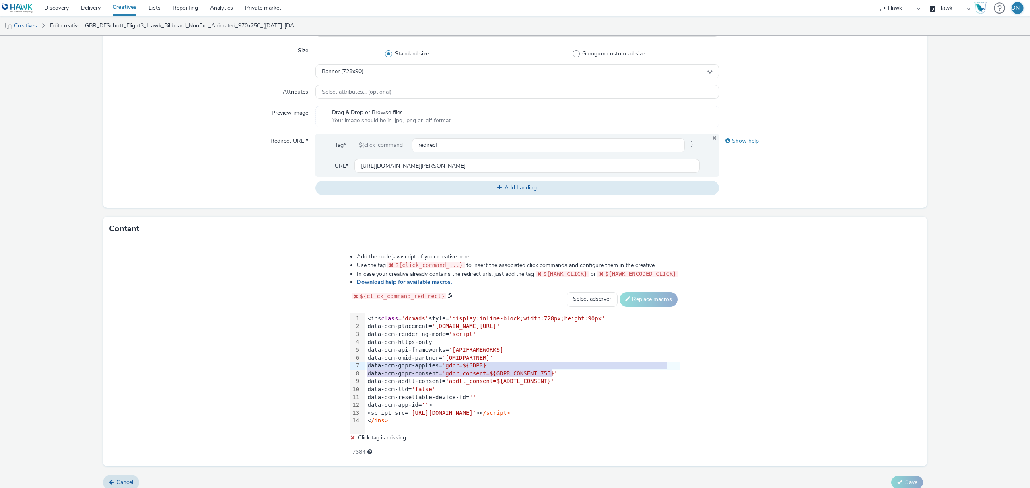
drag, startPoint x: 564, startPoint y: 372, endPoint x: 350, endPoint y: 369, distance: 214.4
click at [350, 369] on div "Add the code javascript of your creative here. Use the tag ${click_command_...}…" at bounding box center [514, 350] width 387 height 206
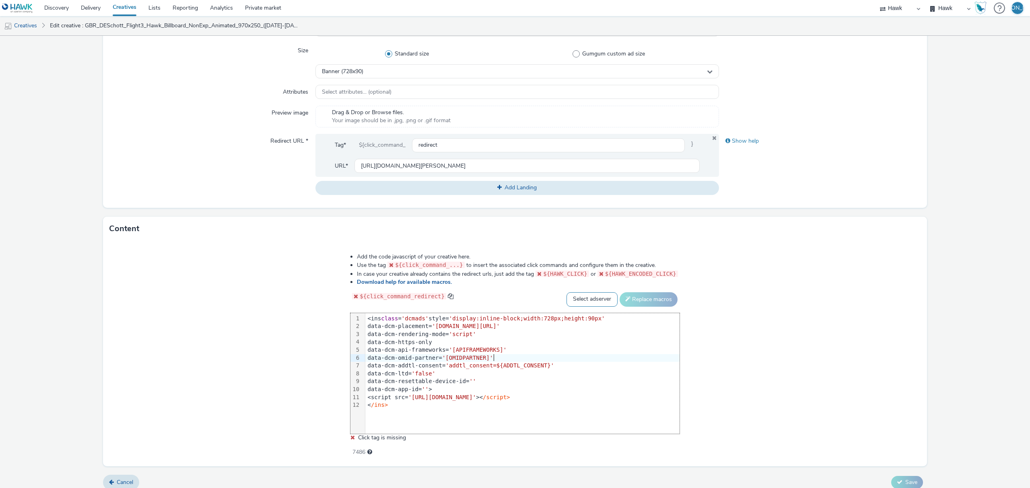
click at [581, 305] on select "Select adserver Sizmek DCM Adform Sting" at bounding box center [591, 299] width 51 height 14
select select "dcm"
click at [566, 292] on select "Select adserver Sizmek DCM Adform Sting" at bounding box center [591, 299] width 51 height 14
click at [657, 301] on button "Replace macros" at bounding box center [648, 299] width 58 height 14
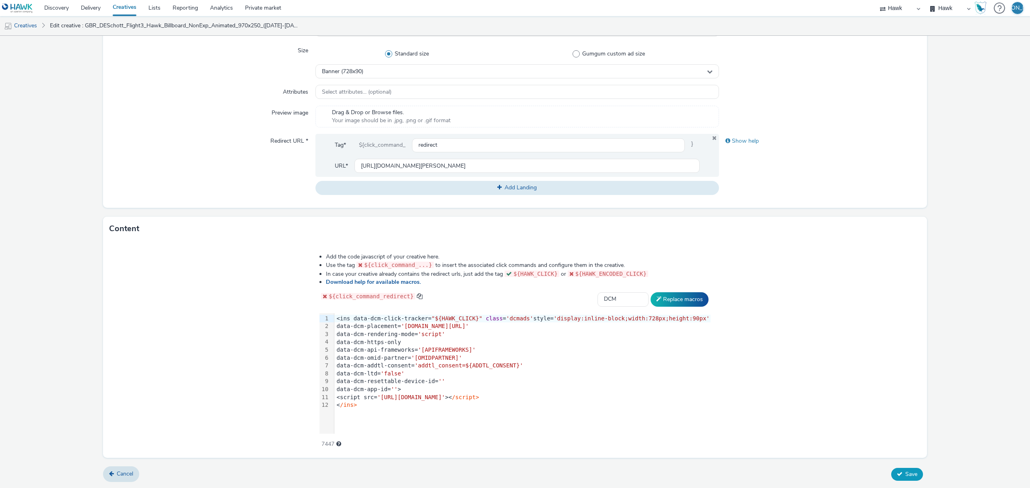
click at [896, 477] on button "Save" at bounding box center [907, 474] width 32 height 13
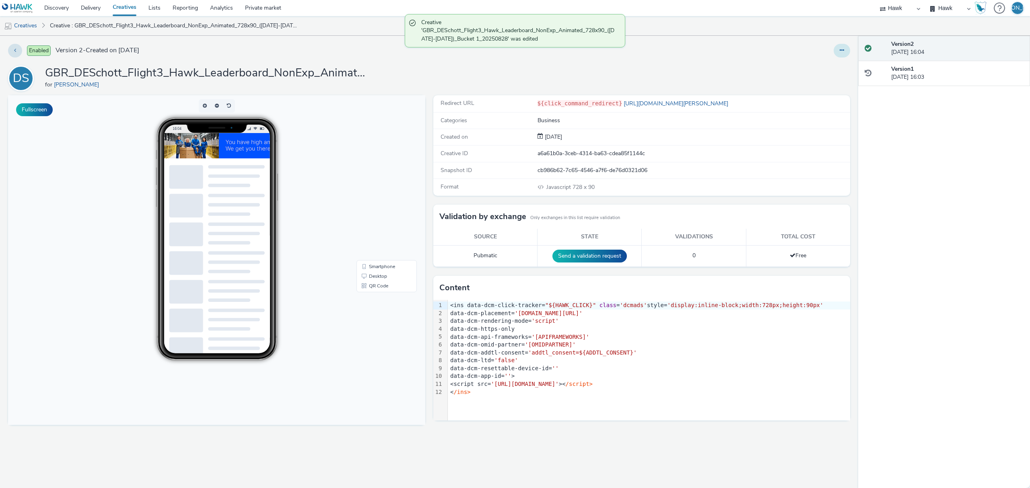
click at [843, 52] on icon at bounding box center [841, 50] width 4 height 6
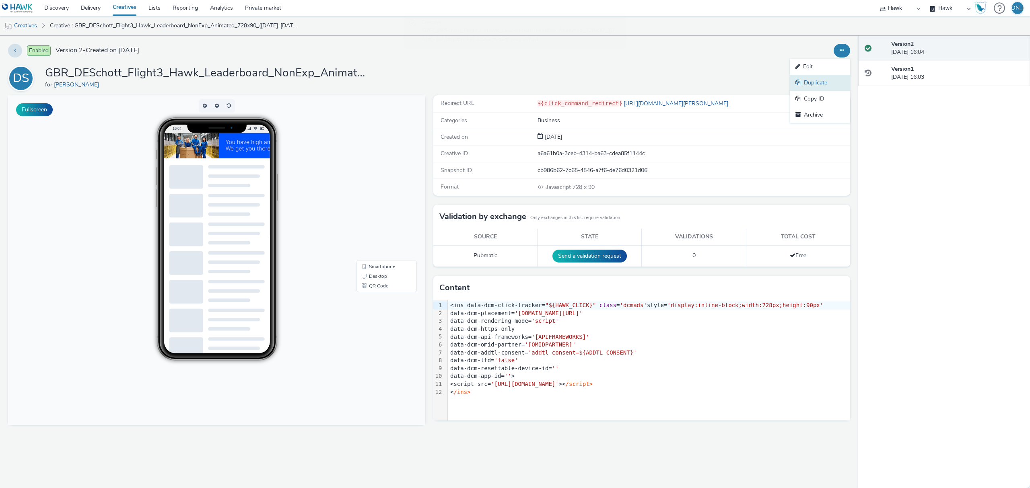
click at [827, 89] on link "Duplicate" at bounding box center [820, 83] width 60 height 16
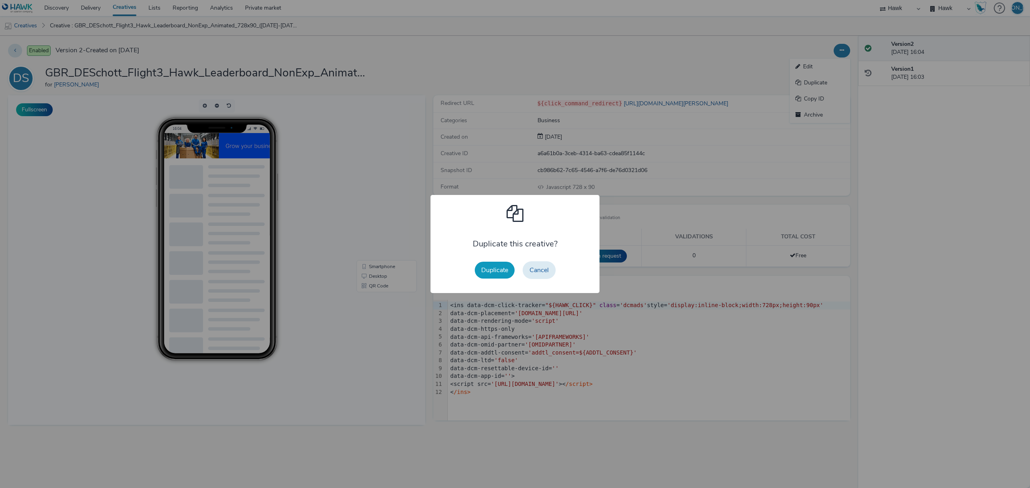
click at [480, 274] on button "Duplicate" at bounding box center [495, 270] width 40 height 17
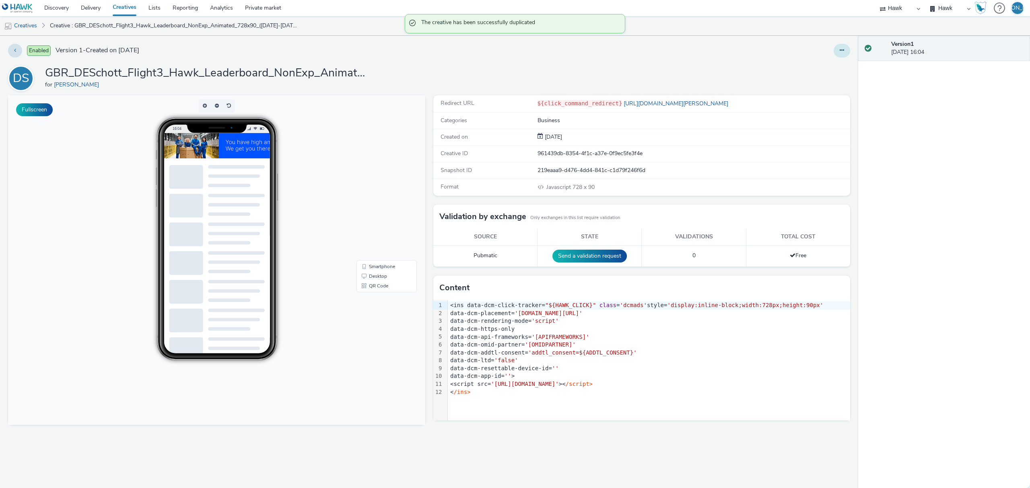
click at [833, 53] on button at bounding box center [841, 51] width 16 height 14
click at [828, 68] on link "Edit" at bounding box center [820, 67] width 60 height 16
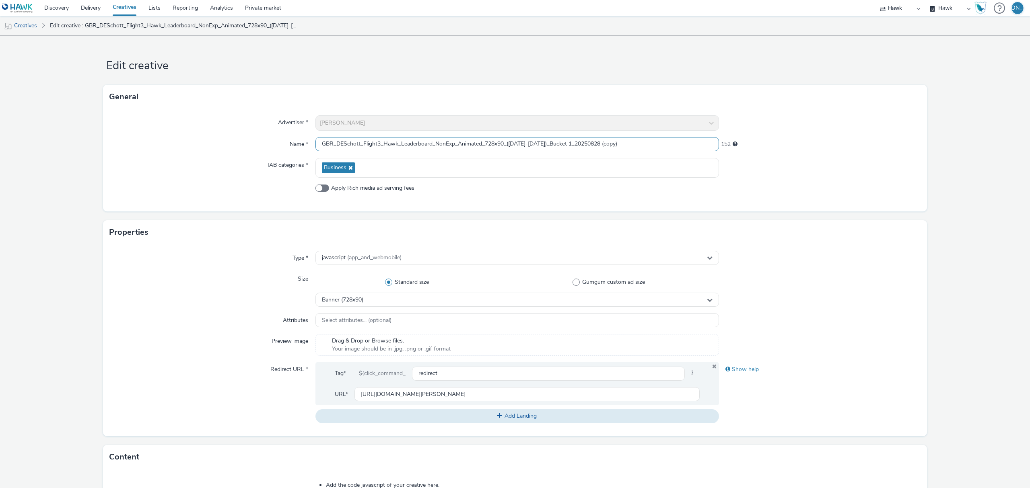
click at [429, 145] on input "GBR_DESchott_Flight3_Hawk_Leaderboard_NonExp_Animated_728x90_(01/9/25-21/9/25)_…" at bounding box center [516, 144] width 403 height 14
drag, startPoint x: 596, startPoint y: 145, endPoint x: 691, endPoint y: 134, distance: 95.6
click at [691, 134] on div "Advertiser * DE Schott Name * GBR_DESchott_Flight3_Hawk_Banner_NonExp_Animated_…" at bounding box center [515, 160] width 824 height 103
type input "GBR_DESchott_Flight3_Hawk_Banner_NonExp_Animated_160x600_(01/9/25-21/9/25)_Buck…"
click at [348, 306] on div "Banner (728x90)" at bounding box center [516, 300] width 403 height 14
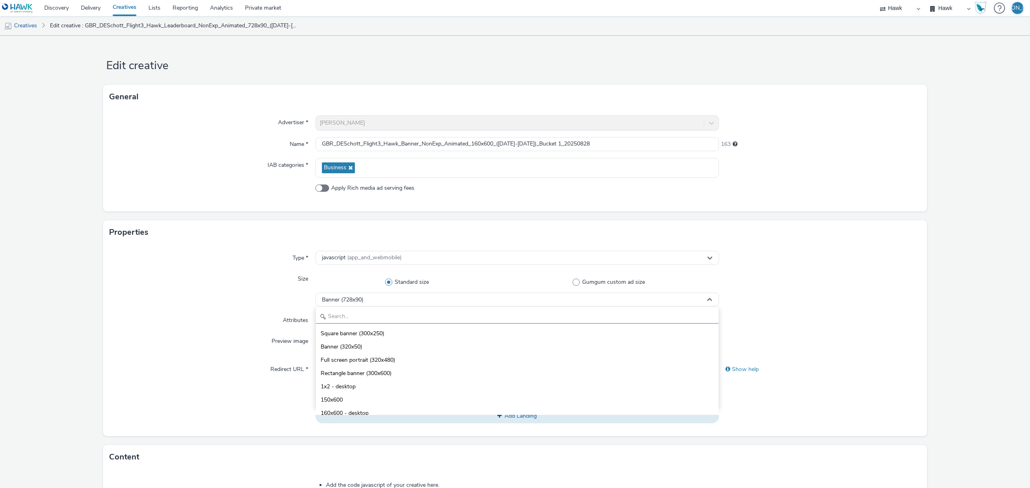
click at [364, 319] on input "text" at bounding box center [517, 317] width 403 height 14
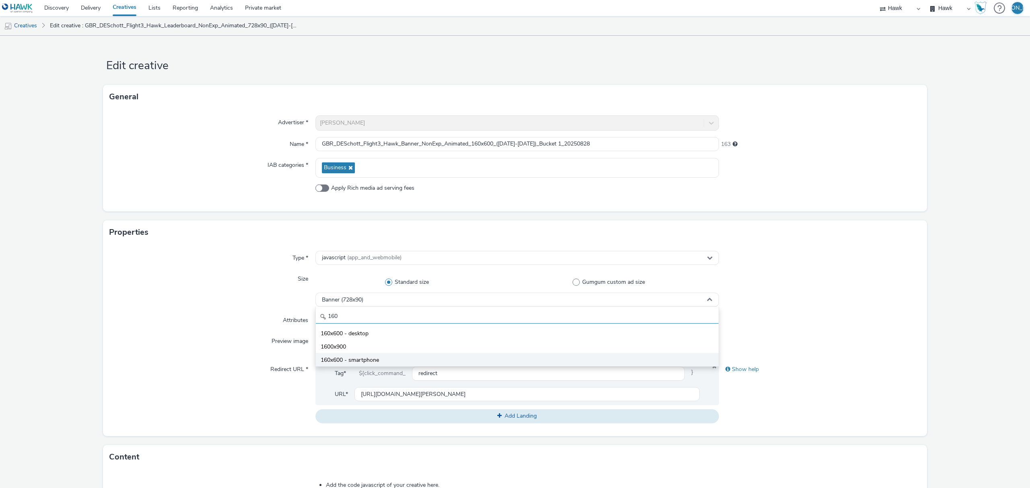
type input "160"
click at [372, 356] on li "160x600 - smartphone" at bounding box center [517, 359] width 403 height 13
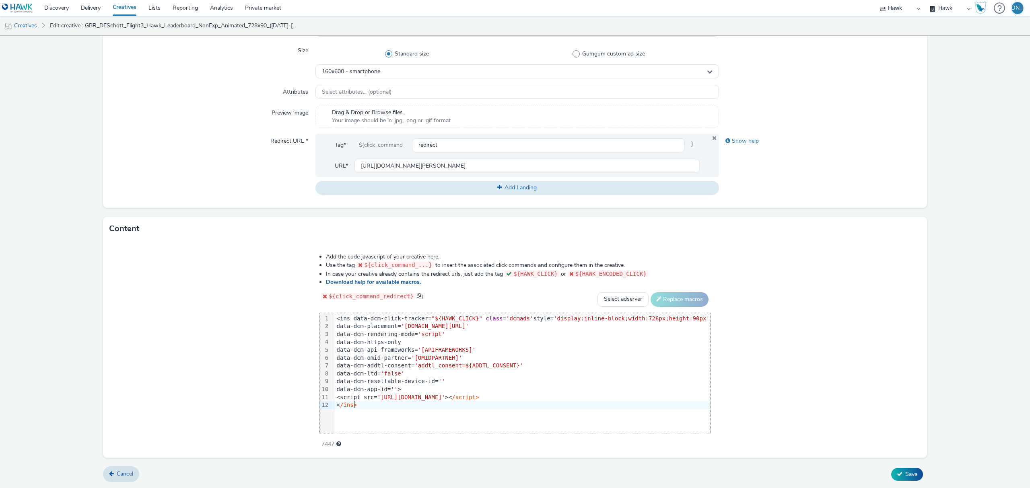
drag, startPoint x: 382, startPoint y: 409, endPoint x: 297, endPoint y: 241, distance: 189.2
click at [297, 241] on div "Content Add the code javascript of your creative here. Use the tag ${click_comm…" at bounding box center [515, 337] width 824 height 241
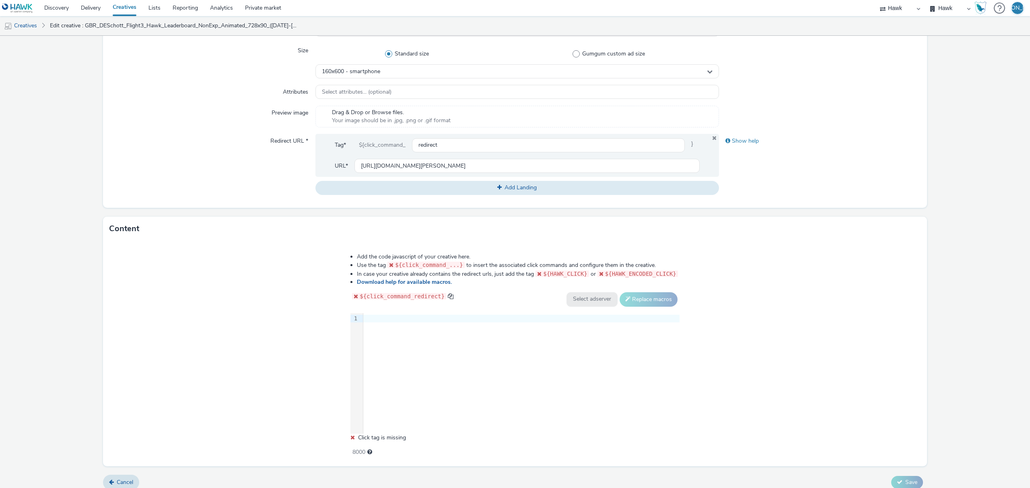
click at [558, 364] on div "9 1 ›" at bounding box center [514, 373] width 329 height 121
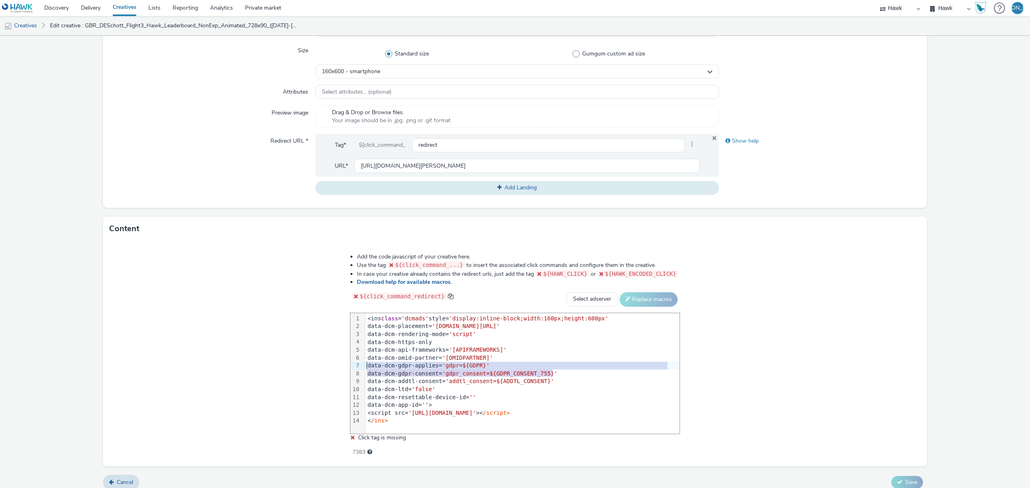
drag, startPoint x: 559, startPoint y: 374, endPoint x: 361, endPoint y: 367, distance: 198.0
click at [361, 367] on div "99 1 2 3 4 5 6 7 8 9 10 11 12 13 14 › <ins class = 'dcmads' style= 'display:inl…" at bounding box center [514, 373] width 329 height 121
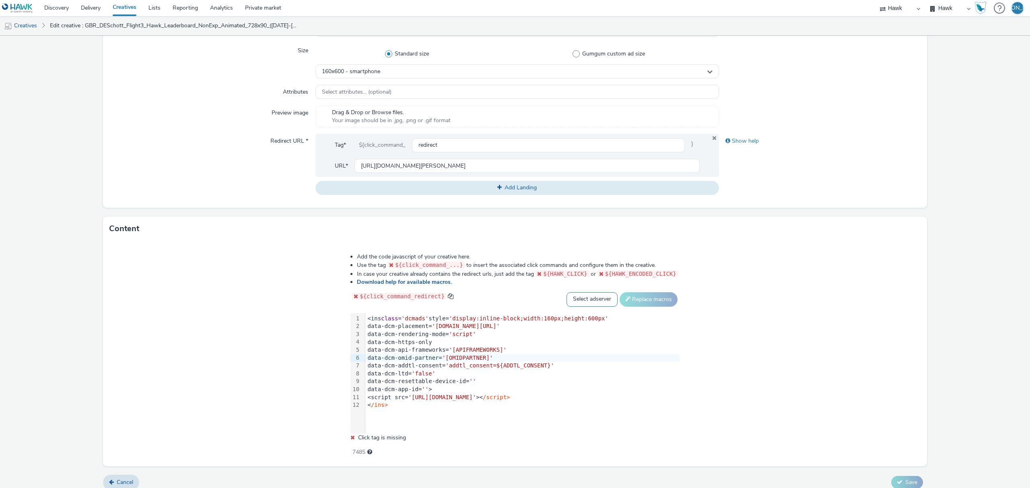
click at [602, 296] on select "Select adserver Sizmek DCM Adform Sting" at bounding box center [591, 299] width 51 height 14
select select "dcm"
click at [566, 292] on select "Select adserver Sizmek DCM Adform Sting" at bounding box center [591, 299] width 51 height 14
click at [627, 306] on button "Replace macros" at bounding box center [648, 299] width 58 height 14
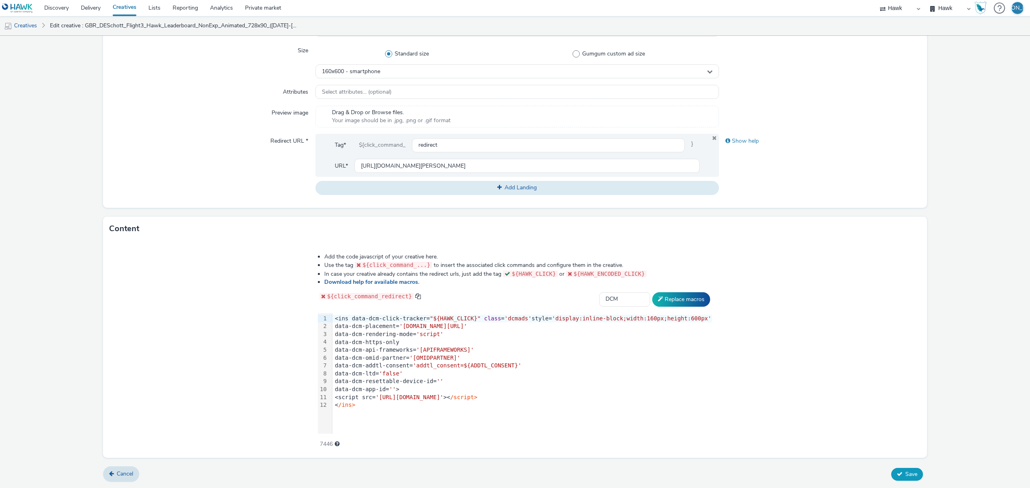
click at [905, 477] on span "Save" at bounding box center [911, 475] width 12 height 8
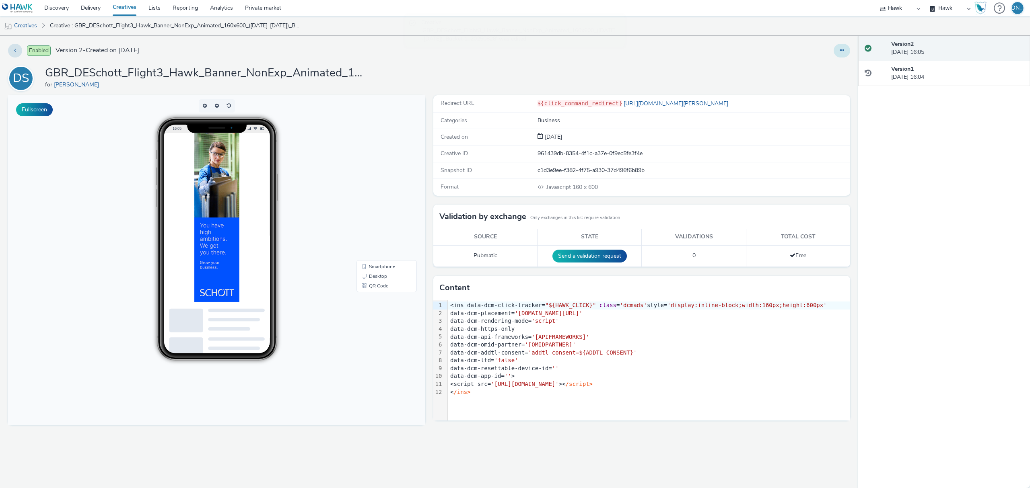
click at [845, 44] on button at bounding box center [841, 51] width 16 height 14
click at [829, 84] on link "Duplicate" at bounding box center [820, 83] width 60 height 16
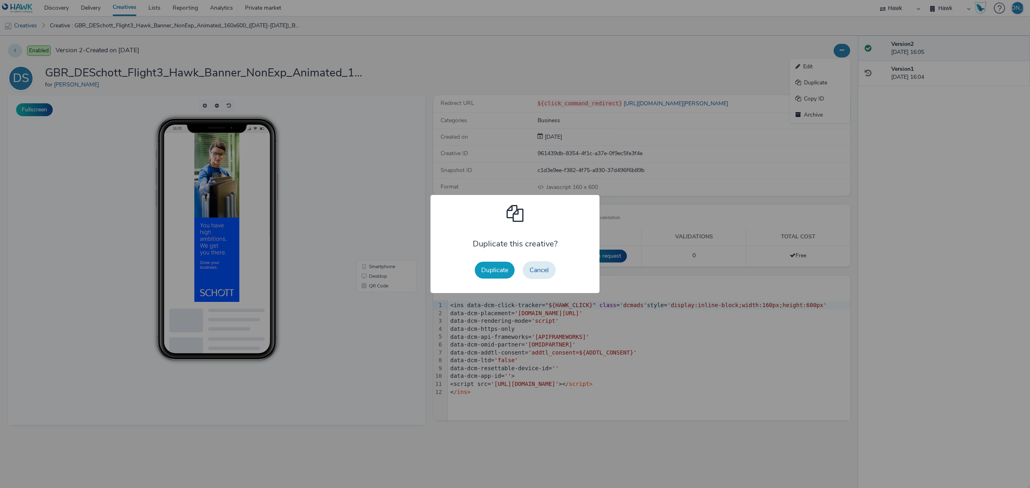
click at [505, 263] on button "Duplicate" at bounding box center [495, 270] width 40 height 17
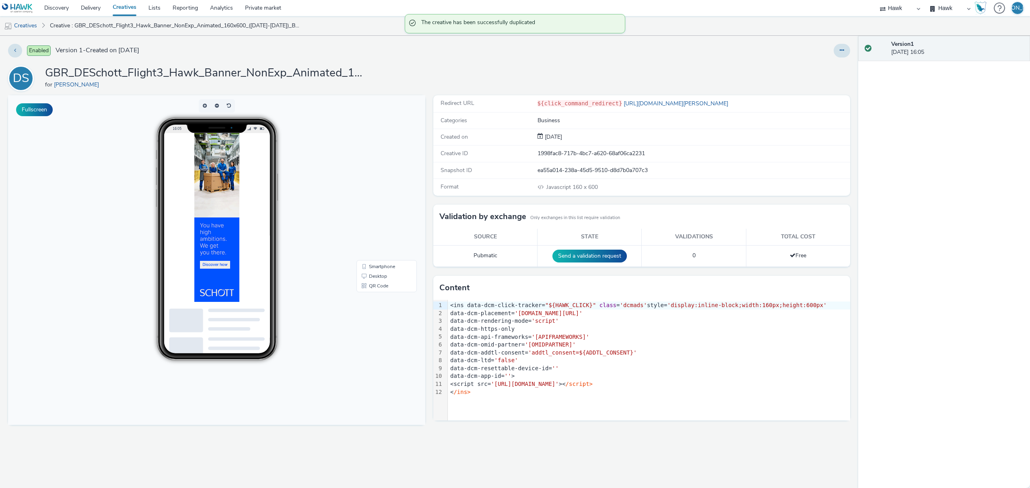
click at [1023, 228] on div "Version 1 28 August 2025, 16:05" at bounding box center [944, 262] width 172 height 453
click at [834, 47] on button at bounding box center [841, 51] width 16 height 14
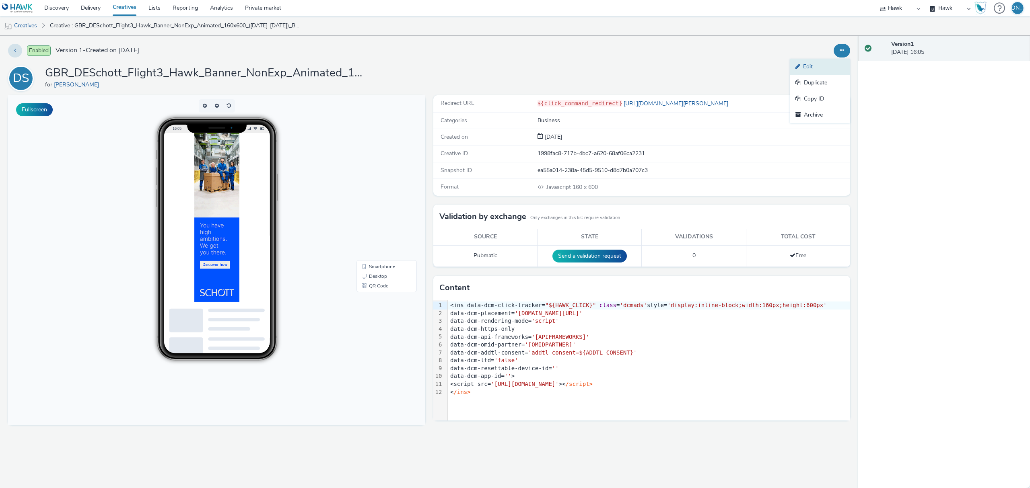
click at [835, 61] on link "Edit" at bounding box center [820, 67] width 60 height 16
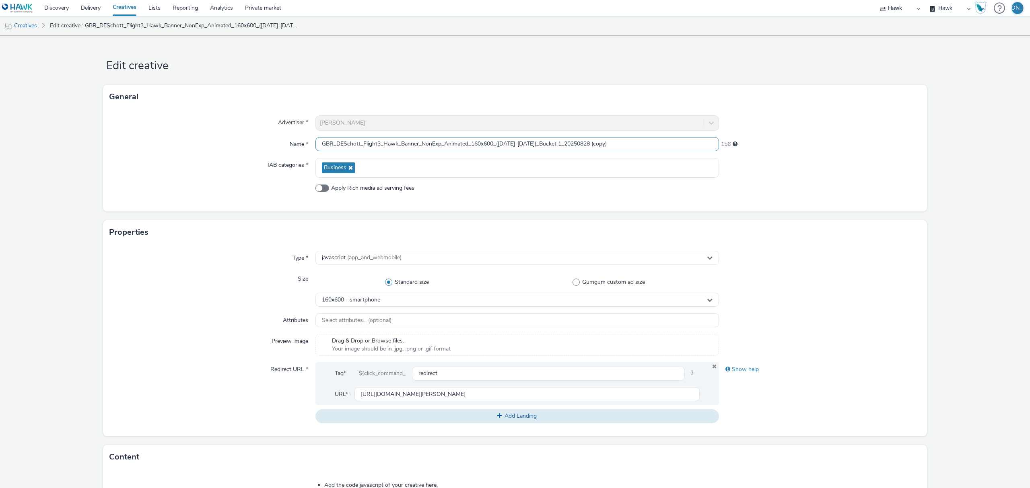
click at [478, 145] on input "GBR_DESchott_Flight3_Hawk_Banner_NonExp_Animated_160x600_(01/9/25-21/9/25)_Buck…" at bounding box center [516, 144] width 403 height 14
drag, startPoint x: 593, startPoint y: 144, endPoint x: 635, endPoint y: 142, distance: 41.9
click at [635, 142] on input "GBR_DESchott_Flight3_Hawk_Banner_NonExp_Animated_300x50_(01/9/25-21/9/25)_Bucke…" at bounding box center [516, 144] width 403 height 14
type input "GBR_DESchott_Flight3_Hawk_Banner_NonExp_Animated_300x50_(01/9/25-21/9/25)_Bucke…"
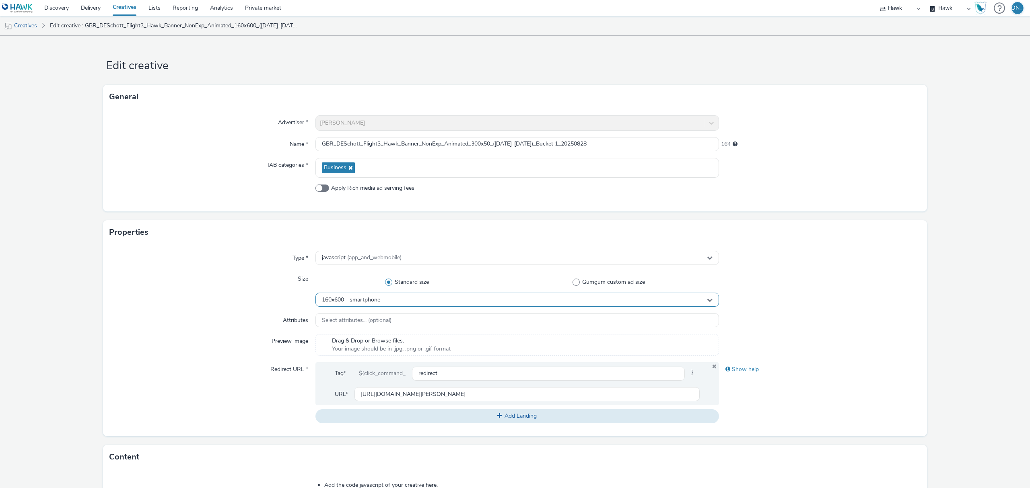
click at [393, 303] on div "160x600 - smartphone" at bounding box center [516, 300] width 403 height 14
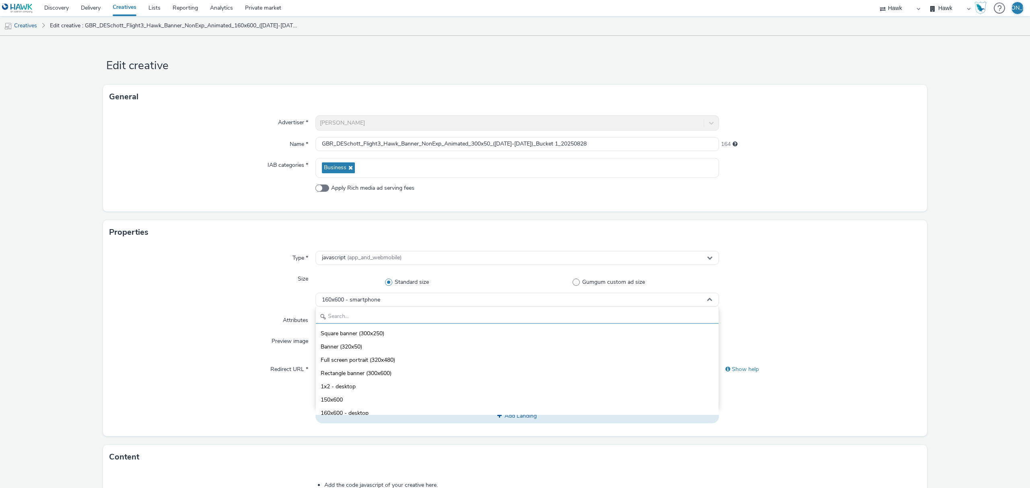
click at [377, 320] on input "text" at bounding box center [517, 317] width 403 height 14
type input "300"
click at [404, 360] on li "Standard banner (300x50)" at bounding box center [517, 359] width 403 height 13
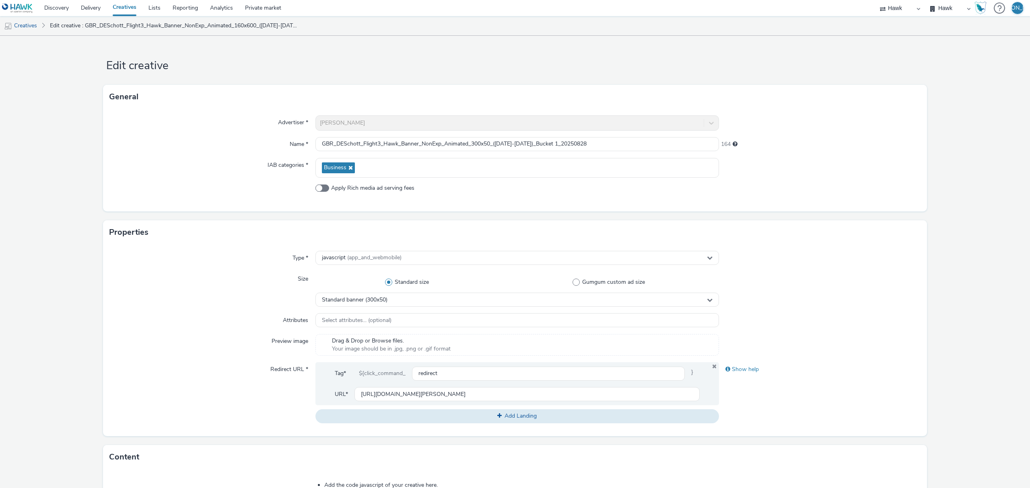
click at [278, 346] on label "Preview image" at bounding box center [289, 339] width 43 height 11
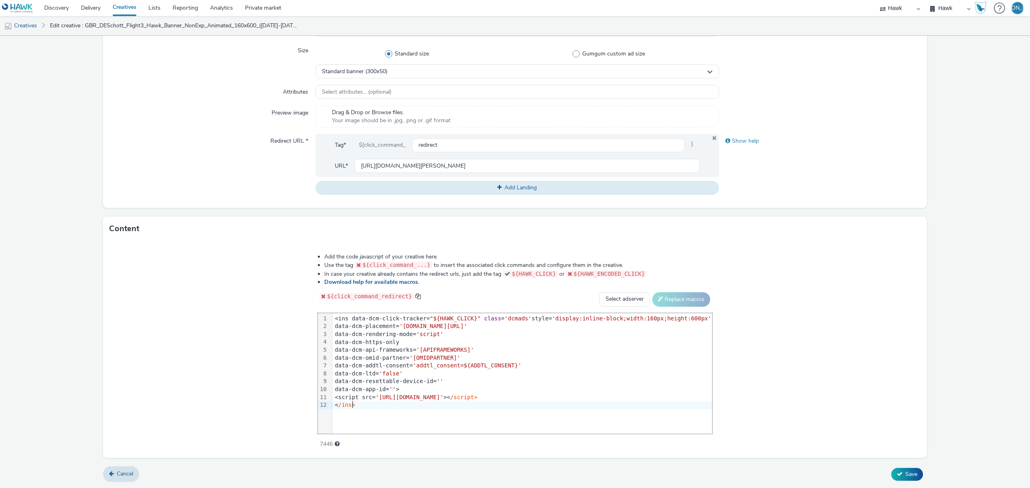
click at [417, 422] on div "99 1 2 3 4 5 6 7 8 9 10 11 12 › <ins data-dcm-click-tracker= "${HAWK_CLICK}" cl…" at bounding box center [515, 373] width 394 height 121
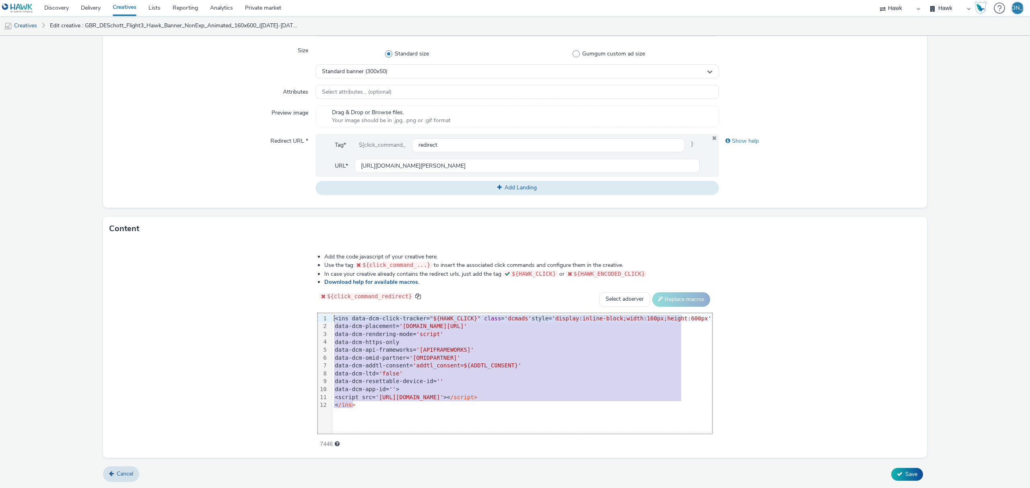
drag, startPoint x: 444, startPoint y: 405, endPoint x: 311, endPoint y: 296, distance: 172.7
click at [311, 296] on div "Add the code javascript of your creative here. Use the tag ${click_command_...}…" at bounding box center [515, 346] width 452 height 198
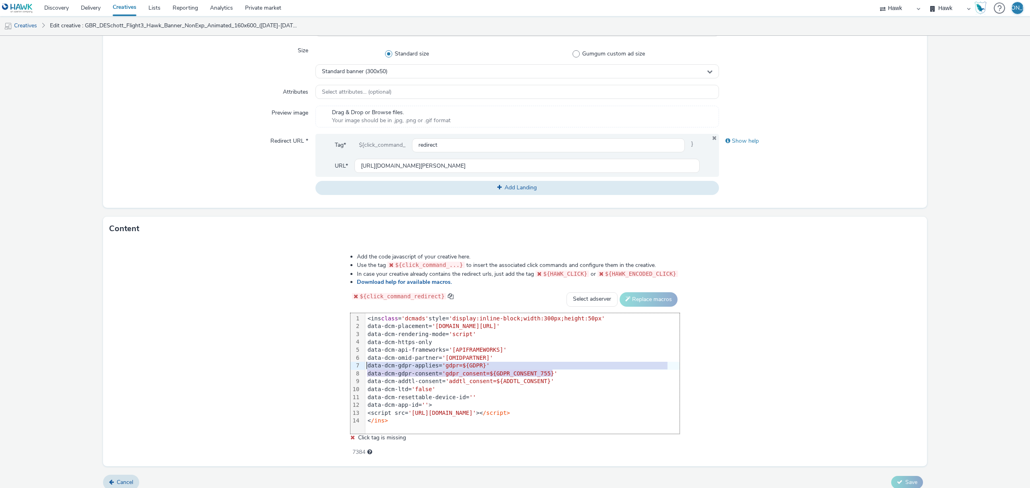
drag, startPoint x: 562, startPoint y: 376, endPoint x: 324, endPoint y: 364, distance: 238.0
click at [324, 364] on div "Add the code javascript of your creative here. Use the tag ${click_command_...}…" at bounding box center [514, 350] width 387 height 206
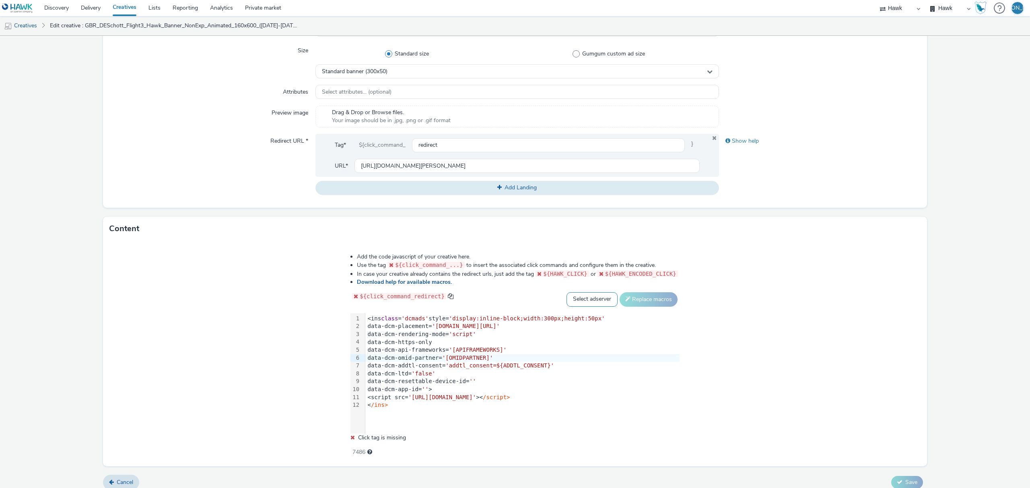
click at [594, 295] on select "Select adserver Sizmek DCM Adform Sting" at bounding box center [591, 299] width 51 height 14
select select "dcm"
click at [566, 292] on select "Select adserver Sizmek DCM Adform Sting" at bounding box center [591, 299] width 51 height 14
click at [663, 293] on button "Replace macros" at bounding box center [648, 299] width 58 height 14
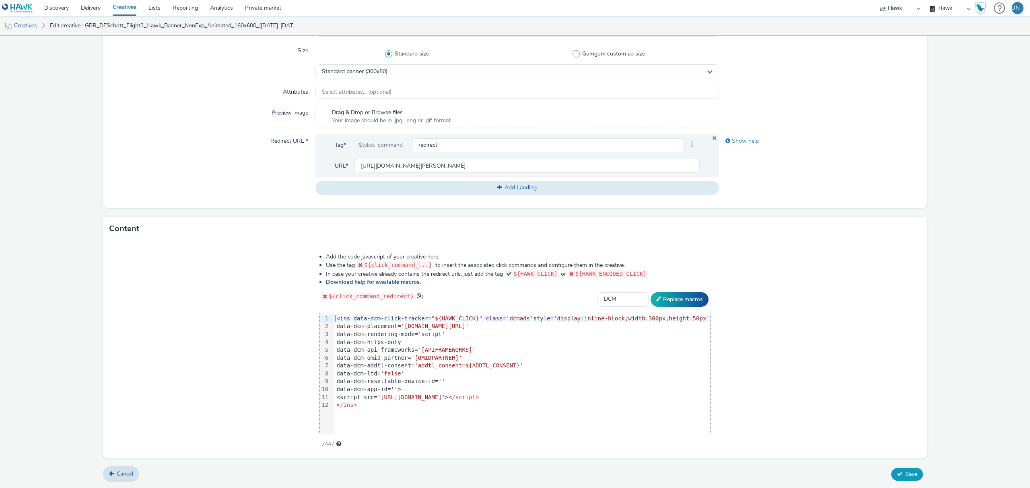
click at [905, 474] on span "Save" at bounding box center [911, 475] width 12 height 8
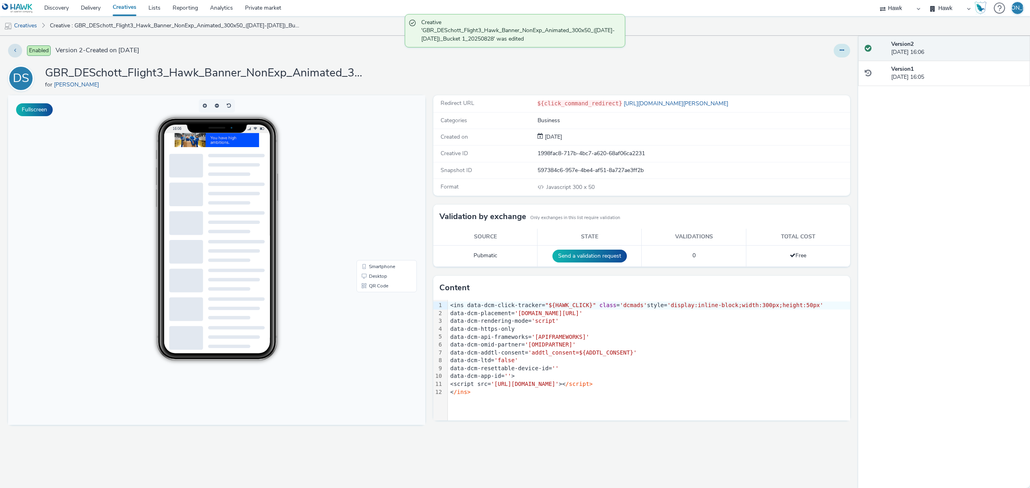
click at [844, 55] on button at bounding box center [841, 51] width 16 height 14
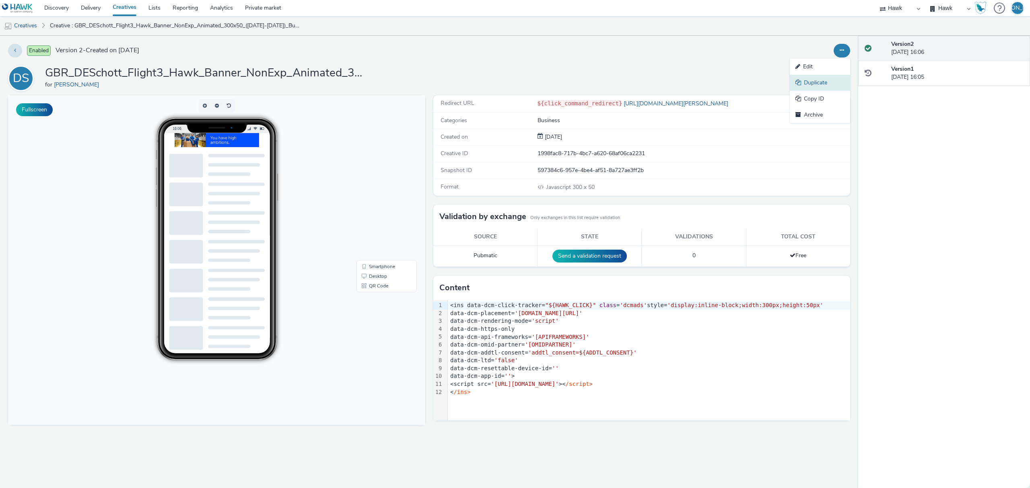
click at [833, 80] on link "Duplicate" at bounding box center [820, 83] width 60 height 16
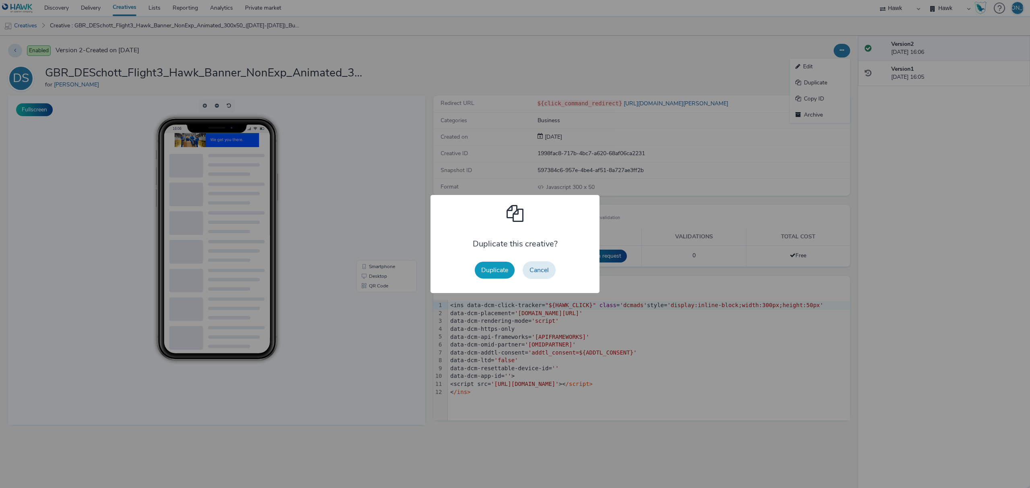
click at [494, 263] on button "Duplicate" at bounding box center [495, 270] width 40 height 17
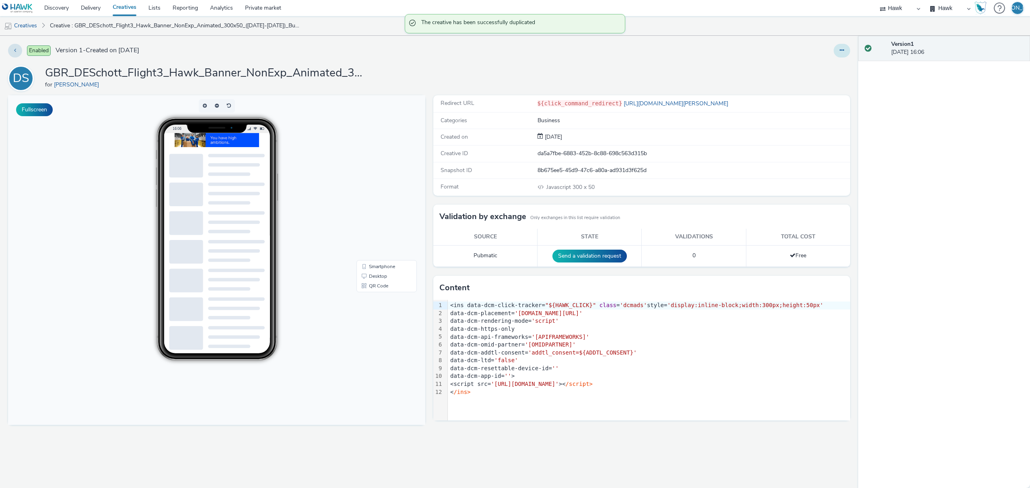
click at [839, 55] on button at bounding box center [841, 51] width 16 height 14
click at [834, 70] on link "Edit" at bounding box center [820, 67] width 60 height 16
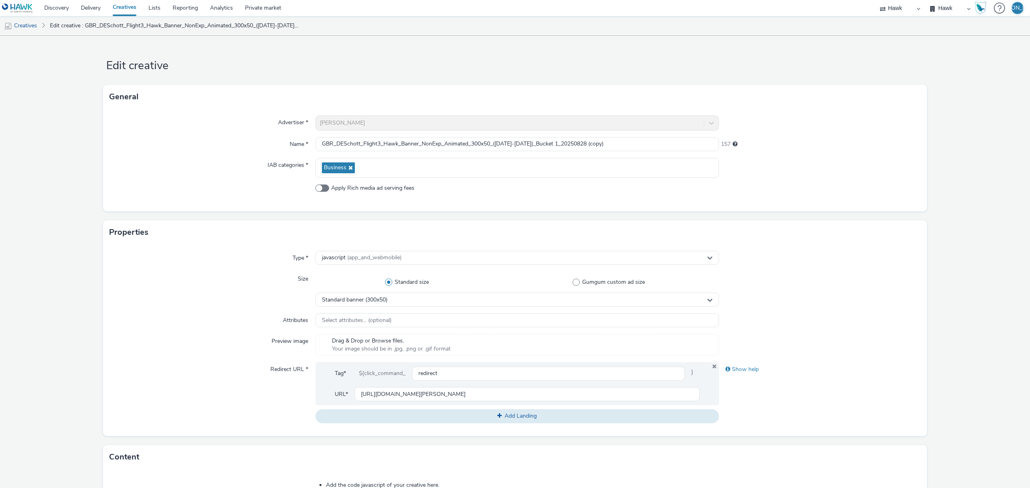
click at [473, 137] on div "Advertiser * DE Schott Name * GBR_DESchott_Flight3_Hawk_Banner_NonExp_Animated_…" at bounding box center [515, 160] width 824 height 103
click at [483, 138] on input "GBR_DESchott_Flight3_Hawk_Banner_NonExp_Animated_300x50_(01/9/25-21/9/25)_Bucke…" at bounding box center [516, 144] width 403 height 14
click at [419, 143] on input "GBR_DESchott_Flight3_Hawk_Banner_NonExp_Animated_300x250_(01/9/25-21/9/25)_Buck…" at bounding box center [516, 144] width 403 height 14
drag, startPoint x: 592, startPoint y: 146, endPoint x: 607, endPoint y: 142, distance: 15.3
click at [607, 142] on input "GBR_DESchott_Flight3_Hawk_MPU_NonExp_Animated_300x250_(01/9/25-21/9/25)_Bucket …" at bounding box center [516, 144] width 403 height 14
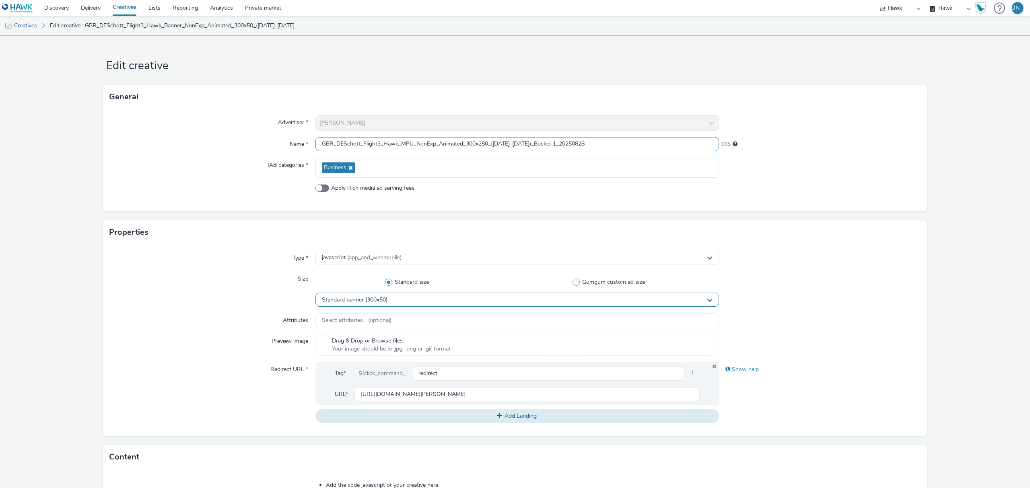
type input "GBR_DESchott_Flight3_Hawk_MPU_NonExp_Animated_300x250_(01/9/25-21/9/25)_Bucket …"
click at [343, 298] on span "Standard banner (300x50)" at bounding box center [355, 300] width 66 height 7
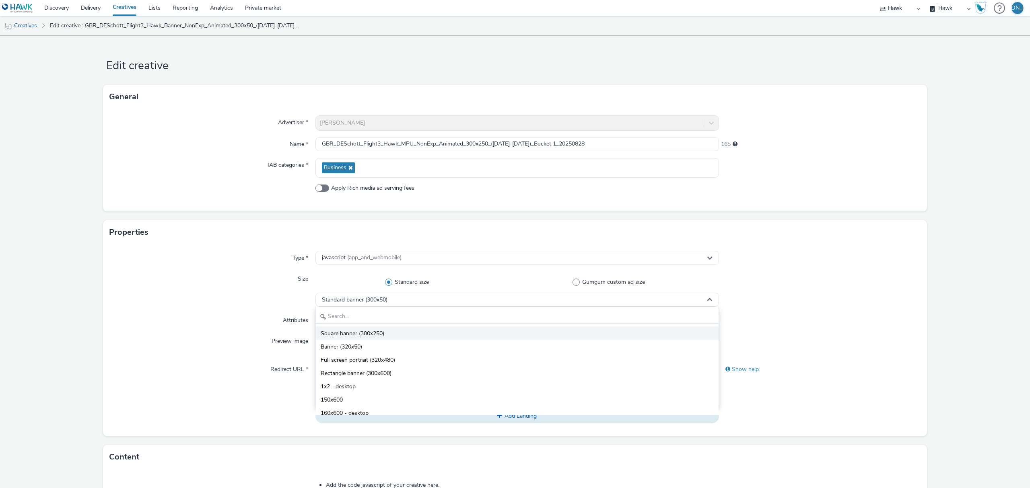
click at [387, 335] on li "Square banner (300x250)" at bounding box center [517, 333] width 403 height 13
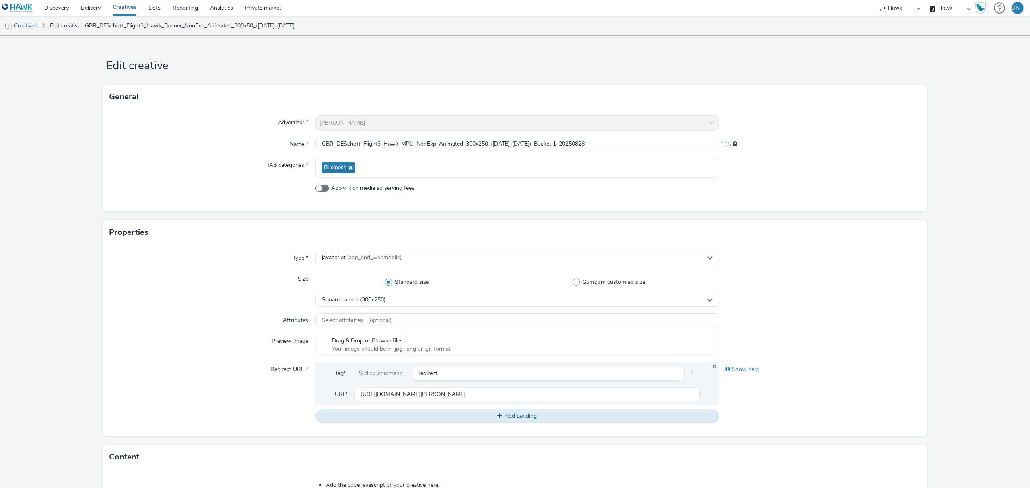
scroll to position [228, 0]
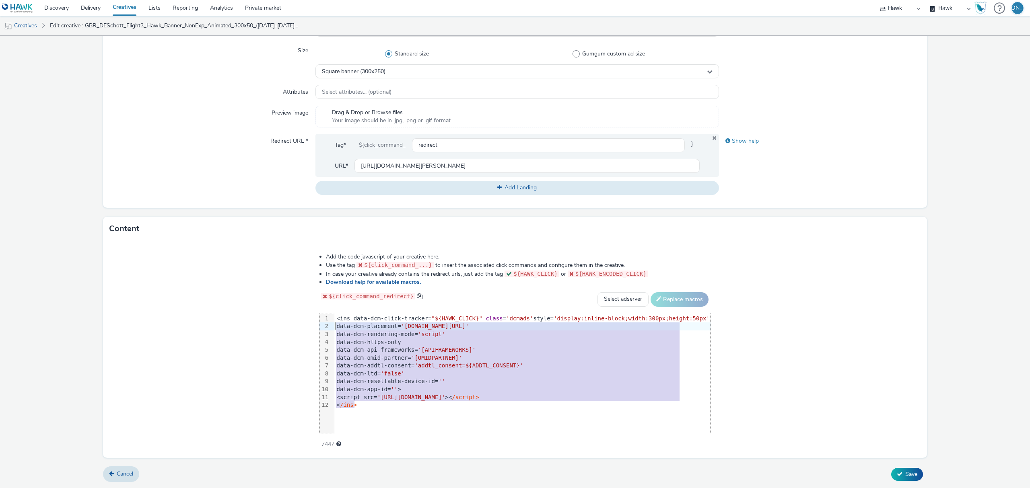
drag, startPoint x: 405, startPoint y: 406, endPoint x: 245, endPoint y: 221, distance: 244.7
click at [245, 221] on div "Content Add the code javascript of your creative here. Use the tag ${click_comm…" at bounding box center [515, 337] width 824 height 241
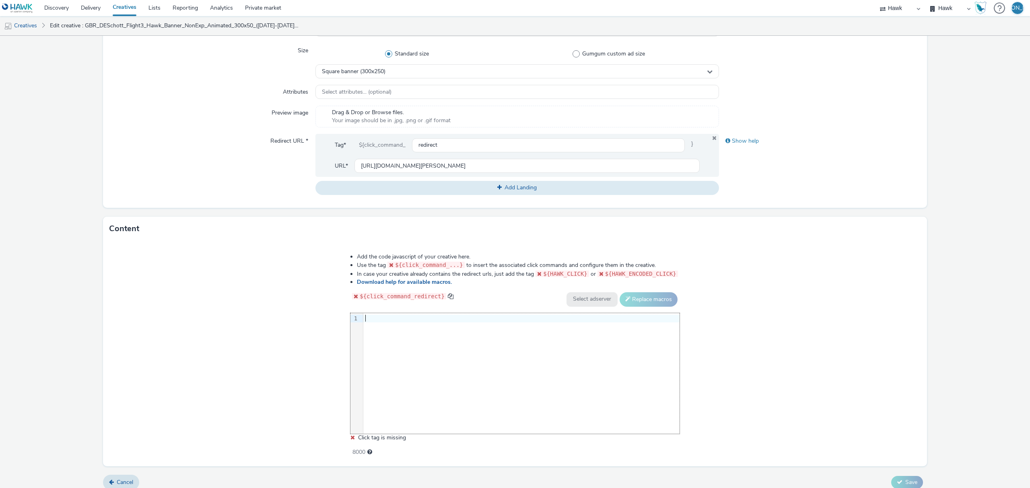
click at [541, 387] on div "9 1 ›" at bounding box center [514, 373] width 329 height 121
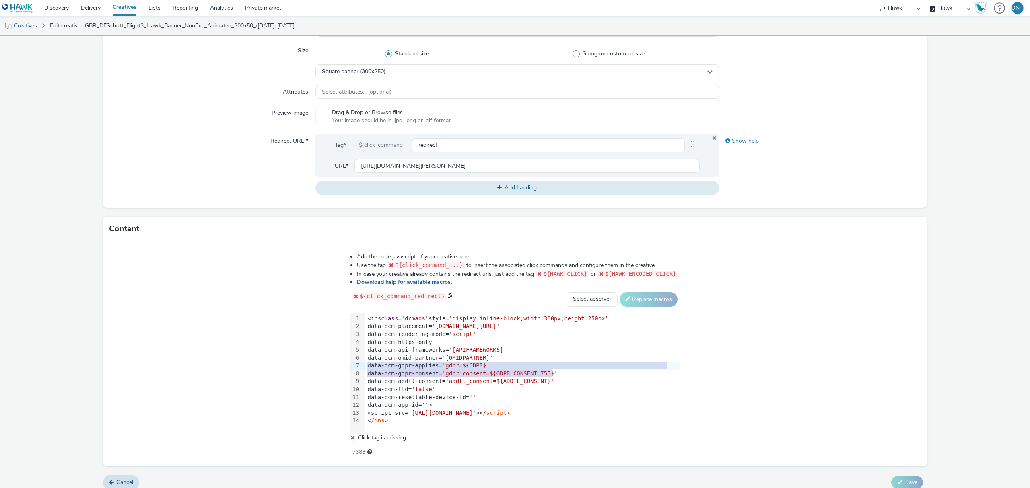
drag, startPoint x: 557, startPoint y: 373, endPoint x: 333, endPoint y: 367, distance: 223.7
click at [333, 367] on div "Add the code javascript of your creative here. Use the tag ${click_command_...}…" at bounding box center [514, 350] width 387 height 206
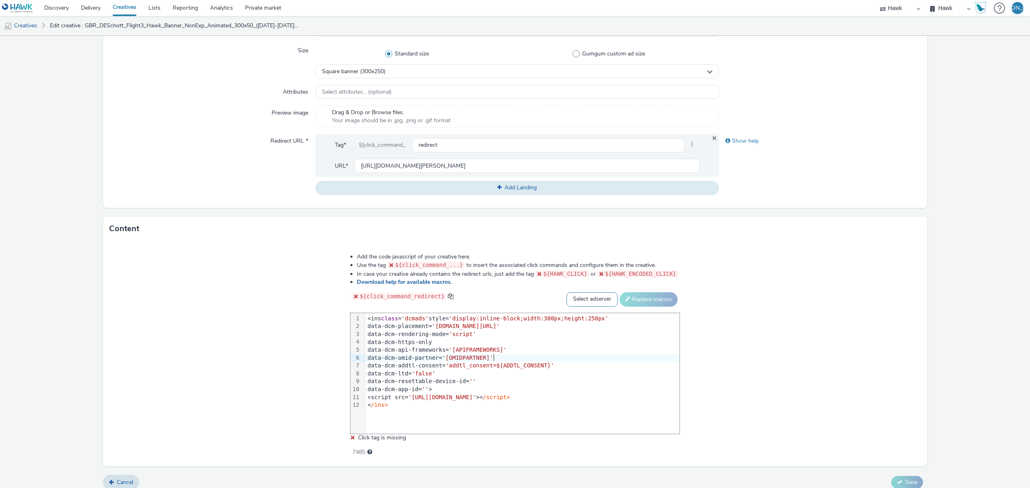
click at [566, 304] on select "Select adserver Sizmek DCM Adform Sting" at bounding box center [591, 299] width 51 height 14
select select "dcm"
click at [566, 292] on select "Select adserver Sizmek DCM Adform Sting" at bounding box center [591, 299] width 51 height 14
click at [637, 298] on button "Replace macros" at bounding box center [648, 299] width 58 height 14
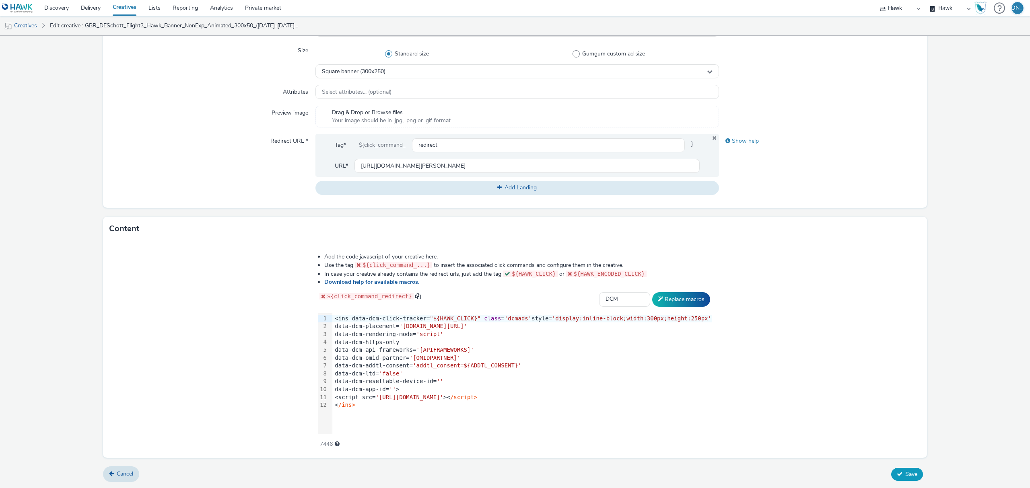
click at [905, 473] on span "Save" at bounding box center [911, 475] width 12 height 8
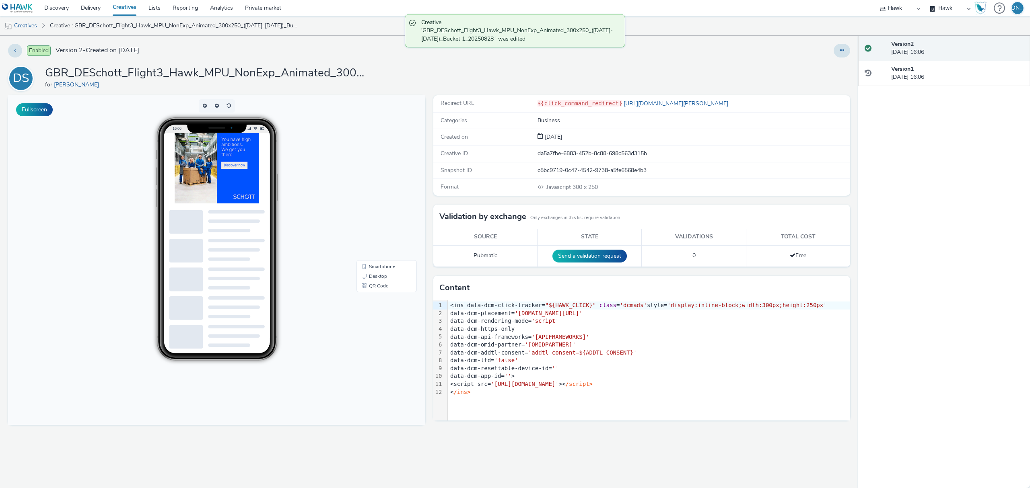
click at [851, 49] on div "Enabled Version 2 - Created on 28 August 2025 DS GBR_DESchott_Flight3_Hawk_MPU_…" at bounding box center [429, 262] width 858 height 453
click at [844, 49] on icon at bounding box center [841, 50] width 4 height 6
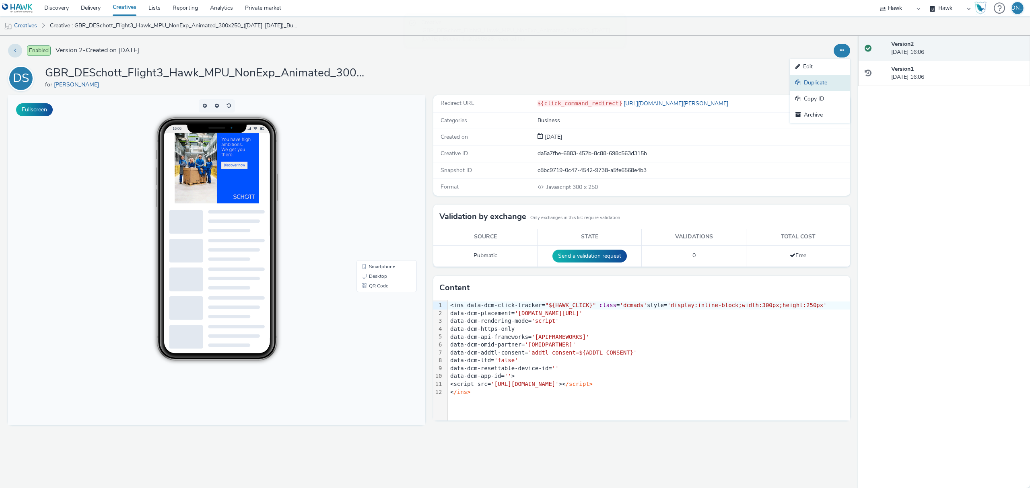
click at [834, 80] on link "Duplicate" at bounding box center [820, 83] width 60 height 16
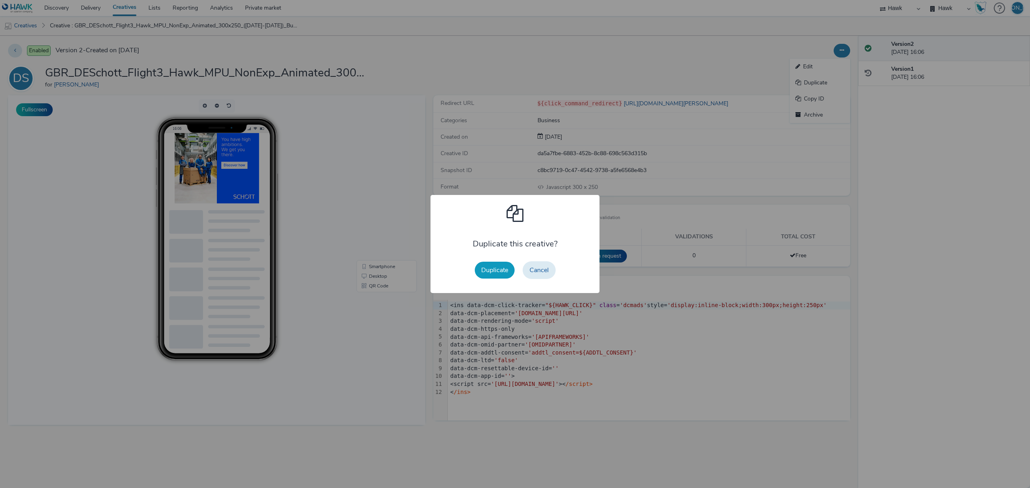
click at [502, 269] on button "Duplicate" at bounding box center [495, 270] width 40 height 17
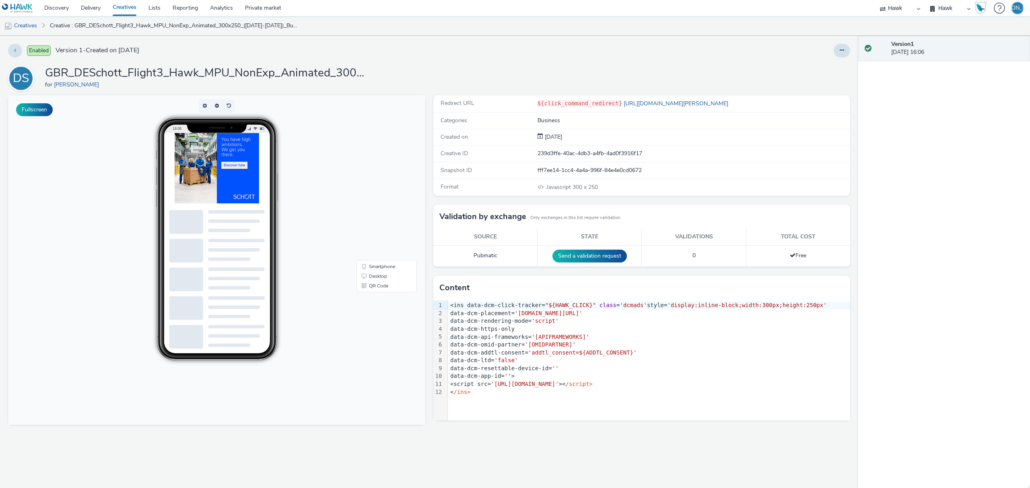
click at [850, 48] on div "Enabled Version 1 - Created on 28 August 2025 DS GBR_DESchott_Flight3_Hawk_MPU_…" at bounding box center [429, 262] width 858 height 453
click at [842, 52] on icon at bounding box center [841, 50] width 4 height 6
click at [841, 61] on link "Edit" at bounding box center [820, 67] width 60 height 16
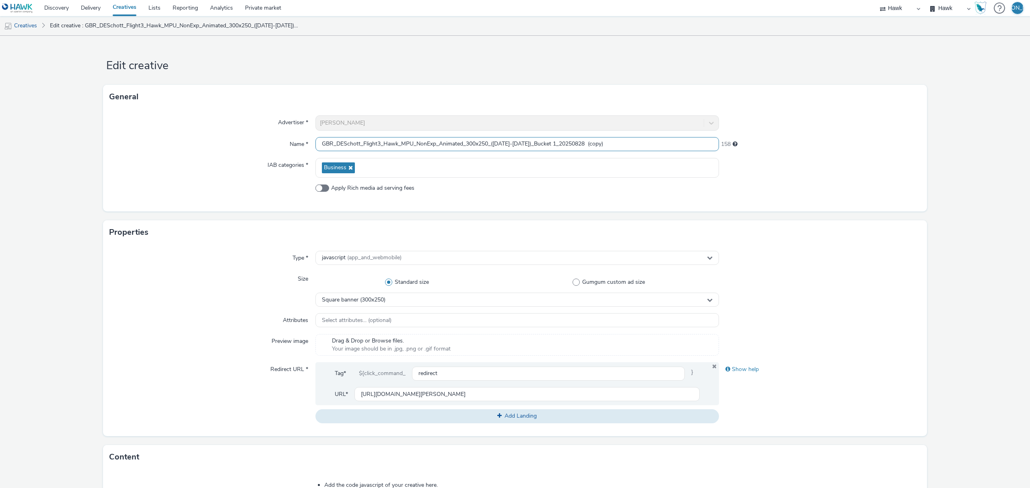
click at [412, 144] on input "GBR_DESchott_Flight3_Hawk_MPU_NonExp_Animated_300x250_(01/9/25-21/9/25)_Bucket …" at bounding box center [516, 144] width 403 height 14
type input "GBR_DESchott_Flight3_Hawk_Billboard_NonExp_Animated_970x250_(01/9/25-21/9/25)_B…"
click at [411, 304] on div "Square banner (300x250)" at bounding box center [516, 300] width 403 height 14
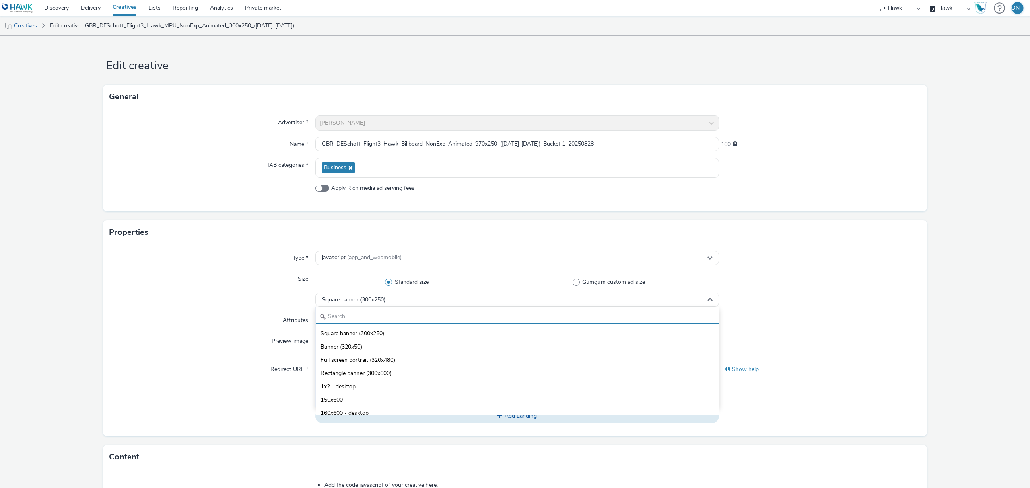
click at [409, 322] on input "text" at bounding box center [517, 317] width 403 height 14
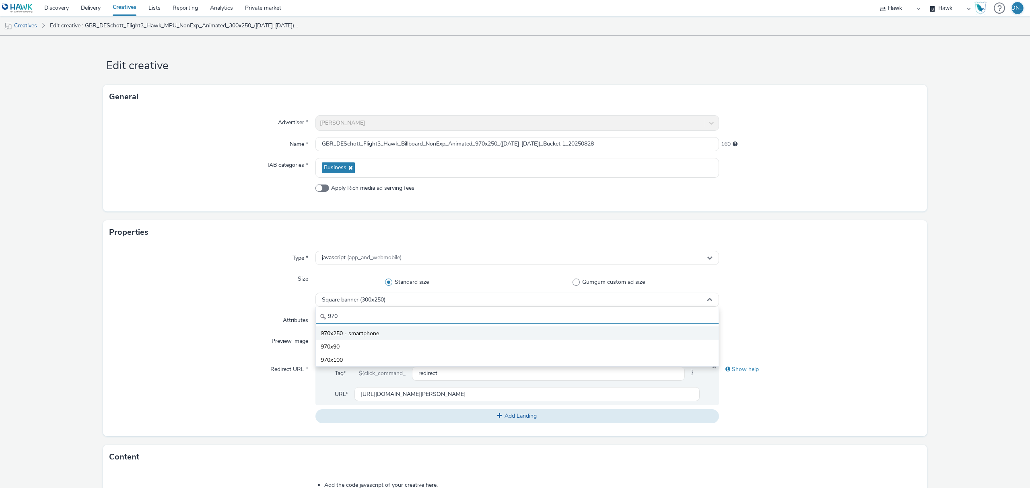
type input "970"
drag, startPoint x: 408, startPoint y: 332, endPoint x: 361, endPoint y: 333, distance: 47.1
click at [361, 333] on span "970x250 - smartphone" at bounding box center [350, 334] width 58 height 8
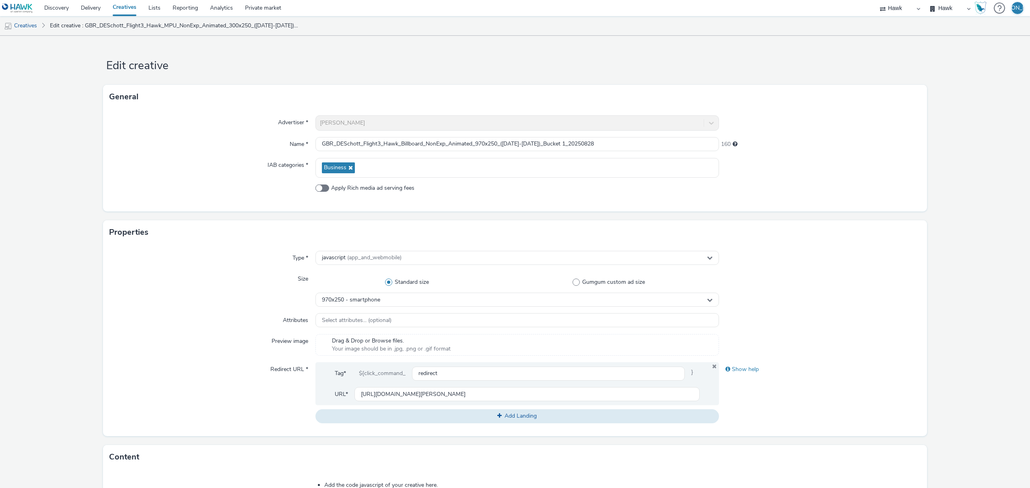
scroll to position [228, 0]
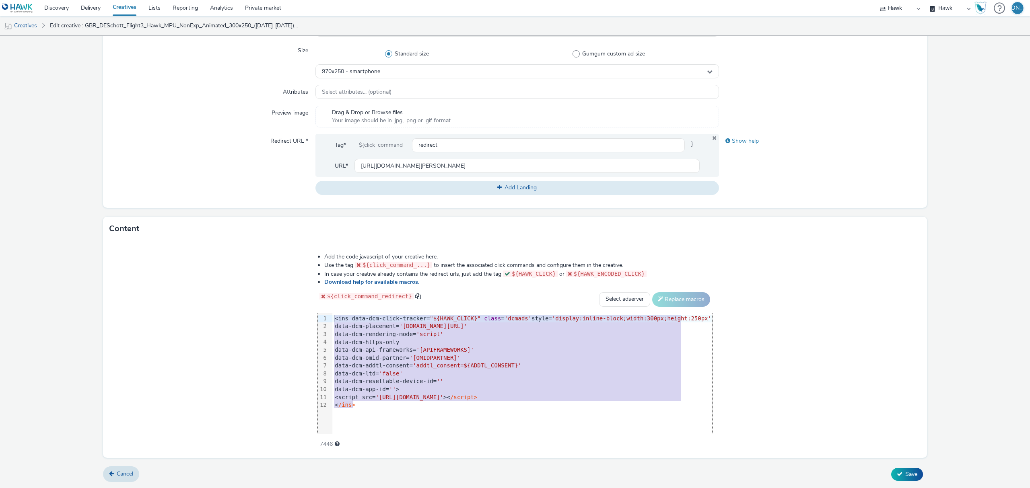
drag, startPoint x: 470, startPoint y: 411, endPoint x: 331, endPoint y: 287, distance: 186.3
click at [331, 287] on div "Add the code javascript of your creative here. Use the tag ${click_command_...}…" at bounding box center [515, 346] width 452 height 198
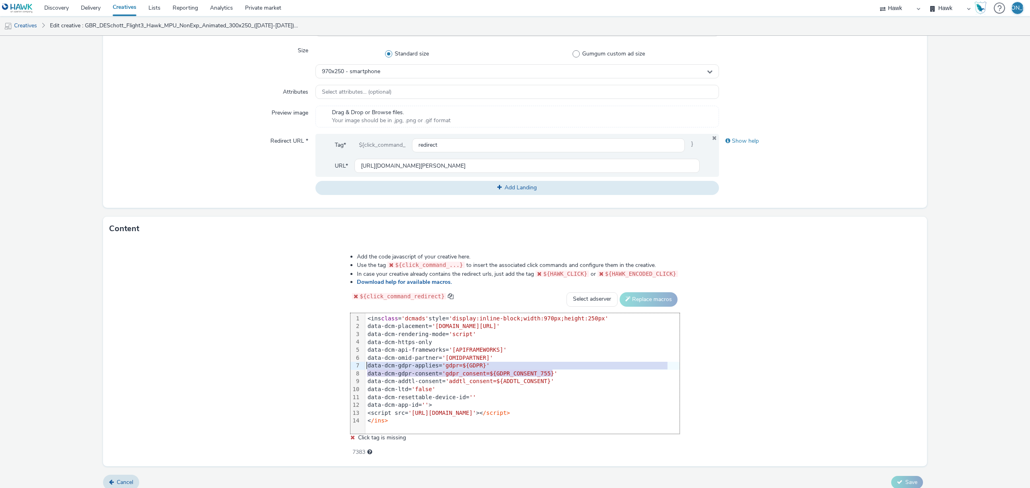
drag, startPoint x: 567, startPoint y: 374, endPoint x: 364, endPoint y: 367, distance: 202.8
click at [364, 367] on div "99 1 2 3 4 5 6 7 8 9 10 11 12 13 14 › <ins class = 'dcmads' style= 'display:inl…" at bounding box center [514, 373] width 329 height 121
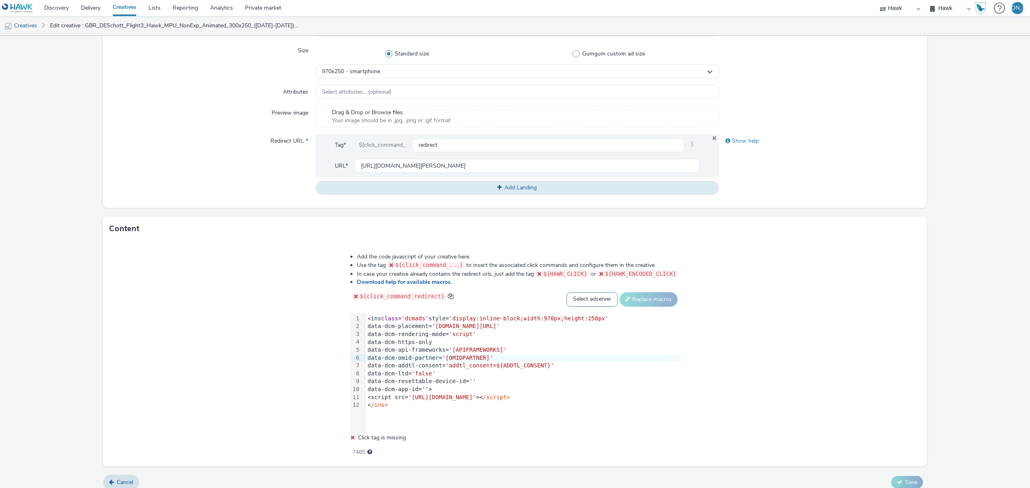
drag, startPoint x: 582, startPoint y: 291, endPoint x: 586, endPoint y: 300, distance: 9.7
click at [586, 300] on div "Add the code javascript of your creative here. Use the tag ${click_command_...}…" at bounding box center [514, 350] width 387 height 206
click at [586, 300] on select "Select adserver Sizmek DCM Adform Sting" at bounding box center [591, 299] width 51 height 14
select select "dcm"
click at [566, 292] on select "Select adserver Sizmek DCM Adform Sting" at bounding box center [591, 299] width 51 height 14
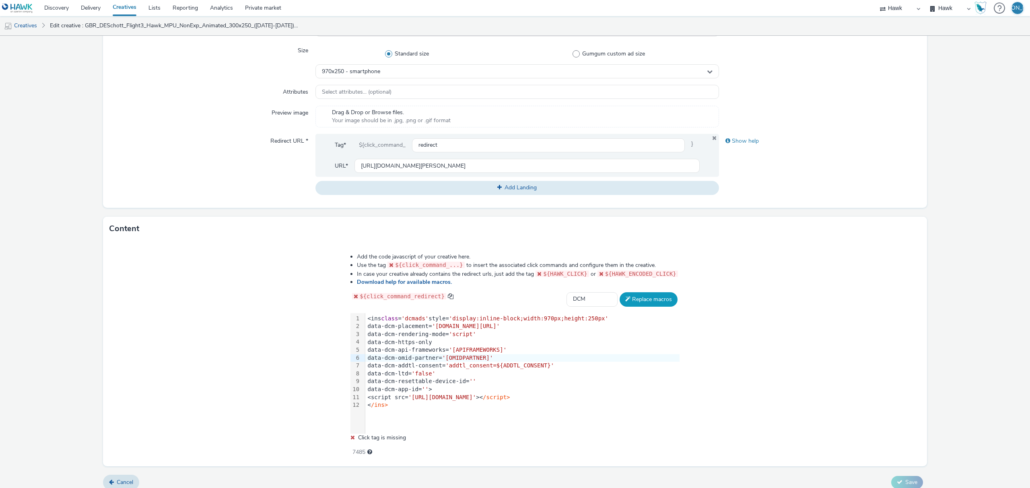
click at [656, 298] on button "Replace macros" at bounding box center [648, 299] width 58 height 14
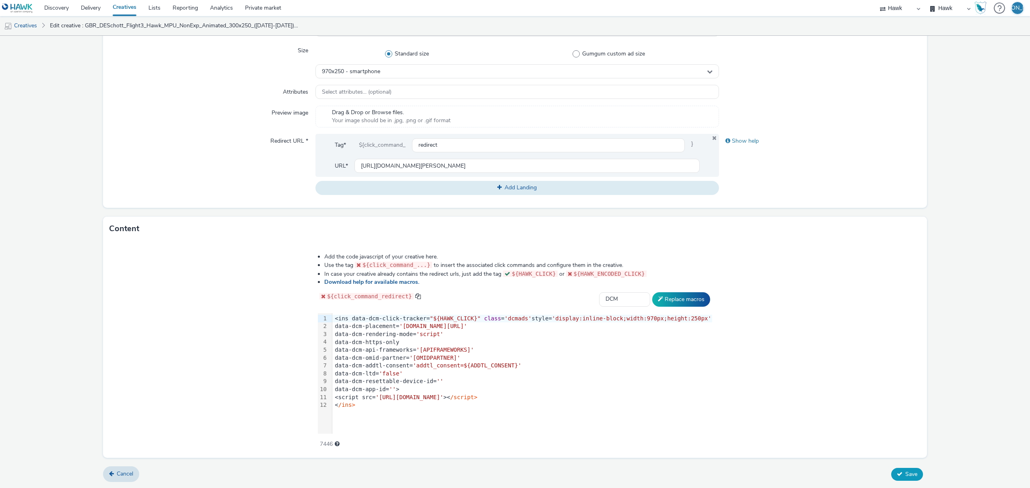
click at [906, 477] on span "Save" at bounding box center [911, 475] width 12 height 8
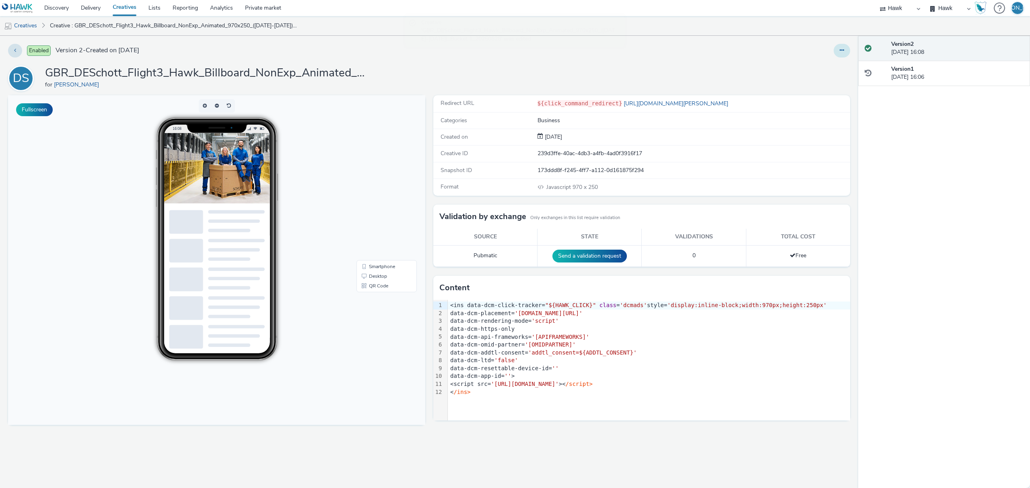
click at [838, 53] on button at bounding box center [841, 51] width 16 height 14
click at [825, 88] on link "Duplicate" at bounding box center [820, 83] width 60 height 16
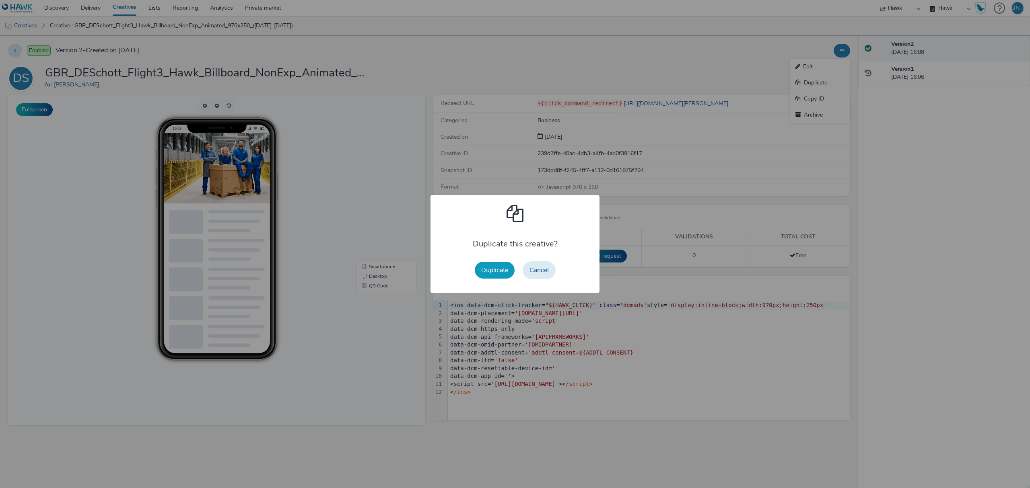
click at [496, 271] on button "Duplicate" at bounding box center [495, 270] width 40 height 17
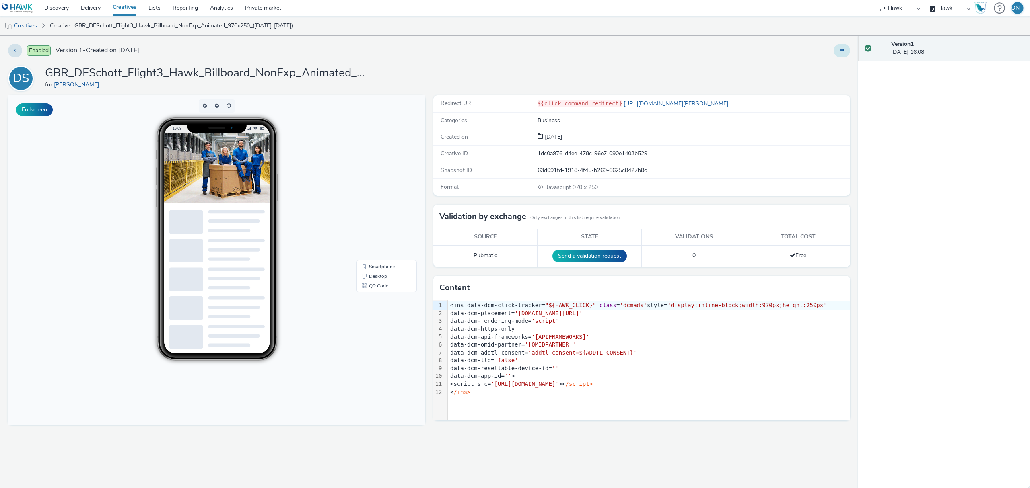
click at [836, 47] on button at bounding box center [841, 51] width 16 height 14
click at [834, 64] on link "Edit" at bounding box center [820, 67] width 60 height 16
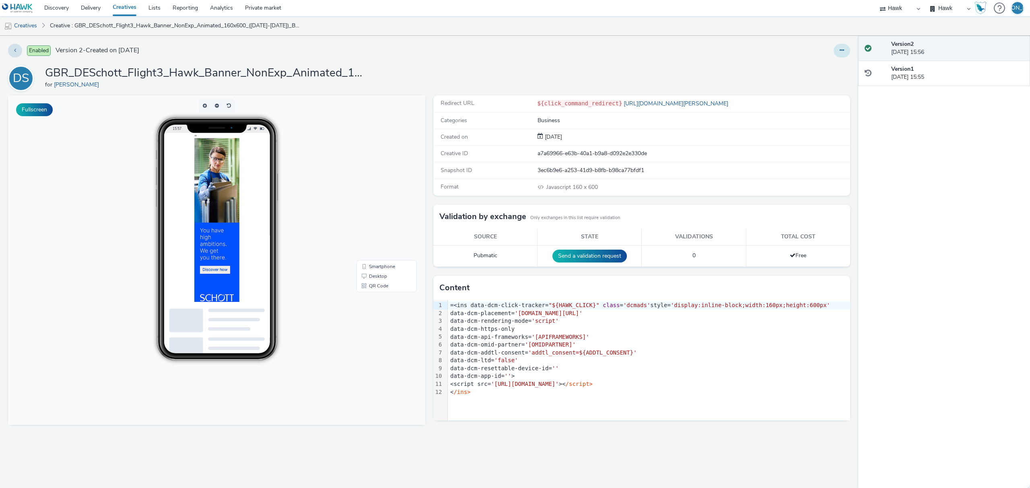
click at [845, 47] on button at bounding box center [841, 51] width 16 height 14
click at [841, 62] on link "Edit" at bounding box center [820, 67] width 60 height 16
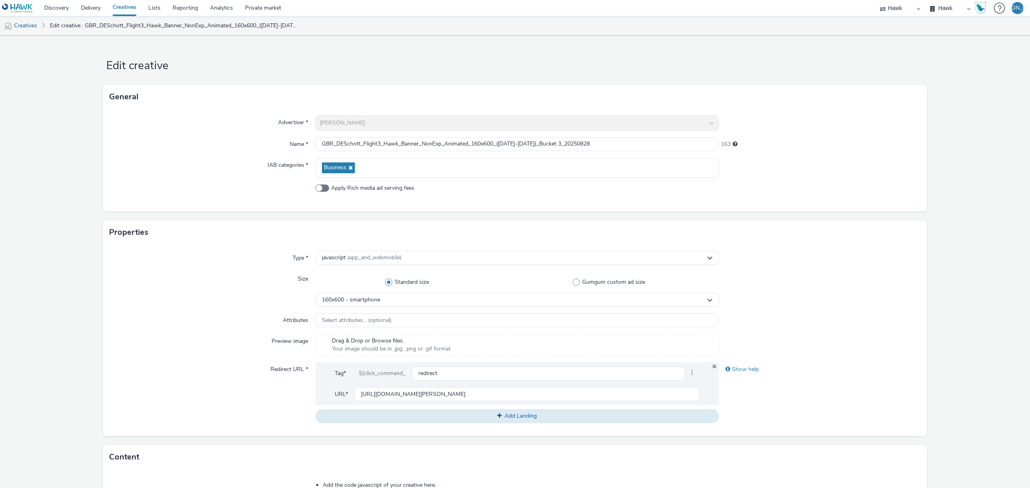
scroll to position [228, 0]
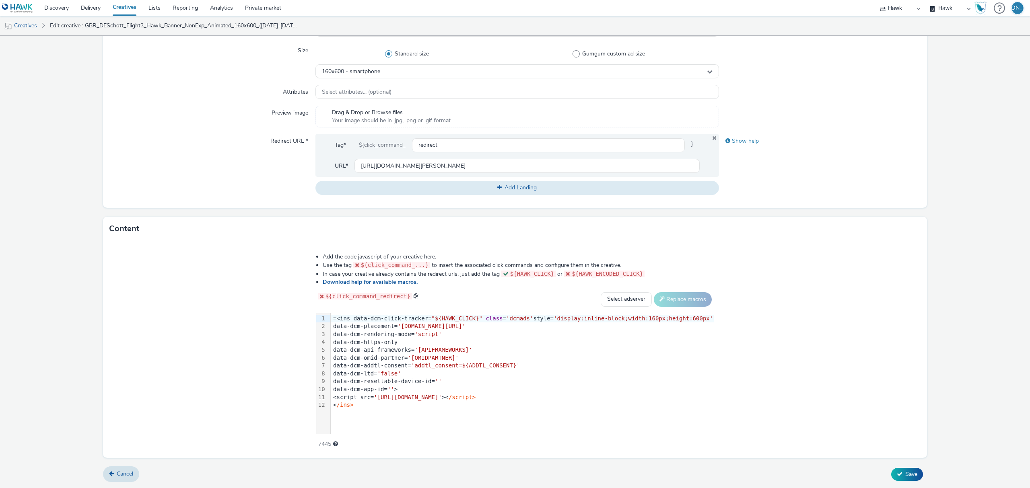
click at [348, 337] on div "data-dcm-rendering-mode= 'script'" at bounding box center [522, 335] width 383 height 8
click at [908, 477] on span "Save" at bounding box center [911, 475] width 12 height 8
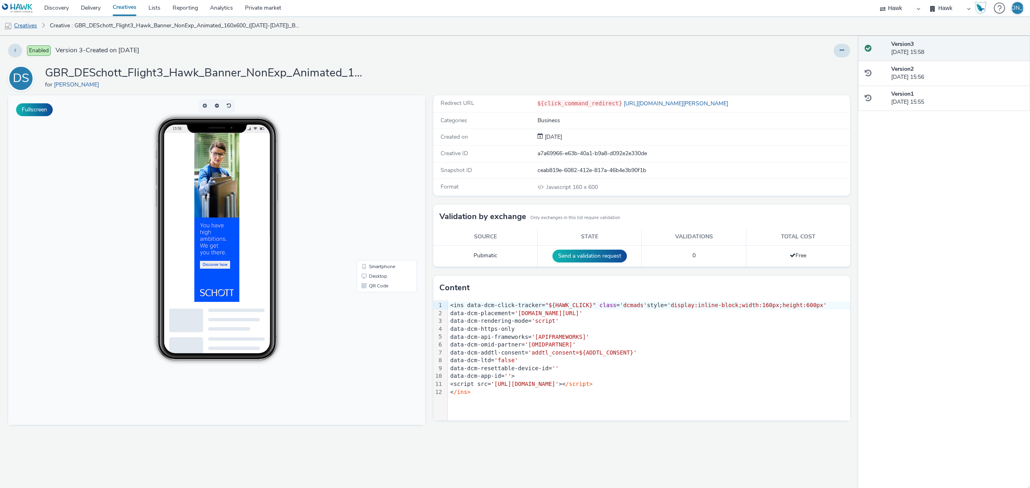
click at [31, 26] on link "Creatives" at bounding box center [20, 25] width 41 height 19
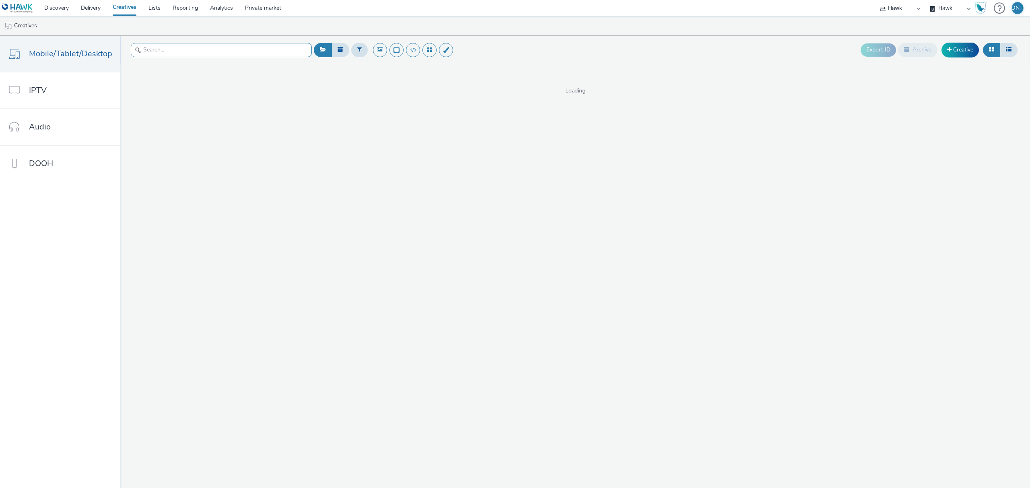
click at [153, 46] on input "text" at bounding box center [221, 50] width 181 height 14
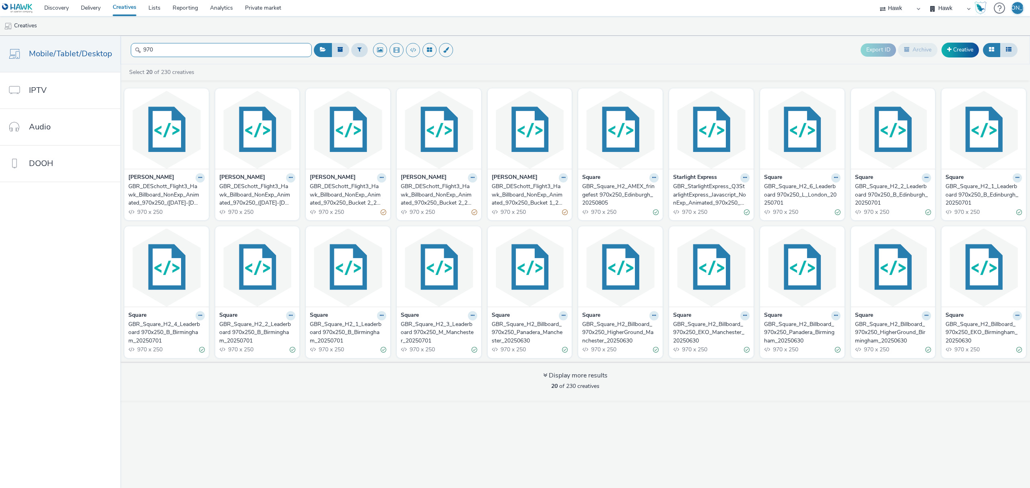
type input "970"
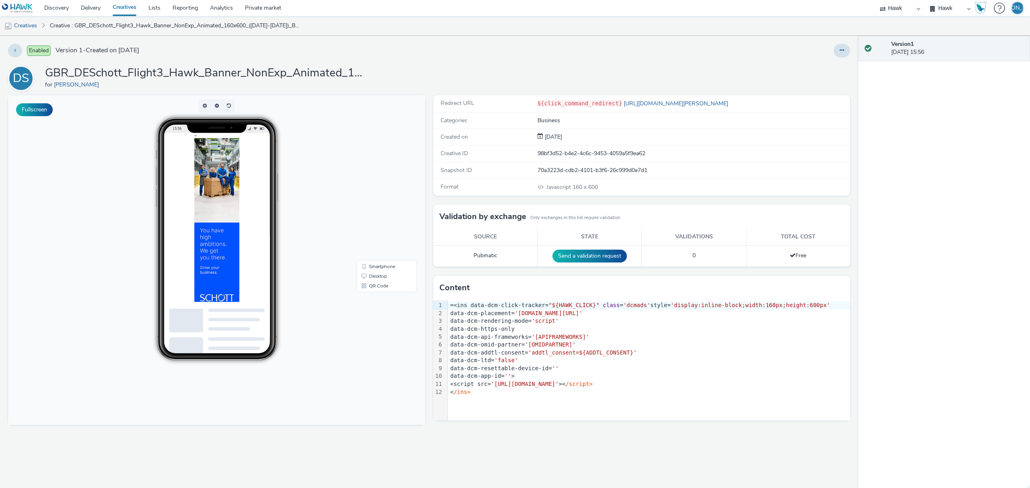
click at [845, 60] on div "Enabled Version 1 - Created on [DATE] DS GBR_DESchott_Flight3_Hawk_Banner_NonEx…" at bounding box center [429, 262] width 858 height 453
click at [844, 58] on div "Enabled Version 1 - Created on [DATE] DS GBR_DESchott_Flight3_Hawk_Banner_NonEx…" at bounding box center [429, 262] width 858 height 453
click at [840, 51] on icon at bounding box center [841, 50] width 4 height 6
click at [831, 68] on link "Edit" at bounding box center [820, 67] width 60 height 16
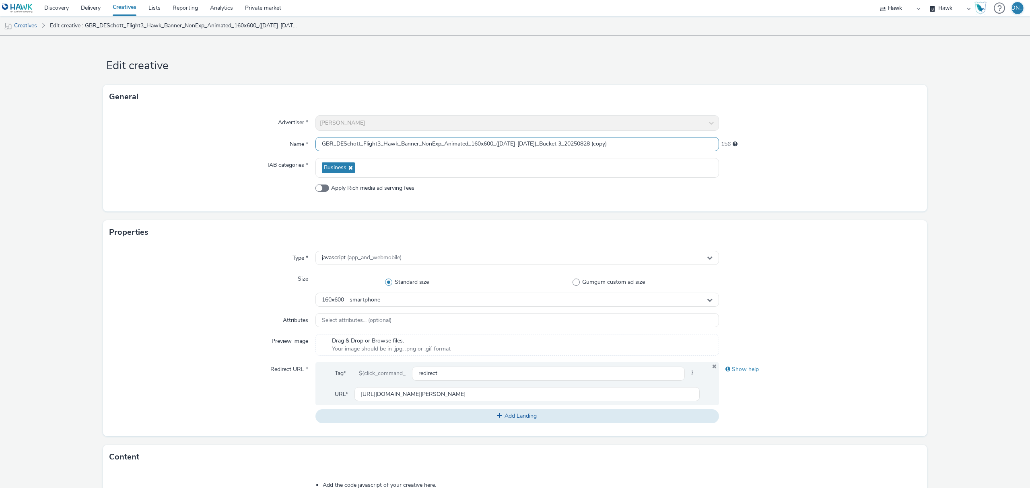
drag, startPoint x: 598, startPoint y: 145, endPoint x: 716, endPoint y: 110, distance: 123.3
click at [716, 110] on div "Advertiser * DE Schott Name * GBR_DESchott_Flight3_Hawk_Banner_NonExp_Animated_…" at bounding box center [515, 160] width 824 height 103
type input "GBR_DESchott_Flight3_Hawk_Banner_NonExp_Animated_160x600_(01/9/25-21/9/25)_Buck…"
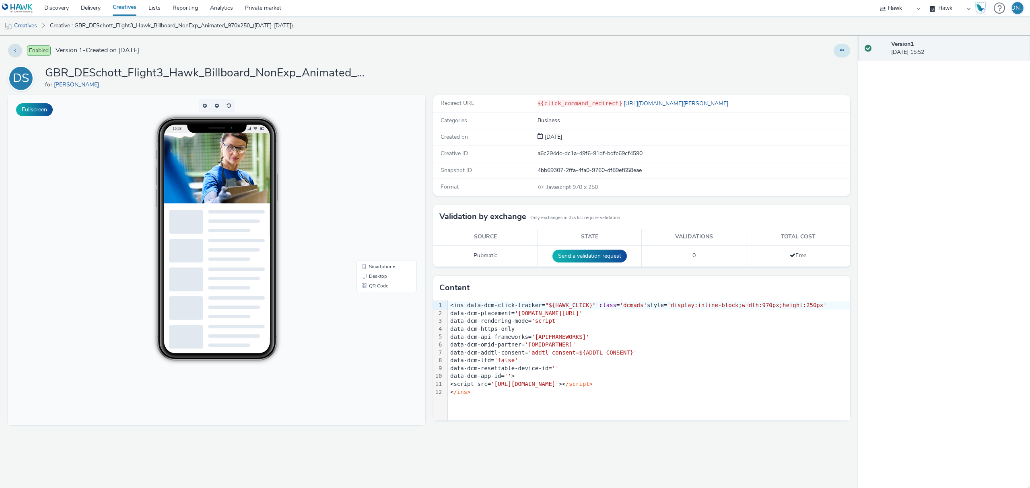
click at [845, 46] on button at bounding box center [841, 51] width 16 height 14
click at [831, 62] on link "Edit" at bounding box center [820, 67] width 60 height 16
click at [844, 53] on icon at bounding box center [841, 50] width 4 height 6
click at [829, 65] on link "Edit" at bounding box center [820, 67] width 60 height 16
click at [844, 52] on icon at bounding box center [841, 50] width 4 height 6
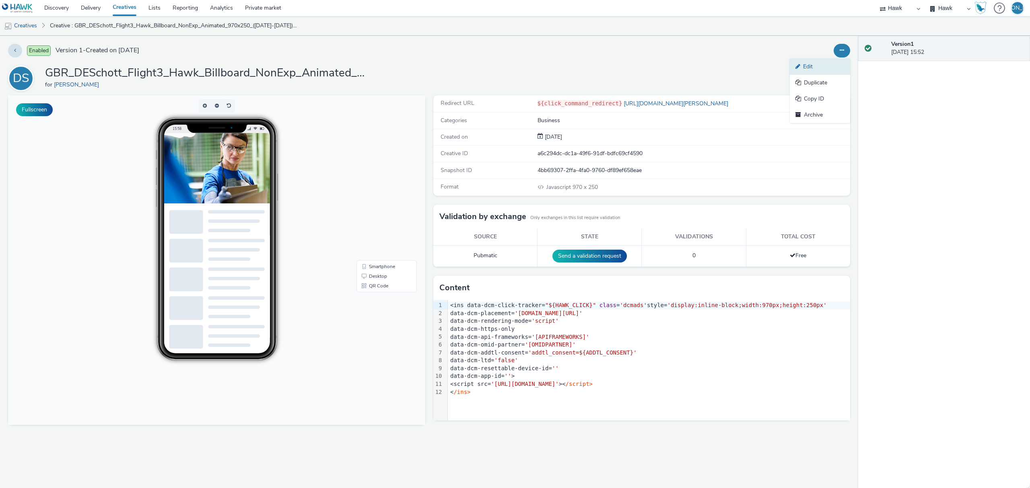
click at [832, 67] on link "Edit" at bounding box center [820, 67] width 60 height 16
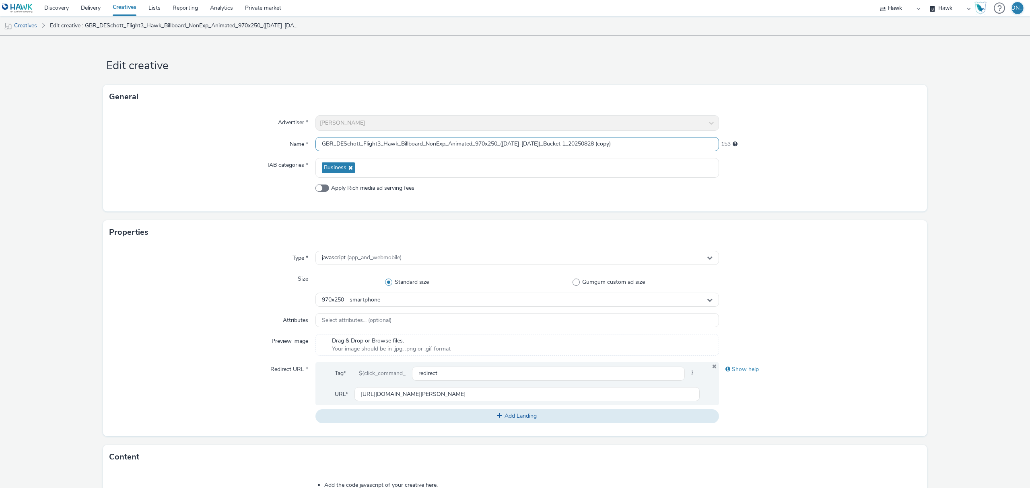
click at [509, 142] on input "GBR_DESchott_Flight3_Hawk_Billboard_NonExp_Animated_970x250_([DATE]-[DATE])_Buc…" at bounding box center [516, 144] width 403 height 14
click at [421, 142] on input "GBR_DESchott_Flight3_Hawk_Billboard_NonExp_Animated_970x250_([DATE]-[DATE])_Buc…" at bounding box center [516, 144] width 403 height 14
drag, startPoint x: 611, startPoint y: 142, endPoint x: 658, endPoint y: 144, distance: 47.1
click at [658, 144] on input "GBR_DESchott_Flight3_Hawk_Leaderboard_NonExp_Animated_728x90_([DATE]-[DATE])_Bu…" at bounding box center [516, 144] width 403 height 14
type input "GBR_DESchott_Flight3_Hawk_Leaderboard_NonExp_Animated_728x90_([DATE]-[DATE])_Bu…"
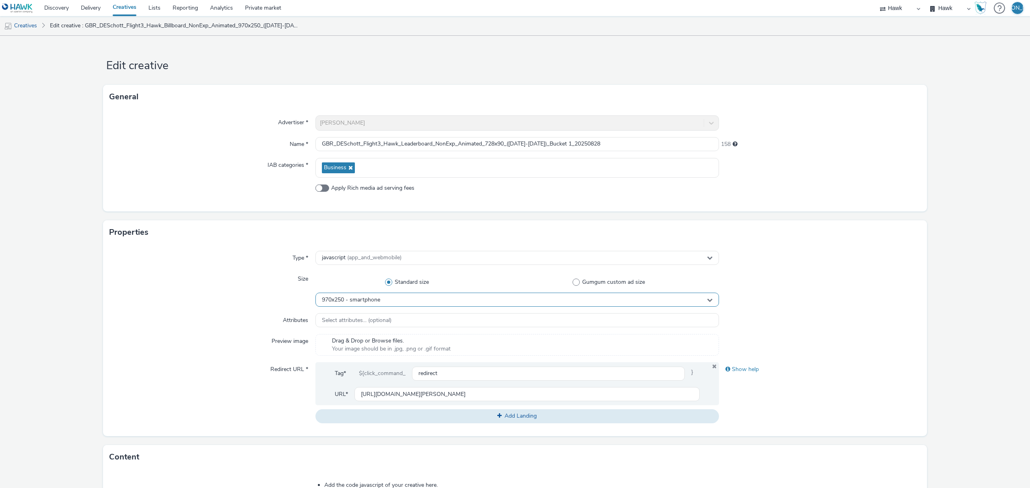
click at [333, 301] on span "970x250 - smartphone" at bounding box center [351, 300] width 58 height 7
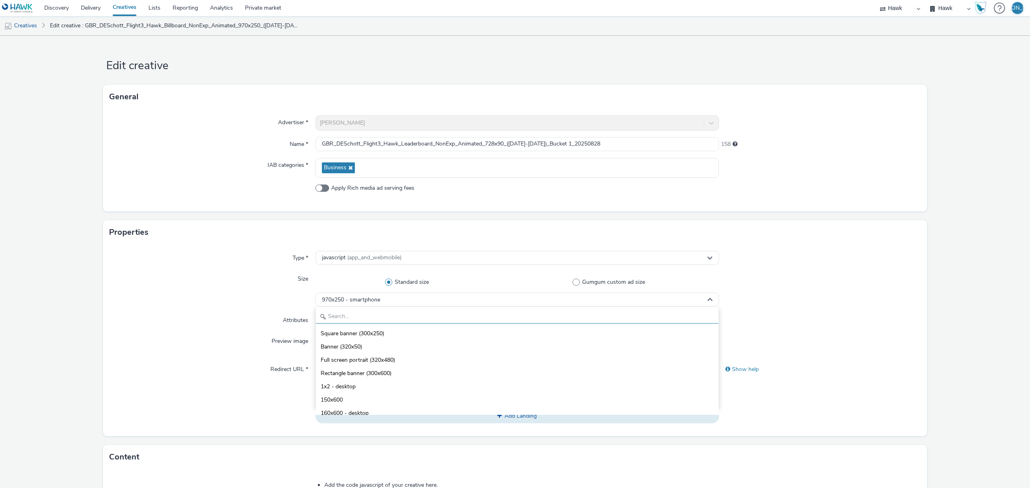
click at [364, 318] on input "text" at bounding box center [517, 317] width 403 height 14
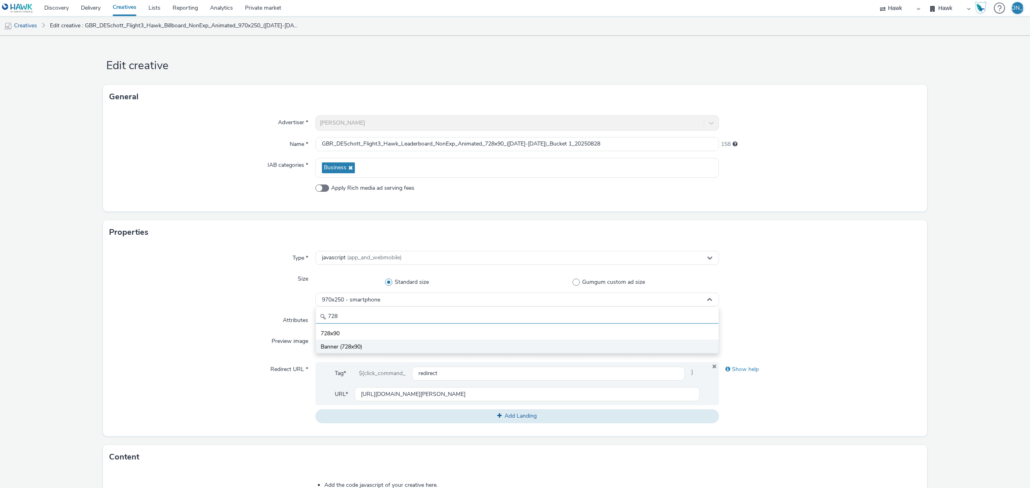
type input "728"
click at [372, 350] on li "Banner (728x90)" at bounding box center [517, 346] width 403 height 13
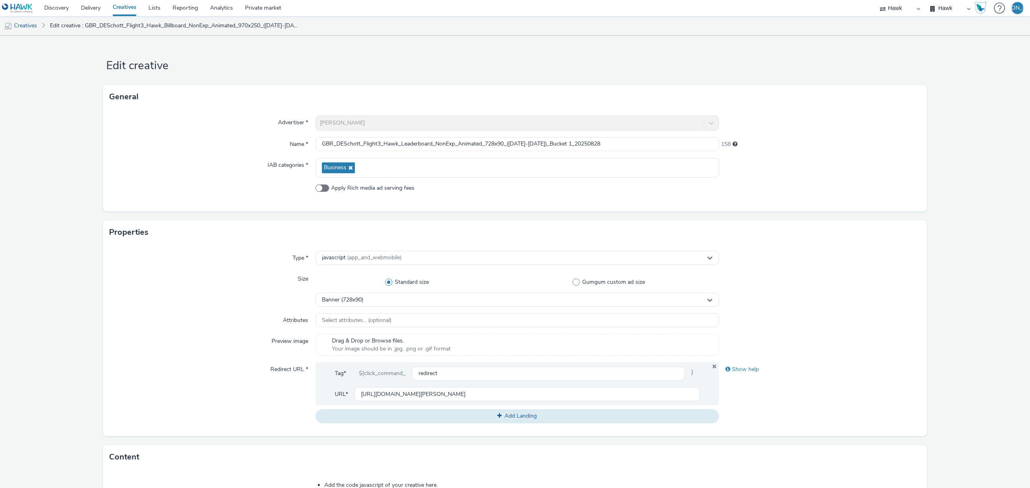
scroll to position [228, 0]
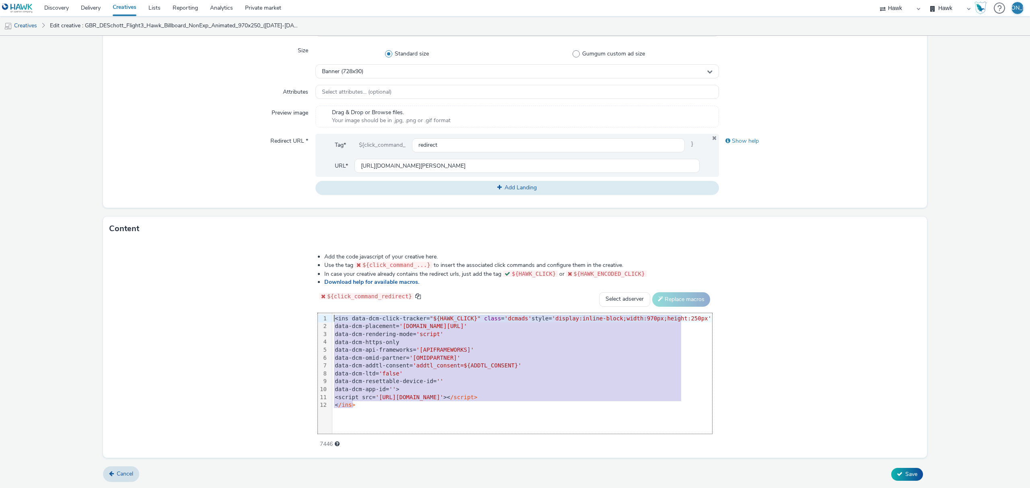
drag, startPoint x: 399, startPoint y: 405, endPoint x: 287, endPoint y: 282, distance: 167.2
click at [287, 282] on div "Add the code javascript of your creative here. Use the tag ${click_command_...}…" at bounding box center [515, 349] width 824 height 217
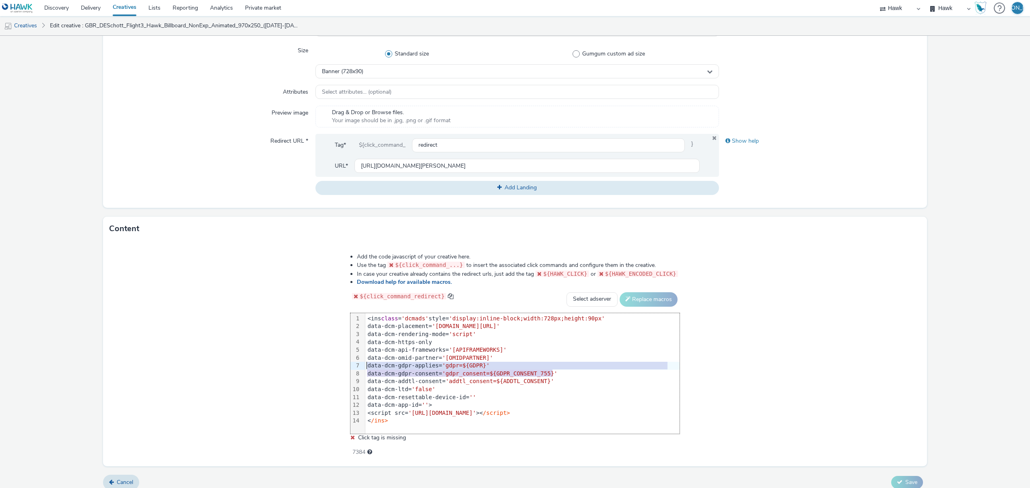
drag, startPoint x: 558, startPoint y: 370, endPoint x: 316, endPoint y: 367, distance: 242.2
click at [316, 367] on div "Add the code javascript of your creative here. Use the tag ${click_command_...}…" at bounding box center [515, 354] width 824 height 226
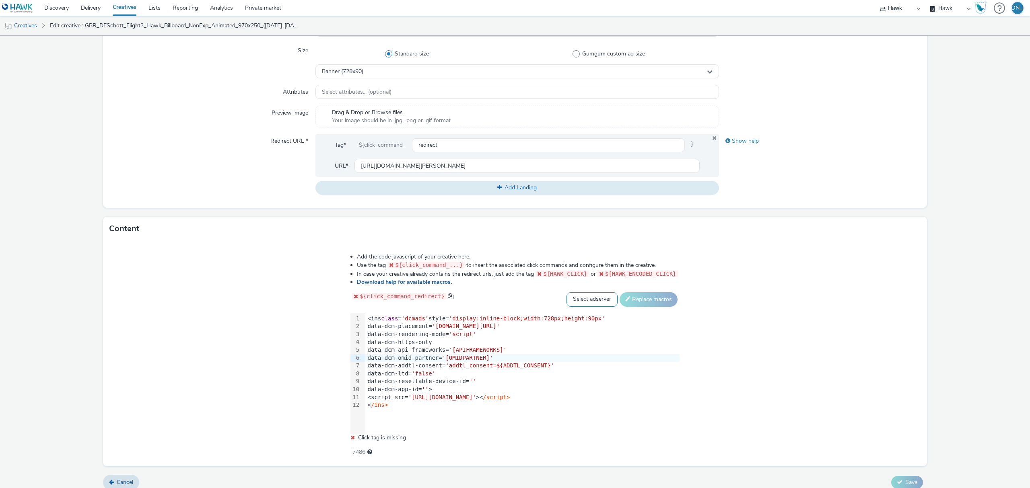
click at [587, 296] on select "Select adserver Sizmek DCM Adform Sting" at bounding box center [591, 299] width 51 height 14
select select "dcm"
click at [566, 292] on select "Select adserver Sizmek DCM Adform Sting" at bounding box center [591, 299] width 51 height 14
click at [643, 301] on button "Replace macros" at bounding box center [648, 299] width 58 height 14
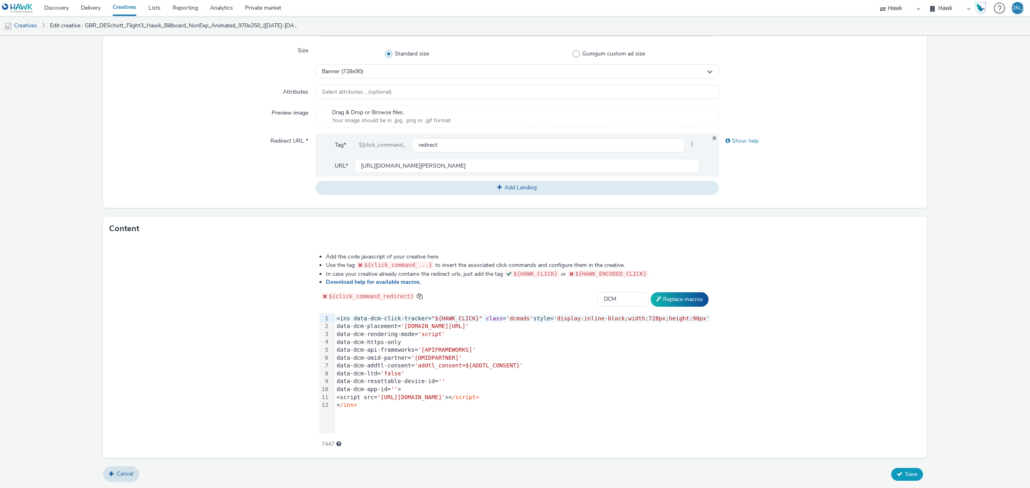
click at [905, 475] on span "Save" at bounding box center [911, 475] width 12 height 8
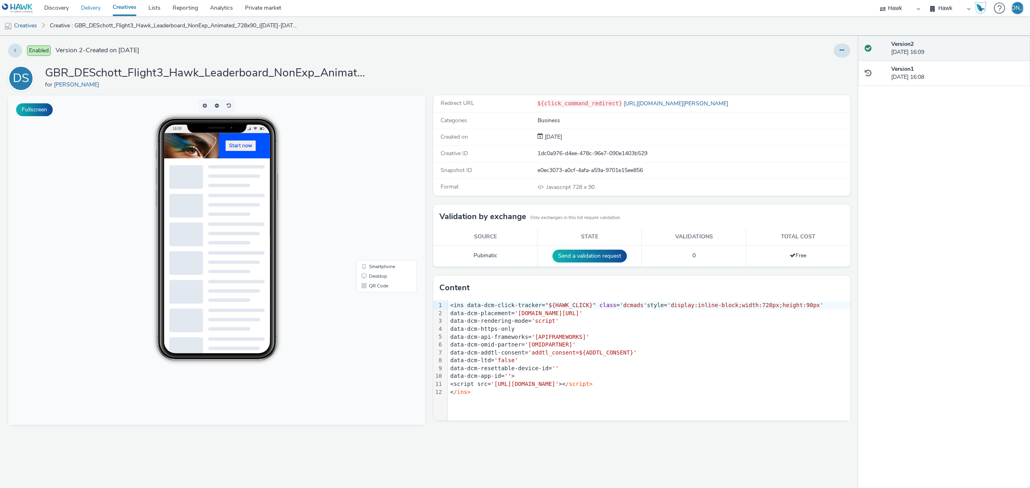
click at [94, 8] on link "Delivery" at bounding box center [91, 8] width 32 height 16
